Goal: Task Accomplishment & Management: Manage account settings

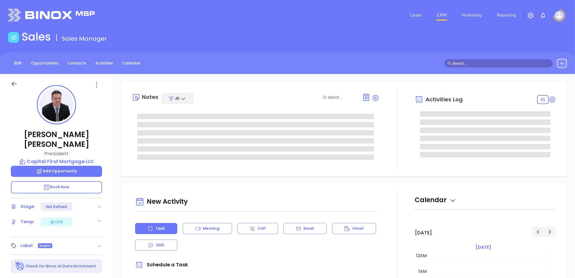
type input "08/13/2025"
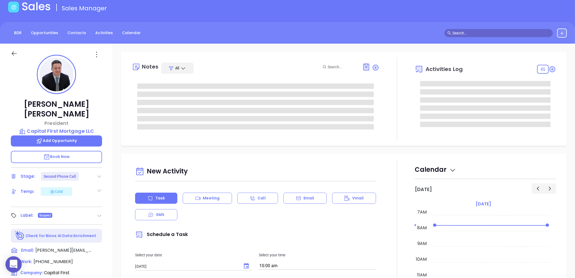
type input "Liz Cruz"
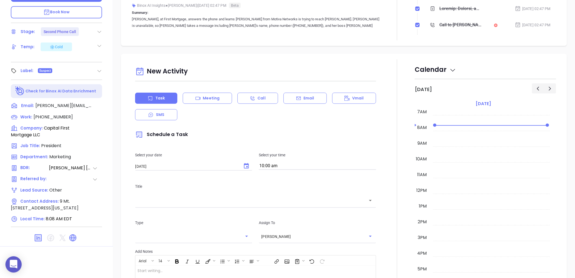
scroll to position [0, 0]
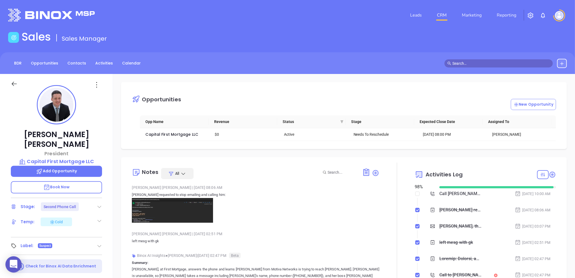
click at [158, 210] on img at bounding box center [172, 210] width 81 height 24
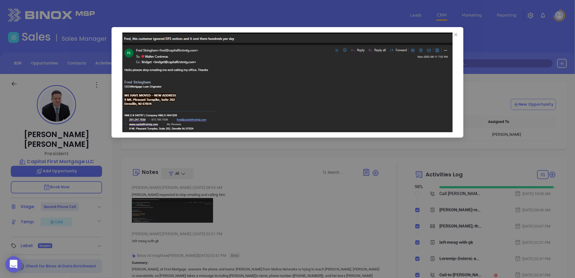
click at [282, 10] on div at bounding box center [287, 139] width 575 height 278
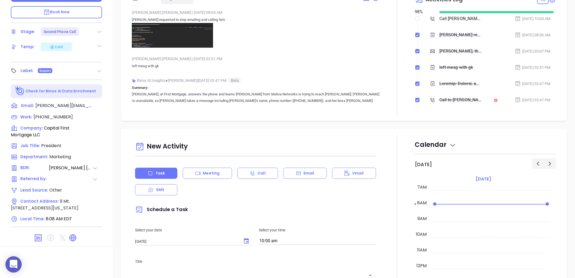
scroll to position [55, 0]
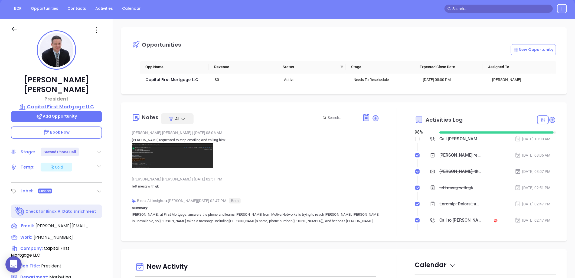
click at [69, 103] on p "Capital First Mortgage LLC" at bounding box center [56, 107] width 91 height 8
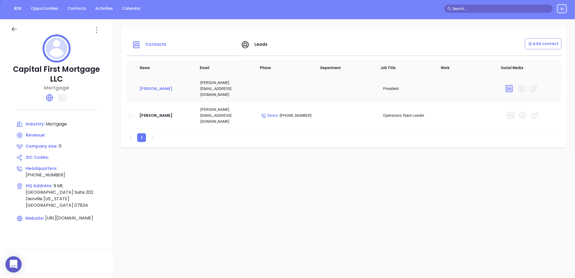
click at [155, 89] on div "Fred Stringham" at bounding box center [165, 88] width 52 height 6
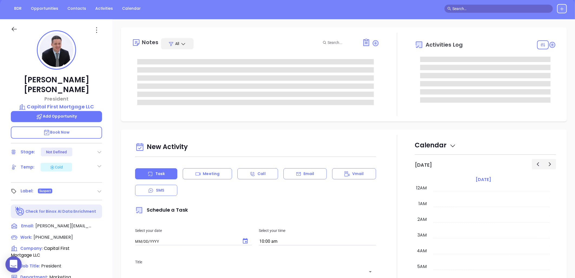
type input "08/13/2025"
click at [96, 31] on icon at bounding box center [96, 30] width 9 height 9
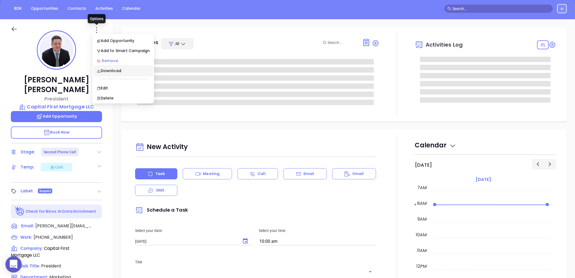
type input "Liz Cruz"
click at [112, 59] on div "Remove" at bounding box center [123, 61] width 53 height 6
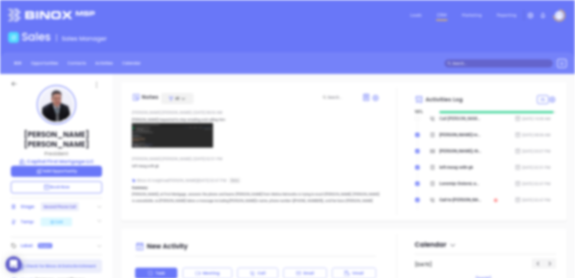
scroll to position [0, 0]
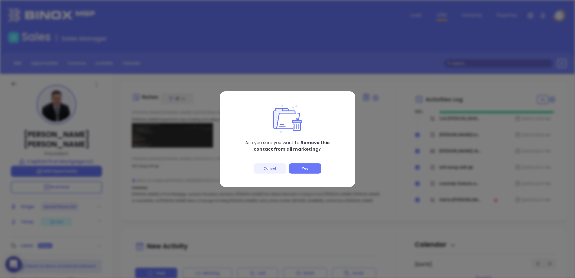
click at [303, 165] on button "Yes" at bounding box center [305, 168] width 32 height 10
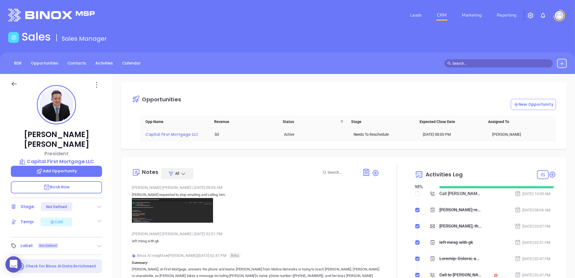
click at [167, 134] on span "Capital First Mortgage LLC" at bounding box center [171, 134] width 53 height 5
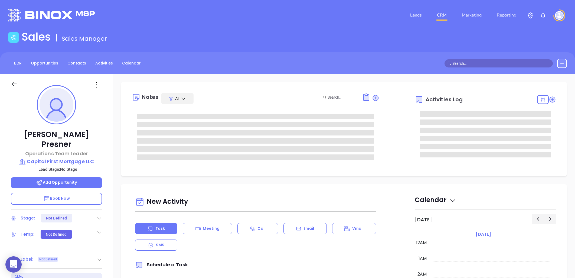
type input "[PERSON_NAME]"
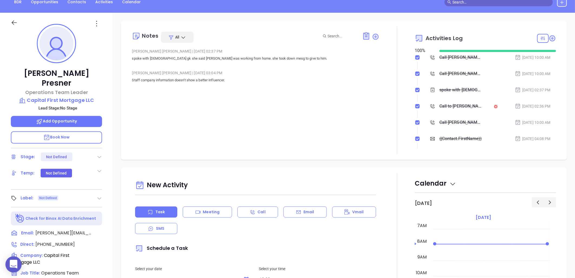
scroll to position [55, 0]
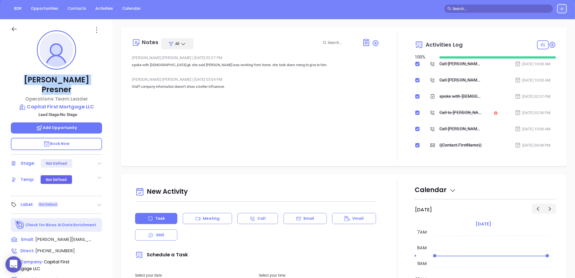
drag, startPoint x: 95, startPoint y: 77, endPoint x: 28, endPoint y: 77, distance: 66.6
click at [28, 77] on p "[PERSON_NAME]" at bounding box center [56, 84] width 91 height 19
copy p "[PERSON_NAME]"
click at [96, 29] on icon at bounding box center [96, 30] width 9 height 9
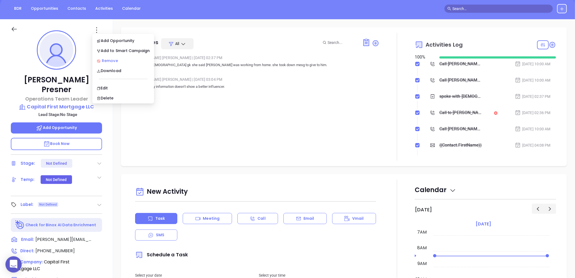
click at [110, 58] on div "Remove" at bounding box center [123, 61] width 53 height 6
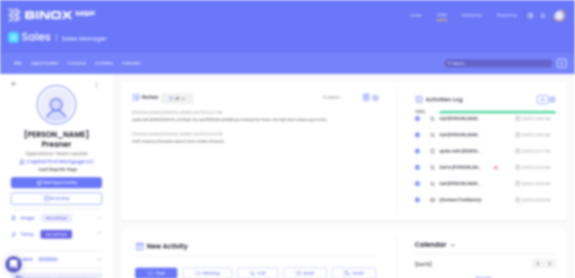
scroll to position [0, 0]
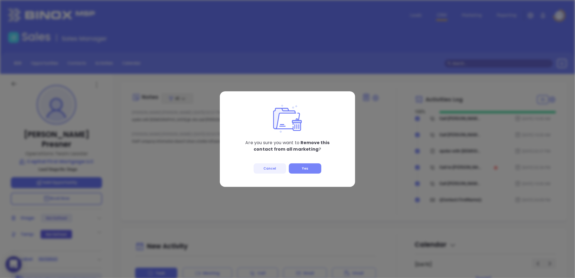
click at [306, 169] on button "Yes" at bounding box center [305, 168] width 32 height 10
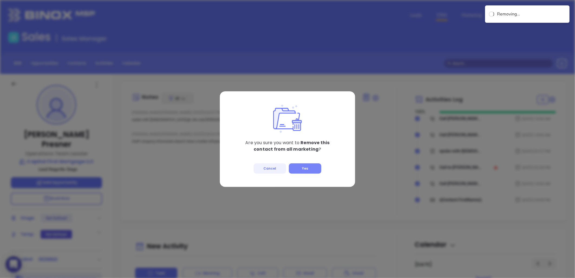
drag, startPoint x: 312, startPoint y: 167, endPoint x: 315, endPoint y: 167, distance: 3.2
click at [312, 167] on button "Yes" at bounding box center [305, 168] width 32 height 10
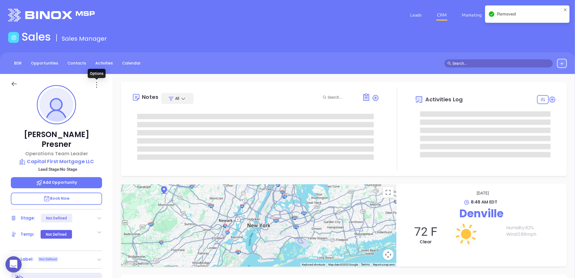
click at [99, 83] on icon at bounding box center [96, 84] width 9 height 9
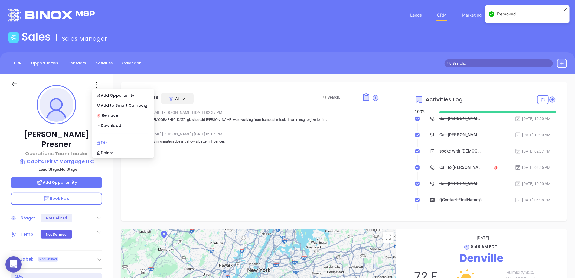
click at [107, 140] on div "Edit" at bounding box center [123, 143] width 53 height 6
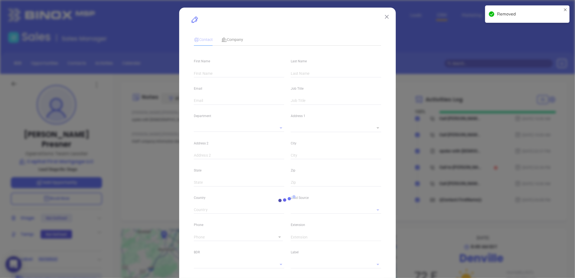
type input "Robert"
type input "Presner"
type input "robert@capitalfirstmtg.com"
type input "Operations Team Leader"
type textarea "9 Mt. Pleasant Turnpike"
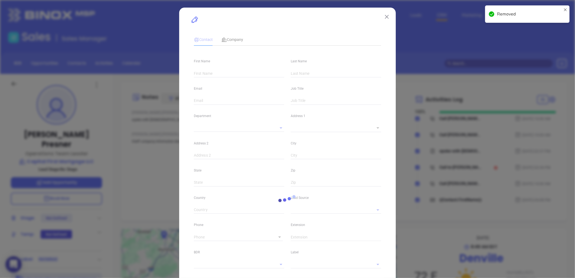
type input "1"
type input "Suite 202"
type input "Denville"
type input "New Jersey"
type input "07834"
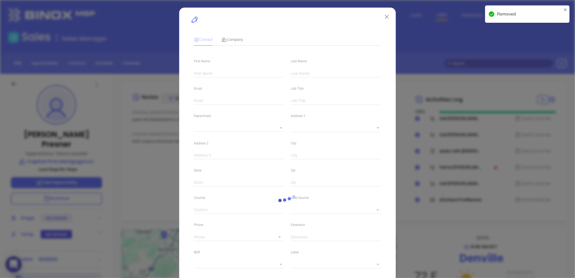
type input "United States"
type input "Anabell Dominguez"
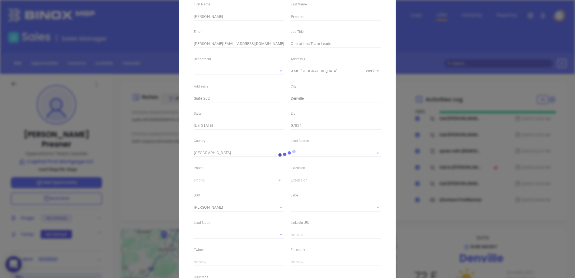
scroll to position [60, 0]
type input "1"
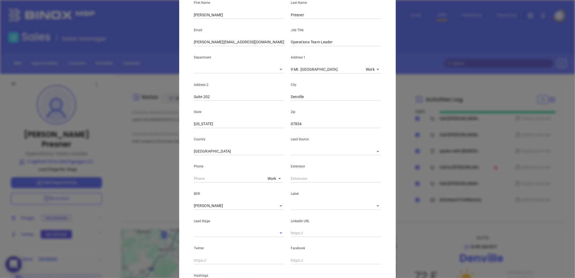
click at [313, 148] on input "text" at bounding box center [328, 151] width 75 height 8
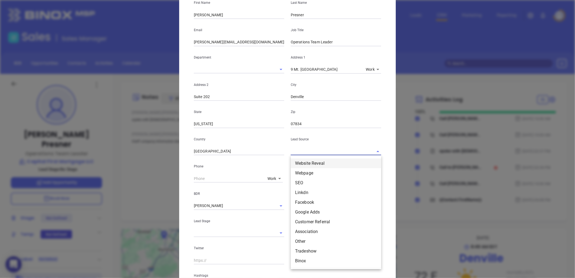
click at [261, 133] on div "Country United States" at bounding box center [239, 141] width 97 height 27
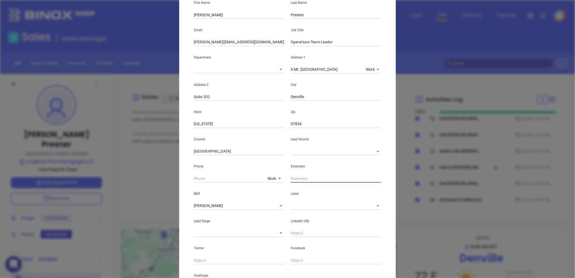
click at [300, 179] on input "text" at bounding box center [336, 178] width 90 height 8
click at [297, 207] on input "text" at bounding box center [328, 206] width 75 height 8
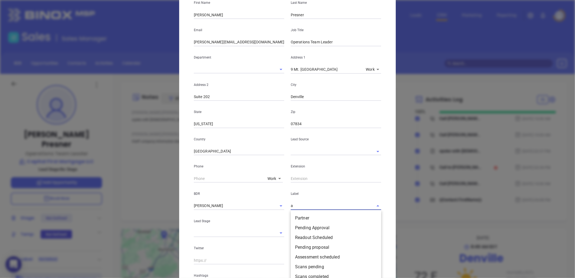
type input "av"
click at [296, 215] on li "Avoid" at bounding box center [336, 218] width 90 height 10
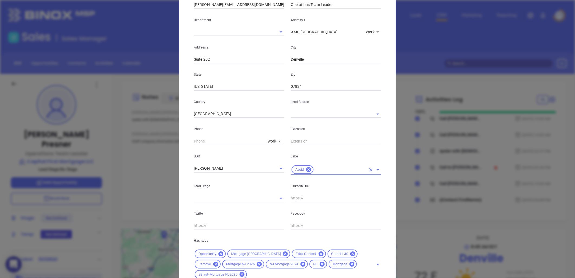
scroll to position [140, 0]
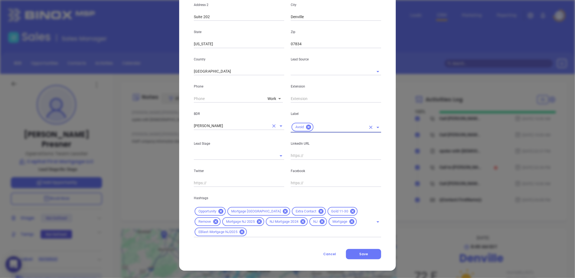
click at [272, 125] on icon "Clear" at bounding box center [273, 125] width 3 height 3
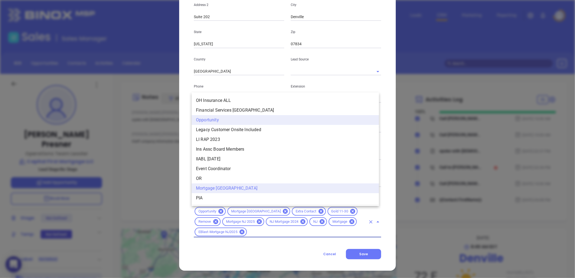
click at [271, 232] on input "text" at bounding box center [307, 231] width 118 height 7
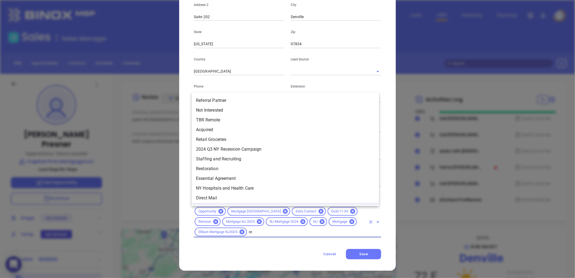
type input "rem"
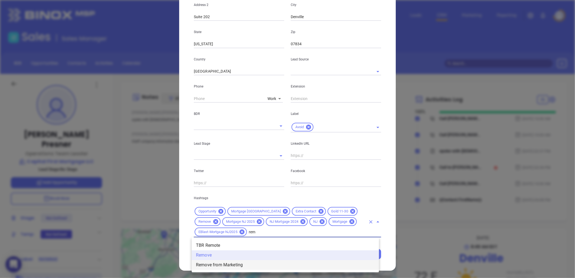
click at [237, 265] on li "Remove from Marketing" at bounding box center [285, 265] width 187 height 10
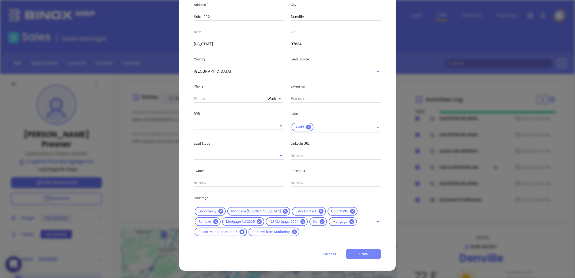
click at [362, 254] on span "Save" at bounding box center [363, 253] width 9 height 5
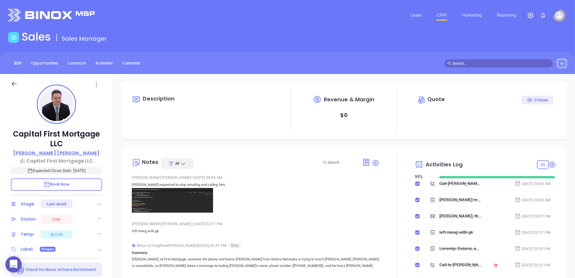
click at [71, 151] on p "Fred Stringham" at bounding box center [56, 152] width 86 height 7
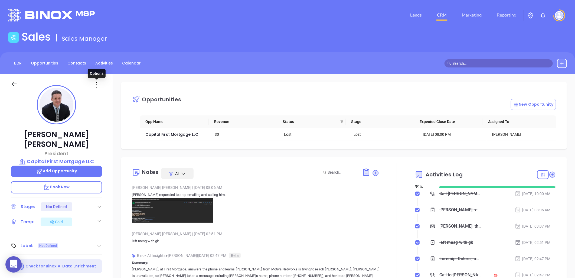
click at [96, 86] on icon at bounding box center [96, 84] width 9 height 9
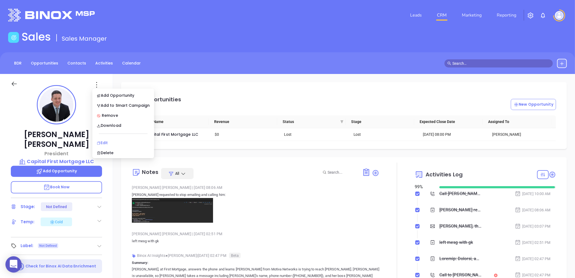
click at [110, 142] on div "Edit" at bounding box center [123, 143] width 53 height 6
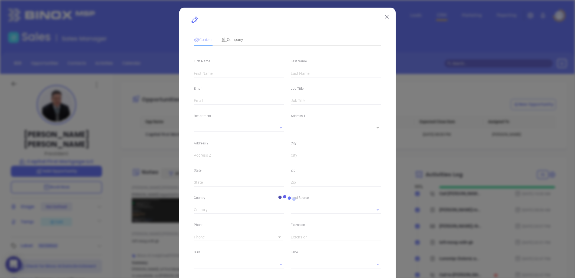
type input "Fred"
type input "Stringham"
type input "fred@capitalfirstmtg.com"
type input "President"
type textarea "9 Mt. [GEOGRAPHIC_DATA]"
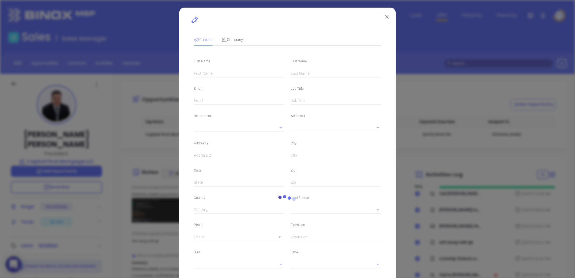
type input "1"
type input "Suite 202"
type input "Denville"
type input "[US_STATE]"
type input "07834"
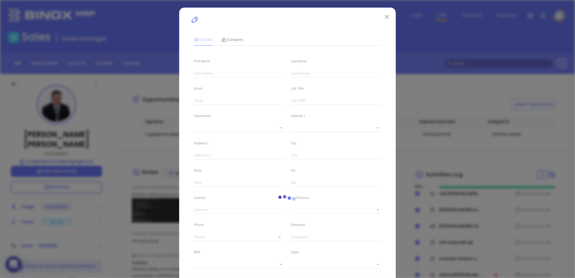
type input "[GEOGRAPHIC_DATA]"
type input "www.linkedin.com/in/fred-stringham-65380251"
type input "Marketing"
type input "Other"
type input "[PERSON_NAME]"
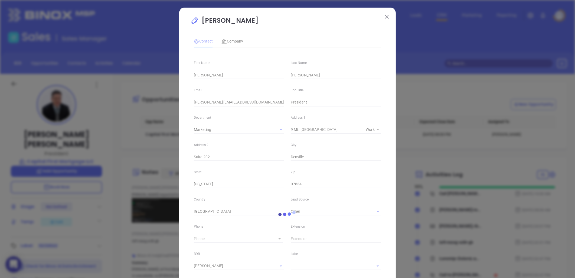
type input "[PHONE_NUMBER]"
type input "1"
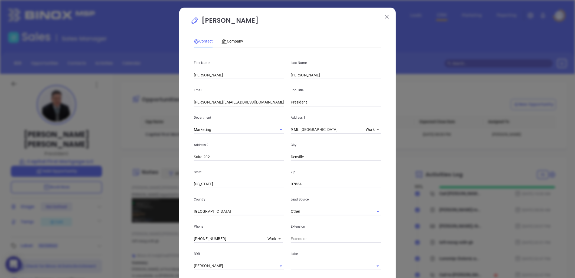
drag, startPoint x: 255, startPoint y: 19, endPoint x: 255, endPoint y: 25, distance: 6.2
click at [255, 25] on p "Fred Stringham" at bounding box center [288, 22] width 194 height 12
copy p "Fred Stringham"
click at [235, 41] on span "Company" at bounding box center [232, 41] width 22 height 4
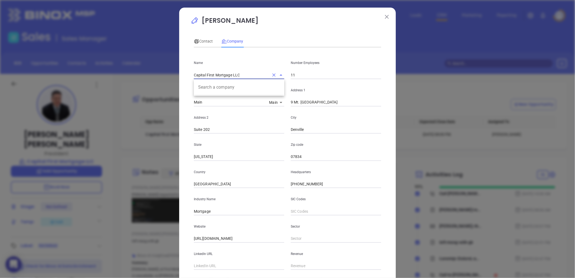
drag, startPoint x: 183, startPoint y: 74, endPoint x: 187, endPoint y: 77, distance: 4.8
click at [187, 77] on div "Fred Stringham Contact Company First Name Fred Last Name Stringham Email fred@c…" at bounding box center [287, 155] width 217 height 295
click at [202, 40] on span "Contact" at bounding box center [203, 41] width 19 height 4
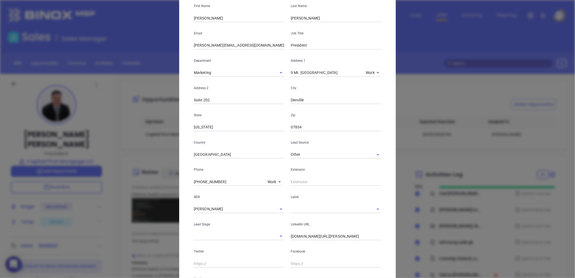
scroll to position [60, 0]
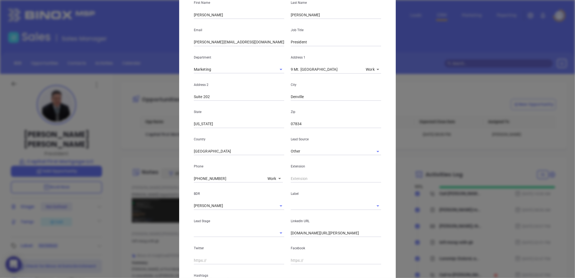
click at [272, 206] on icon "Clear" at bounding box center [273, 205] width 3 height 3
click at [302, 205] on input "text" at bounding box center [328, 206] width 75 height 8
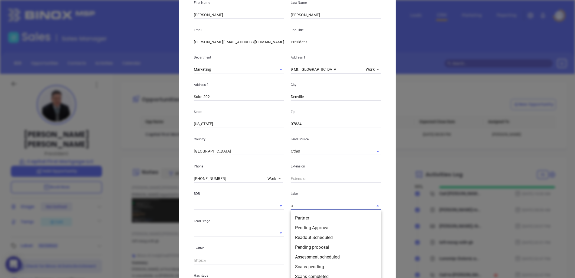
type input "av"
click at [300, 215] on li "Avoid" at bounding box center [336, 218] width 90 height 10
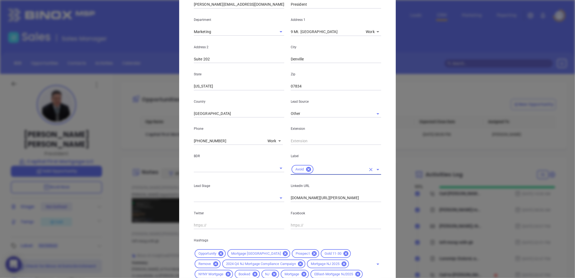
scroll to position [140, 0]
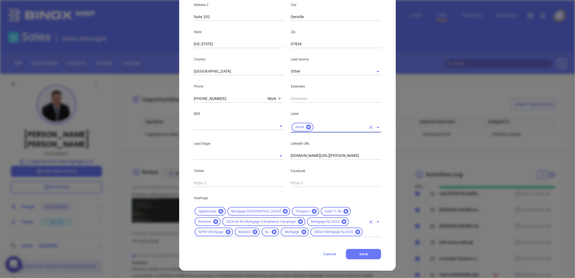
click at [364, 233] on input "text" at bounding box center [365, 231] width 2 height 7
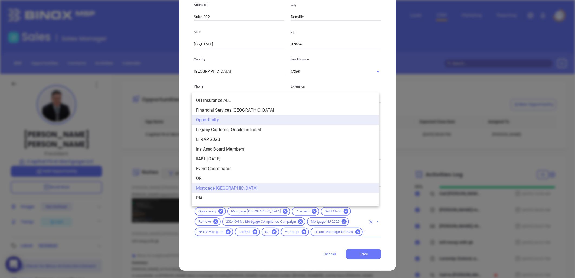
type input "rem"
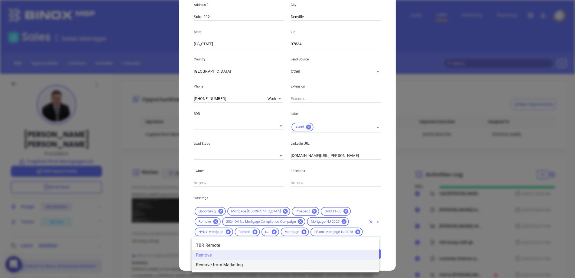
drag, startPoint x: 234, startPoint y: 265, endPoint x: 268, endPoint y: 265, distance: 33.6
click at [234, 264] on li "Remove from Marketing" at bounding box center [285, 265] width 187 height 10
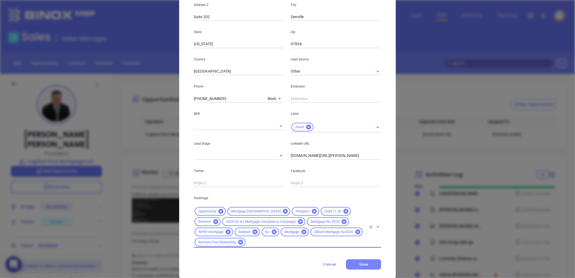
click at [359, 262] on span "Save" at bounding box center [363, 264] width 9 height 5
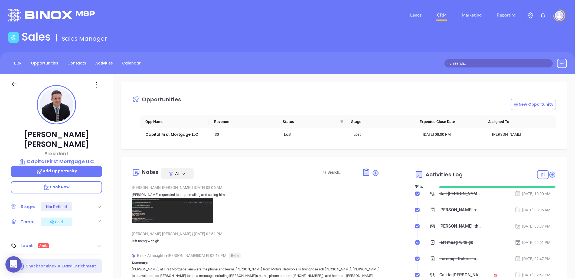
click at [100, 218] on icon at bounding box center [99, 220] width 5 height 5
click at [77, 234] on div "Not Defined" at bounding box center [72, 238] width 21 height 9
click at [71, 61] on link "Contacts" at bounding box center [76, 63] width 25 height 9
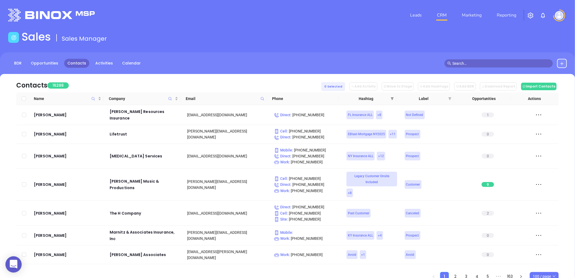
click at [393, 97] on icon "filter" at bounding box center [392, 98] width 3 height 3
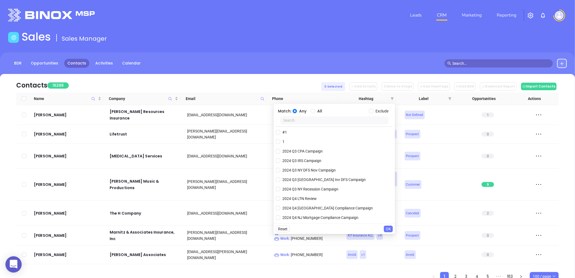
click at [317, 119] on input "text" at bounding box center [334, 120] width 108 height 8
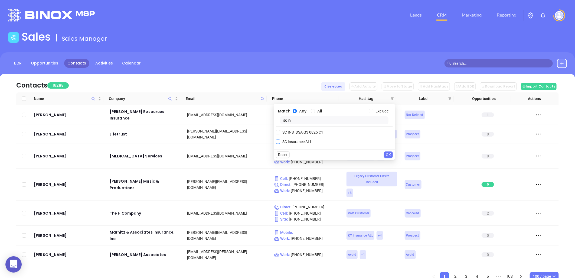
type input "sc in"
click at [300, 143] on span "SC Insurance ALL" at bounding box center [297, 142] width 34 height 6
click at [280, 143] on input "SC Insurance ALL" at bounding box center [278, 141] width 4 height 4
checkbox input "true"
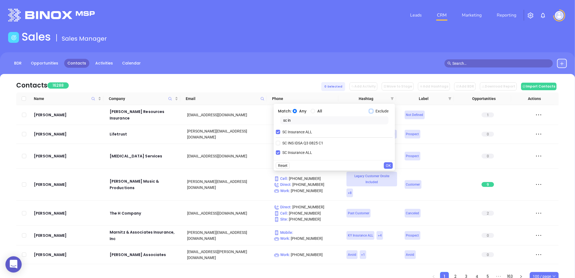
click at [371, 112] on input "Exclude" at bounding box center [371, 111] width 4 height 4
checkbox input "true"
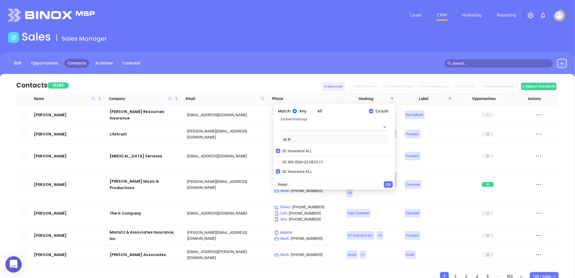
click at [306, 127] on input "text" at bounding box center [327, 127] width 92 height 8
type input "sc ins"
click at [313, 138] on li "SC INS IDSA Q3 0825 C1" at bounding box center [334, 140] width 107 height 10
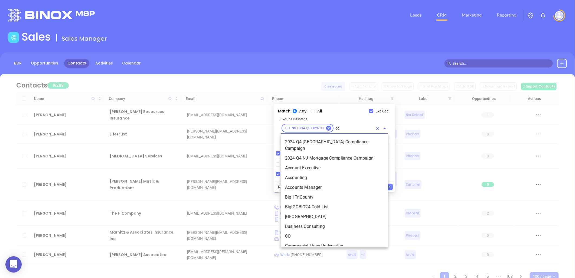
type input "cop"
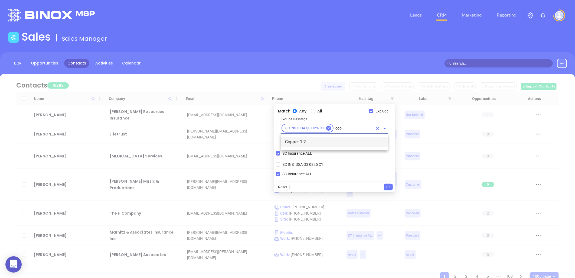
click at [299, 139] on li "Copper 1-2" at bounding box center [334, 142] width 107 height 10
click at [298, 142] on input "sc in" at bounding box center [334, 142] width 108 height 8
click at [314, 111] on input "All" at bounding box center [313, 111] width 4 height 4
radio input "true"
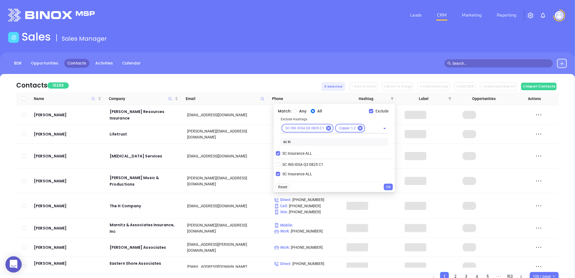
drag, startPoint x: 297, startPoint y: 143, endPoint x: 270, endPoint y: 140, distance: 27.2
click at [270, 140] on body "0 Leads CRM Marketing Reporting Financial Leads Leads Sales Sales Manager BDR O…" at bounding box center [287, 139] width 575 height 278
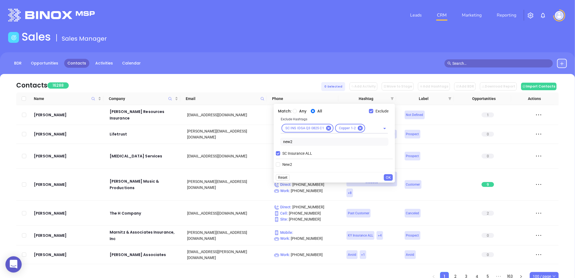
type input "new2"
click at [289, 164] on span "New2" at bounding box center [287, 164] width 14 height 6
click at [280, 164] on input "New2" at bounding box center [278, 164] width 4 height 4
checkbox input "true"
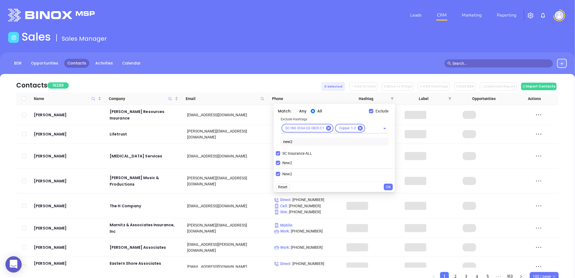
click at [388, 187] on span "OK" at bounding box center [388, 187] width 5 height 6
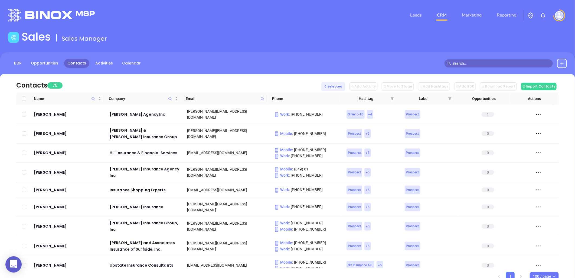
click at [197, 80] on div "Contacts 75 0 Selected Add Activity Move to Stage Add Hashtags Add BDR Download…" at bounding box center [287, 83] width 543 height 18
click at [392, 97] on icon "filter" at bounding box center [392, 98] width 3 height 3
click at [255, 73] on div "BDR Opportunities Contacts Activities Calendar" at bounding box center [287, 65] width 575 height 27
click at [391, 99] on icon "filter" at bounding box center [392, 98] width 3 height 3
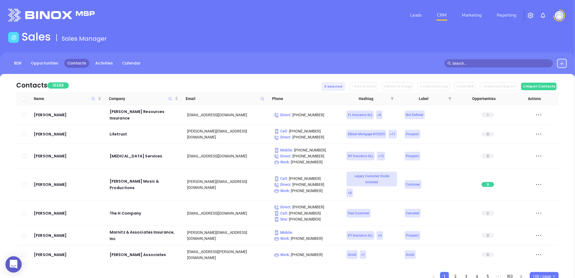
click at [262, 98] on icon at bounding box center [262, 99] width 4 height 4
click at [246, 110] on input "text" at bounding box center [235, 110] width 55 height 9
paste input "hebruneragency.com"
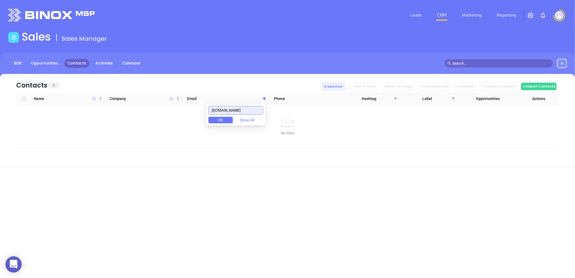
click at [221, 111] on input "hebruneragency.com" at bounding box center [235, 110] width 55 height 9
drag, startPoint x: 256, startPoint y: 112, endPoint x: 190, endPoint y: 116, distance: 66.4
click at [190, 116] on body "0 Leads CRM Marketing Reporting Financial Leads Leads Sales Sales Manager BDR O…" at bounding box center [287, 139] width 575 height 278
paste input "santeeinsurancecenter"
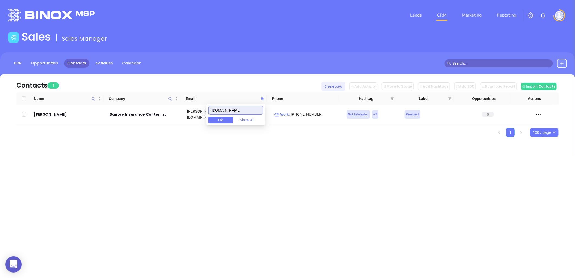
click at [242, 110] on input "santeeinsurancecenter.com" at bounding box center [235, 110] width 55 height 9
paste input "charlestonins"
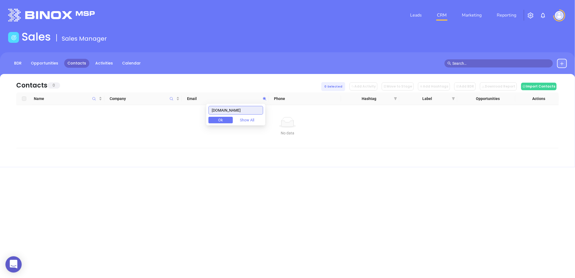
drag, startPoint x: 245, startPoint y: 112, endPoint x: 188, endPoint y: 118, distance: 56.9
click at [188, 117] on body "0 Leads CRM Marketing Reporting Financial Leads Leads Sales Sales Manager BDR O…" at bounding box center [287, 139] width 575 height 278
paste input "tom.copeland@c2gcapitalmanagementllc"
click at [221, 112] on input "tom.copeland@c2gcapitalmanagementllc.com" at bounding box center [235, 110] width 55 height 9
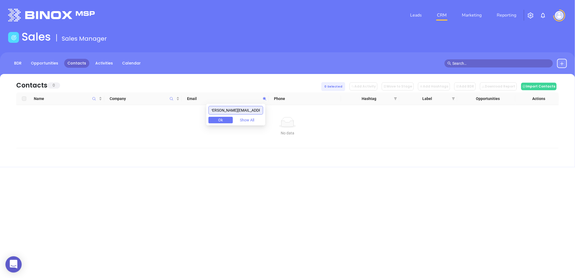
scroll to position [0, 0]
click at [246, 111] on input "c2gcapitalmanagementllc.com" at bounding box center [235, 110] width 55 height 9
click at [247, 109] on input "c2gcapitalmanagementllc.com" at bounding box center [235, 110] width 55 height 9
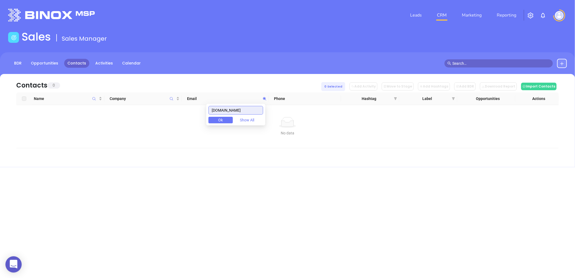
click at [247, 109] on input "c2gcapitalmanagementllc.com" at bounding box center [235, 110] width 55 height 9
paste input "twiainsurance"
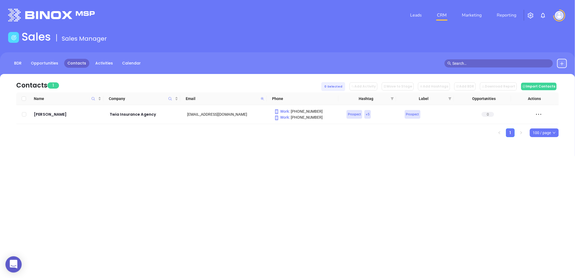
click at [262, 98] on icon at bounding box center [262, 98] width 3 height 3
paste input "corvino"
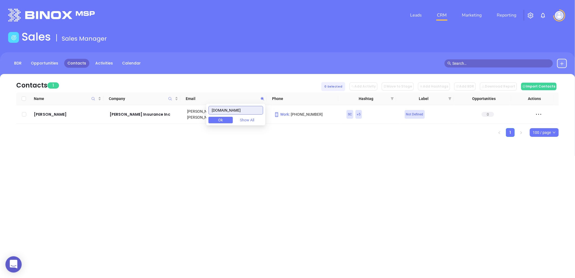
drag, startPoint x: 249, startPoint y: 112, endPoint x: 215, endPoint y: 111, distance: 33.6
click at [215, 111] on input "corvinoinsurance.com" at bounding box center [235, 110] width 55 height 9
paste input "abri"
drag, startPoint x: 224, startPoint y: 114, endPoint x: 182, endPoint y: 110, distance: 41.9
click at [182, 110] on body "0 Leads CRM Marketing Reporting Financial Leads Leads Sales Sales Manager BDR O…" at bounding box center [287, 139] width 575 height 278
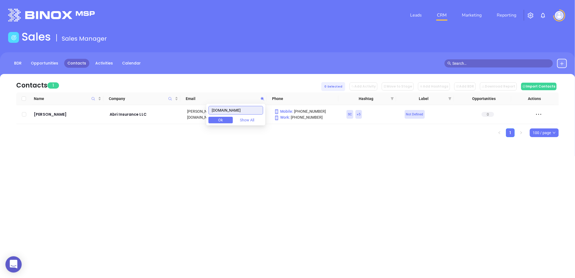
paste input "dottererins"
drag, startPoint x: 188, startPoint y: 110, endPoint x: 169, endPoint y: 111, distance: 19.3
click at [169, 110] on body "0 Leads CRM Marketing Reporting Financial Leads Leads Sales Sales Manager BDR O…" at bounding box center [287, 139] width 575 height 278
paste input "ctlownde"
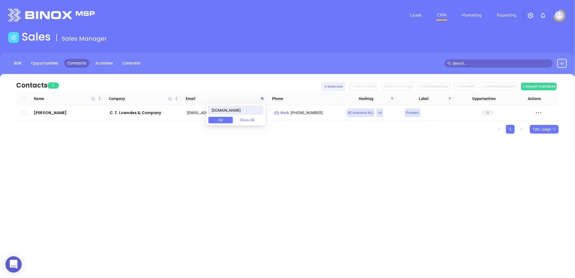
click at [215, 157] on div "Leads CRM Marketing Reporting Financial Leads Leads Sales Sales Manager BDR Opp…" at bounding box center [287, 139] width 575 height 278
click at [263, 98] on icon at bounding box center [262, 99] width 4 height 4
paste input "lighthouseinsurancebenefit"
click at [244, 109] on input "lighthouseinsurancebenefits.com" at bounding box center [235, 110] width 55 height 9
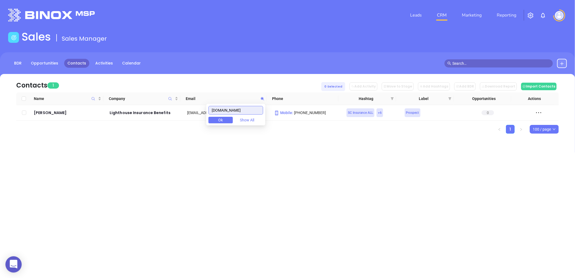
click at [244, 109] on input "lighthouseinsurancebenefits.com" at bounding box center [235, 110] width 55 height 9
paste input "wcwilbur"
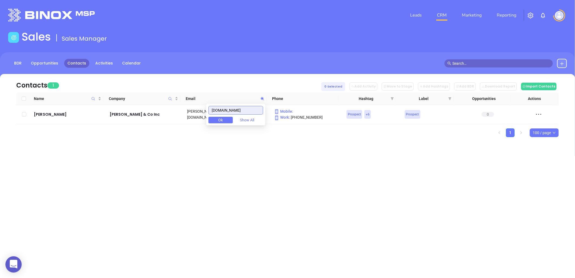
drag, startPoint x: 237, startPoint y: 113, endPoint x: 195, endPoint y: 116, distance: 42.1
click at [194, 115] on body "0 Leads CRM Marketing Reporting Financial Leads Leads Sales Sales Manager BDR O…" at bounding box center [287, 139] width 575 height 278
paste input "cornerstoneinssc"
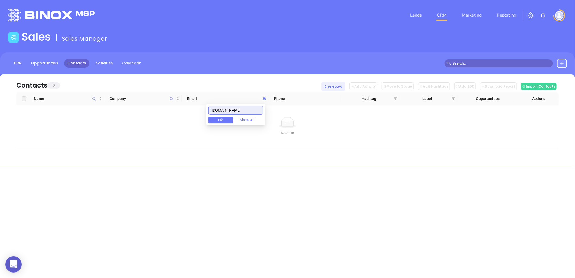
type input "cornerstoneinssc.com"
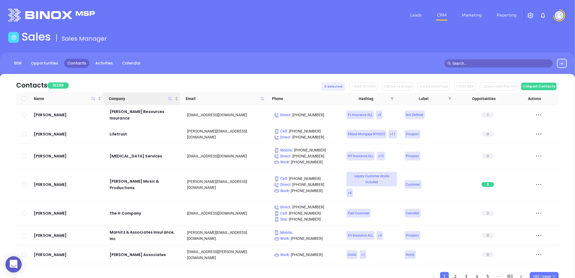
click at [169, 98] on icon "Company" at bounding box center [170, 99] width 4 height 4
click at [133, 110] on input "text" at bounding box center [143, 112] width 55 height 9
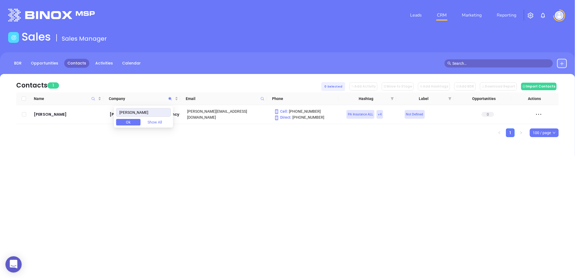
click at [307, 184] on div "Leads CRM Marketing Reporting Financial Leads Leads Sales Sales Manager BDR Opp…" at bounding box center [287, 139] width 575 height 278
click at [170, 97] on icon "Company" at bounding box center [170, 99] width 4 height 4
paste input "C2G Capital Management LLC"
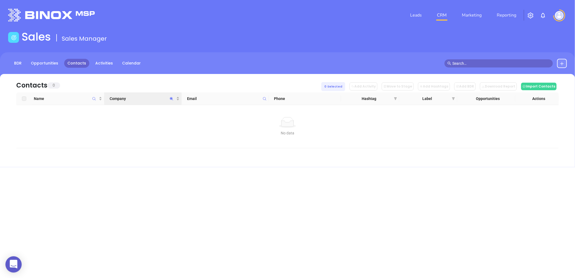
click at [170, 98] on icon "Company" at bounding box center [171, 99] width 4 height 4
click at [136, 112] on input "cornesstone" at bounding box center [145, 112] width 55 height 9
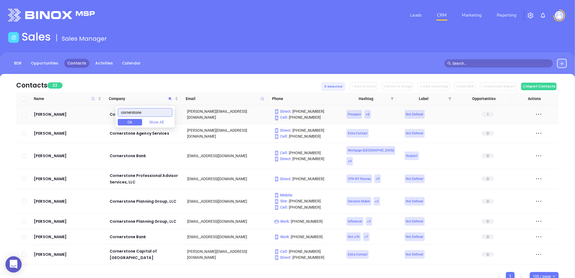
drag, startPoint x: 132, startPoint y: 112, endPoint x: 110, endPoint y: 108, distance: 22.2
click at [110, 108] on body "0 Leads CRM Marketing Reporting Financial Leads Leads Sales Sales Manager BDR O…" at bounding box center [287, 139] width 575 height 278
paste input "Cornerstone Insurance Group"
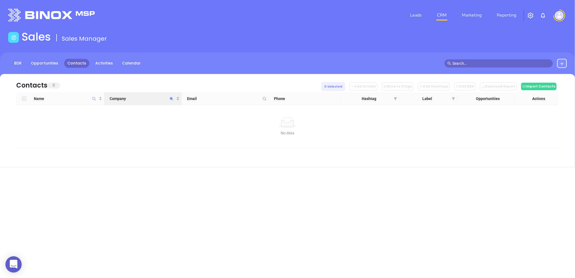
click at [171, 96] on span "Company" at bounding box center [171, 98] width 6 height 12
paste input "Ashton Lethco Agency"
drag, startPoint x: 137, startPoint y: 112, endPoint x: 226, endPoint y: 114, distance: 88.8
click at [226, 114] on body "0 Leads CRM Marketing Reporting Financial Leads Leads Sales Sales Manager BDR O…" at bounding box center [287, 139] width 575 height 278
click at [125, 112] on input "Ashton" at bounding box center [145, 112] width 55 height 9
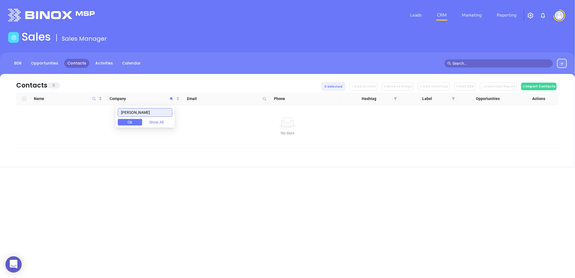
type input "Ashton"
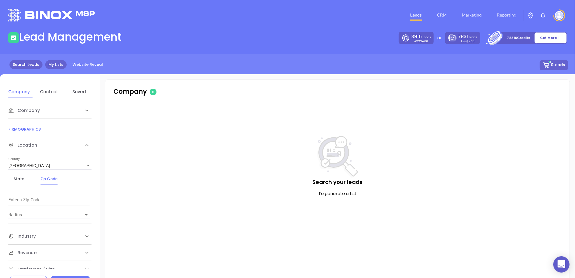
click at [48, 64] on link "My Lists" at bounding box center [55, 64] width 21 height 9
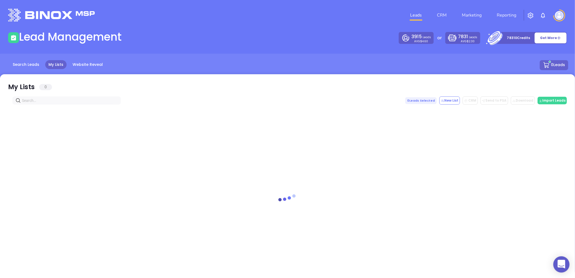
click at [50, 101] on input "text" at bounding box center [68, 100] width 92 height 6
paste input "[DOMAIN_NAME]"
type input "[DOMAIN_NAME]"
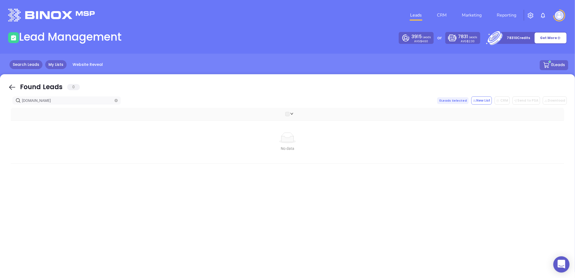
click at [31, 62] on link "Search Leads" at bounding box center [25, 64] width 33 height 9
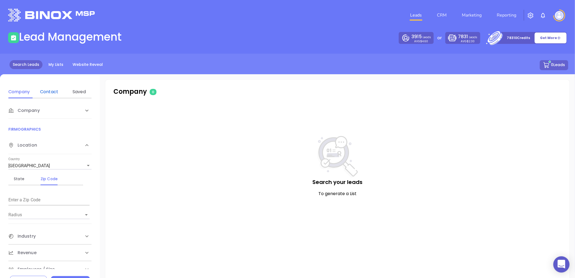
click at [48, 90] on div "Contact" at bounding box center [48, 92] width 21 height 6
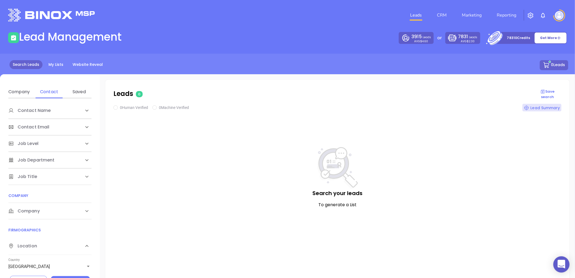
click at [27, 114] on span "Company" at bounding box center [29, 110] width 42 height 6
click at [48, 234] on div "Domain" at bounding box center [48, 231] width 21 height 6
click at [41, 250] on input "Enter a company name" at bounding box center [48, 251] width 81 height 9
paste input "[DOMAIN_NAME]"
type input "[DOMAIN_NAME]"
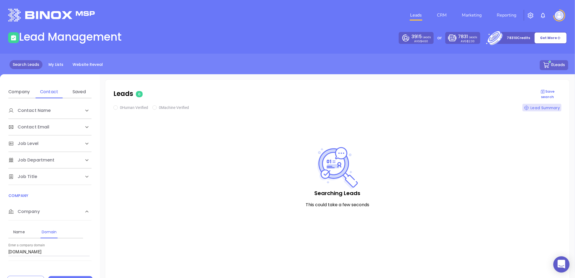
checkbox input "true"
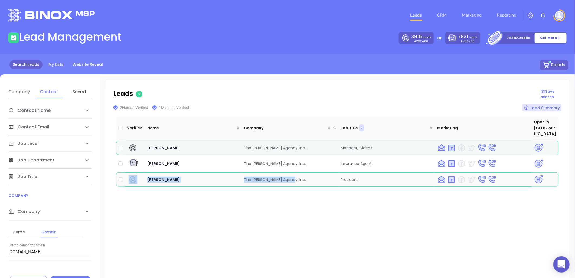
drag, startPoint x: 142, startPoint y: 170, endPoint x: 303, endPoint y: 171, distance: 161.1
click at [303, 172] on tr "[PERSON_NAME] The [PERSON_NAME] Agency, Inc. President" at bounding box center [337, 179] width 443 height 14
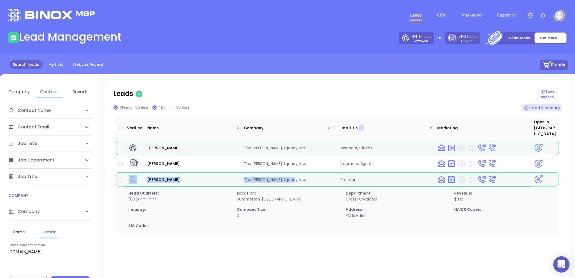
copy tr "[PERSON_NAME] The [PERSON_NAME] Agency, Inc."
click at [535, 175] on img at bounding box center [538, 179] width 9 height 9
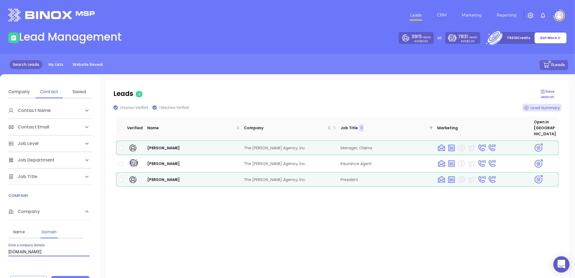
drag, startPoint x: 23, startPoint y: 250, endPoint x: -32, endPoint y: 255, distance: 55.5
click at [0, 255] on html "0 Leads CRM Marketing Reporting Financial Leads Leads Lead Management 3915 Lead…" at bounding box center [287, 139] width 575 height 278
paste input "charlestonins"
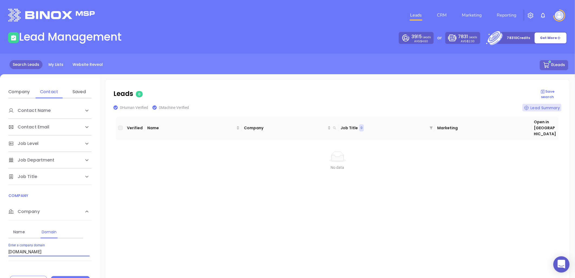
drag, startPoint x: 34, startPoint y: 253, endPoint x: 31, endPoint y: 247, distance: 6.8
click at [0, 255] on html "0 Leads CRM Marketing Reporting Financial Leads Leads Lead Management 3915 Lead…" at bounding box center [287, 139] width 575 height 278
paste input "[DOMAIN_NAME]"
click at [29, 250] on input "[DOMAIN_NAME]" at bounding box center [48, 251] width 81 height 9
drag, startPoint x: 26, startPoint y: 253, endPoint x: -15, endPoint y: 254, distance: 41.4
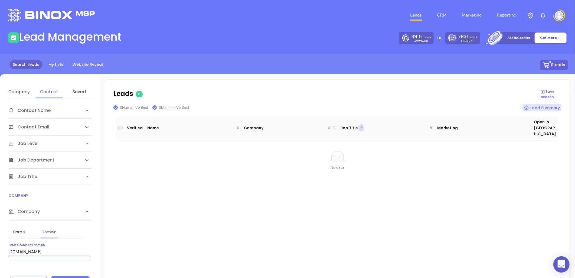
click at [0, 254] on html "0 Leads CRM Marketing Reporting Financial Leads Leads Lead Management 3915 Lead…" at bounding box center [287, 139] width 575 height 278
paste input "[DOMAIN_NAME]"
drag, startPoint x: 47, startPoint y: 251, endPoint x: -38, endPoint y: 253, distance: 84.5
click at [0, 253] on html "0 Leads CRM Marketing Reporting Financial Leads Leads Lead Management 3915 Lead…" at bounding box center [287, 139] width 575 height 278
paste input "2gcapitalmanagementllc"
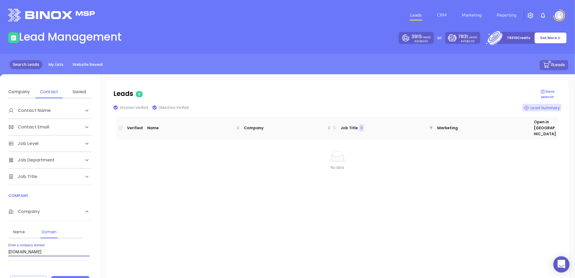
type input "[DOMAIN_NAME]"
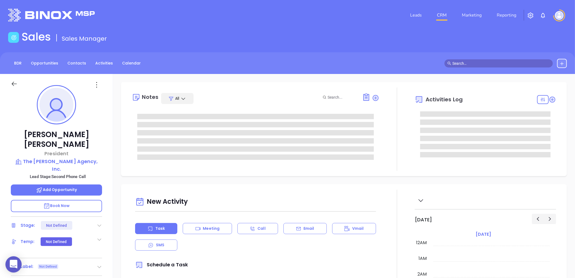
type input "[DATE]"
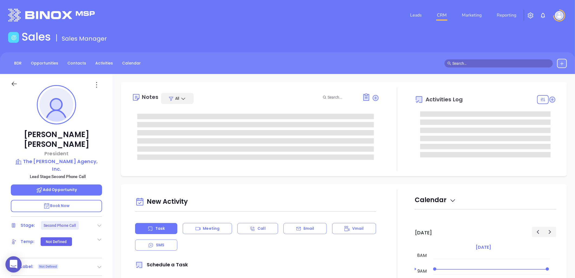
type input "[PERSON_NAME]"
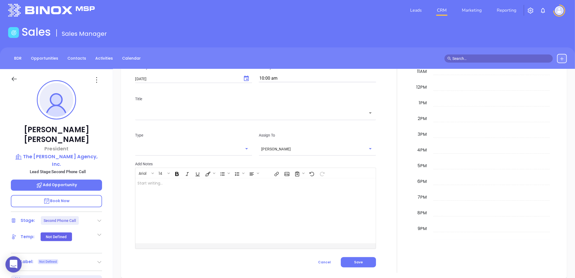
scroll to position [0, 0]
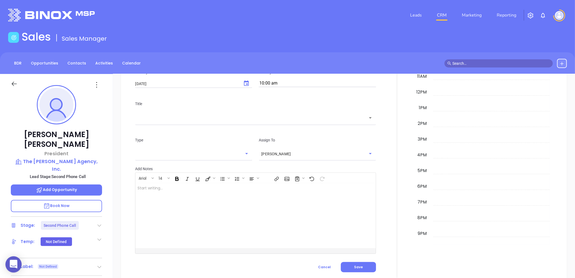
click at [100, 223] on icon at bounding box center [99, 225] width 5 height 5
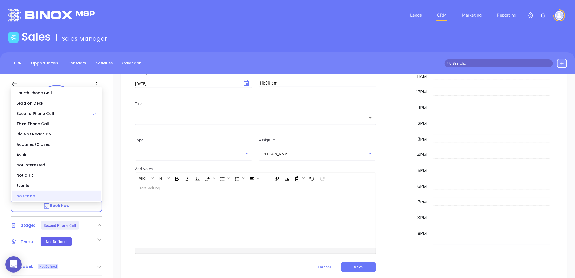
click at [70, 191] on div "No Stage" at bounding box center [56, 196] width 89 height 10
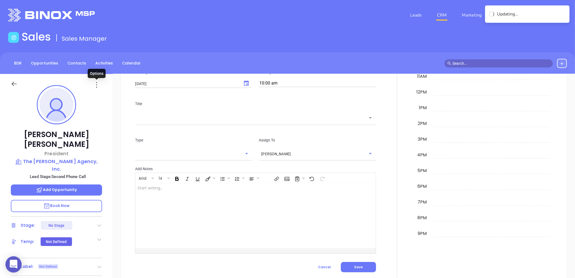
click at [97, 83] on icon at bounding box center [96, 84] width 9 height 9
click at [106, 140] on div "Edit" at bounding box center [123, 143] width 53 height 6
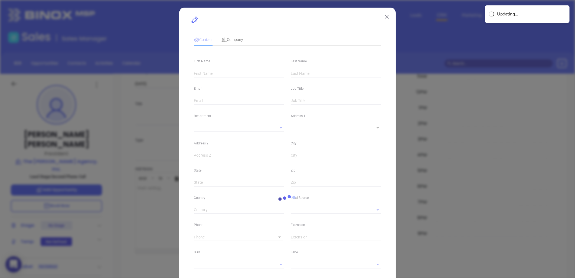
type input "[PERSON_NAME]"
type input "[PERSON_NAME][EMAIL_ADDRESS][DOMAIN_NAME]"
type input "President"
type input "1"
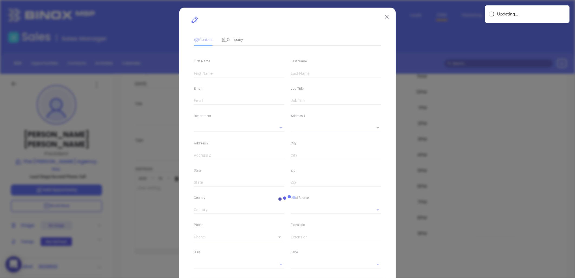
type input "[DOMAIN_NAME][URL][PERSON_NAME]"
type input "Marketing"
type input "Website Reveal"
type input "undefined undefined"
type input "(803) 485-3076"
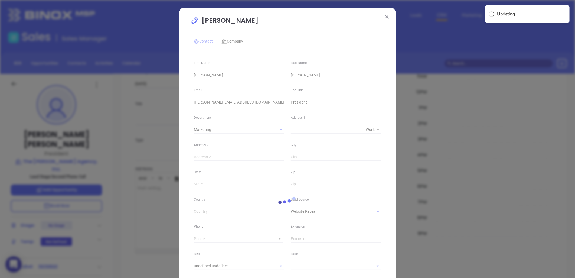
type input "1"
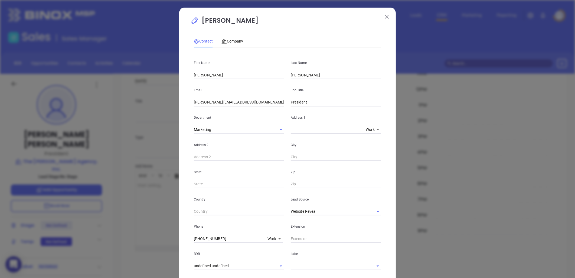
scroll to position [210, 0]
click at [231, 40] on span "Company" at bounding box center [232, 41] width 22 height 4
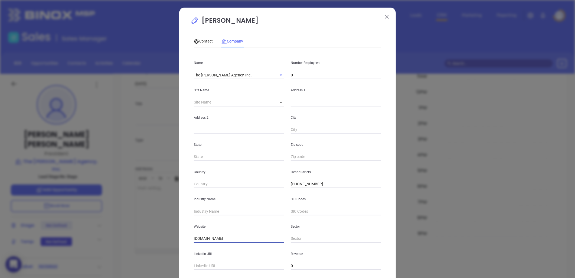
drag, startPoint x: 234, startPoint y: 239, endPoint x: 120, endPoint y: 247, distance: 114.5
click at [99, 247] on div "Jay Bruner Contact Company First Name Jay Last Name Bruner Email jay@thebrunera…" at bounding box center [287, 139] width 575 height 278
paste input "https://www.thebruneragency.com/"
type input "https://www.thebruneragency.com/"
click at [212, 211] on input "text" at bounding box center [239, 211] width 90 height 8
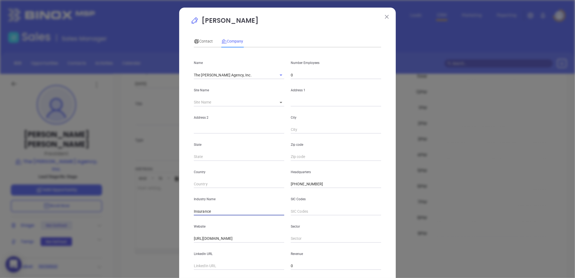
type input "Insurance"
click at [203, 42] on span "Contact" at bounding box center [203, 41] width 19 height 4
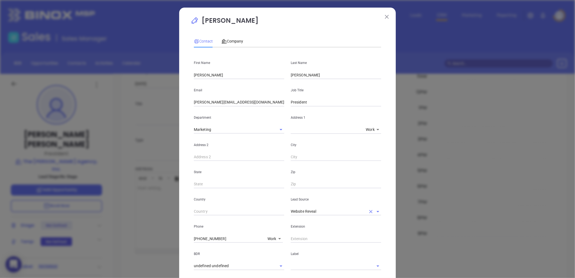
click at [370, 210] on icon "Clear" at bounding box center [370, 211] width 5 height 5
click at [358, 210] on input "text" at bounding box center [328, 211] width 75 height 8
click at [302, 223] on li "Binox" at bounding box center [336, 223] width 90 height 10
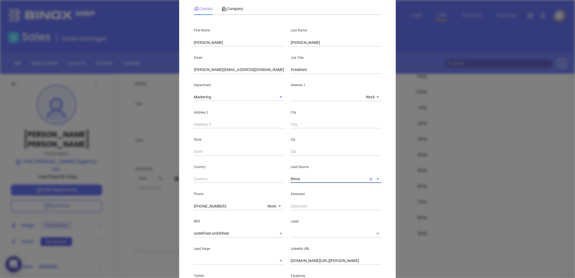
scroll to position [60, 0]
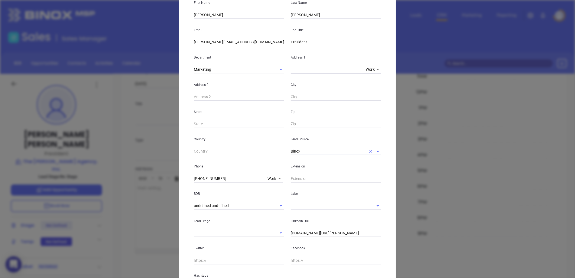
click at [311, 210] on div at bounding box center [336, 206] width 90 height 8
type input "Binox"
type input "pro"
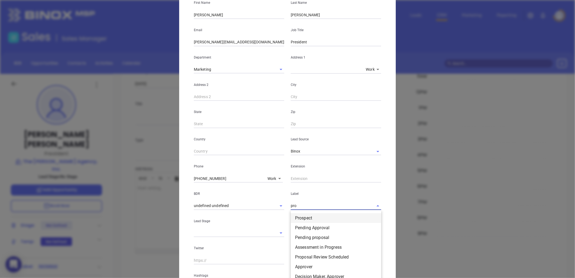
click at [307, 216] on li "Prospect" at bounding box center [336, 218] width 90 height 10
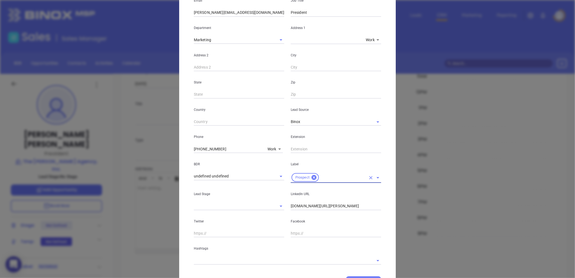
scroll to position [117, 0]
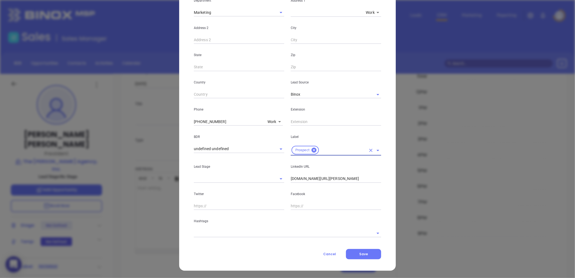
click at [324, 179] on input "linkedin.com/in/jay-bruner-6164a810" at bounding box center [336, 179] width 90 height 8
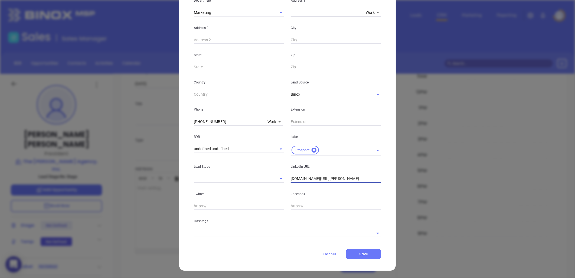
click at [324, 179] on input "linkedin.com/in/jay-bruner-6164a810" at bounding box center [336, 179] width 90 height 8
paste input "linkedin.com/in/jay-bruner-6164a810"
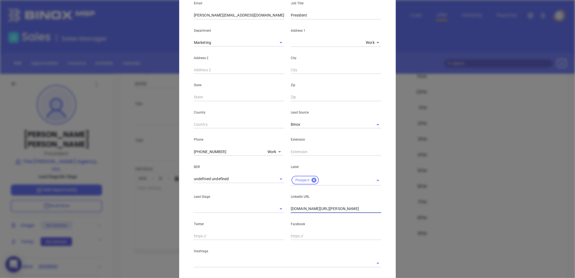
type input "www.linkedin.com/in/jay-bruner-6164a810"
drag, startPoint x: 224, startPoint y: 149, endPoint x: 181, endPoint y: 152, distance: 43.4
click at [181, 152] on div "Jay Bruner Contact Company First Name Jay Last Name Bruner Email jay@thebrunera…" at bounding box center [287, 111] width 217 height 380
type input "( ) -"
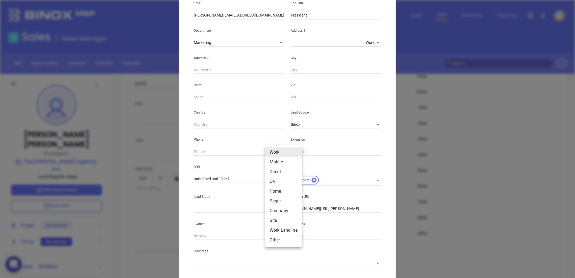
click at [271, 151] on body "0 Leads CRM Marketing Reporting Financial Leads Leads Sales Sales Manager BDR O…" at bounding box center [287, 139] width 575 height 278
click at [274, 220] on li "Site" at bounding box center [283, 220] width 37 height 10
type input "11"
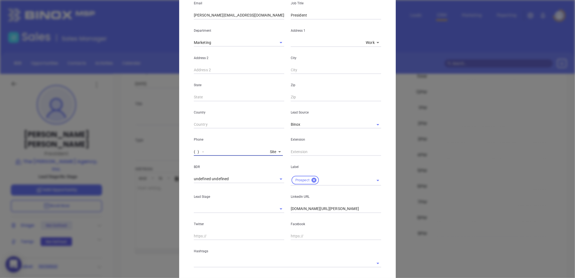
click at [217, 154] on input "( ) -" at bounding box center [231, 152] width 74 height 8
paste input "00 ) 481-9925"
drag, startPoint x: 227, startPoint y: 153, endPoint x: 81, endPoint y: 159, distance: 145.5
click at [100, 156] on div "Jay Bruner Contact Company First Name Jay Last Name Bruner Email jay@thebrunera…" at bounding box center [287, 139] width 575 height 278
paste input "00 ) 481-9925"
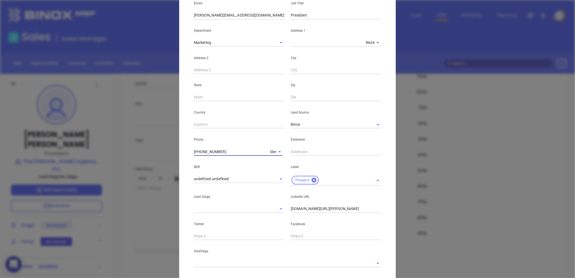
drag, startPoint x: 234, startPoint y: 152, endPoint x: 136, endPoint y: 158, distance: 97.9
click at [136, 158] on div "Jay Bruner Contact Company First Name Jay Last Name Bruner Email jay@thebrunera…" at bounding box center [287, 139] width 575 height 278
paste input "00) 481-9925"
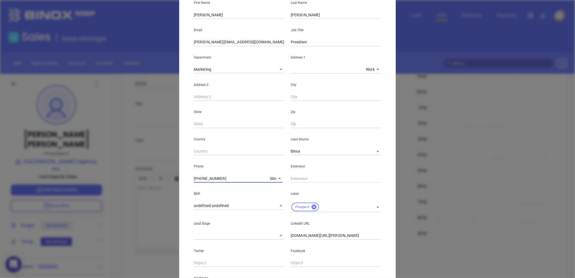
scroll to position [117, 0]
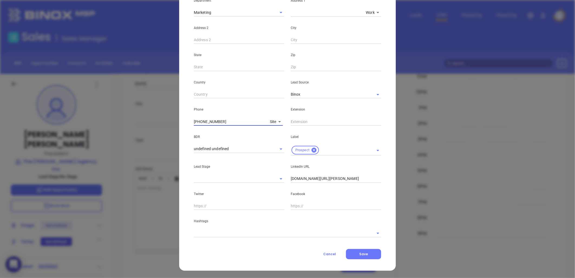
type input "(800) 481-9925"
click at [249, 234] on input "text" at bounding box center [280, 233] width 172 height 8
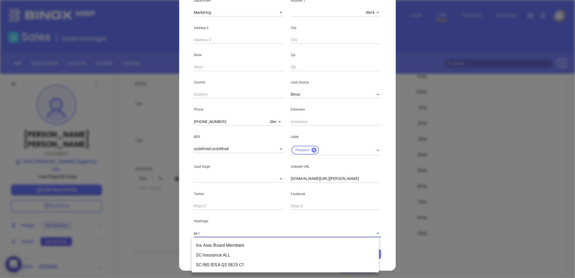
type input "sc in"
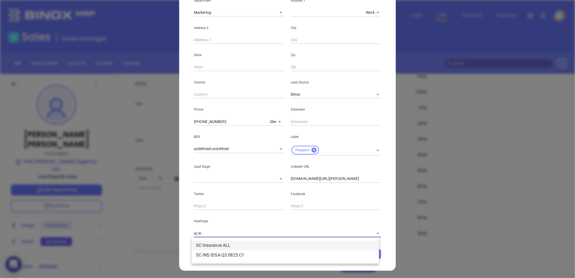
click at [230, 241] on li "SC Insurance ALL" at bounding box center [285, 245] width 187 height 10
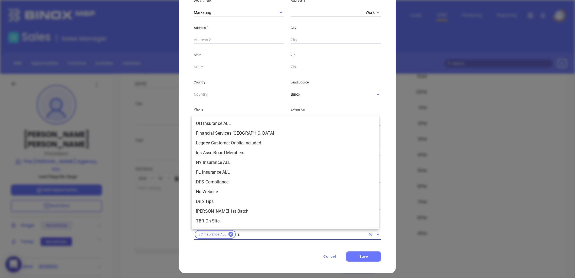
scroll to position [2035, 0]
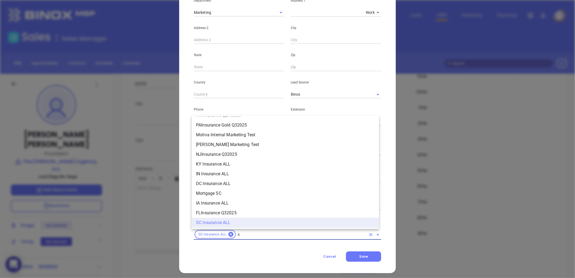
type input "sc"
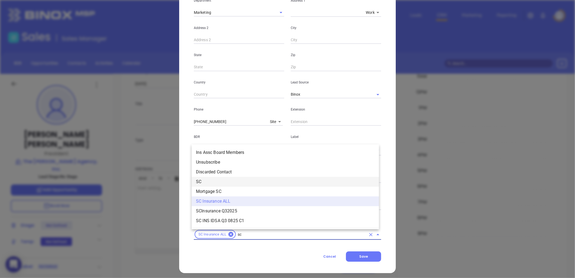
click at [213, 180] on li "SC" at bounding box center [285, 182] width 187 height 10
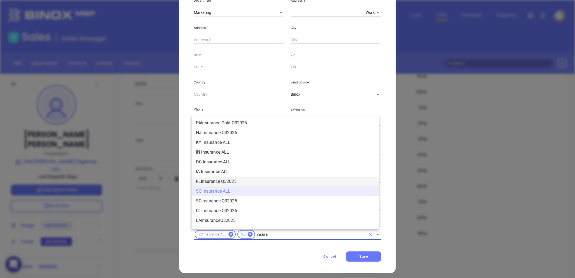
scroll to position [585, 0]
type input "insurance"
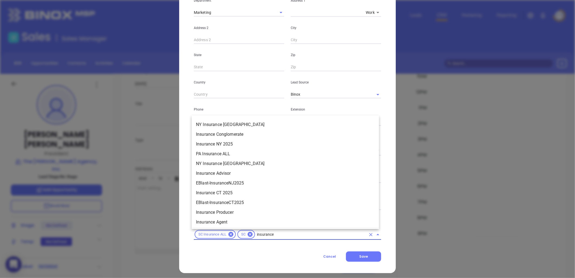
scroll to position [224, 0]
drag, startPoint x: 214, startPoint y: 119, endPoint x: 220, endPoint y: 121, distance: 6.2
click at [214, 119] on li "Insurance" at bounding box center [285, 124] width 187 height 10
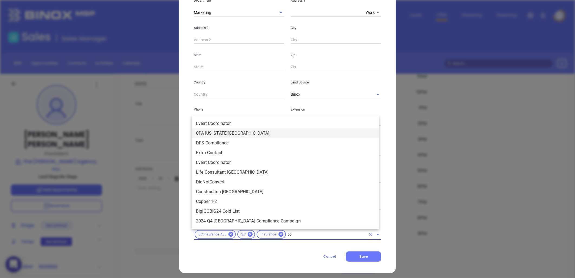
type input "cop"
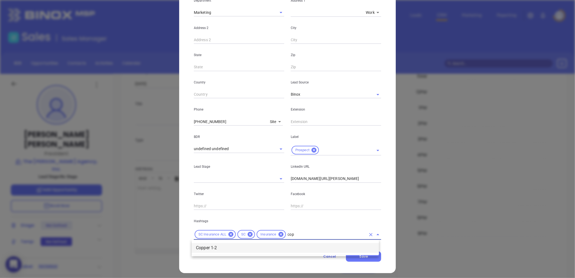
click at [228, 249] on li "Copper 1-2" at bounding box center [285, 248] width 187 height 10
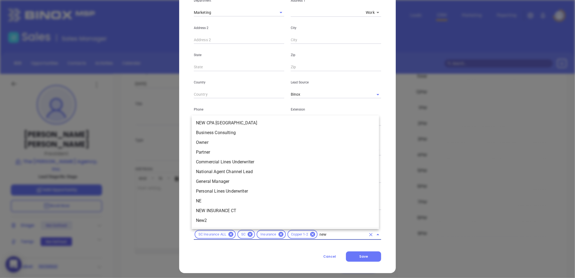
scroll to position [0, 0]
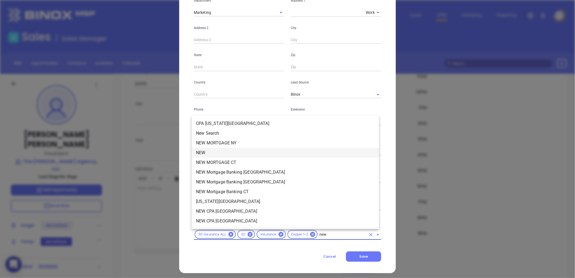
type input "new2"
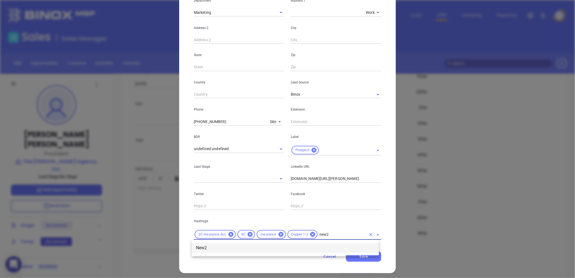
click at [210, 251] on li "New2" at bounding box center [285, 248] width 187 height 10
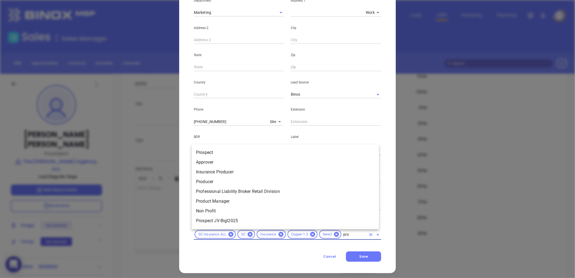
type input "pros"
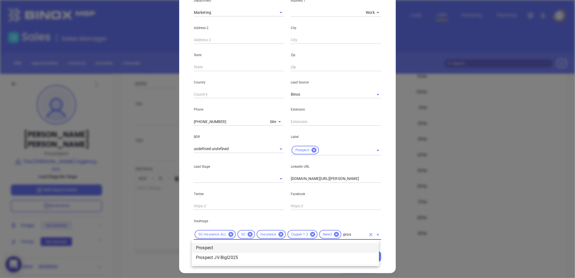
click at [215, 247] on li "Prospect" at bounding box center [285, 248] width 187 height 10
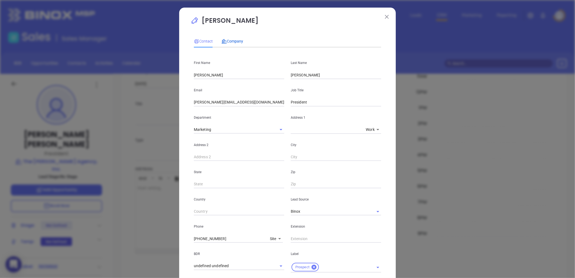
click at [231, 38] on div "Company" at bounding box center [232, 41] width 22 height 6
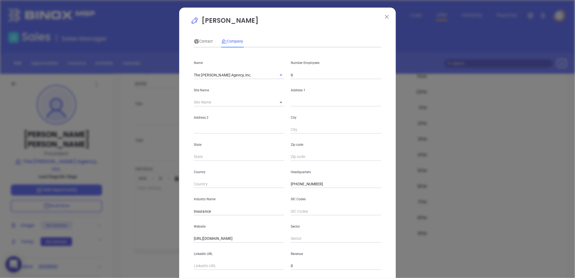
click at [309, 78] on input "0" at bounding box center [336, 75] width 90 height 8
type input "1"
drag, startPoint x: 324, startPoint y: 185, endPoint x: 276, endPoint y: 184, distance: 47.9
click at [276, 184] on div "Country Headquarters (803) 485-3076" at bounding box center [288, 174] width 194 height 27
click at [332, 179] on div "Headquarters (803) 485-3076" at bounding box center [336, 174] width 97 height 27
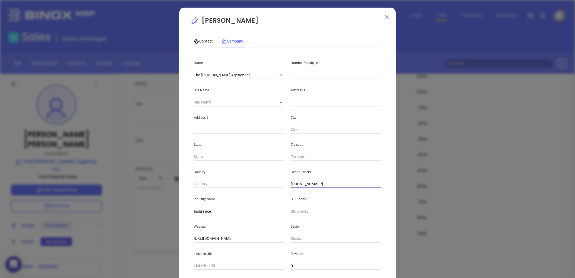
drag, startPoint x: 323, startPoint y: 184, endPoint x: 271, endPoint y: 196, distance: 52.7
click at [234, 192] on div "Name The Bruner Agency, Inc. Number Employees 1 Site Name ​ Address 1 Address 2…" at bounding box center [287, 161] width 187 height 218
paste input "2685"
type input "(803) 485-2685"
click at [294, 103] on input "text" at bounding box center [336, 102] width 90 height 8
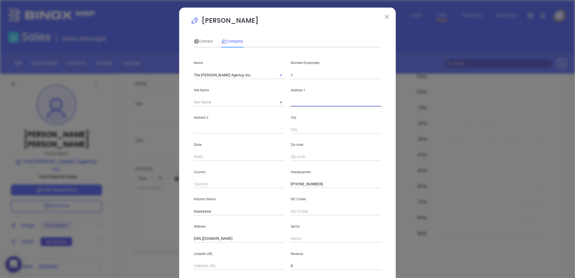
paste input "1 Cantey Street Summerton, SC 29148"
type input "1 Cantey Street Summerton, SC 29148"
drag, startPoint x: 359, startPoint y: 103, endPoint x: 279, endPoint y: 109, distance: 80.6
click at [279, 109] on div "Name The Bruner Agency, Inc. Number Employees 1 Site Name ​ Address 1 1 Cantey …" at bounding box center [287, 161] width 187 height 218
click at [195, 132] on input "text" at bounding box center [239, 130] width 90 height 8
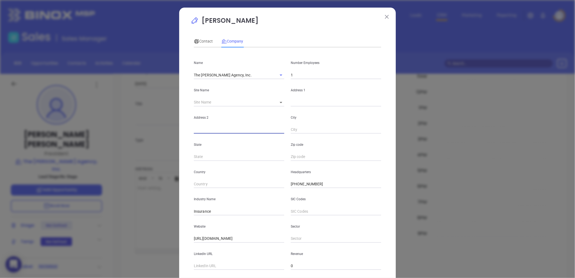
paste input "1 Cantey Street Summerton, SC 29148"
drag, startPoint x: 219, startPoint y: 130, endPoint x: 290, endPoint y: 136, distance: 70.7
click at [290, 136] on div "Name The Bruner Agency, Inc. Number Employees 1 Site Name ​ Address 1 Address 2…" at bounding box center [287, 161] width 187 height 218
type input "1 Cantey Stree"
paste input "Summerton, SC 29148"
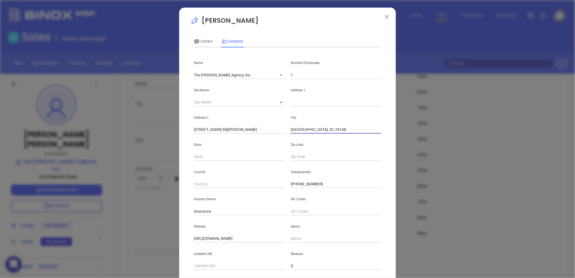
drag, startPoint x: 311, startPoint y: 128, endPoint x: 359, endPoint y: 130, distance: 48.0
click at [359, 130] on input "Summerton, SC 29148" at bounding box center [336, 130] width 90 height 8
type input "Summerton"
type input "SC"
paste input "SC 29148"
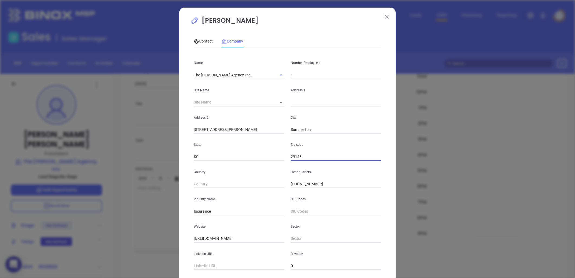
type input "29148"
click at [294, 104] on input "text" at bounding box center [336, 102] width 90 height 8
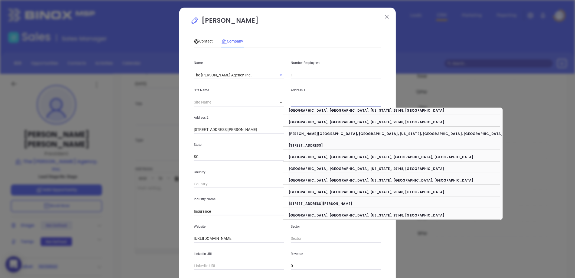
paste input "Post Office Box 187"
type input "Post Office Box 187"
click at [340, 94] on div "Address 1 Post Office Box 187" at bounding box center [336, 92] width 97 height 27
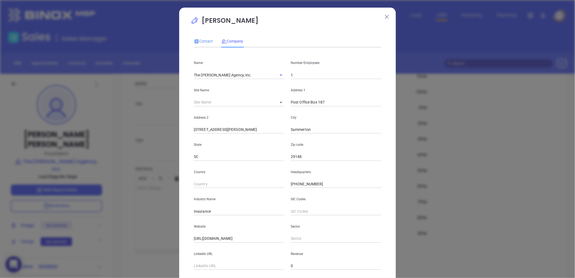
click at [203, 41] on span "Contact" at bounding box center [203, 41] width 19 height 4
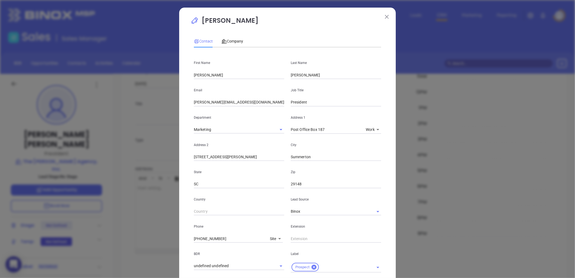
scroll to position [130, 0]
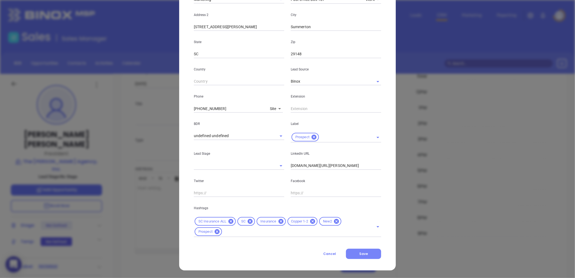
click at [367, 252] on button "Save" at bounding box center [363, 254] width 35 height 10
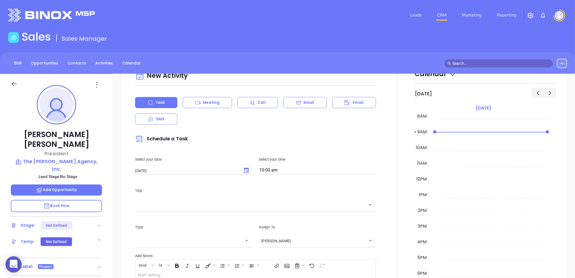
scroll to position [0, 0]
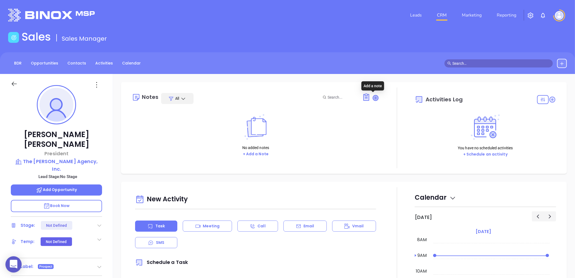
click at [373, 96] on icon at bounding box center [375, 97] width 5 height 5
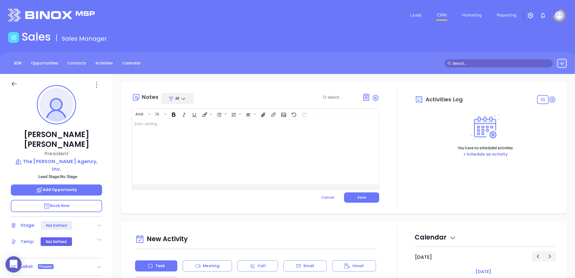
click at [190, 127] on div at bounding box center [247, 151] width 230 height 65
click at [357, 194] on button "Save" at bounding box center [361, 197] width 35 height 10
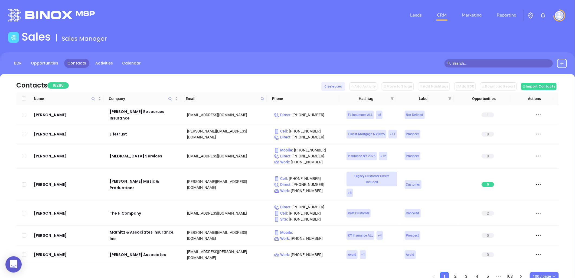
click at [564, 61] on icon at bounding box center [562, 63] width 4 height 4
click at [545, 79] on p "New Contact" at bounding box center [546, 78] width 45 height 9
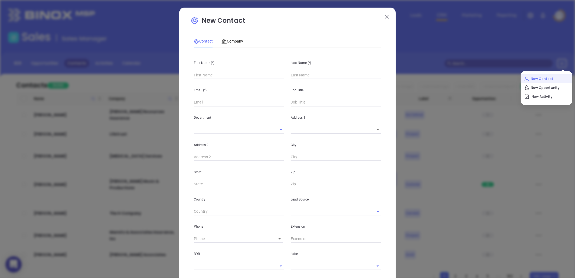
type input "Fourth Phone Call"
type input "1"
click at [227, 75] on input "text" at bounding box center [239, 75] width 90 height 8
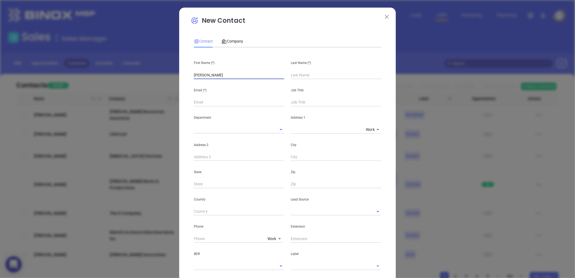
type input "Tom"
type input "Copeland"
click at [207, 101] on input "text" at bounding box center [239, 102] width 90 height 8
click at [304, 104] on input "text" at bounding box center [336, 102] width 90 height 8
type input "Owner"
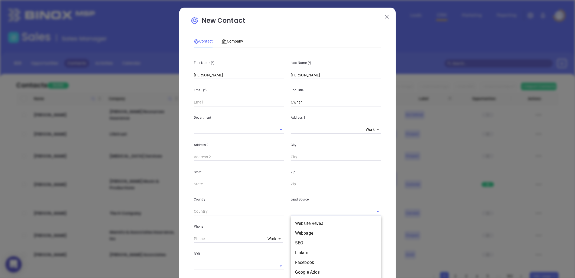
click at [305, 210] on input "text" at bounding box center [328, 211] width 75 height 8
type input "b"
click at [304, 225] on li "Other" at bounding box center [336, 223] width 90 height 10
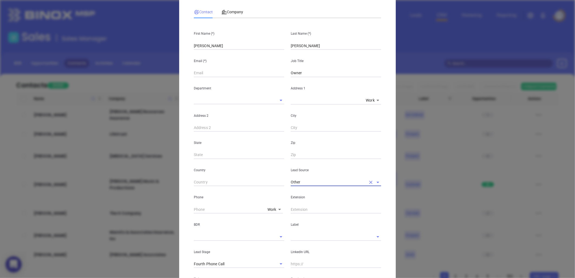
scroll to position [115, 0]
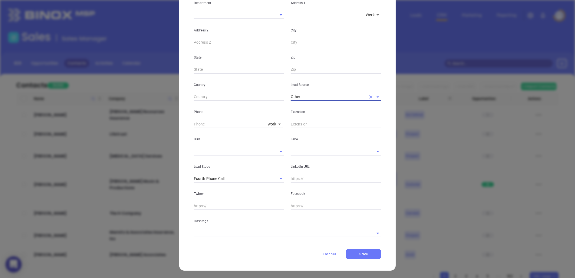
type input "Other"
click at [299, 151] on input "text" at bounding box center [328, 151] width 75 height 8
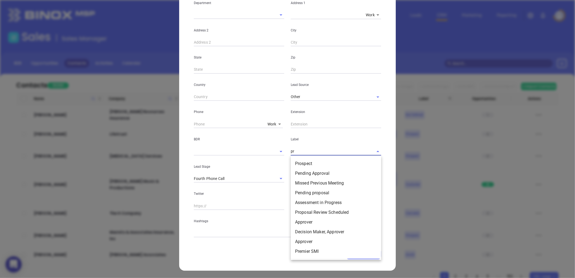
type input "pro"
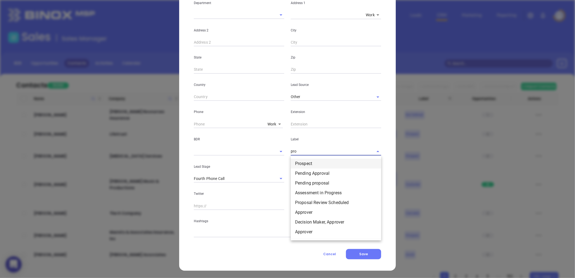
click at [310, 162] on li "Prospect" at bounding box center [336, 164] width 90 height 10
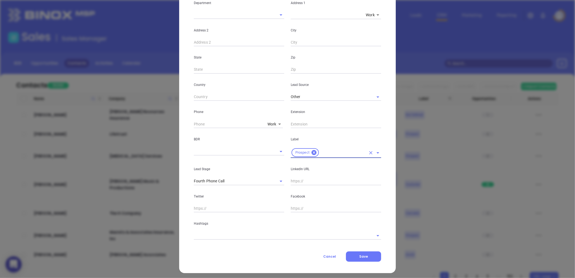
click at [312, 182] on input "text" at bounding box center [336, 181] width 90 height 8
paste input "linkedin.com/in/tom-copeland-09944a17"
click at [272, 180] on icon "Clear" at bounding box center [273, 180] width 3 height 3
type input "www.linkedin.com/in/tom-copeland-09944a17"
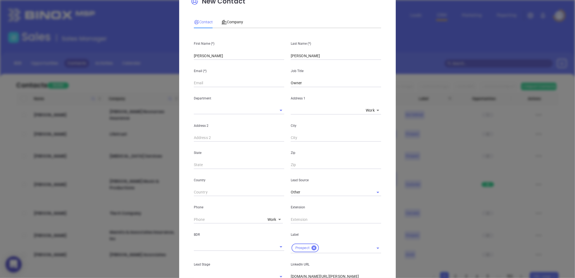
scroll to position [0, 0]
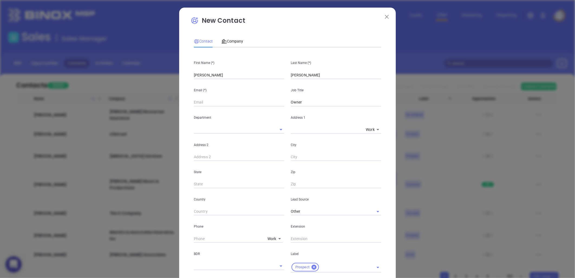
click at [205, 104] on input "text" at bounding box center [239, 102] width 90 height 8
paste input "tom.copeland@c2gcapitalmanagementllc.com"
drag, startPoint x: 275, startPoint y: 103, endPoint x: 217, endPoint y: 106, distance: 58.0
click at [217, 106] on input "tom.copeland@c2gcapitalmanagementllc.com" at bounding box center [239, 102] width 90 height 8
type input "tom.copeland@c2gcapitalmanagementllc.com"
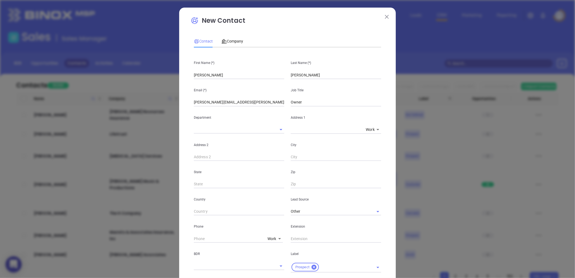
click at [257, 175] on div "State" at bounding box center [239, 174] width 97 height 27
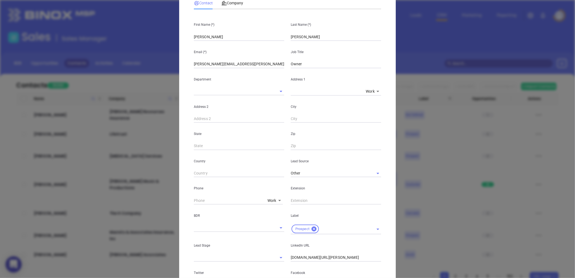
scroll to position [90, 0]
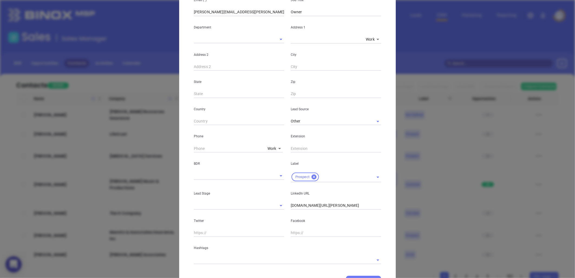
click at [271, 145] on body "0 Leads CRM Marketing Reporting Financial Leads Leads Sales Sales Manager BDR O…" at bounding box center [287, 139] width 575 height 278
click at [276, 215] on li "Site" at bounding box center [283, 217] width 37 height 10
type input "11"
click at [222, 148] on input "( ) -" at bounding box center [231, 148] width 74 height 8
paste input "843) 879-0941"
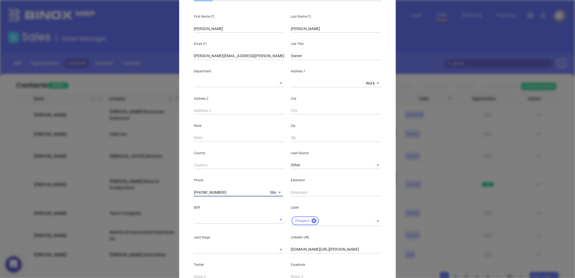
scroll to position [0, 0]
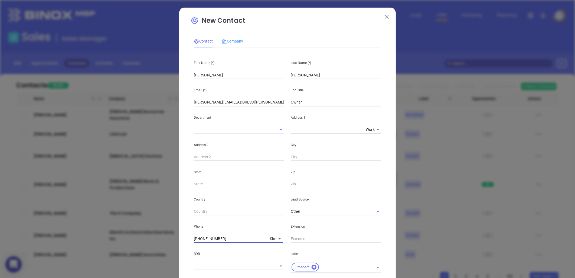
type input "(843) 879-0941"
click at [233, 37] on div "Company" at bounding box center [232, 41] width 22 height 12
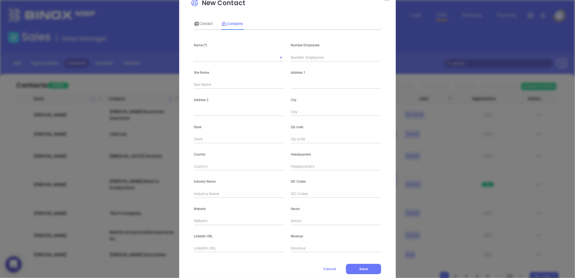
scroll to position [33, 0]
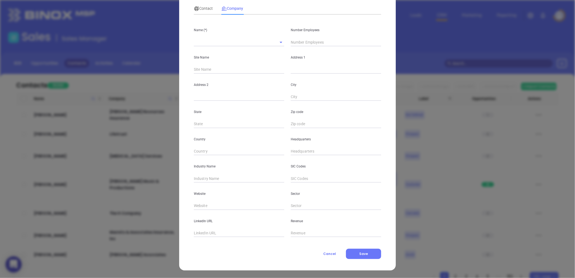
click at [296, 151] on input "text" at bounding box center [336, 151] width 90 height 8
paste input "843) 879-0941"
type input "(843) 879-0941"
click at [210, 44] on input "text" at bounding box center [231, 42] width 75 height 8
paste input "C2G Capital Management, LLC"
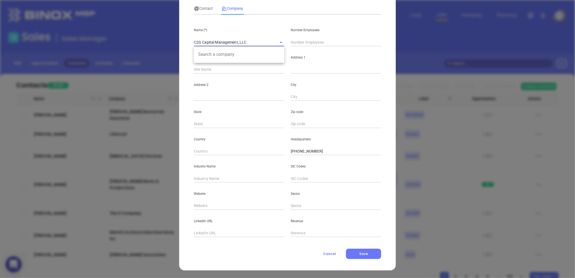
type input "C2G Capital Management, LLC"
click at [304, 44] on input "text" at bounding box center [336, 42] width 90 height 8
type input "1"
click at [245, 71] on input "text" at bounding box center [238, 70] width 88 height 8
click at [297, 68] on input "text" at bounding box center [336, 70] width 90 height 8
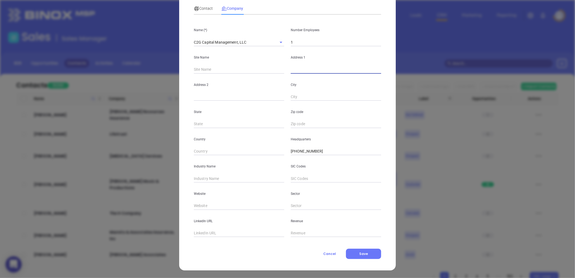
click at [298, 68] on input "text" at bounding box center [336, 70] width 90 height 8
paste input "101 Owens Circle Summerville, SC 29483"
drag, startPoint x: 320, startPoint y: 69, endPoint x: 406, endPoint y: 68, distance: 85.3
click at [406, 68] on div "New Contact Contact Company First Name (*) Tom Last Name (*) Copeland Email (*)…" at bounding box center [287, 139] width 575 height 278
type input "101 Owens Circle"
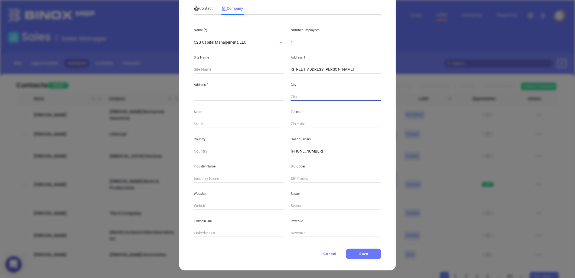
paste input "Summerville, SC 29483"
drag, startPoint x: 313, startPoint y: 96, endPoint x: 320, endPoint y: 100, distance: 8.1
click at [348, 95] on input "Summerville, SC 29483" at bounding box center [336, 97] width 90 height 8
drag, startPoint x: 312, startPoint y: 96, endPoint x: 367, endPoint y: 95, distance: 54.7
click at [367, 95] on input "Summerville, SC 29483" at bounding box center [336, 97] width 90 height 8
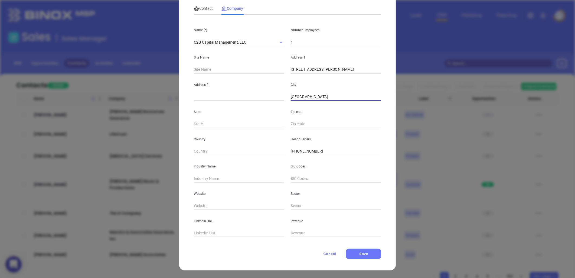
type input "[GEOGRAPHIC_DATA]"
type input "SC"
paste input "SC 29483"
type input "29483"
click at [221, 181] on input "text" at bounding box center [239, 178] width 90 height 8
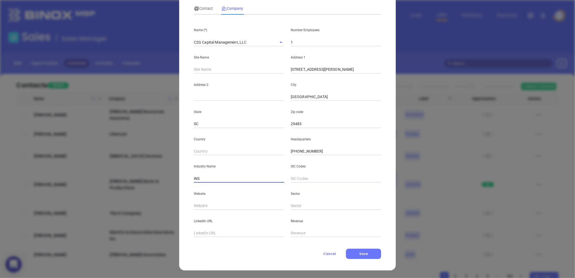
type input "Insurance"
click at [220, 206] on input "text" at bounding box center [239, 206] width 90 height 8
paste input "https://www.c2gcapitalmanagementllc.com/"
type input "https://www.c2gcapitalmanagementllc.com/"
click at [207, 232] on input "text" at bounding box center [239, 233] width 90 height 8
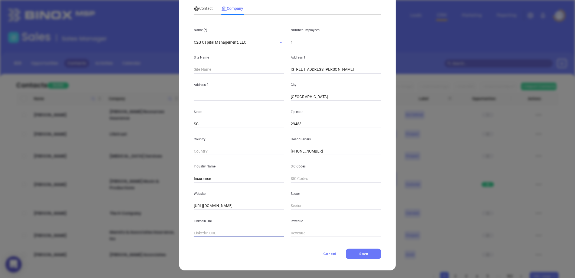
paste input "https://www.linkedin.com/company/c2g-capital-management/about/"
type input "https://www.linkedin.com/company/c2g-capital-management/about/"
click at [203, 6] on span "Contact" at bounding box center [203, 8] width 19 height 4
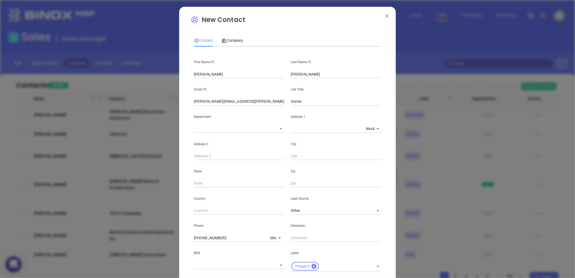
scroll to position [0, 0]
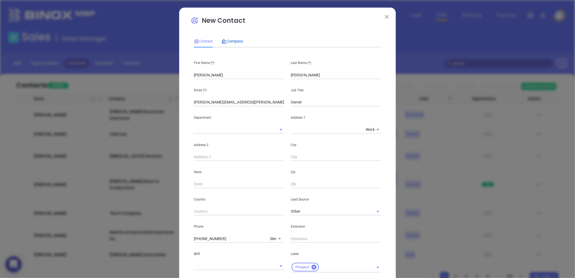
click at [234, 41] on span "Company" at bounding box center [232, 41] width 22 height 4
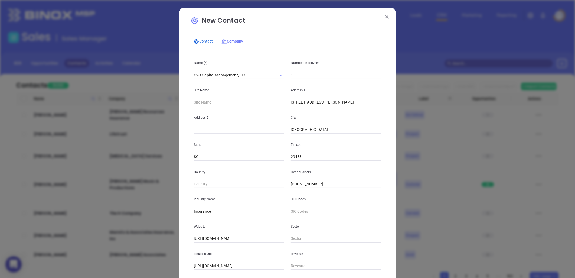
click at [203, 42] on span "Contact" at bounding box center [203, 41] width 19 height 4
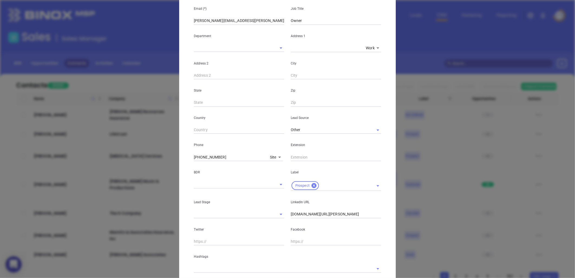
scroll to position [117, 0]
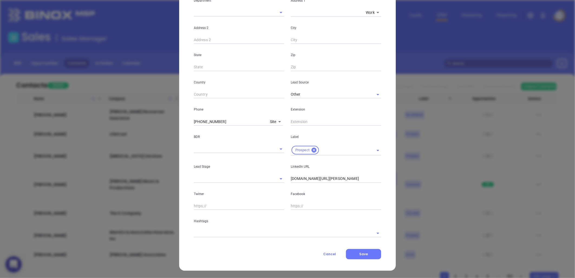
click at [233, 232] on input "text" at bounding box center [280, 233] width 172 height 8
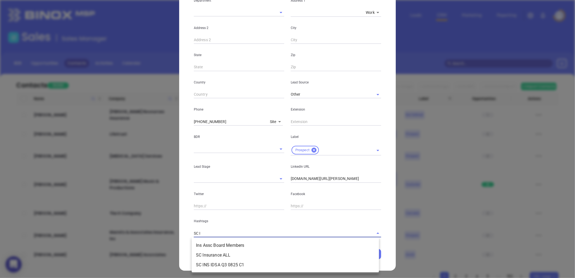
type input "SC IN"
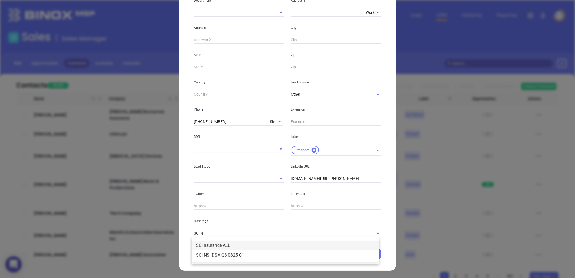
click at [226, 243] on li "SC Insurance ALL" at bounding box center [285, 245] width 187 height 10
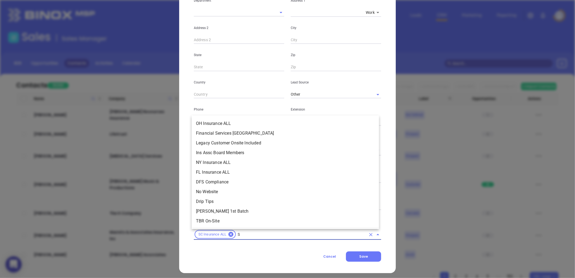
scroll to position [2035, 0]
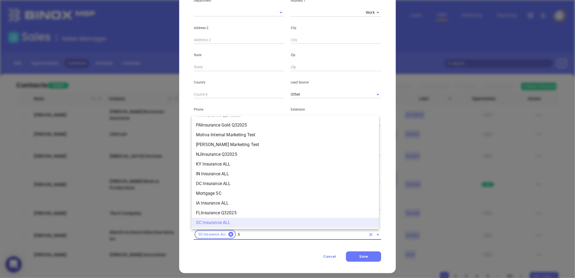
type input "SC"
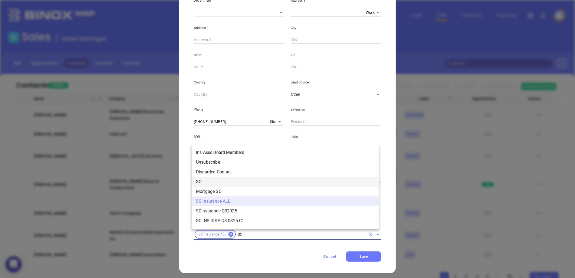
click at [207, 181] on li "SC" at bounding box center [285, 182] width 187 height 10
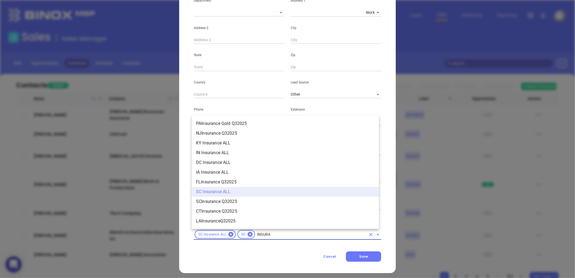
scroll to position [585, 0]
type input "INSURANCE"
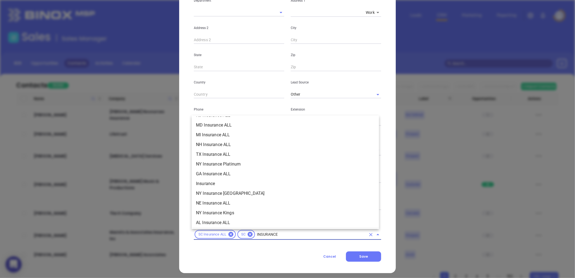
scroll to position [164, 0]
click at [213, 180] on li "Insurance" at bounding box center [285, 184] width 187 height 10
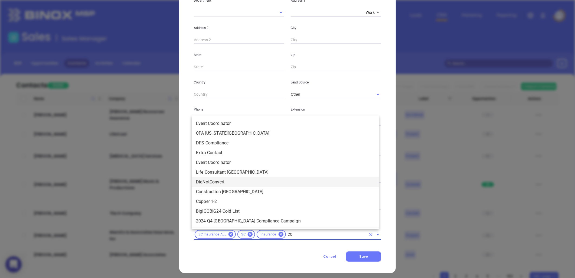
type input "COP"
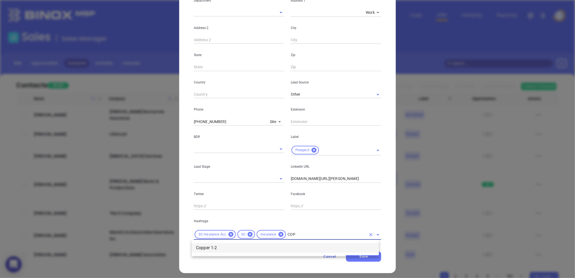
click at [242, 247] on li "Copper 1-2" at bounding box center [285, 248] width 187 height 10
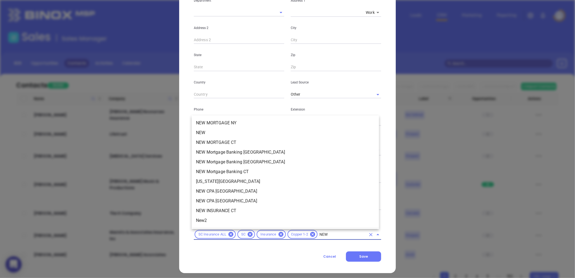
scroll to position [0, 0]
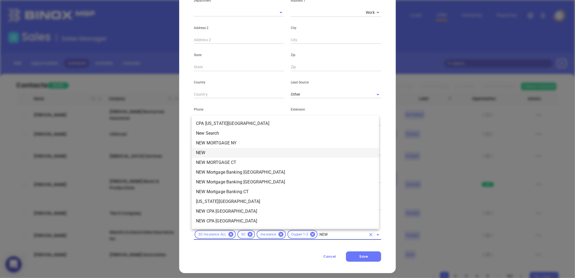
type input "NEW2"
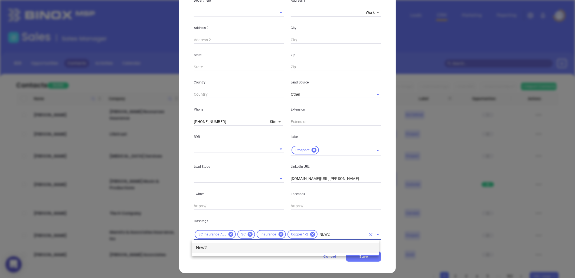
click at [209, 248] on li "New2" at bounding box center [285, 248] width 187 height 10
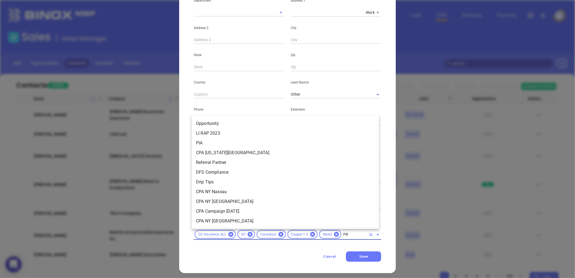
type input "PRO"
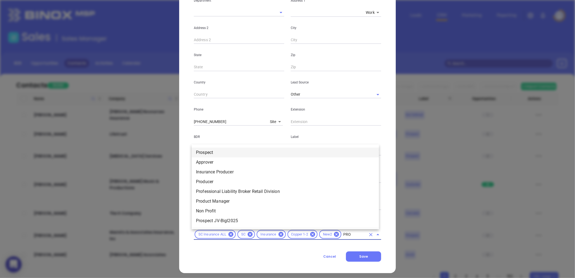
click at [214, 151] on li "Prospect" at bounding box center [285, 153] width 187 height 10
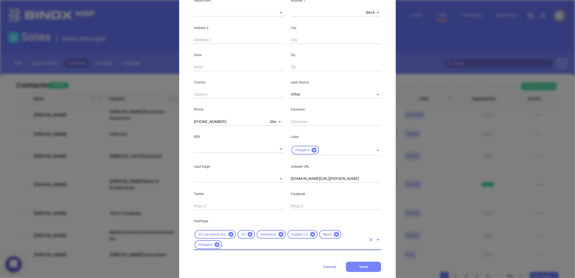
click at [365, 267] on span "Save" at bounding box center [363, 266] width 9 height 5
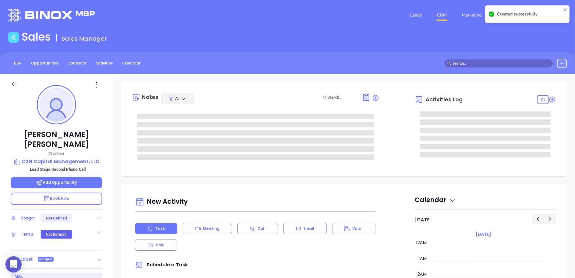
type input "08/13/2025"
type input "Liz Cruz"
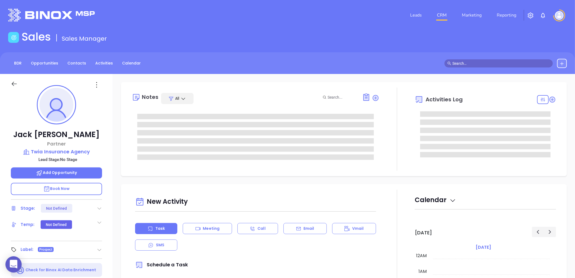
type input "[DATE]"
type input "[PERSON_NAME]"
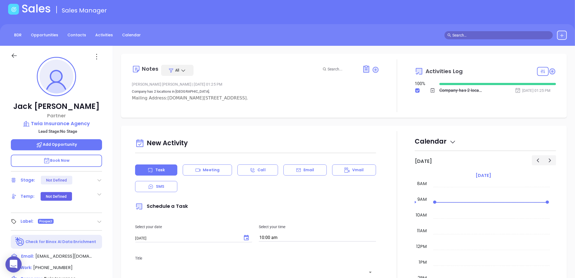
scroll to position [0, 0]
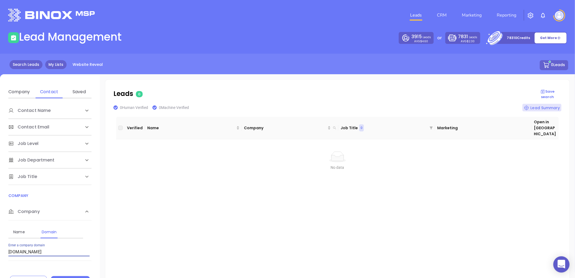
click at [55, 60] on link "My Lists" at bounding box center [55, 64] width 21 height 9
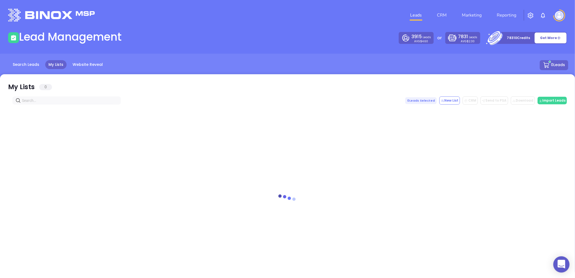
click at [55, 99] on input "text" at bounding box center [68, 100] width 92 height 6
paste input "[DOMAIN_NAME]"
type input "[DOMAIN_NAME]"
drag, startPoint x: 24, startPoint y: 102, endPoint x: -35, endPoint y: 100, distance: 58.5
click at [0, 100] on html "0 Leads CRM Marketing Reporting Financial Leads Leads Lead Management 3915 Lead…" at bounding box center [287, 139] width 575 height 278
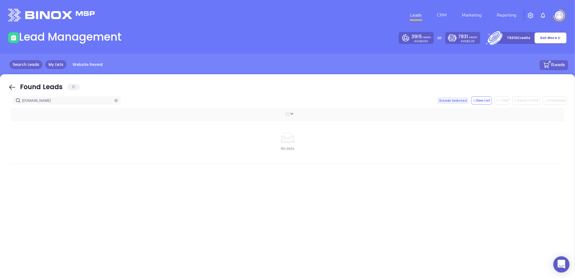
click at [22, 62] on link "Search Leads" at bounding box center [25, 64] width 33 height 9
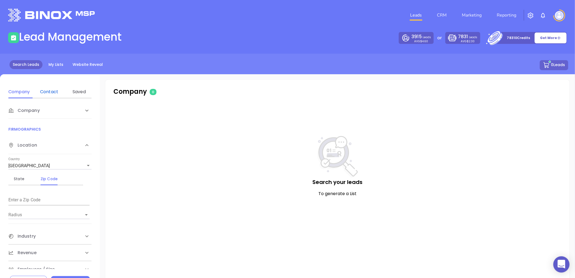
click at [47, 91] on div "Contact" at bounding box center [48, 92] width 21 height 6
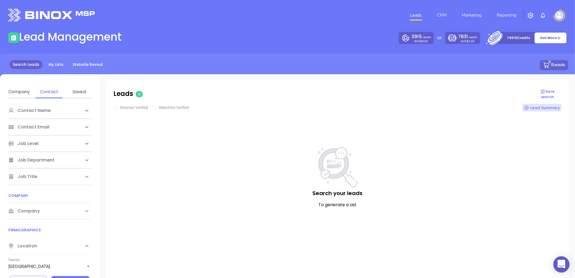
drag, startPoint x: 32, startPoint y: 211, endPoint x: 34, endPoint y: 209, distance: 3.1
click at [33, 114] on span "Company" at bounding box center [29, 110] width 42 height 6
click at [50, 229] on div "Domain" at bounding box center [48, 231] width 21 height 6
click at [31, 250] on input "Enter a company name" at bounding box center [48, 251] width 81 height 9
paste input "[DOMAIN_NAME]"
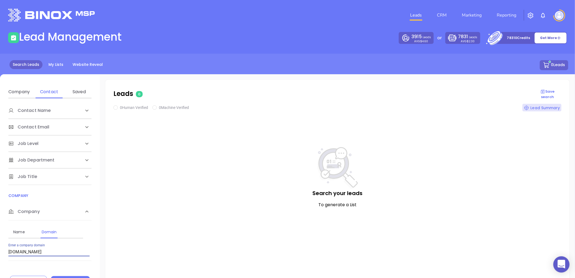
type input "[DOMAIN_NAME]"
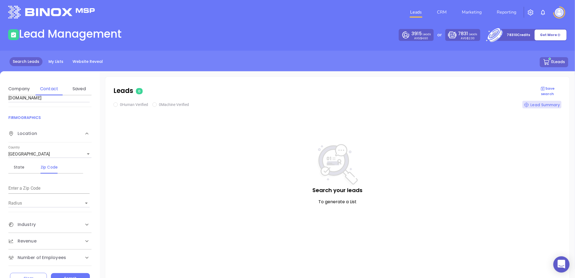
scroll to position [24, 0]
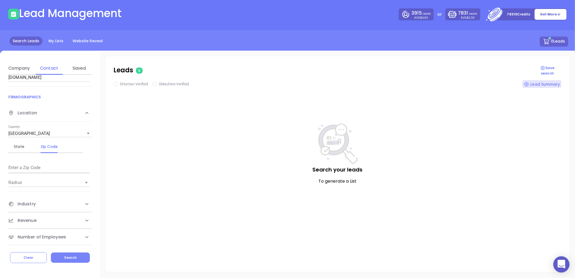
click at [77, 259] on button "Search" at bounding box center [70, 257] width 39 height 10
checkbox input "true"
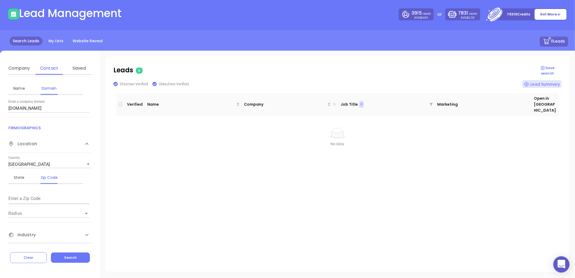
scroll to position [91, 0]
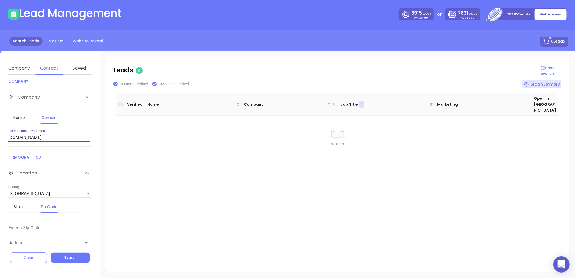
drag, startPoint x: 57, startPoint y: 137, endPoint x: -53, endPoint y: 129, distance: 111.0
click at [0, 129] on html "0 Leads CRM Marketing Reporting Financial Leads Leads Lead Management 3915 Lead…" at bounding box center [287, 115] width 575 height 278
click at [55, 39] on link "My Lists" at bounding box center [55, 41] width 21 height 9
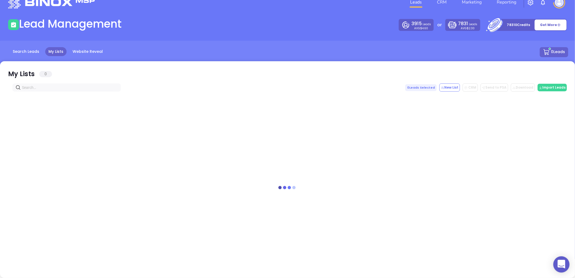
scroll to position [13, 0]
click at [42, 88] on input "text" at bounding box center [68, 88] width 92 height 6
paste input "ashtonlethcoagency.com"
type input "ashtonlethcoagency.com"
drag, startPoint x: 66, startPoint y: 87, endPoint x: 0, endPoint y: 88, distance: 65.8
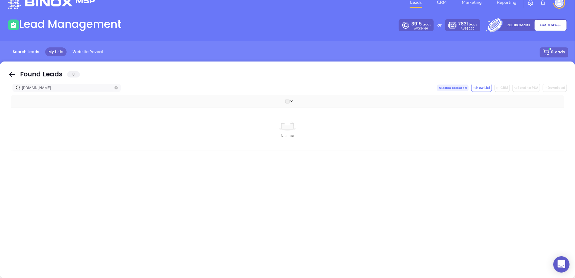
click at [0, 80] on html "0 Leads CRM Marketing Reporting Financial Leads Leads Lead Management 3915 Lead…" at bounding box center [287, 126] width 575 height 278
click at [30, 50] on link "Search Leads" at bounding box center [25, 51] width 33 height 9
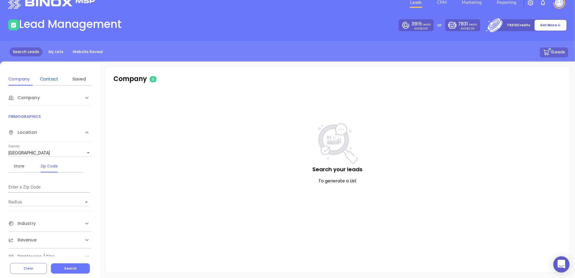
click at [53, 79] on div "Contact" at bounding box center [48, 79] width 21 height 6
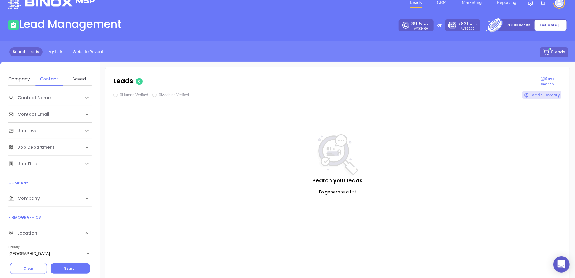
click at [32, 101] on span "Company" at bounding box center [29, 97] width 42 height 6
click at [50, 216] on div "Domain" at bounding box center [48, 219] width 21 height 6
click at [49, 237] on input "Enter a company name" at bounding box center [48, 239] width 81 height 9
paste input "ashtonlethcoagency.com"
type input "ashtonlethcoagency.com"
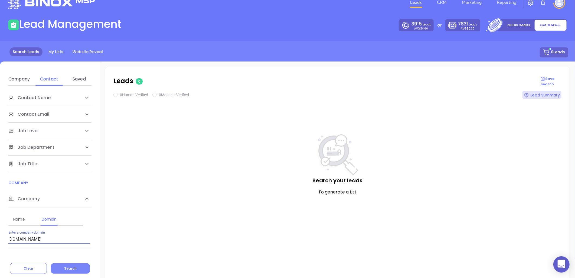
click at [70, 264] on button "Search" at bounding box center [70, 268] width 39 height 10
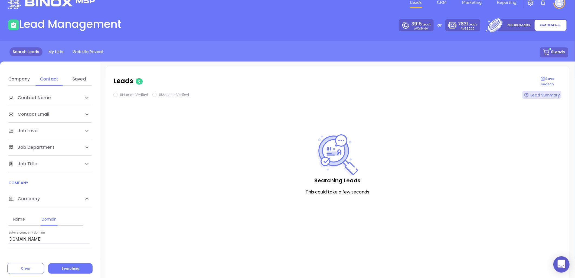
checkbox input "true"
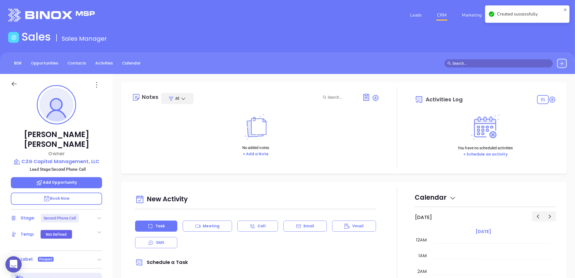
scroll to position [126, 0]
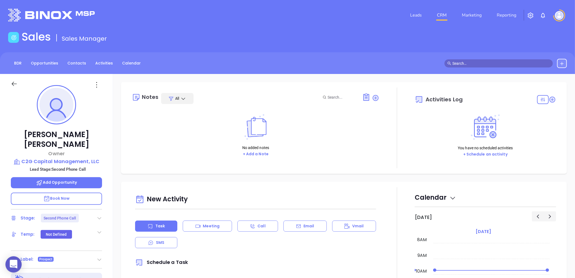
click at [99, 215] on icon at bounding box center [99, 217] width 5 height 5
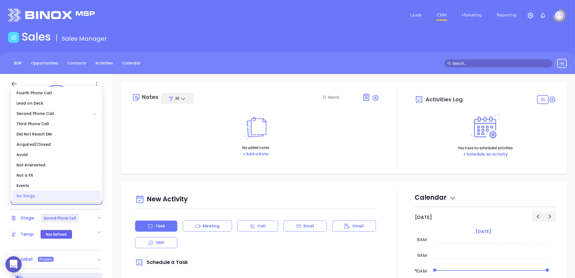
click at [61, 192] on div "No Stage" at bounding box center [56, 196] width 89 height 10
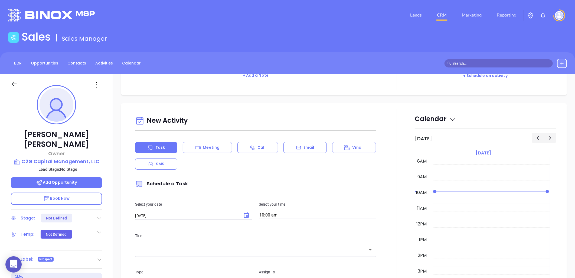
scroll to position [0, 0]
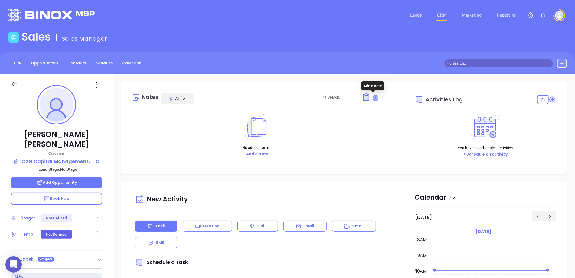
click at [374, 98] on icon at bounding box center [375, 97] width 5 height 5
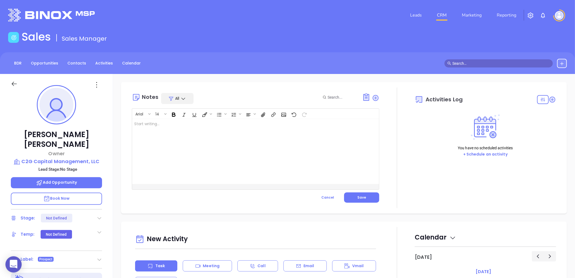
click at [176, 128] on div at bounding box center [247, 151] width 230 height 65
click at [358, 197] on span "Save" at bounding box center [361, 197] width 9 height 5
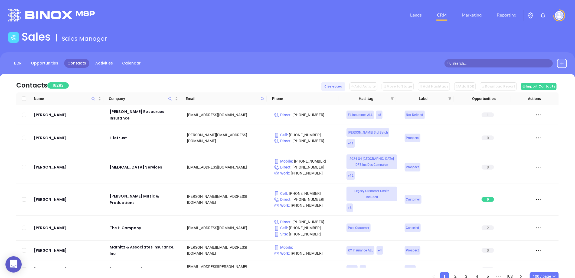
drag, startPoint x: 564, startPoint y: 63, endPoint x: 556, endPoint y: 68, distance: 9.5
click at [564, 63] on icon at bounding box center [562, 64] width 4 height 4
click at [540, 77] on p "New Contact" at bounding box center [546, 78] width 45 height 9
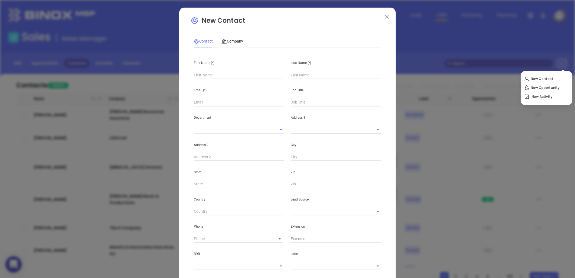
drag, startPoint x: 199, startPoint y: 74, endPoint x: 204, endPoint y: 77, distance: 5.1
click at [200, 74] on input "text" at bounding box center [239, 75] width 90 height 8
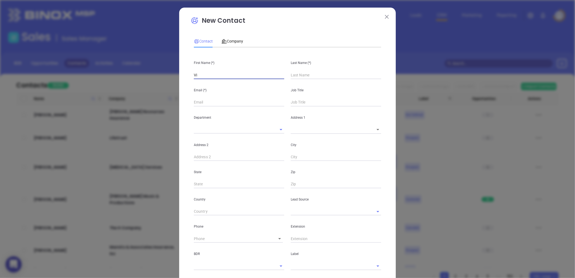
type input "Viv"
type input "Fourth Phone Call"
type input "[PERSON_NAME]"
type input "1"
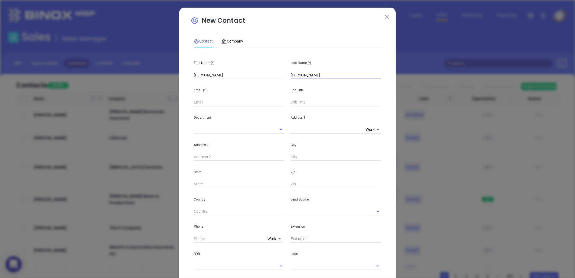
type input "[PERSON_NAME]"
click at [308, 103] on input "text" at bounding box center [336, 102] width 90 height 8
type input "Principal"
click at [344, 212] on input "text" at bounding box center [328, 211] width 75 height 8
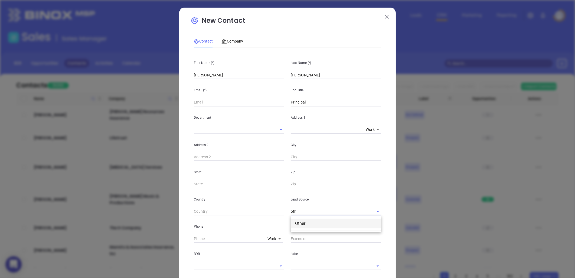
click at [318, 220] on li "Other" at bounding box center [336, 223] width 90 height 10
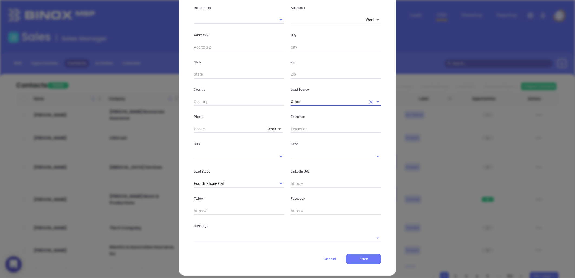
scroll to position [115, 0]
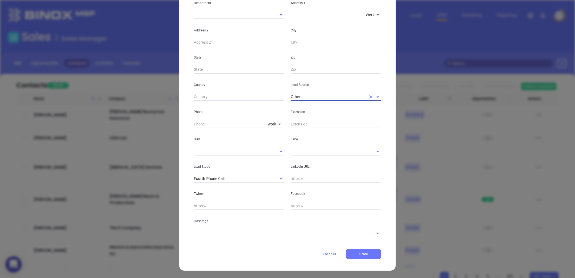
type input "Other"
click at [271, 122] on body "0 Leads CRM Marketing Reporting Financial Leads Leads Sales Sales Manager BDR O…" at bounding box center [287, 139] width 575 height 278
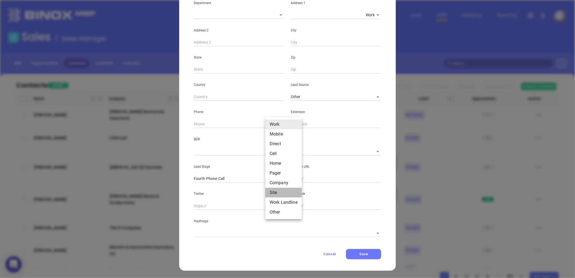
drag, startPoint x: 277, startPoint y: 193, endPoint x: 245, endPoint y: 166, distance: 41.7
click at [277, 193] on li "Site" at bounding box center [283, 193] width 37 height 10
type input "11"
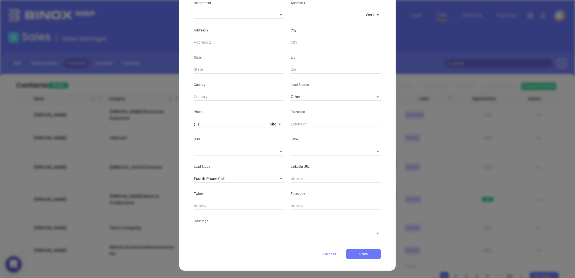
drag, startPoint x: 197, startPoint y: 123, endPoint x: 194, endPoint y: 126, distance: 3.5
click at [197, 123] on input "( ) -" at bounding box center [231, 124] width 74 height 8
paste input "43) 899-7283"
drag, startPoint x: 146, startPoint y: 117, endPoint x: 143, endPoint y: 118, distance: 2.8
click at [142, 117] on div "New Contact Contact Company First Name (*) [PERSON_NAME] Last Name (*) [PERSON_…" at bounding box center [287, 139] width 575 height 278
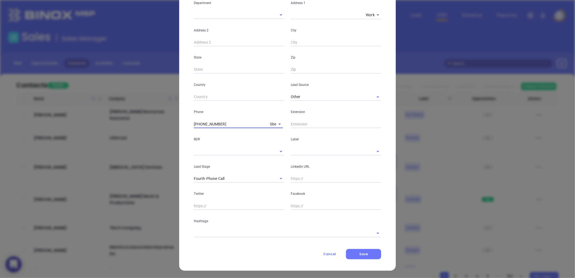
scroll to position [0, 0]
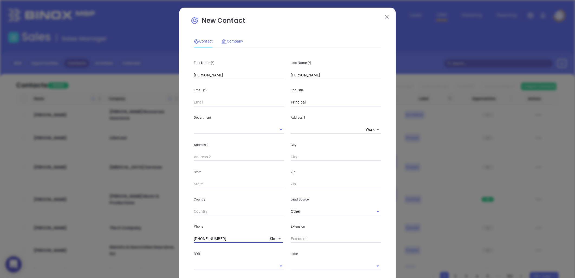
type input "[PHONE_NUMBER]"
click at [234, 42] on span "Company" at bounding box center [232, 41] width 22 height 4
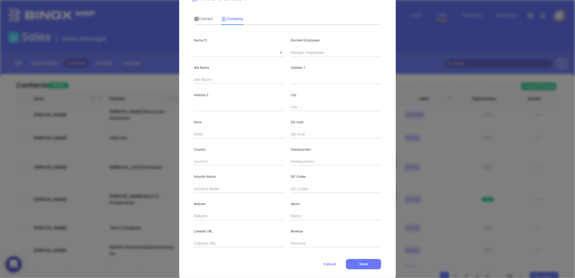
scroll to position [33, 0]
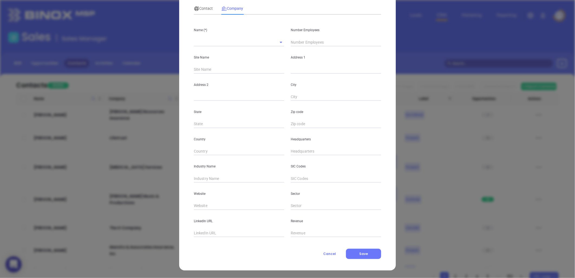
click at [291, 151] on input "text" at bounding box center [336, 151] width 90 height 8
paste input "843) 899-7283"
type input "(843) 899-7283"
click at [297, 71] on input "text" at bounding box center [336, 70] width 90 height 8
paste input "1354 State Rd Summerville, SC 29486"
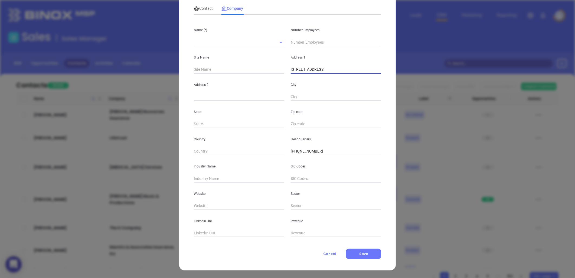
click at [379, 79] on body "0 Leads CRM Marketing Reporting Financial Leads Leads Sales Sales Manager BDR O…" at bounding box center [287, 139] width 575 height 278
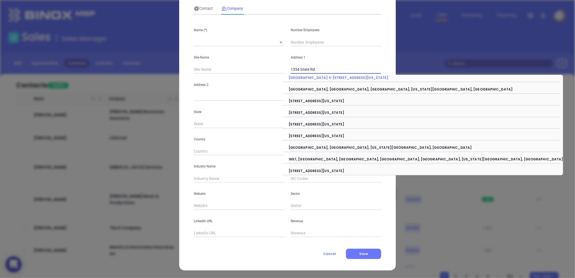
type input "1354 State Rd"
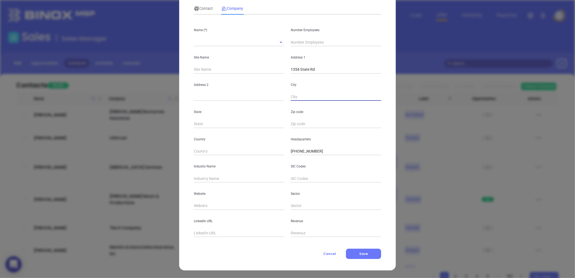
paste input "Summerville, SC 29486"
drag, startPoint x: 312, startPoint y: 97, endPoint x: 375, endPoint y: 103, distance: 63.6
click at [375, 103] on div "Name (*) Number Employees Site Name Address 1 1354 State Rd Address 2 City Summ…" at bounding box center [287, 128] width 187 height 218
type input "[GEOGRAPHIC_DATA]"
type input "SC"
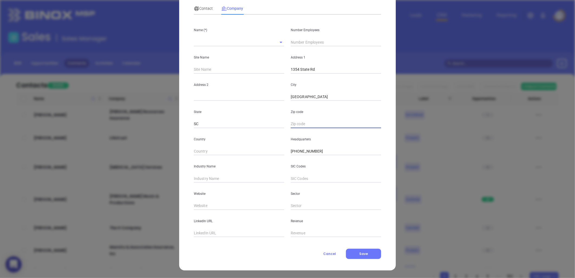
paste input "SC 29486"
type input "29486"
click at [218, 177] on input "text" at bounding box center [239, 178] width 90 height 8
type input "Insurance"
click at [200, 205] on input "text" at bounding box center [239, 206] width 90 height 8
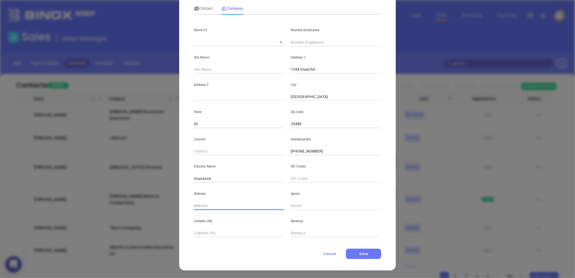
paste input "https://www.cornerstoneinssc.com/"
type input "https://www.cornerstoneinssc.com/"
click at [205, 42] on input "text" at bounding box center [231, 42] width 75 height 8
paste input "Cornerstone Insurance Group"
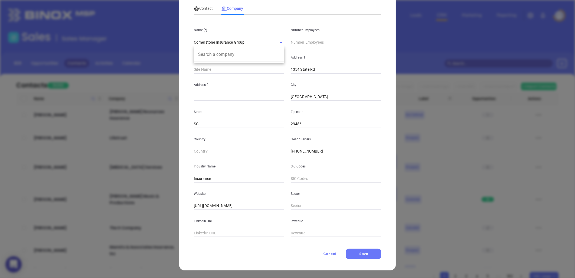
type input "Cornerstone Insurance Group"
click at [304, 42] on input "text" at bounding box center [336, 42] width 90 height 8
type input "4"
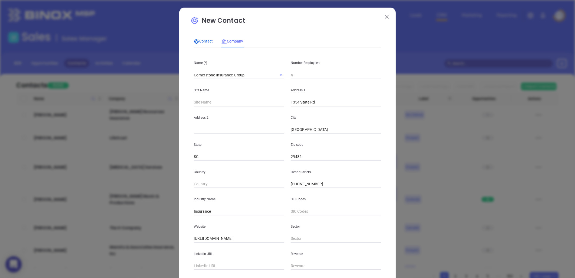
drag, startPoint x: 203, startPoint y: 42, endPoint x: 216, endPoint y: 54, distance: 17.0
click at [203, 42] on span "Contact" at bounding box center [203, 41] width 19 height 4
click at [202, 101] on input "text" at bounding box center [239, 102] width 90 height 8
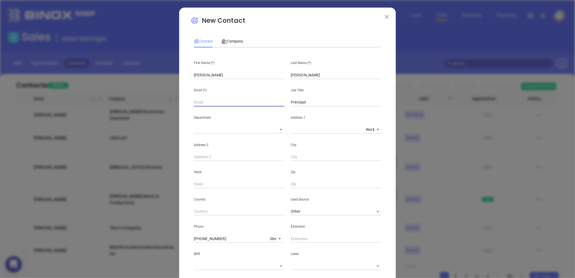
paste input "genmail@cornerstoneinssc.com"
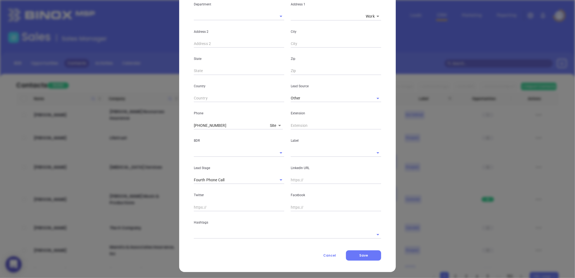
scroll to position [115, 0]
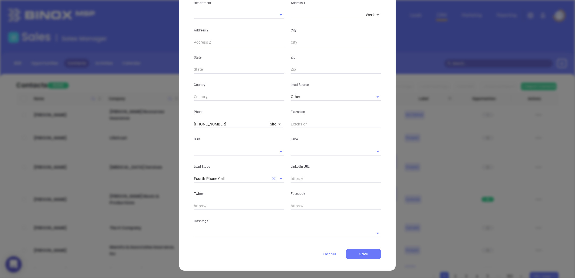
drag, startPoint x: 270, startPoint y: 178, endPoint x: 282, endPoint y: 175, distance: 11.7
click at [271, 178] on icon "Clear" at bounding box center [273, 178] width 5 height 5
type input "genmail@cornerstoneinssc.com"
click at [302, 156] on div "LinkedIn URL" at bounding box center [336, 168] width 97 height 27
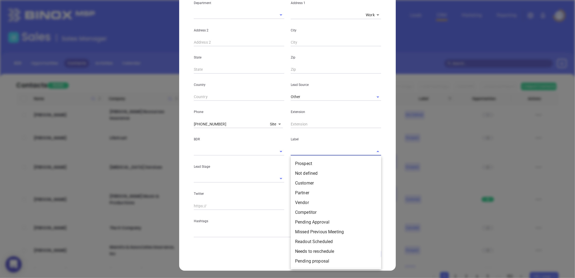
click at [300, 151] on input "text" at bounding box center [328, 151] width 75 height 8
click at [306, 164] on li "Prospect" at bounding box center [336, 164] width 90 height 10
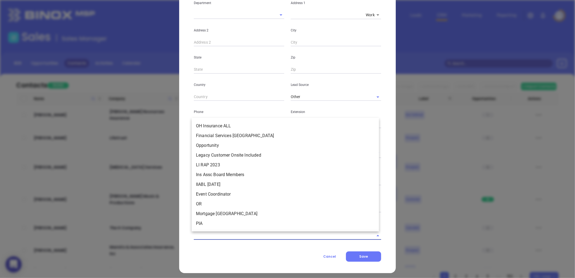
drag, startPoint x: 227, startPoint y: 234, endPoint x: 212, endPoint y: 219, distance: 21.4
click at [227, 234] on input "text" at bounding box center [280, 235] width 172 height 8
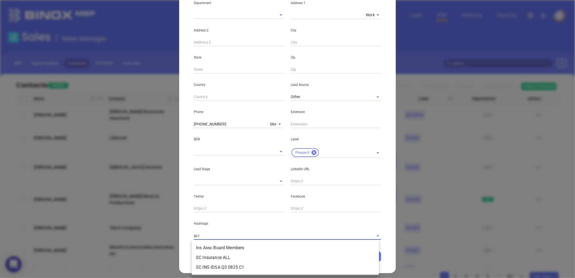
type input "sc in"
click at [220, 245] on li "SC Insurance ALL" at bounding box center [285, 248] width 187 height 10
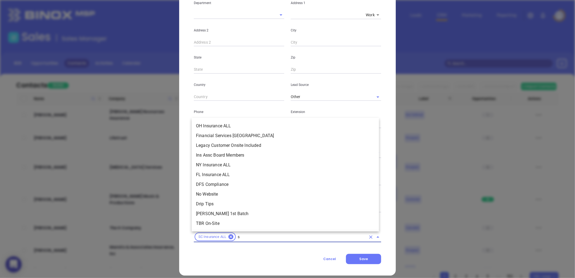
scroll to position [2035, 0]
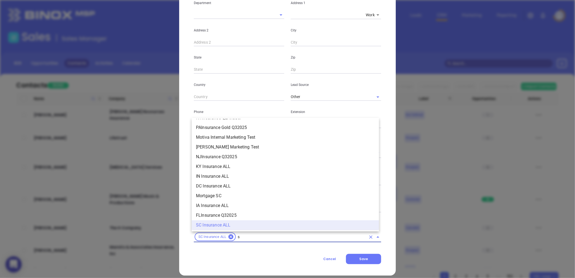
type input "sc"
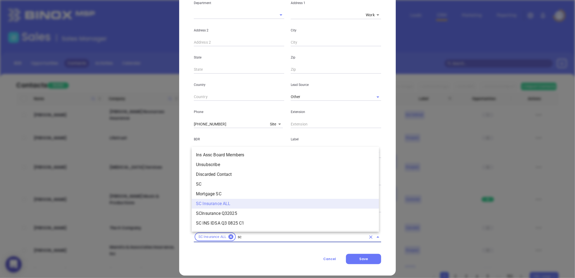
scroll to position [0, 0]
click at [200, 183] on li "SC" at bounding box center [285, 184] width 187 height 10
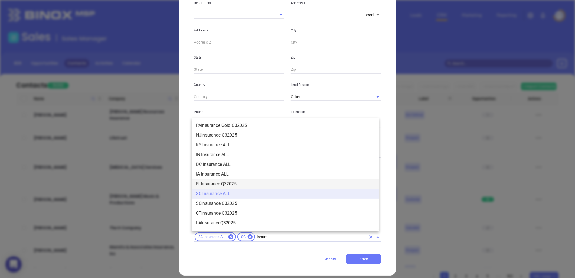
scroll to position [585, 0]
type input "insurance"
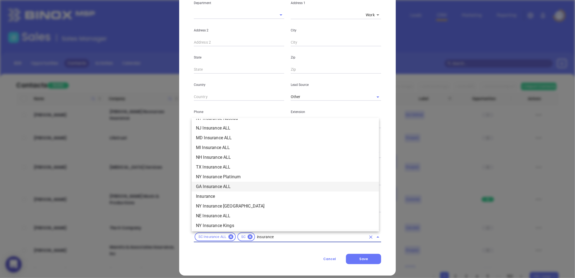
scroll to position [164, 0]
click at [214, 184] on li "Insurance" at bounding box center [285, 186] width 187 height 10
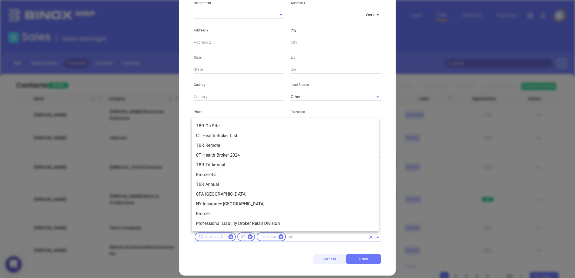
type input "bron"
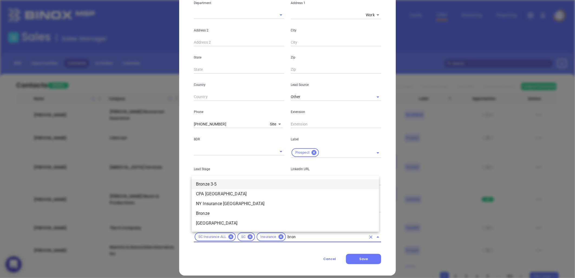
click at [216, 181] on li "Bronze 3-5" at bounding box center [285, 184] width 187 height 10
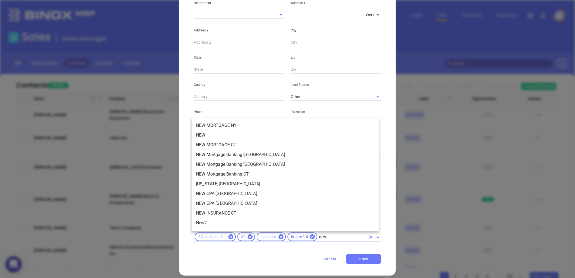
scroll to position [0, 0]
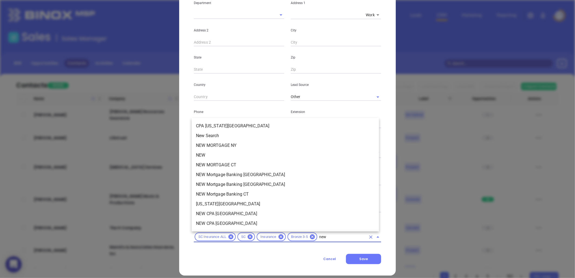
type input "new2"
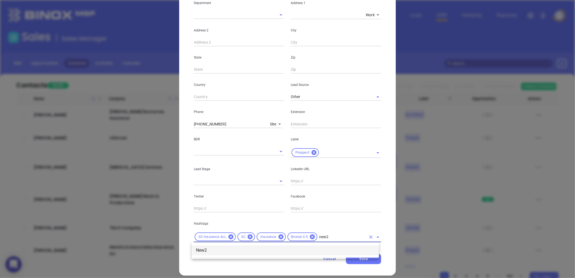
drag, startPoint x: 215, startPoint y: 248, endPoint x: 212, endPoint y: 244, distance: 4.6
click at [214, 247] on li "New2" at bounding box center [285, 250] width 187 height 10
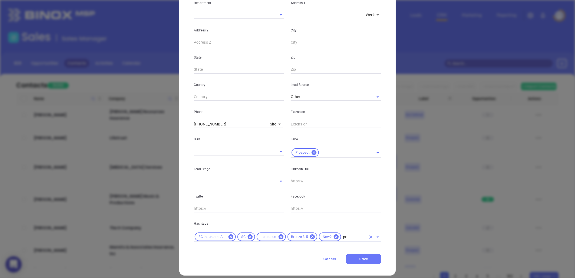
type input "pro"
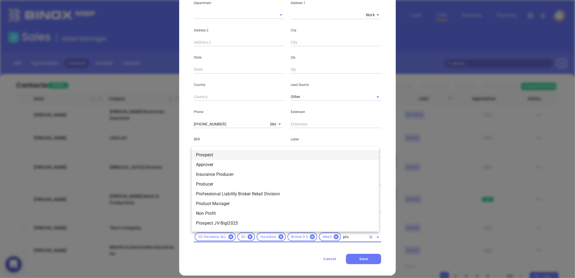
click at [212, 155] on li "Prospect" at bounding box center [285, 155] width 187 height 10
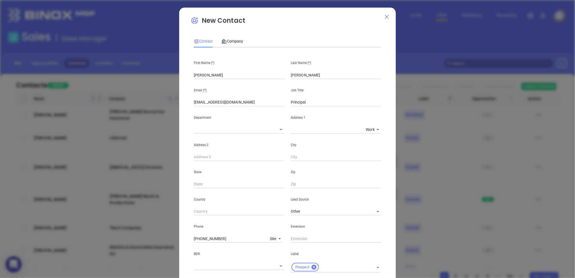
click at [231, 37] on div "Company" at bounding box center [232, 41] width 22 height 12
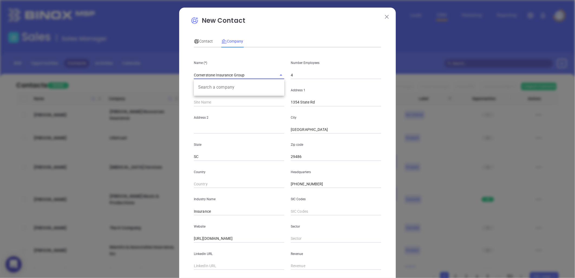
click at [222, 73] on input "Cornerstone Insurance Group" at bounding box center [231, 75] width 75 height 8
click at [222, 72] on input "Cornerstone Insurance Group" at bounding box center [231, 75] width 75 height 8
click at [222, 74] on input "Cornerstone Insurance Group" at bounding box center [231, 75] width 75 height 8
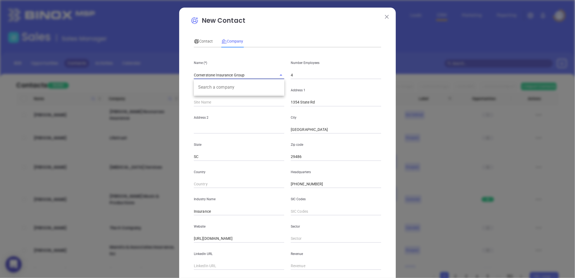
click at [222, 74] on input "Cornerstone Insurance Group" at bounding box center [231, 75] width 75 height 8
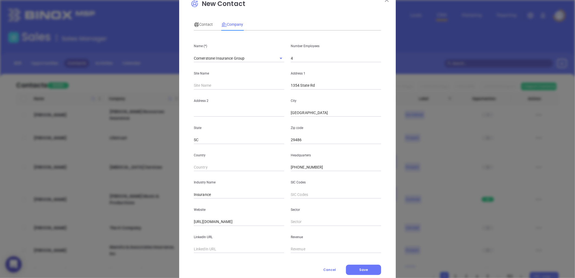
scroll to position [33, 0]
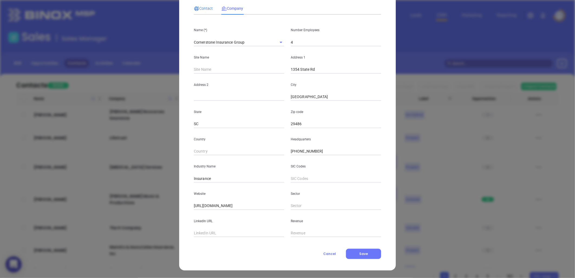
click at [201, 7] on span "Contact" at bounding box center [203, 8] width 19 height 4
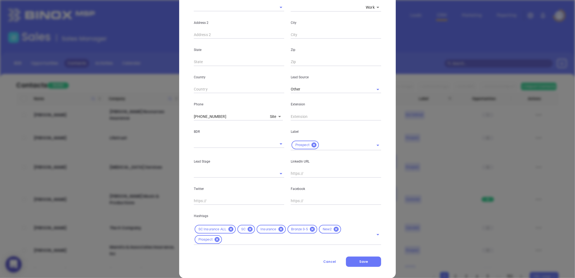
scroll to position [123, 0]
click at [297, 172] on input "text" at bounding box center [336, 173] width 90 height 8
paste input "linkedin.com/in/vivian-muir-46956624"
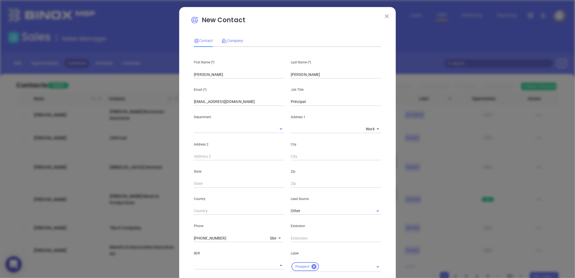
scroll to position [0, 0]
type input "www.linkedin.com/in/vivian-muir-46956624"
click at [230, 41] on span "Company" at bounding box center [232, 41] width 22 height 4
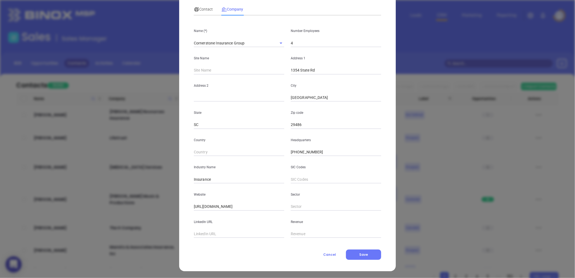
scroll to position [33, 0]
click at [207, 7] on span "Contact" at bounding box center [203, 8] width 19 height 4
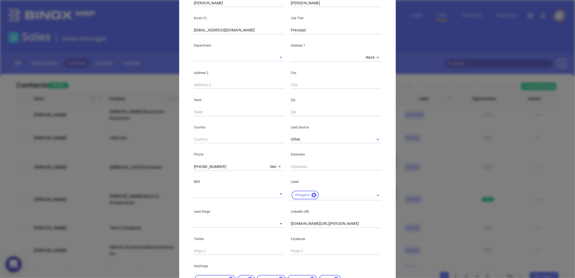
scroll to position [130, 0]
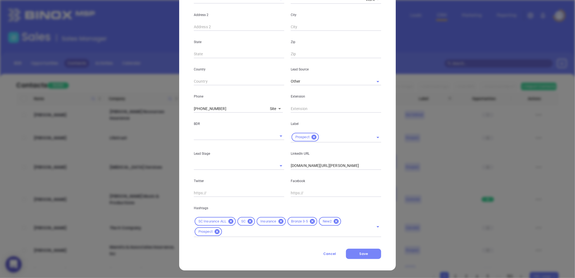
click at [364, 250] on button "Save" at bounding box center [363, 254] width 35 height 10
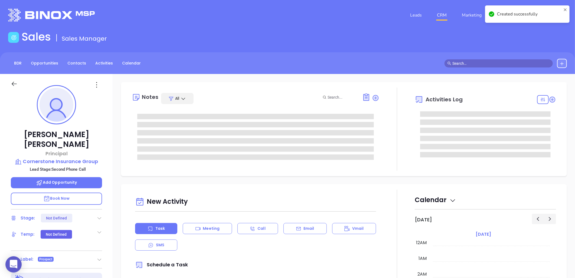
type input "08/13/2025"
type input "Liz Cruz"
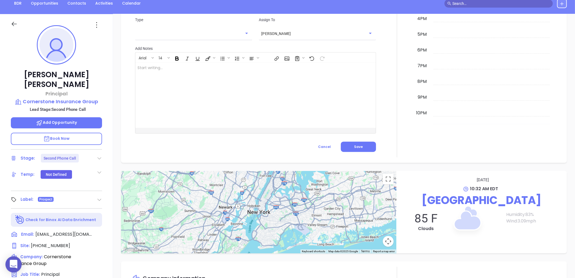
scroll to position [55, 0]
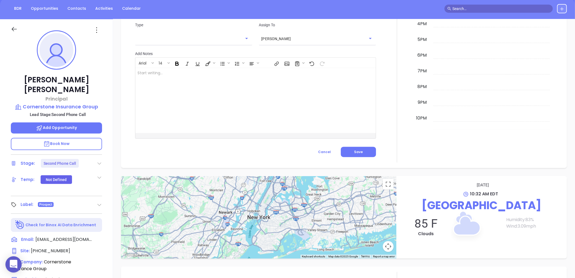
click at [100, 161] on icon at bounding box center [99, 163] width 5 height 5
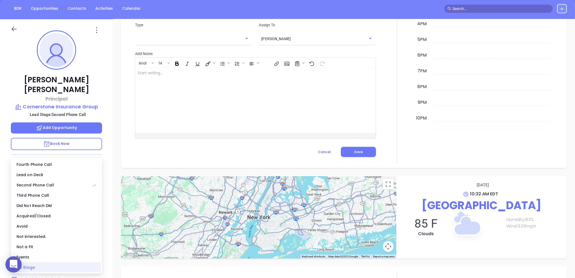
click at [50, 264] on div "No Stage" at bounding box center [56, 267] width 89 height 10
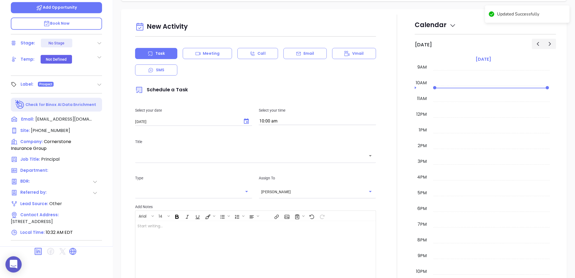
scroll to position [25, 0]
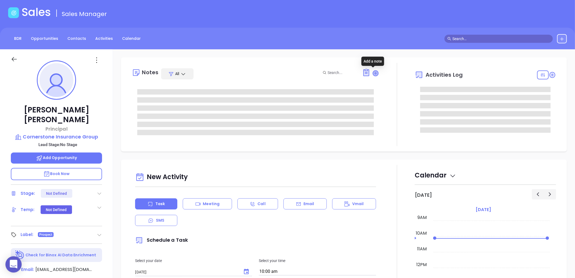
click at [374, 71] on icon at bounding box center [375, 72] width 5 height 5
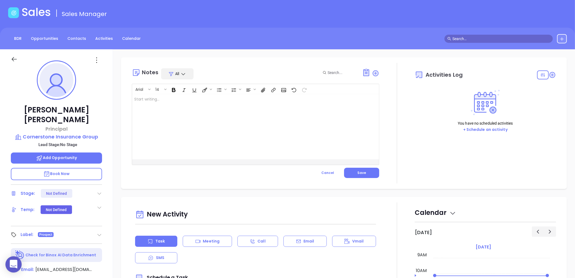
click at [158, 101] on div at bounding box center [247, 126] width 230 height 65
click at [357, 172] on span "Save" at bounding box center [361, 172] width 9 height 5
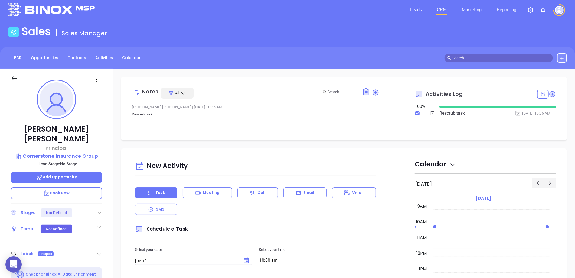
scroll to position [0, 0]
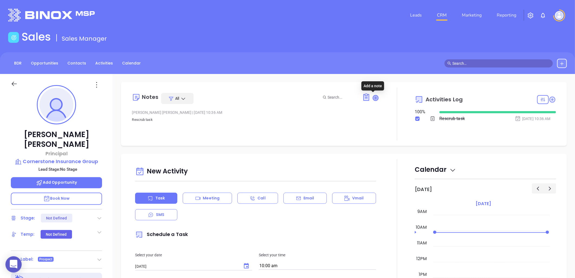
click at [373, 97] on icon at bounding box center [375, 97] width 5 height 5
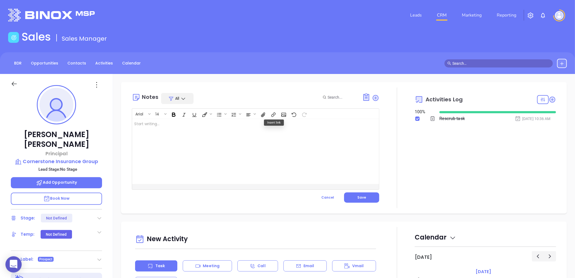
click at [167, 127] on div at bounding box center [247, 151] width 230 height 65
click at [166, 130] on div at bounding box center [247, 151] width 230 height 65
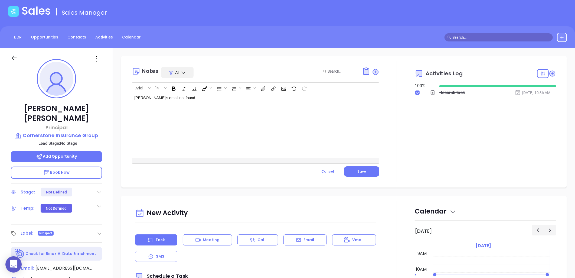
scroll to position [25, 0]
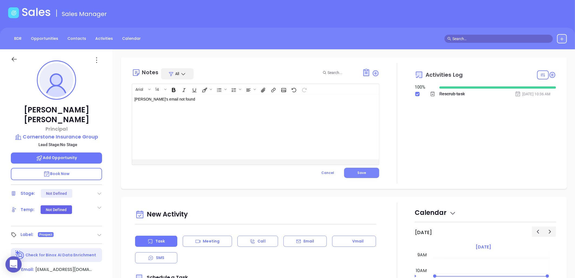
drag, startPoint x: 361, startPoint y: 171, endPoint x: 446, endPoint y: 213, distance: 95.3
click at [361, 171] on span "Save" at bounding box center [361, 172] width 9 height 5
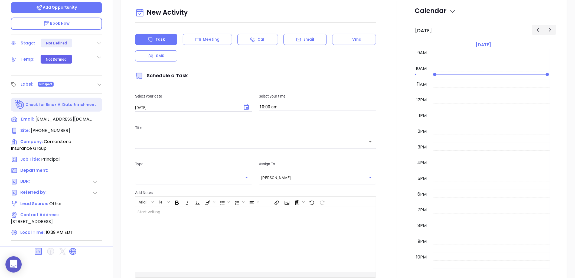
scroll to position [0, 0]
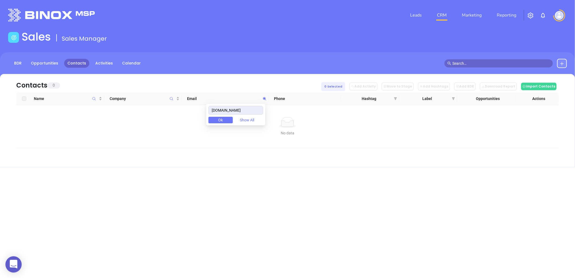
drag, startPoint x: 258, startPoint y: 112, endPoint x: 201, endPoint y: 115, distance: 57.5
click at [201, 115] on body "0 Leads CRM Marketing Reporting Financial Leads Leads Sales Sales Manager BDR O…" at bounding box center [287, 139] width 575 height 278
type input "[DOMAIN_NAME]"
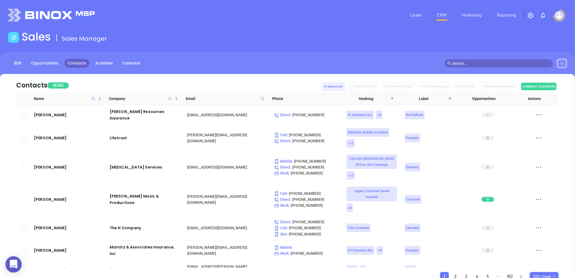
click at [563, 64] on icon at bounding box center [562, 63] width 4 height 4
click at [541, 76] on p "New Contact" at bounding box center [546, 78] width 45 height 9
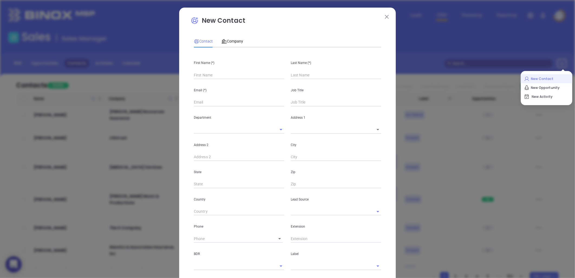
type input "Fourth Phone Call"
type input "1"
click at [203, 103] on input "text" at bounding box center [239, 102] width 90 height 8
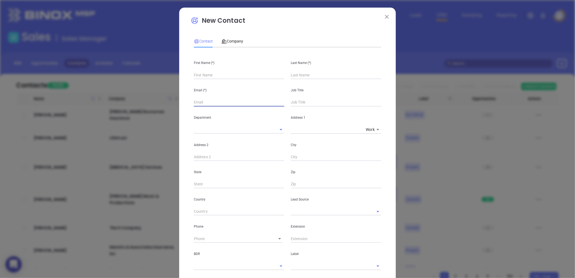
type input "1"
paste input "[EMAIL_ADDRESS][DOMAIN_NAME]"
type input "[EMAIL_ADDRESS][DOMAIN_NAME]"
click at [204, 74] on input "text" at bounding box center [239, 75] width 90 height 8
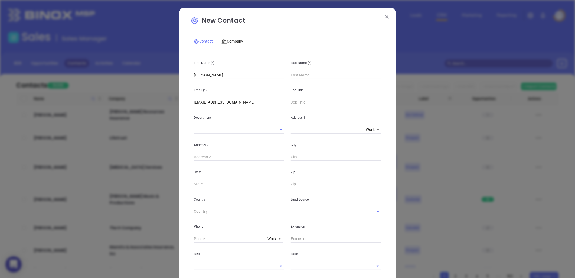
click at [227, 74] on input "[PERSON_NAME]" at bounding box center [239, 75] width 90 height 8
type input "Ashton Runion"
type input "Lethco"
type input "Owner"
drag, startPoint x: 230, startPoint y: 158, endPoint x: 242, endPoint y: 153, distance: 12.6
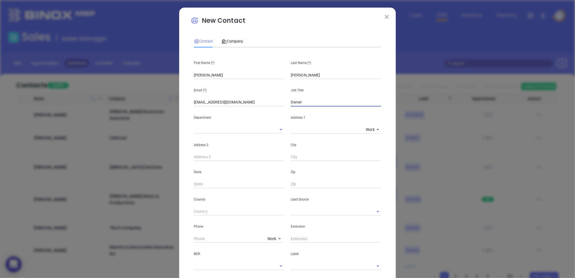
click at [230, 158] on input "text" at bounding box center [239, 157] width 90 height 8
click at [305, 215] on input "text" at bounding box center [328, 211] width 75 height 8
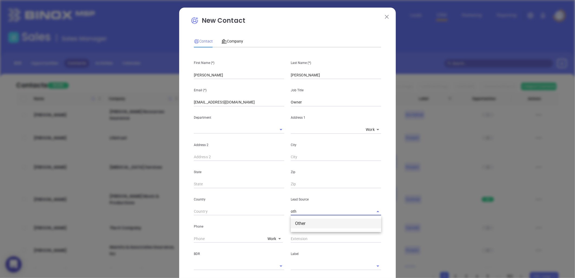
click at [301, 224] on li "Other" at bounding box center [336, 223] width 90 height 10
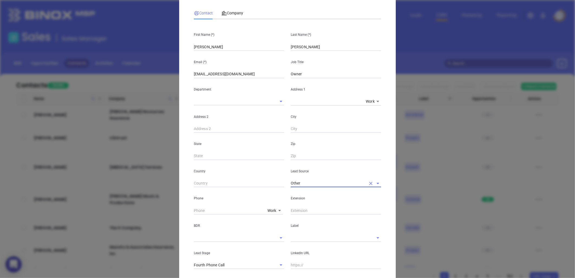
scroll to position [60, 0]
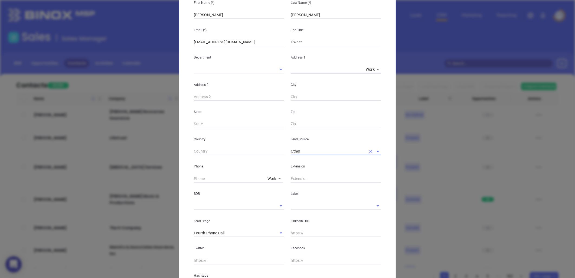
type input "Other"
click at [305, 207] on input "text" at bounding box center [328, 206] width 75 height 8
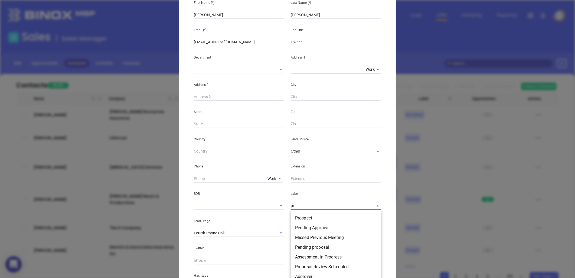
type input "pro"
click at [307, 213] on li "Prospect" at bounding box center [336, 218] width 90 height 10
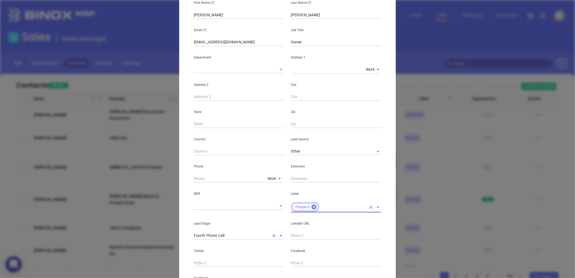
click at [271, 236] on icon "Clear" at bounding box center [273, 235] width 5 height 5
drag, startPoint x: 300, startPoint y: 238, endPoint x: 299, endPoint y: 236, distance: 2.8
click at [300, 238] on input "text" at bounding box center [336, 235] width 90 height 8
paste input "linkedin.com/in/ashtonrunionlethco"
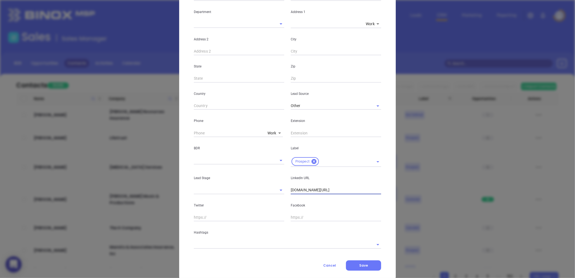
scroll to position [117, 0]
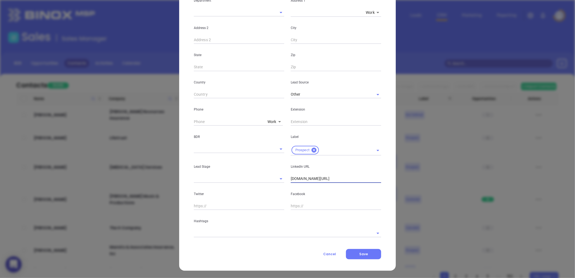
type input "www.linkedin.com/in/ashtonrunionlethco"
click at [270, 122] on body "0 Leads CRM Marketing Reporting Financial Leads Leads Sales Sales Manager BDR O…" at bounding box center [287, 139] width 575 height 278
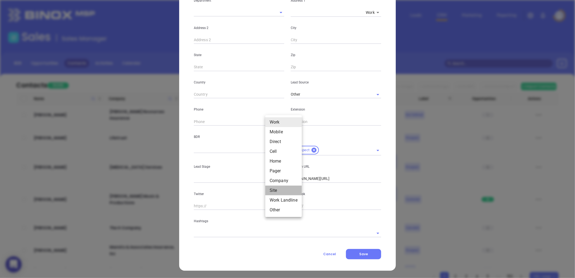
click at [275, 191] on li "Site" at bounding box center [283, 190] width 37 height 10
type input "11"
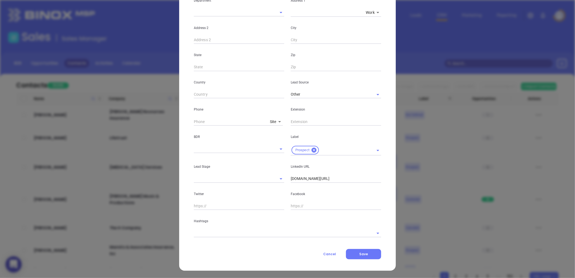
click at [222, 122] on input "text" at bounding box center [231, 121] width 74 height 8
paste input "843) 871-3443"
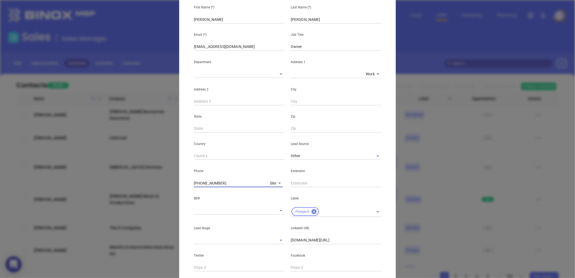
scroll to position [0, 0]
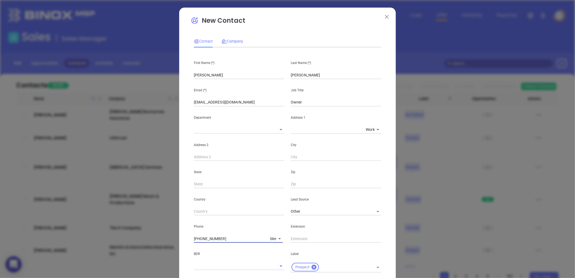
type input "(843) 871-3443"
click at [231, 41] on span "Company" at bounding box center [232, 41] width 22 height 4
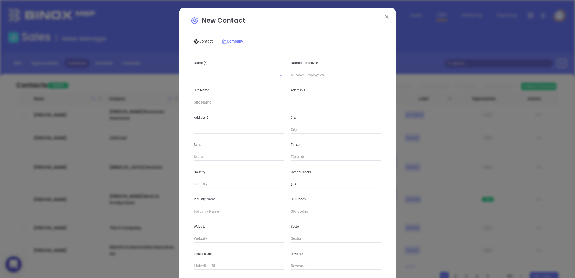
click at [293, 183] on input "( ) -" at bounding box center [336, 184] width 90 height 8
paste input "843) 871-3443"
type input "(843) 871-3443"
click at [298, 104] on input "text" at bounding box center [336, 102] width 90 height 8
paste input "107 W 8th North Street, Summerville, SC 29483"
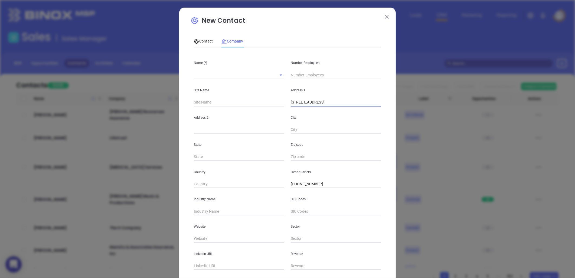
drag, startPoint x: 289, startPoint y: 102, endPoint x: 309, endPoint y: 96, distance: 21.3
click at [291, 102] on input "107 W 8th North Street, Summerville, SC 29483" at bounding box center [336, 102] width 90 height 8
drag, startPoint x: 354, startPoint y: 107, endPoint x: 430, endPoint y: 112, distance: 76.5
click at [430, 112] on div "New Contact Contact Company First Name (*) Ashton Runion Last Name (*) Lethco E…" at bounding box center [287, 139] width 575 height 278
type input "107 W 8th North Street"
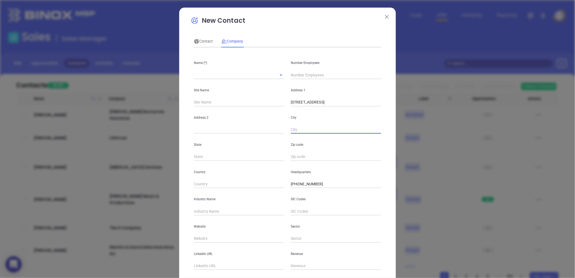
paste input "Summerville, SC 29483"
drag, startPoint x: 312, startPoint y: 129, endPoint x: 353, endPoint y: 129, distance: 41.4
click at [353, 129] on input "Summerville, SC 29483" at bounding box center [336, 130] width 90 height 8
type input "Summerville"
type input "SC"
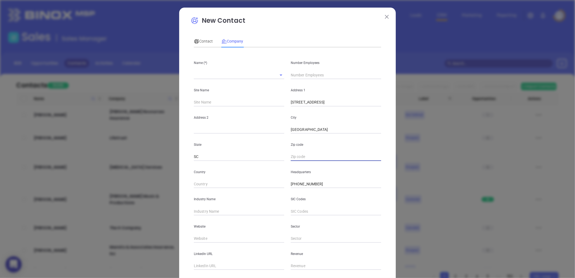
paste input "SC 29483"
type input "29483"
click at [198, 77] on input "text" at bounding box center [231, 75] width 75 height 8
paste input "Ashton Lethco Agency"
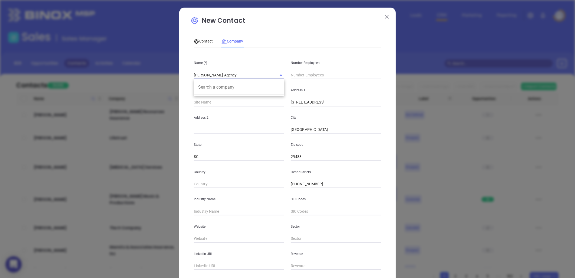
type input "Ashton Lethco Agency"
drag, startPoint x: 302, startPoint y: 73, endPoint x: 300, endPoint y: 75, distance: 3.3
click at [302, 73] on input "text" at bounding box center [336, 75] width 90 height 8
type input "1"
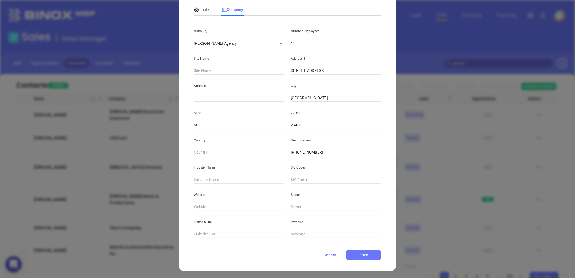
scroll to position [33, 0]
click at [222, 179] on input "text" at bounding box center [239, 178] width 90 height 8
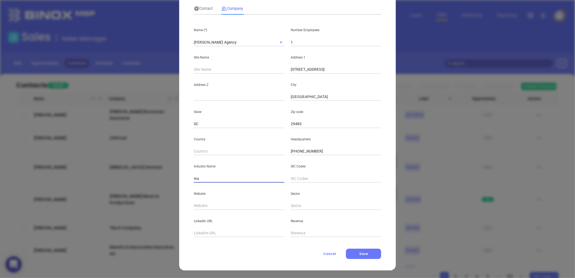
type input "Insurance"
click at [206, 205] on input "text" at bounding box center [239, 206] width 90 height 8
paste input "https://www.ashtonlethcoagency.com/"
type input "https://www.ashtonlethcoagency.com/"
click at [206, 232] on input "text" at bounding box center [239, 233] width 90 height 8
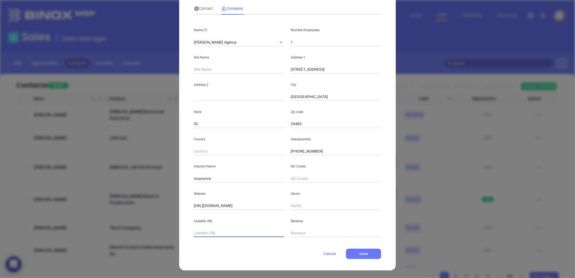
paste input "https://www.linkedin.com/company/ashtonlethcoagency/"
type input "https://www.linkedin.com/company/ashtonlethcoagency/"
click at [201, 10] on span "Contact" at bounding box center [203, 8] width 19 height 4
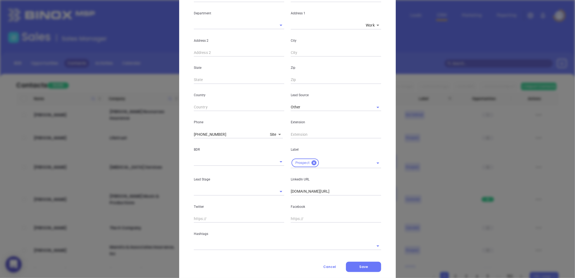
scroll to position [117, 0]
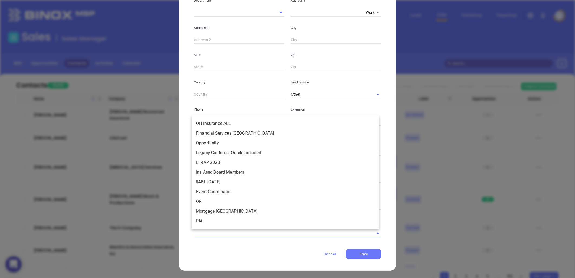
click at [243, 235] on input "text" at bounding box center [280, 233] width 172 height 8
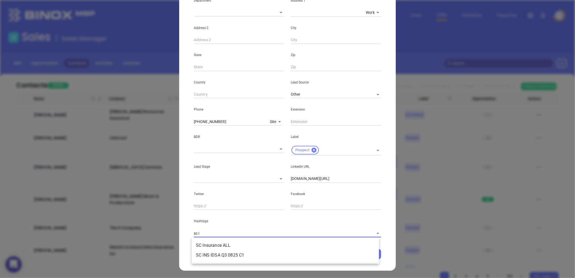
type input "sc in"
click at [233, 245] on li "SC Insurance ALL" at bounding box center [285, 245] width 187 height 10
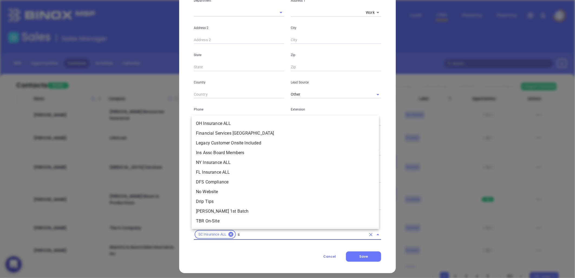
scroll to position [2035, 0]
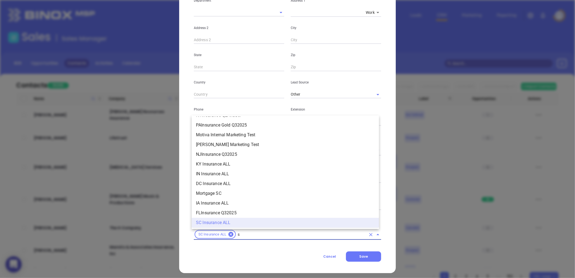
type input "sc"
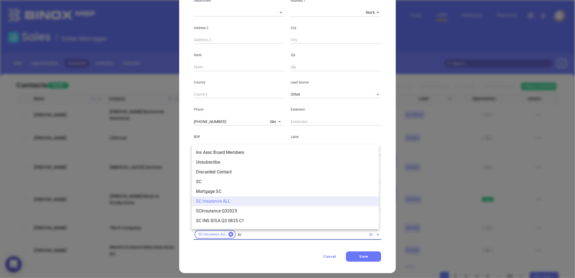
scroll to position [0, 0]
click at [204, 182] on li "SC" at bounding box center [285, 182] width 187 height 10
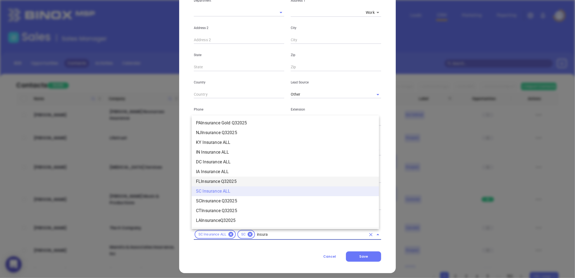
scroll to position [585, 0]
type input "insurance"
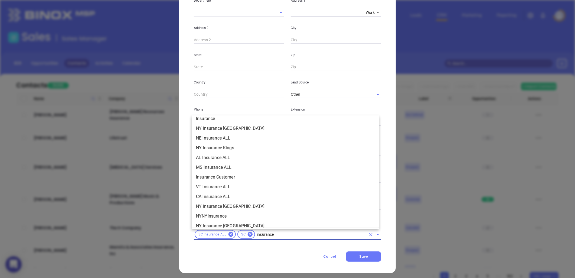
scroll to position [224, 0]
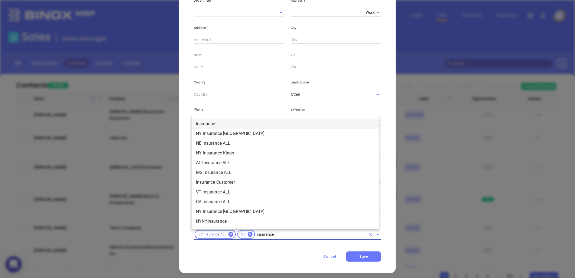
click at [210, 123] on li "Insurance" at bounding box center [285, 124] width 187 height 10
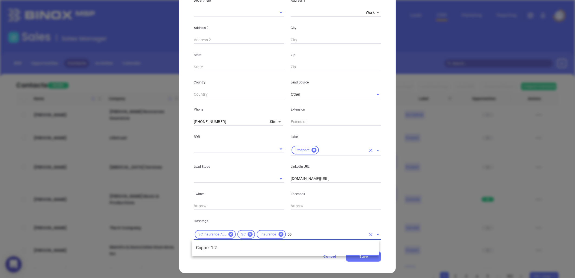
type input "cop"
click at [218, 248] on li "Copper 1-2" at bounding box center [285, 248] width 187 height 10
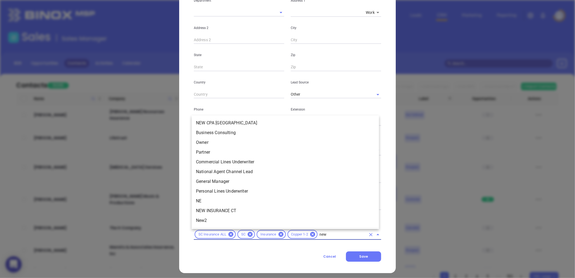
scroll to position [0, 0]
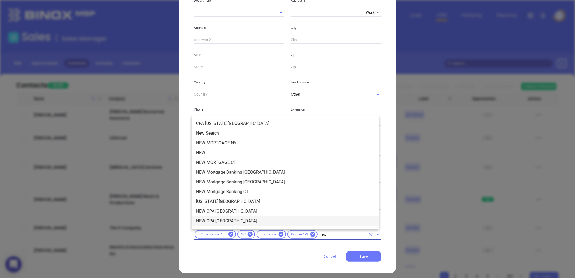
type input "new2"
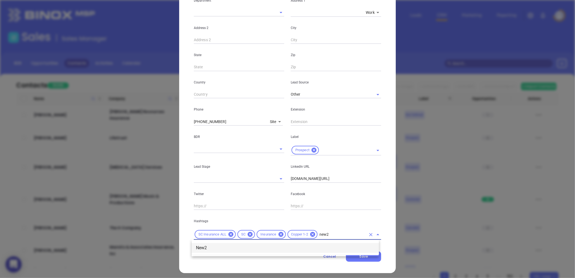
click at [204, 245] on li "New2" at bounding box center [285, 248] width 187 height 10
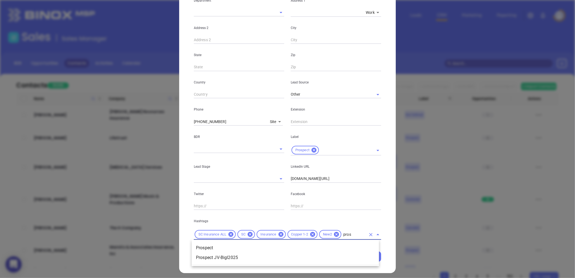
type input "prosp"
click at [231, 245] on li "Prospect" at bounding box center [285, 248] width 187 height 10
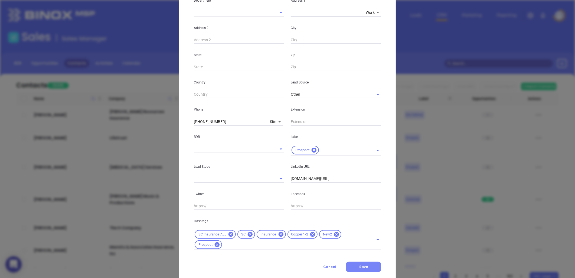
click at [362, 266] on span "Save" at bounding box center [363, 266] width 9 height 5
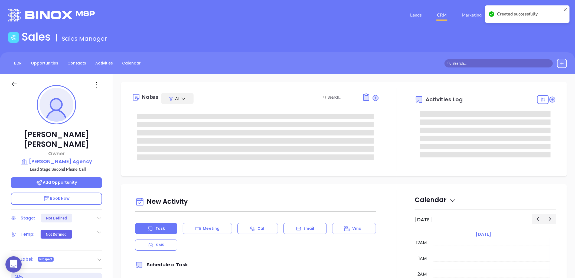
type input "08/13/2025"
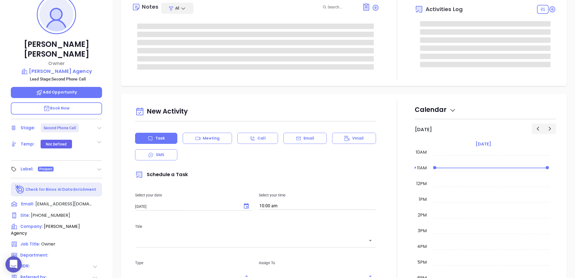
scroll to position [120, 0]
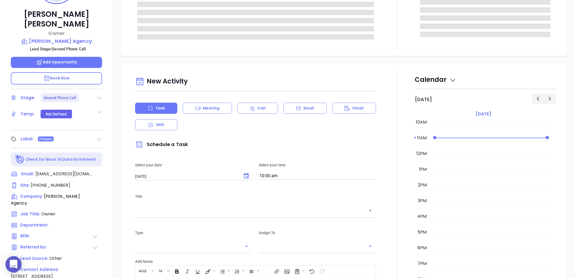
type input "Liz Cruz"
click at [99, 95] on icon at bounding box center [99, 97] width 5 height 5
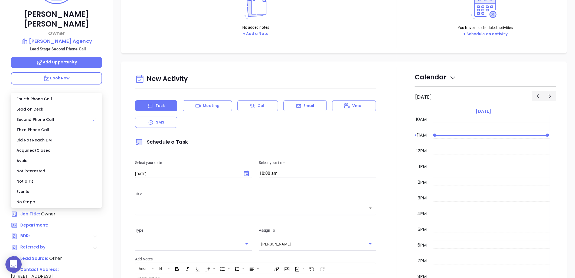
click at [34, 199] on div "No Stage" at bounding box center [56, 202] width 89 height 10
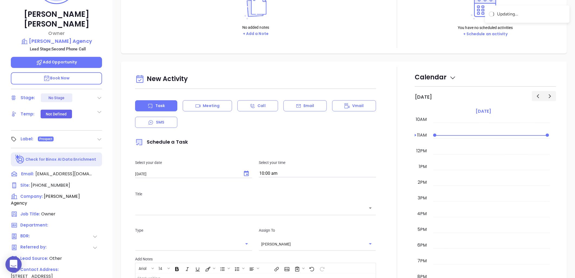
click at [149, 40] on div "No added notes + Add a Note" at bounding box center [255, 15] width 247 height 54
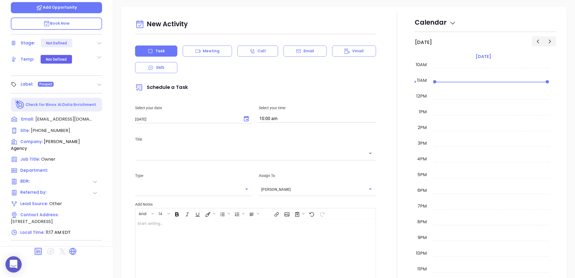
scroll to position [0, 0]
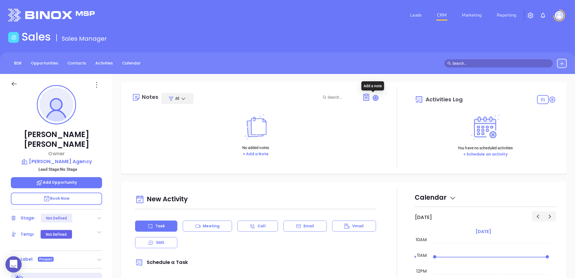
click at [373, 97] on icon at bounding box center [375, 97] width 5 height 5
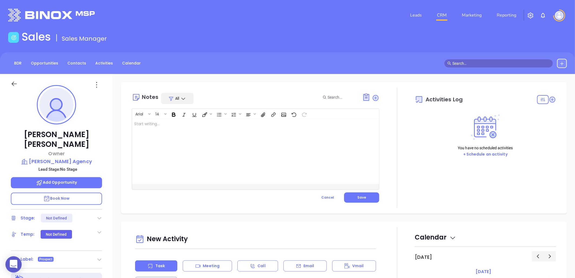
click at [151, 129] on div at bounding box center [247, 151] width 230 height 65
drag, startPoint x: 360, startPoint y: 197, endPoint x: 363, endPoint y: 199, distance: 4.7
click at [359, 197] on span "Save" at bounding box center [361, 197] width 9 height 5
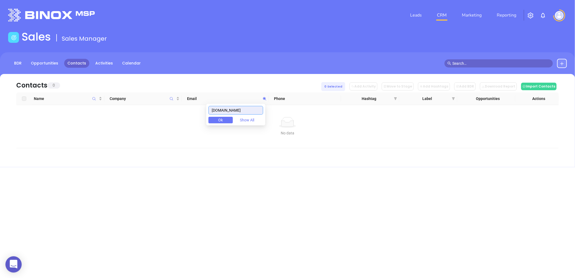
click at [240, 111] on input "[DOMAIN_NAME]" at bounding box center [235, 110] width 55 height 9
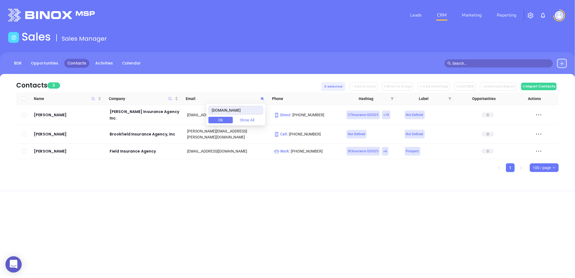
click at [222, 119] on span "Ok" at bounding box center [220, 120] width 5 height 6
click at [263, 98] on icon at bounding box center [262, 98] width 3 height 3
paste input "jbmarcengill"
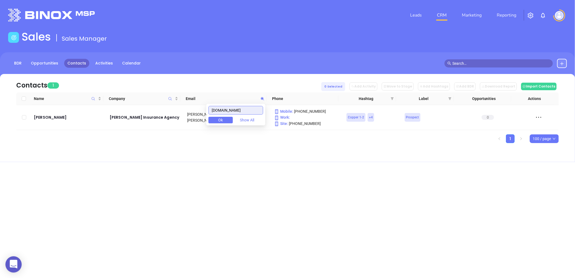
drag, startPoint x: 253, startPoint y: 112, endPoint x: 197, endPoint y: 114, distance: 55.8
click at [197, 114] on body "0 Leads CRM Marketing Reporting Financial Leads Leads Sales Sales Manager BDR O…" at bounding box center [287, 139] width 575 height 278
paste input "[PERSON_NAME]"
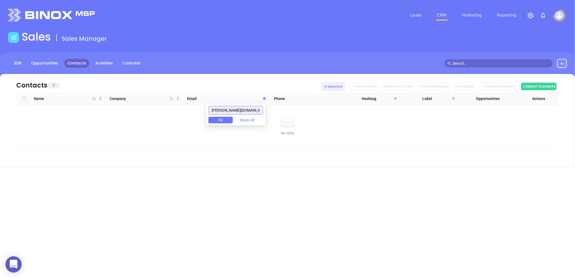
drag, startPoint x: 184, startPoint y: 118, endPoint x: 202, endPoint y: 117, distance: 17.6
click at [182, 117] on body "0 Leads CRM Marketing Reporting Financial Leads Leads Sales Sales Manager BDR O…" at bounding box center [287, 139] width 575 height 278
drag, startPoint x: 245, startPoint y: 109, endPoint x: 190, endPoint y: 113, distance: 55.4
click at [190, 112] on body "0 Leads CRM Marketing Reporting Financial Leads Leads Sales Sales Manager BDR O…" at bounding box center [287, 139] width 575 height 278
paste input "crwins"
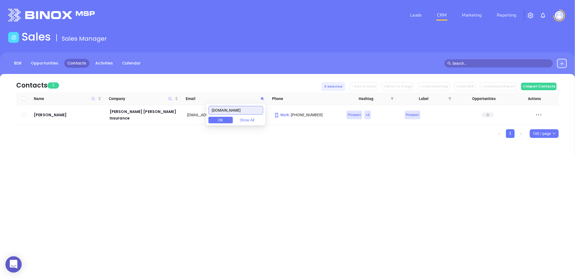
drag, startPoint x: 239, startPoint y: 110, endPoint x: 195, endPoint y: 113, distance: 43.4
click at [192, 114] on body "0 Leads CRM Marketing Reporting Financial Leads Leads Sales Sales Manager BDR O…" at bounding box center [287, 139] width 575 height 278
paste input "griffininsurancesc"
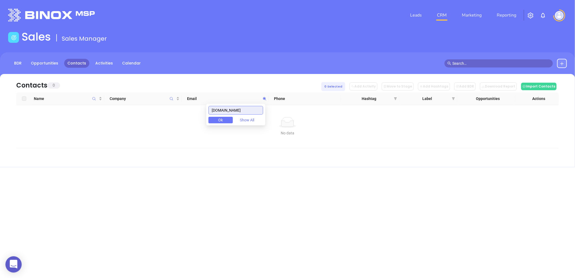
drag, startPoint x: 256, startPoint y: 110, endPoint x: 191, endPoint y: 107, distance: 65.0
click at [191, 107] on body "0 Leads CRM Marketing Reporting Financial Leads Leads Sales Sales Manager BDR O…" at bounding box center [287, 139] width 575 height 278
drag, startPoint x: 254, startPoint y: 110, endPoint x: 191, endPoint y: 107, distance: 63.4
click at [184, 109] on body "0 Leads CRM Marketing Reporting Financial Leads Leads Sales Sales Manager BDR O…" at bounding box center [287, 139] width 575 height 278
paste input "dixonblackwood"
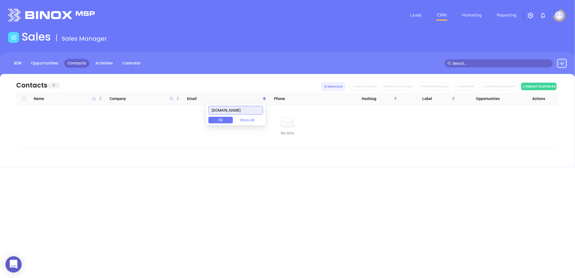
drag, startPoint x: 252, startPoint y: 110, endPoint x: 191, endPoint y: 122, distance: 61.7
click at [177, 122] on body "0 Leads CRM Marketing Reporting Financial Leads Leads Sales Sales Manager BDR O…" at bounding box center [287, 139] width 575 height 278
paste input "sumterinsurancegroup"
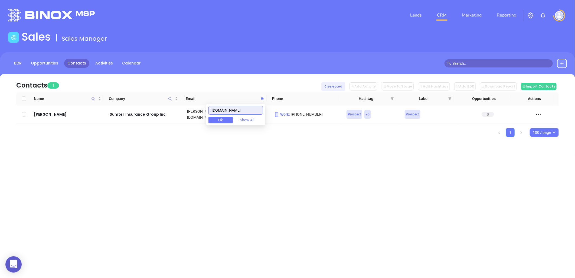
click at [246, 108] on input "sumterinsurancegroup.com" at bounding box center [235, 110] width 55 height 9
click at [247, 108] on input "sumterinsurancegroup.com" at bounding box center [235, 110] width 55 height 9
paste input "resourceia"
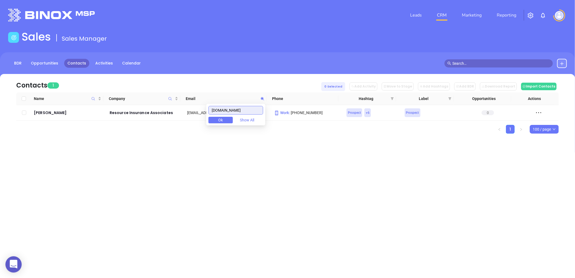
drag, startPoint x: 246, startPoint y: 109, endPoint x: 182, endPoint y: 105, distance: 63.2
click at [182, 105] on body "0 Leads CRM Marketing Reporting Financial Leads Leads Sales Sales Manager BDR O…" at bounding box center [287, 139] width 575 height 278
paste input "chandlerinsurance"
click at [243, 110] on input "chandlerinsurance.com" at bounding box center [235, 110] width 55 height 9
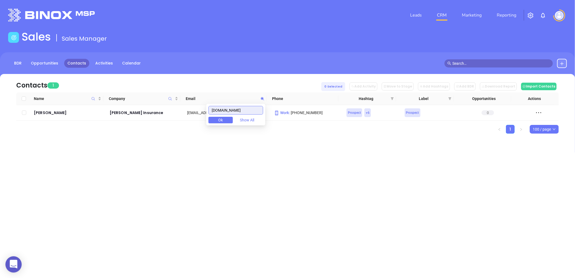
click at [243, 110] on input "chandlerinsurance.com" at bounding box center [235, 110] width 55 height 9
paste input "soteriainsurancesolutions"
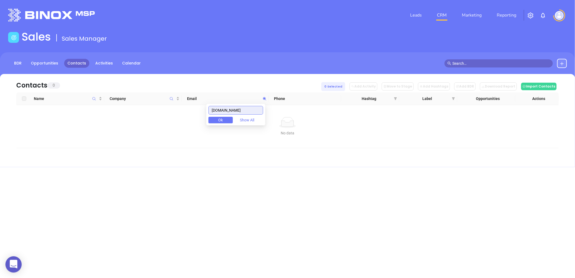
click at [241, 109] on input "soteriainsurancesolutions.com" at bounding box center [235, 110] width 55 height 9
paste input "si"
drag, startPoint x: 247, startPoint y: 109, endPoint x: 166, endPoint y: 117, distance: 81.2
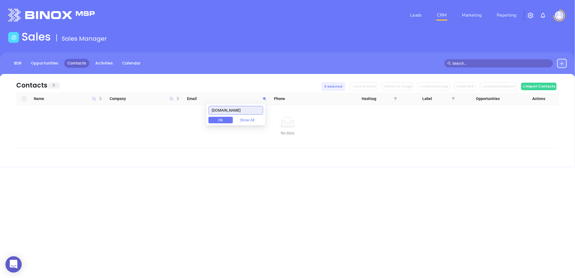
click at [166, 117] on body "0 Leads CRM Marketing Reporting Financial Leads Leads Sales Sales Manager BDR O…" at bounding box center [287, 139] width 575 height 278
paste input "wickliffeinsurance"
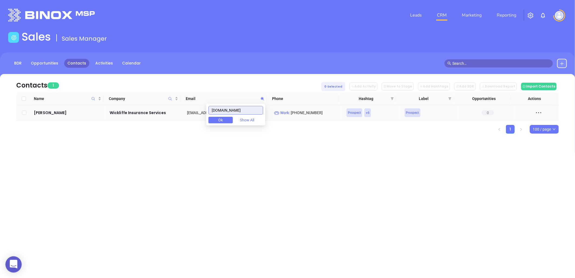
drag, startPoint x: 255, startPoint y: 110, endPoint x: 182, endPoint y: 113, distance: 73.7
click at [180, 112] on body "0 Leads CRM Marketing Reporting Financial Leads Leads Sales Sales Manager BDR O…" at bounding box center [287, 139] width 575 height 278
paste input "associationins"
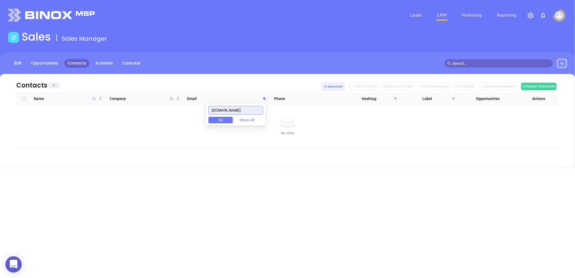
drag, startPoint x: 254, startPoint y: 111, endPoint x: 172, endPoint y: 115, distance: 82.4
click at [172, 114] on body "0 Leads CRM Marketing Reporting Financial Leads Leads Sales Sales Manager BDR O…" at bounding box center [287, 139] width 575 height 278
paste input "lakeagencyscllc"
drag, startPoint x: 255, startPoint y: 110, endPoint x: 183, endPoint y: 113, distance: 72.3
click at [183, 113] on body "0 Leads CRM Marketing Reporting Financial Leads Leads Sales Sales Manager BDR O…" at bounding box center [287, 139] width 575 height 278
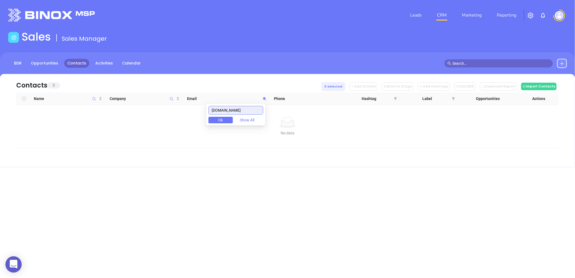
paste input "towneinsurance"
drag, startPoint x: 252, startPoint y: 110, endPoint x: 210, endPoint y: 106, distance: 41.9
click at [210, 106] on div "towneinsurance.com Ok Show All" at bounding box center [235, 115] width 59 height 22
paste input "brightagencyinc"
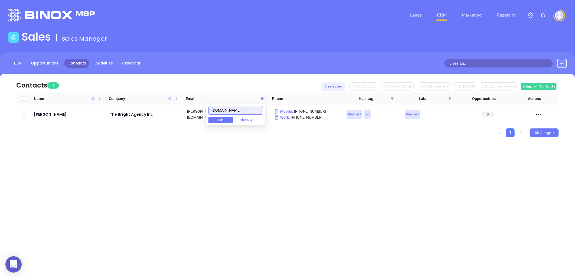
type input "brightagencyinc.com"
drag, startPoint x: 259, startPoint y: 110, endPoint x: 123, endPoint y: 117, distance: 136.1
click at [136, 119] on body "0 Leads CRM Marketing Reporting Financial Leads Leads Sales Sales Manager BDR O…" at bounding box center [287, 139] width 575 height 278
paste input "electsourceinsurance.com"
click at [239, 110] on input "selectsourceinsurance.com" at bounding box center [235, 110] width 55 height 9
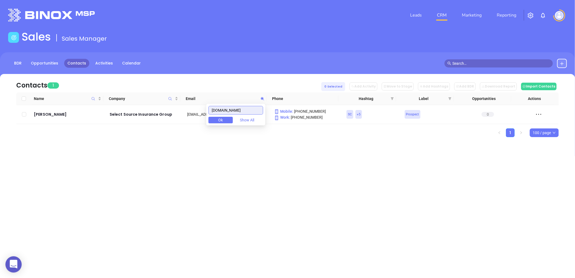
click at [239, 110] on input "selectsourceinsurance.com" at bounding box center [235, 110] width 55 height 9
paste input "cws"
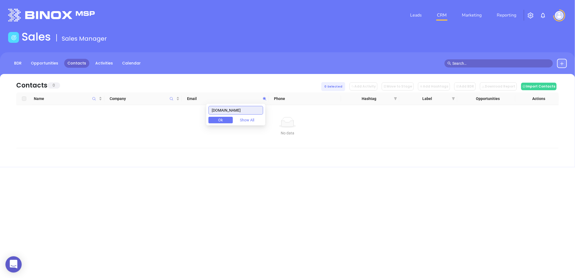
drag, startPoint x: 252, startPoint y: 111, endPoint x: 208, endPoint y: 114, distance: 44.5
click at [208, 114] on body "0 Leads CRM Marketing Reporting Financial Leads Leads Sales Sales Manager BDR O…" at bounding box center [287, 139] width 575 height 278
drag, startPoint x: 252, startPoint y: 110, endPoint x: 174, endPoint y: 109, distance: 78.5
click at [172, 108] on body "0 Leads CRM Marketing Reporting Financial Leads Leads Sales Sales Manager BDR O…" at bounding box center [287, 139] width 575 height 278
paste input "palmettochoi"
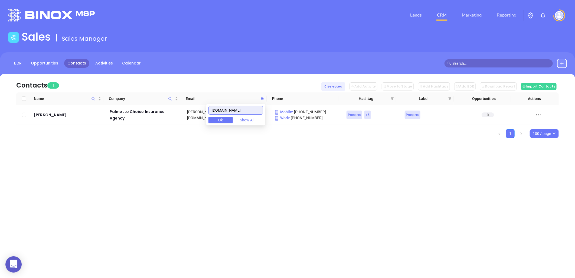
drag, startPoint x: 253, startPoint y: 110, endPoint x: 230, endPoint y: 118, distance: 24.4
click at [194, 116] on body "0 Leads CRM Marketing Reporting Financial Leads Leads Sales Sales Manager BDR O…" at bounding box center [287, 139] width 575 height 278
paste input "mooremb"
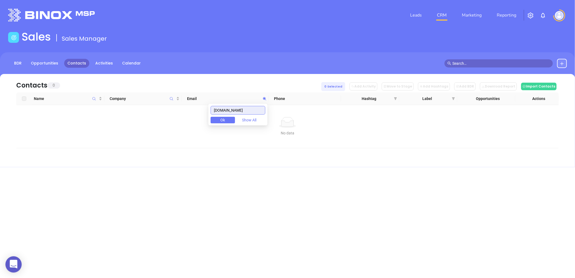
drag, startPoint x: 249, startPoint y: 110, endPoint x: 182, endPoint y: 111, distance: 66.6
click at [182, 111] on body "0 Leads CRM Marketing Reporting Financial Leads Leads Sales Sales Manager BDR O…" at bounding box center [287, 139] width 575 height 278
paste input "arineunderwriters"
type input "marineunderwriters.com"
click at [170, 98] on icon "Company" at bounding box center [171, 98] width 3 height 3
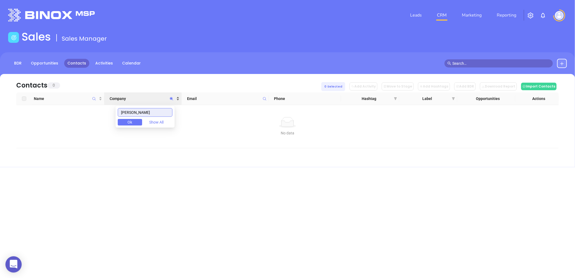
paste input "[PERSON_NAME]-McLella"
type input "[PERSON_NAME]"
drag, startPoint x: 156, startPoint y: 113, endPoint x: 84, endPoint y: 120, distance: 71.6
click at [96, 118] on body "0 Leads CRM Marketing Reporting Financial Leads Leads Sales Sales Manager BDR O…" at bounding box center [287, 139] width 575 height 278
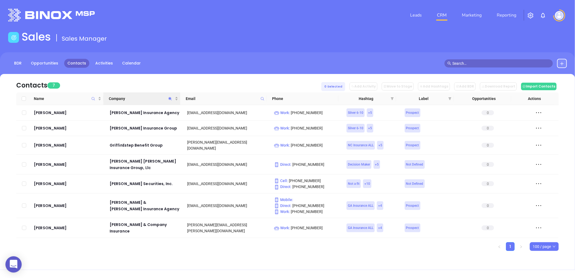
click at [170, 97] on icon "Company" at bounding box center [170, 99] width 4 height 4
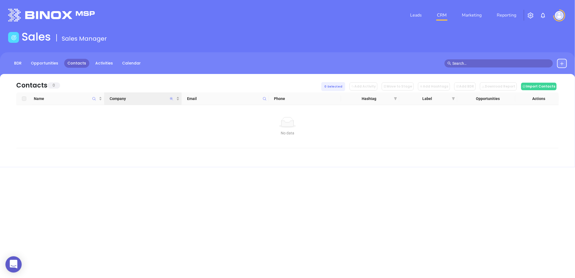
click at [171, 99] on icon "Company" at bounding box center [171, 98] width 3 height 3
paste input "[PERSON_NAME]"
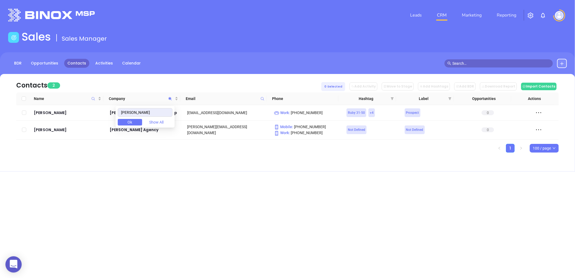
click at [183, 186] on div "Leads CRM Marketing Reporting Financial Leads Leads Sales Sales Manager BDR Opp…" at bounding box center [287, 139] width 575 height 278
click at [168, 98] on icon "Company" at bounding box center [170, 99] width 4 height 4
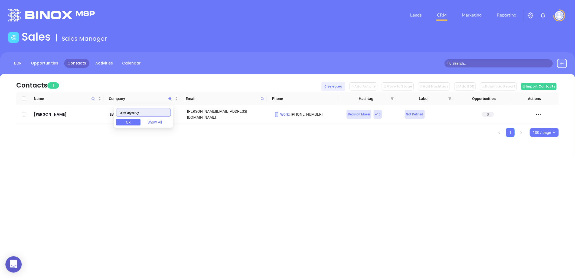
type input "lake agency"
drag, startPoint x: 146, startPoint y: 114, endPoint x: 79, endPoint y: 110, distance: 67.8
click at [85, 111] on body "0 Leads CRM Marketing Reporting Financial Leads Leads Sales Sales Manager BDR O…" at bounding box center [287, 139] width 575 height 278
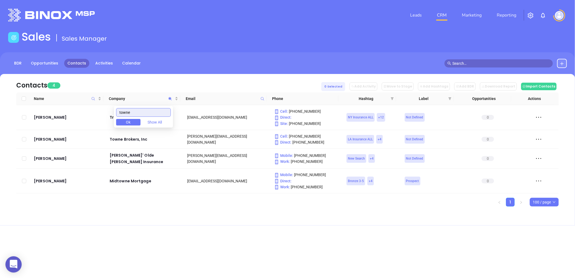
type input "towne"
click at [139, 110] on input "towne" at bounding box center [143, 112] width 55 height 9
drag, startPoint x: 127, startPoint y: 112, endPoint x: 96, endPoint y: 110, distance: 30.4
click at [99, 110] on body "0 Leads CRM Marketing Reporting Financial Leads Leads Sales Sales Manager BDR O…" at bounding box center [287, 139] width 575 height 278
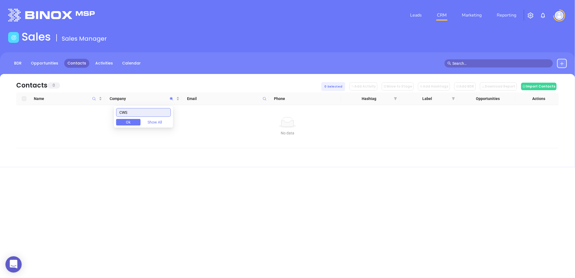
drag, startPoint x: 102, startPoint y: 116, endPoint x: 99, endPoint y: 117, distance: 3.3
click at [99, 117] on body "0 Leads CRM Marketing Reporting Financial Leads Leads Sales Sales Manager BDR O…" at bounding box center [287, 139] width 575 height 278
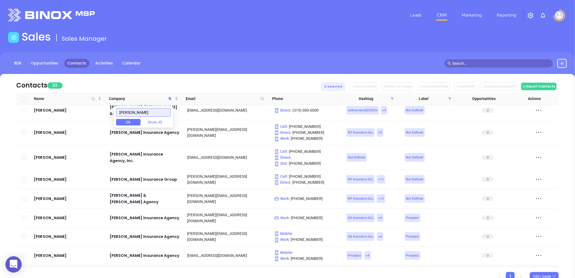
scroll to position [445, 0]
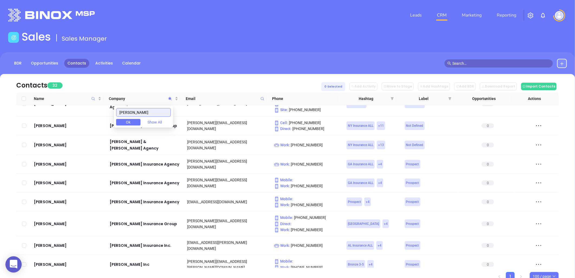
type input "[PERSON_NAME]"
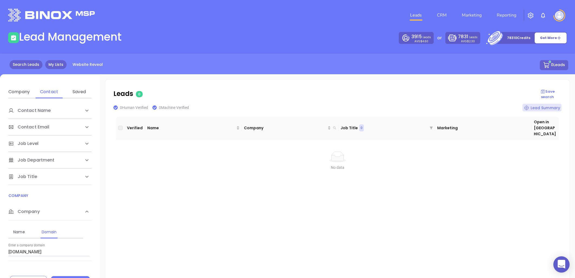
scroll to position [13, 0]
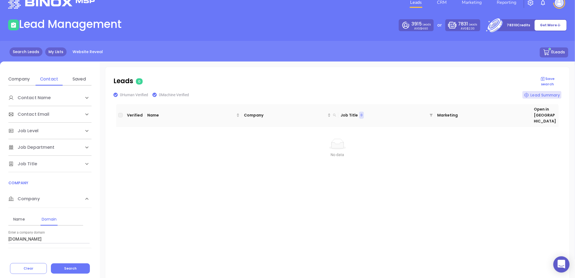
click at [52, 49] on link "My Lists" at bounding box center [55, 51] width 21 height 9
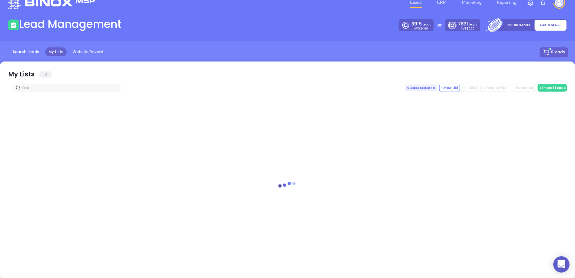
click at [55, 88] on input "text" at bounding box center [68, 88] width 92 height 6
paste input "[PERSON_NAME][DOMAIN_NAME]"
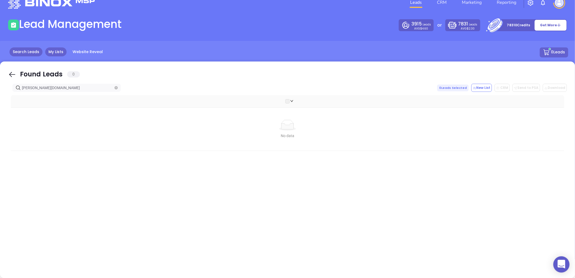
type input "[PERSON_NAME][DOMAIN_NAME]"
click at [26, 49] on link "Search Leads" at bounding box center [25, 51] width 33 height 9
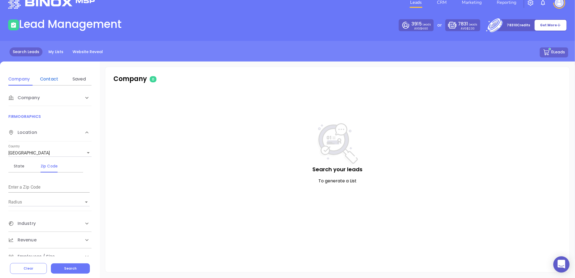
click at [50, 77] on div "Contact" at bounding box center [48, 79] width 21 height 6
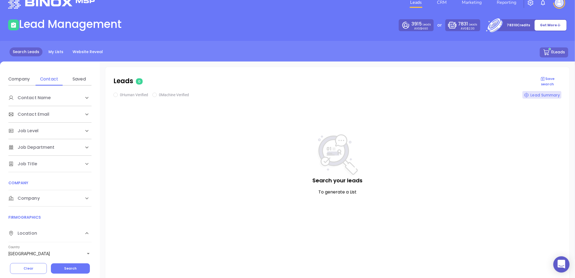
drag, startPoint x: 27, startPoint y: 196, endPoint x: 49, endPoint y: 212, distance: 26.8
click at [27, 101] on span "Company" at bounding box center [29, 97] width 42 height 6
drag, startPoint x: 55, startPoint y: 215, endPoint x: 51, endPoint y: 223, distance: 8.9
click at [55, 216] on div "Domain" at bounding box center [48, 219] width 21 height 6
click at [41, 237] on input "Enter a company name" at bounding box center [48, 239] width 81 height 9
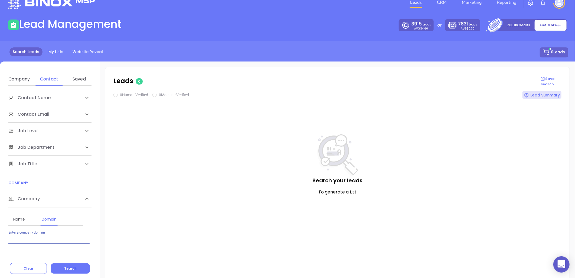
paste input "[PERSON_NAME][DOMAIN_NAME]"
type input "[PERSON_NAME][DOMAIN_NAME]"
drag, startPoint x: 67, startPoint y: 266, endPoint x: 106, endPoint y: 256, distance: 39.7
click at [68, 266] on span "Search" at bounding box center [70, 268] width 12 height 5
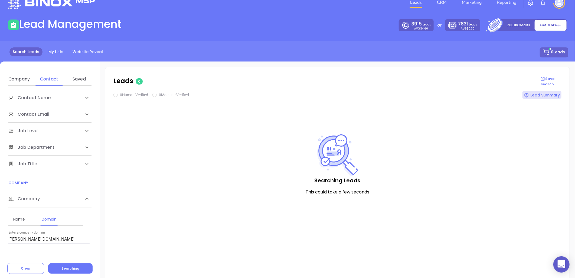
checkbox input "true"
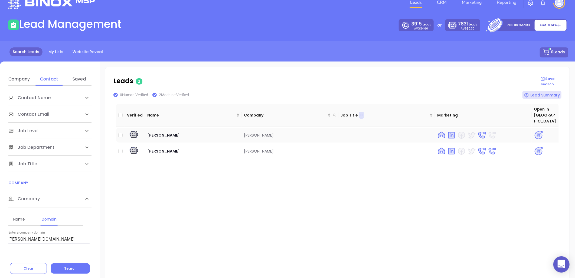
click at [534, 130] on img at bounding box center [538, 134] width 9 height 9
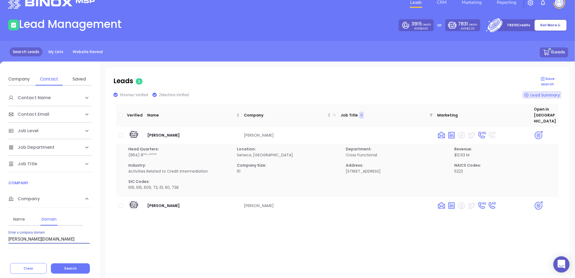
drag, startPoint x: 51, startPoint y: 237, endPoint x: -24, endPoint y: 242, distance: 75.5
click at [0, 242] on html "0 Leads CRM Marketing Reporting Financial Leads Leads Lead Management 3915 Lead…" at bounding box center [287, 126] width 575 height 278
paste input "griffininsurancesc"
click at [74, 265] on button "Search" at bounding box center [70, 268] width 39 height 10
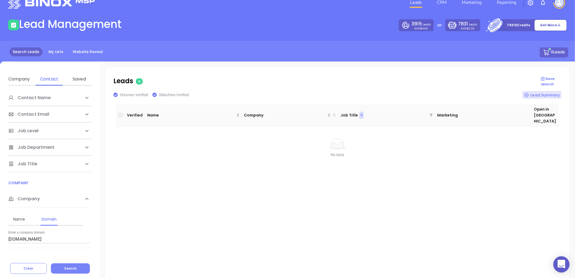
click at [75, 267] on span "Search" at bounding box center [70, 268] width 12 height 5
drag, startPoint x: 51, startPoint y: 240, endPoint x: -61, endPoint y: 248, distance: 112.7
click at [0, 248] on html "0 Leads CRM Marketing Reporting Financial Leads Leads Lead Management 3915 Lead…" at bounding box center [287, 126] width 575 height 278
paste input "dixonblackwood"
drag, startPoint x: 50, startPoint y: 240, endPoint x: -25, endPoint y: 245, distance: 74.9
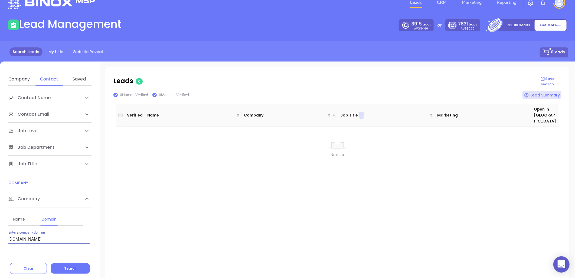
click at [0, 245] on html "0 Leads CRM Marketing Reporting Financial Leads Leads Lead Management 3915 Lead…" at bounding box center [287, 126] width 575 height 278
paste input "soteriasis"
click at [67, 266] on span "Search" at bounding box center [70, 268] width 12 height 5
drag, startPoint x: 41, startPoint y: 240, endPoint x: 7, endPoint y: 241, distance: 34.4
click at [7, 241] on div "Contact Name First Name Last Name Contact Email Work or Personal Email Job Leve…" at bounding box center [50, 171] width 100 height 171
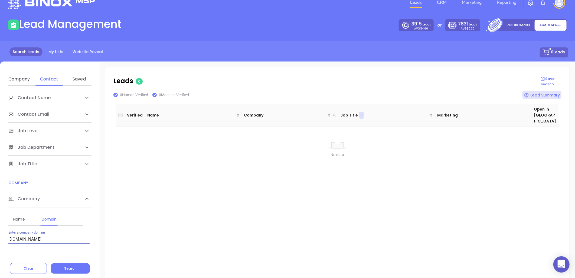
paste input "associationin"
drag, startPoint x: 31, startPoint y: 241, endPoint x: -19, endPoint y: 246, distance: 51.1
click at [0, 246] on html "0 Leads CRM Marketing Reporting Financial Leads Leads Lead Management 3915 Lead…" at bounding box center [287, 126] width 575 height 278
paste input "lakeagencyscllc"
type input "lakeagencyscllc.com"
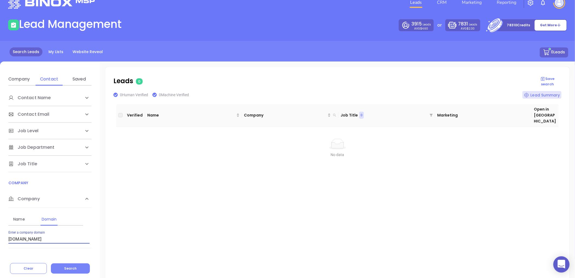
click at [81, 267] on button "Search" at bounding box center [70, 268] width 39 height 10
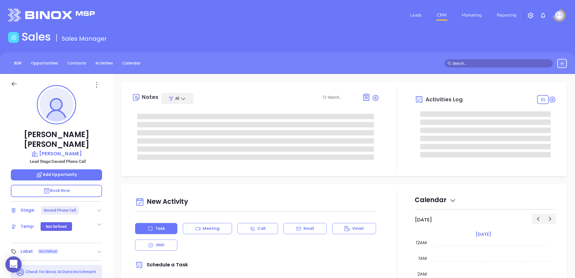
type input "[PERSON_NAME]"
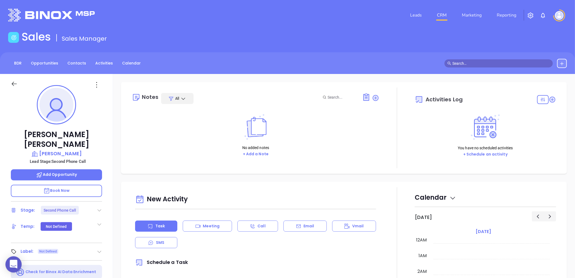
scroll to position [157, 0]
click at [97, 207] on icon at bounding box center [99, 209] width 5 height 5
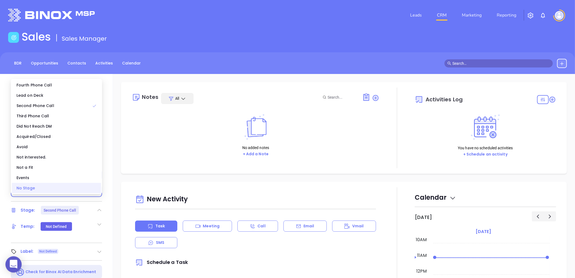
click at [65, 190] on div "No Stage" at bounding box center [56, 188] width 89 height 10
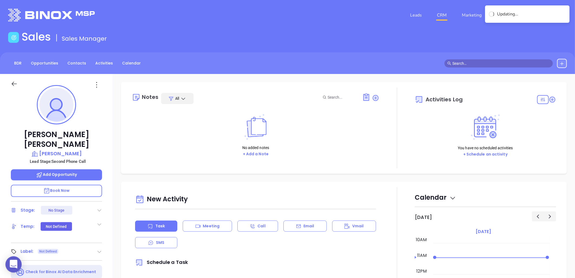
drag, startPoint x: 133, startPoint y: 139, endPoint x: 103, endPoint y: 106, distance: 45.2
click at [133, 138] on div "No added notes + Add a Note" at bounding box center [255, 135] width 247 height 54
click at [64, 150] on p "[PERSON_NAME]" at bounding box center [56, 154] width 91 height 8
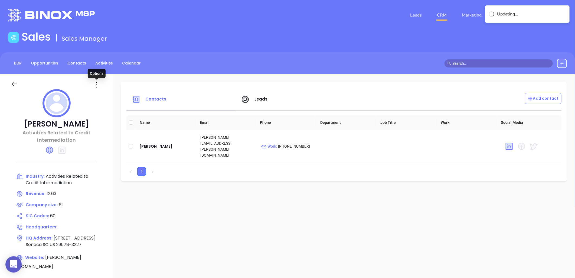
click at [96, 84] on icon at bounding box center [96, 84] width 9 height 9
click at [103, 95] on div "Edit" at bounding box center [121, 95] width 49 height 6
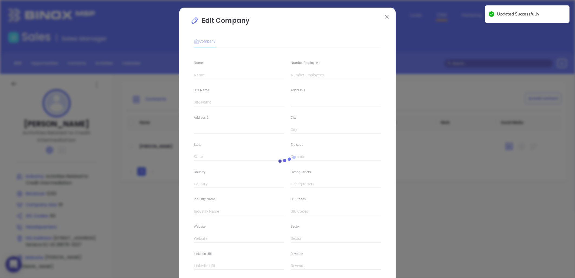
type input "[PERSON_NAME]"
type input "61"
type input "Activities Related to Credit Intermediation"
type input "60"
type input "[PERSON_NAME][DOMAIN_NAME]"
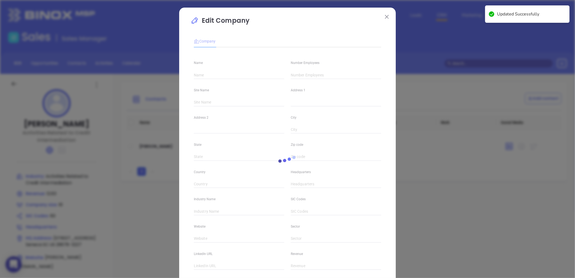
type input "Finance and Insurance"
type input "12.63"
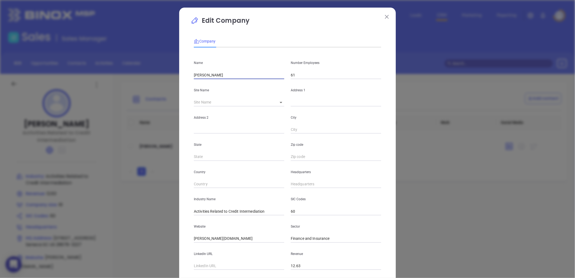
drag, startPoint x: 224, startPoint y: 73, endPoint x: 171, endPoint y: 74, distance: 52.5
click at [171, 74] on div "Edit Company Company Name [PERSON_NAME] Number Employees 61 Site Name ​ Address…" at bounding box center [287, 139] width 575 height 278
paste input "yrd-[PERSON_NAME] Agency"
type input "[PERSON_NAME] Agency"
click at [306, 74] on input "61" at bounding box center [336, 75] width 90 height 8
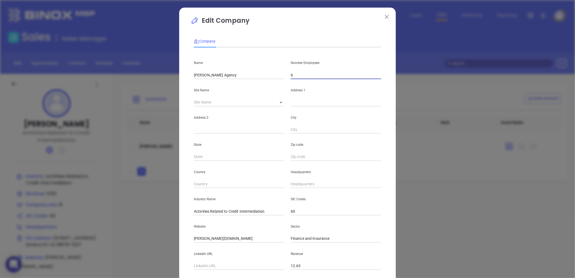
type input "6"
click at [236, 132] on input "text" at bounding box center [239, 130] width 90 height 8
click at [343, 59] on div "Number Employees 6" at bounding box center [336, 65] width 97 height 27
drag, startPoint x: 228, startPoint y: 237, endPoint x: 139, endPoint y: 239, distance: 88.8
click at [139, 239] on div "Edit Company Company Name Byrd-McLellan Agency Number Employees 6 Site Name ​ A…" at bounding box center [287, 139] width 575 height 278
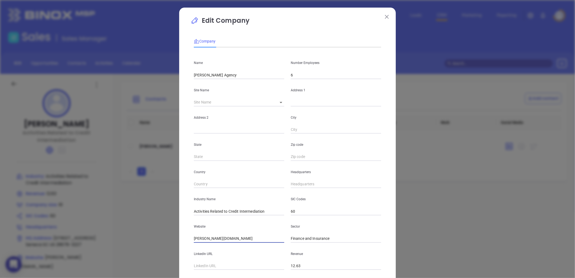
paste input "https://www.byrd-mclellan.com/"
type input "https://www.byrd-mclellan.com/"
click at [304, 182] on input "( ) -" at bounding box center [336, 184] width 90 height 8
paste input "864) 882-2302"
type input "(864) 882-2302"
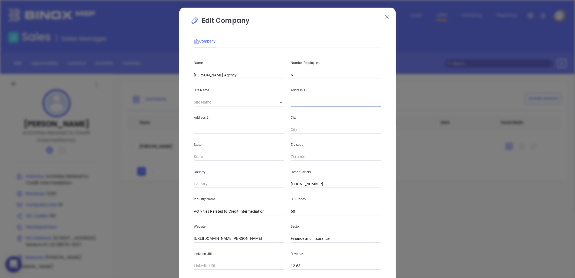
click at [295, 103] on input "text" at bounding box center [336, 102] width 90 height 8
click at [301, 103] on input "text" at bounding box center [336, 102] width 90 height 8
paste input "207 North Townville Street P.O. Box 796 Seneca, South Carolina 29679-0796"
drag, startPoint x: 296, startPoint y: 102, endPoint x: 457, endPoint y: 106, distance: 161.4
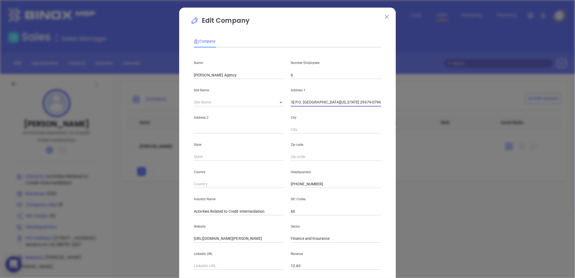
click at [457, 106] on div "Edit Company Company Name Byrd-McLellan Agency Number Employees 6 Site Name ​ A…" at bounding box center [287, 139] width 575 height 278
type input "207 North Townville Street"
paste input "P.O. Box 796 Seneca, South Carolina 29679-0796"
drag, startPoint x: 214, startPoint y: 129, endPoint x: 308, endPoint y: 129, distance: 93.7
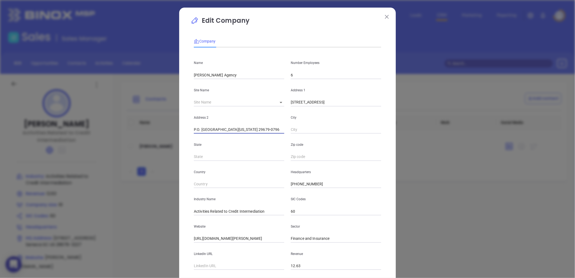
click at [308, 129] on div "Address 2 P.O. Box 796 Seneca, South Carolina 29679-0796 City" at bounding box center [288, 119] width 194 height 27
type input "P.O. Box 796"
paste input "Seneca, South Carolina 29679-0796"
drag, startPoint x: 303, startPoint y: 130, endPoint x: 437, endPoint y: 126, distance: 133.2
click at [437, 126] on div "Edit Company Company Name Byrd-McLellan Agency Number Employees 6 Site Name ​ A…" at bounding box center [287, 139] width 575 height 278
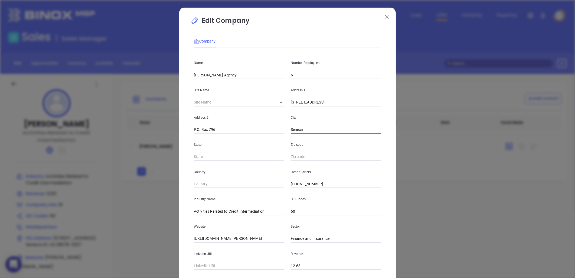
type input "Seneca"
type input "SC"
paste input "South Carolina 29679-0796"
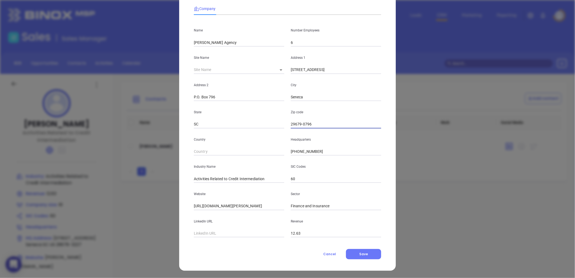
scroll to position [33, 0]
type input "29679-0796"
click at [236, 175] on input "Activities Related to Credit Intermediation" at bounding box center [239, 178] width 90 height 8
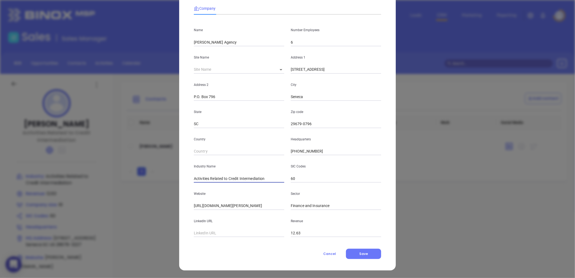
click at [236, 175] on input "Activities Related to Credit Intermediation" at bounding box center [239, 178] width 90 height 8
type input "i"
type input "Insurance"
click at [239, 234] on input "text" at bounding box center [239, 233] width 90 height 8
paste input "https://www.linkedin.com/company/byrd-mclellan-agency-inc/"
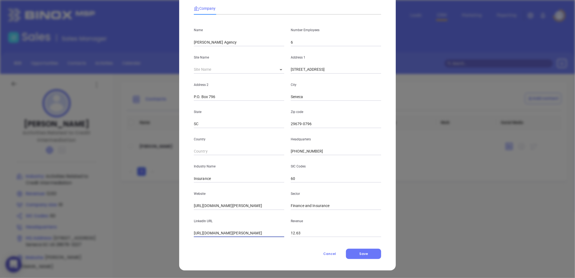
scroll to position [0, 17]
type input "https://www.linkedin.com/company/byrd-mclellan-agency-inc/"
click at [359, 252] on span "Save" at bounding box center [363, 253] width 9 height 5
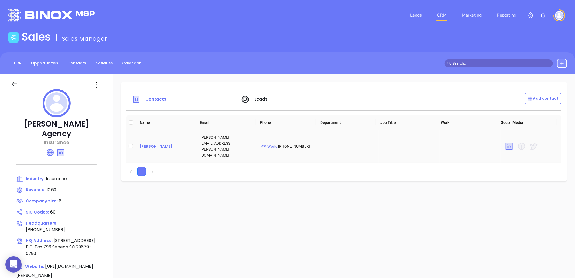
click at [160, 143] on div "Kathy Haeffner" at bounding box center [165, 146] width 52 height 6
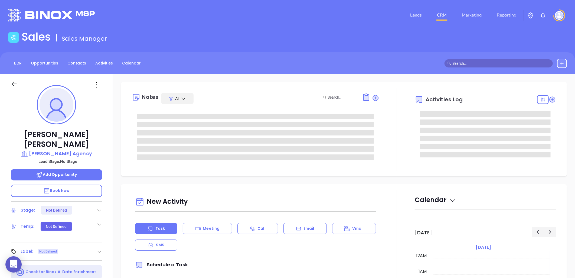
type input "[DATE]"
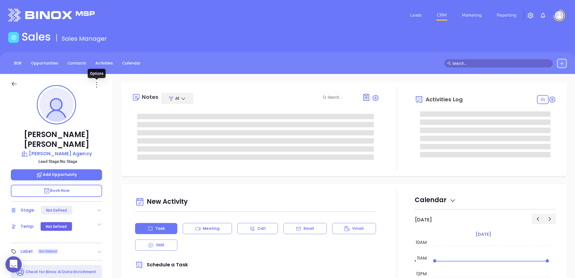
type input "[PERSON_NAME]"
click at [96, 85] on icon at bounding box center [96, 84] width 9 height 9
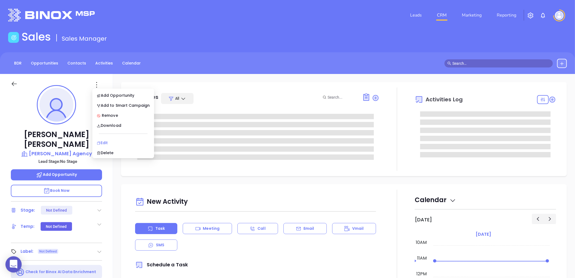
click at [105, 145] on div "Edit" at bounding box center [123, 143] width 53 height 6
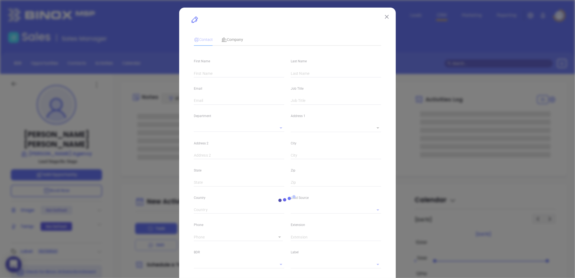
type input "Kathy"
type input "Haeffner"
type input "kathy@byrd-mclellan.com"
type textarea "207 North Townville Street"
type input "1"
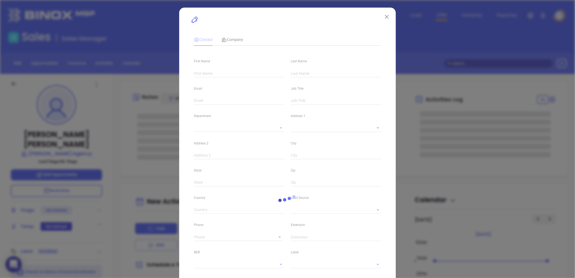
type input "P.O. Box 796"
type input "Seneca"
type input "SC"
type input "29679-0796"
type input "linkedin.com/in/kathy-haeffner-8231a333"
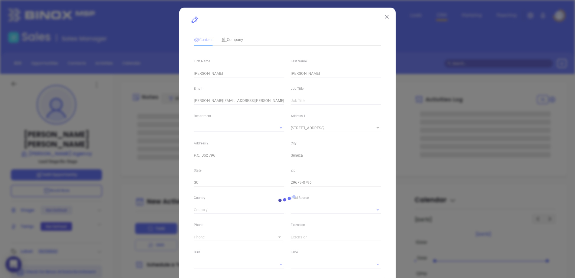
type input "Marketing"
type input "Website Reveal"
type input "undefined undefined"
type input "(864) 882-2302"
type input "1"
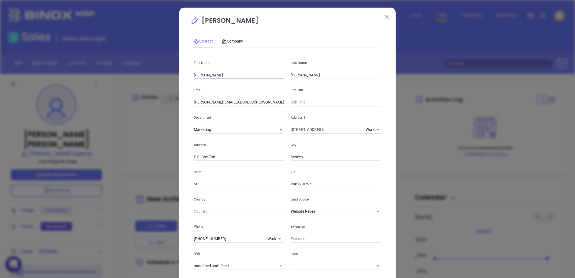
drag, startPoint x: 206, startPoint y: 75, endPoint x: 177, endPoint y: 77, distance: 29.0
click at [179, 77] on div "Kathy Haeffner Contact Company First Name Kathy Last Name Haeffner Email kathy@…" at bounding box center [287, 196] width 217 height 377
type input "Hannah"
type input "Eades"
click at [218, 102] on input "kathy@byrd-mclellan.com" at bounding box center [239, 102] width 90 height 8
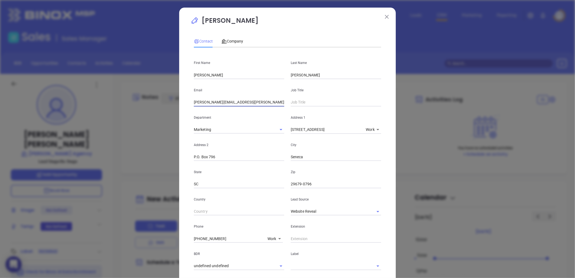
click at [218, 102] on input "kathy@byrd-mclellan.com" at bounding box center [239, 102] width 90 height 8
paste input "Hannah"
type input "Hannah@byrd-mclellan.com"
click at [305, 101] on input "text" at bounding box center [336, 102] width 90 height 8
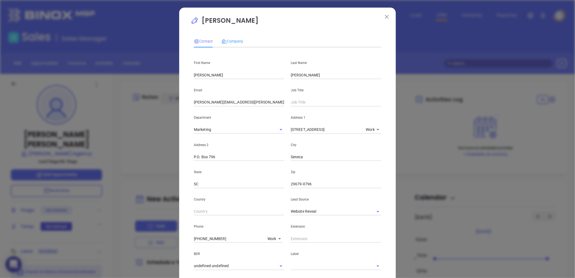
click at [236, 37] on div "Company" at bounding box center [232, 41] width 22 height 12
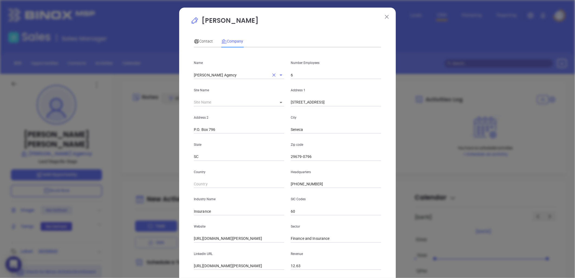
click at [194, 82] on div "Name Byrd-McLellan Agency Number Employees 6 Site Name ​ 124636 Address 1 207 N…" at bounding box center [287, 161] width 187 height 218
click at [204, 41] on span "Contact" at bounding box center [203, 41] width 19 height 4
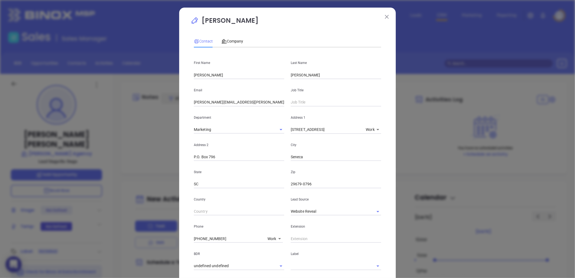
click at [302, 103] on input "text" at bounding box center [336, 102] width 90 height 8
type input "i"
type input "Insurance Agent"
drag, startPoint x: 258, startPoint y: 181, endPoint x: 260, endPoint y: 186, distance: 5.8
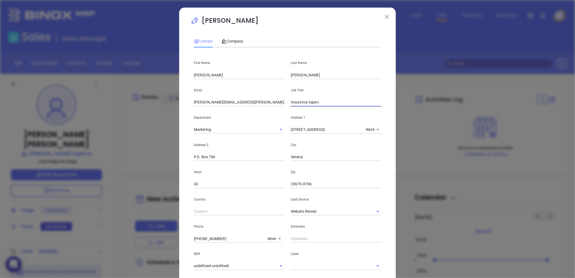
click at [257, 179] on div "State SC" at bounding box center [239, 174] width 97 height 27
drag, startPoint x: 369, startPoint y: 211, endPoint x: 349, endPoint y: 210, distance: 20.1
click at [369, 211] on icon "Clear" at bounding box center [370, 211] width 3 height 3
click at [347, 210] on input "text" at bounding box center [328, 211] width 75 height 8
type input "B"
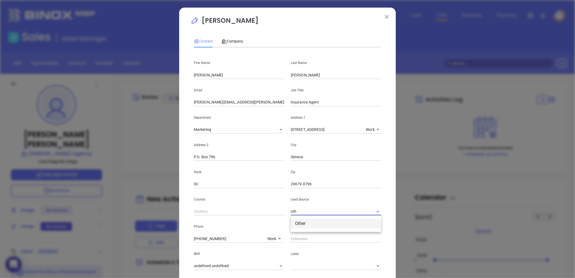
click at [299, 224] on li "Other" at bounding box center [336, 223] width 90 height 10
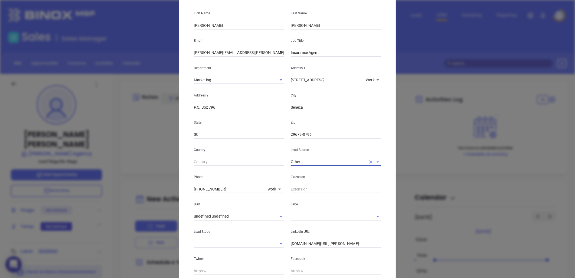
scroll to position [60, 0]
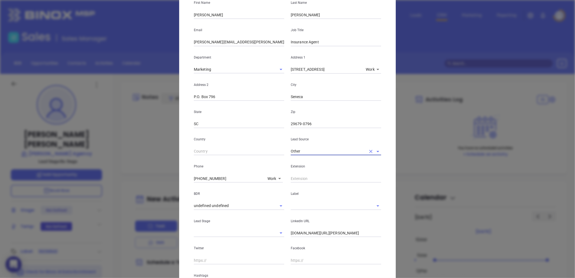
type input "Other"
drag, startPoint x: 226, startPoint y: 177, endPoint x: 140, endPoint y: 183, distance: 85.5
click at [140, 183] on div "Kathy Haeffner Contact Company First Name Hannah Last Name Eades Email Hannah@b…" at bounding box center [287, 139] width 575 height 278
type input "( ) -"
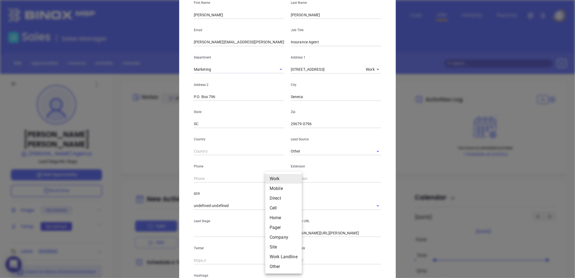
click at [272, 179] on body "0 Leads CRM Marketing Reporting Financial Leads Leads Sales Sales Manager BDR O…" at bounding box center [287, 139] width 575 height 278
click at [275, 244] on li "Site" at bounding box center [283, 247] width 37 height 10
type input "11"
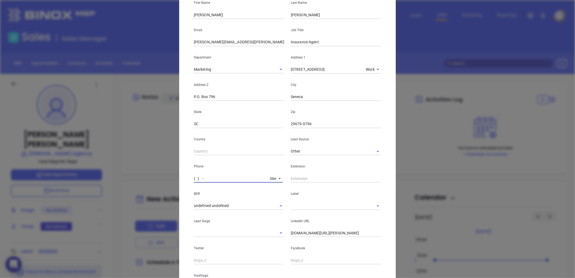
click at [247, 179] on input "( ) -" at bounding box center [231, 178] width 74 height 8
paste input "864) 882-2302"
type input "(864) 882-2302"
click at [242, 127] on input "SC" at bounding box center [239, 124] width 90 height 8
click at [340, 118] on div "Zip 29679-0796" at bounding box center [336, 114] width 97 height 27
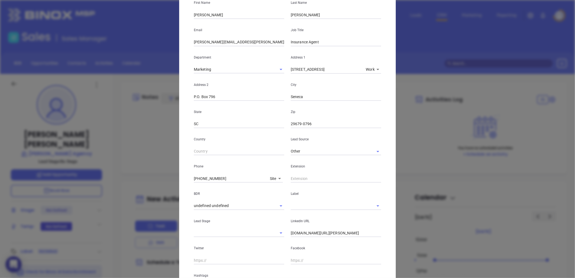
click at [316, 232] on input "linkedin.com/in/kathy-haeffner-8231a333" at bounding box center [336, 233] width 90 height 8
paste input "linkedin.com/in/hannah-eades-02b04ab6"
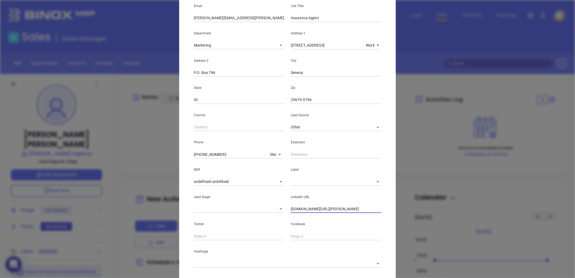
scroll to position [115, 0]
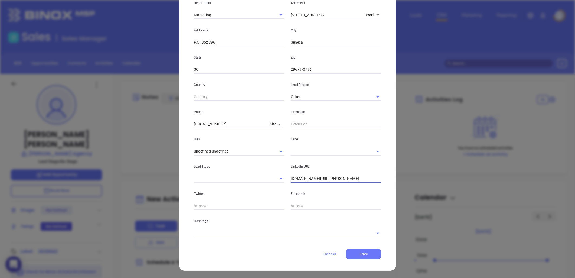
type input "www.linkedin.com/in/hannah-eades-02b04ab6"
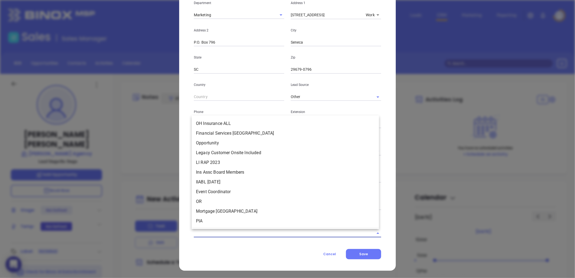
click at [205, 234] on input "text" at bounding box center [280, 233] width 172 height 8
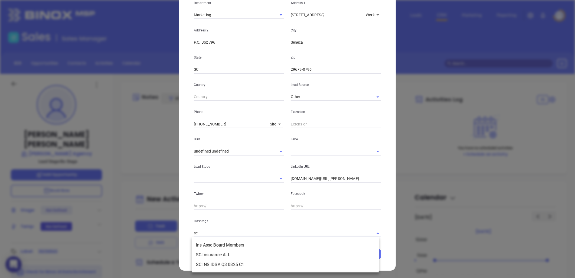
type input "sc in"
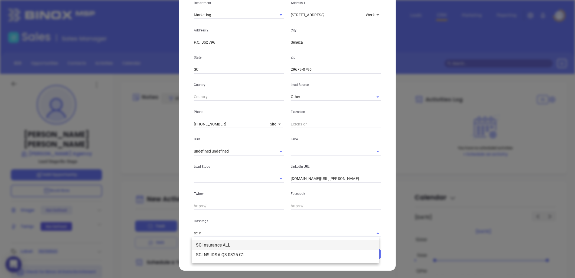
click at [223, 243] on li "SC Insurance ALL" at bounding box center [285, 245] width 187 height 10
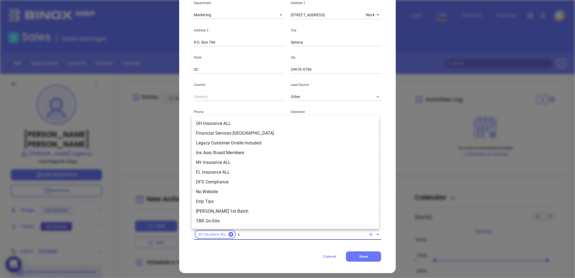
scroll to position [2035, 0]
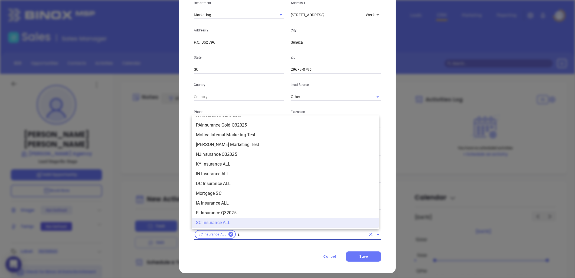
type input "sc"
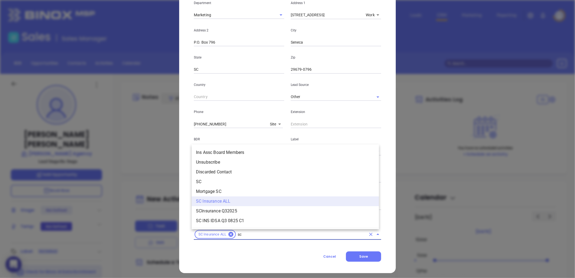
scroll to position [0, 0]
click at [208, 182] on li "SC" at bounding box center [285, 182] width 187 height 10
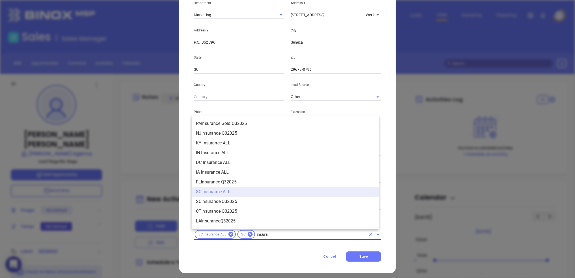
scroll to position [585, 0]
type input "insurance"
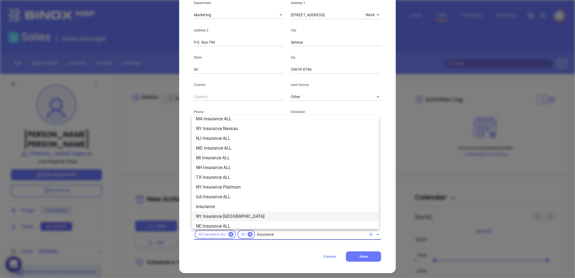
scroll to position [133, 0]
click at [210, 211] on li "Insurance" at bounding box center [285, 214] width 187 height 10
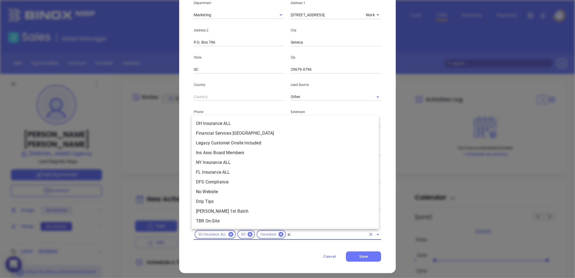
scroll to position [0, 0]
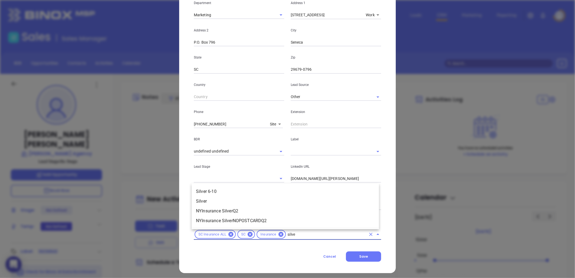
type input "silver"
click at [221, 190] on li "Silver 6-10" at bounding box center [285, 192] width 187 height 10
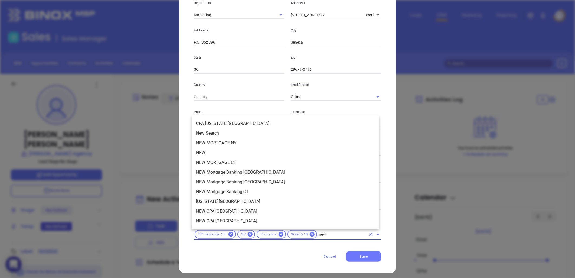
type input "new2"
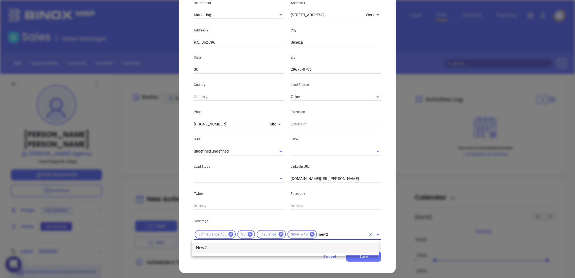
click at [208, 247] on li "New2" at bounding box center [285, 248] width 187 height 10
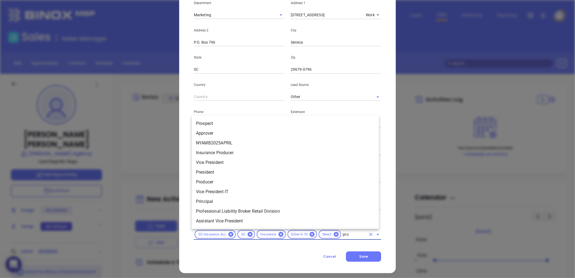
type input "pros"
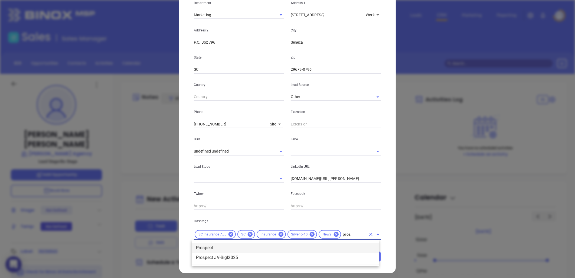
click at [209, 246] on li "Prospect" at bounding box center [285, 248] width 187 height 10
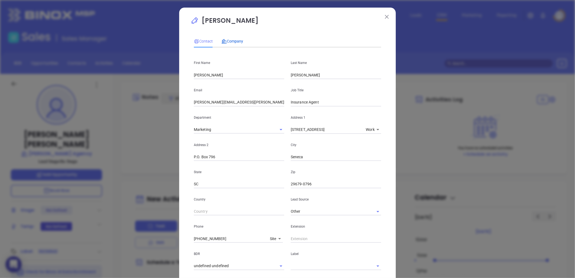
click at [228, 38] on div "Company" at bounding box center [232, 41] width 22 height 6
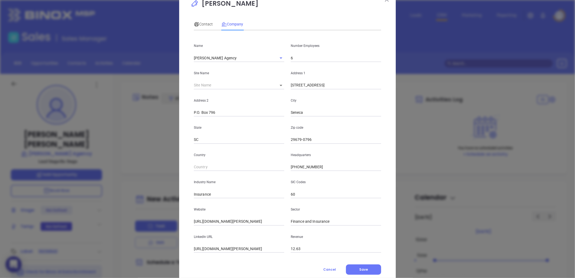
scroll to position [33, 0]
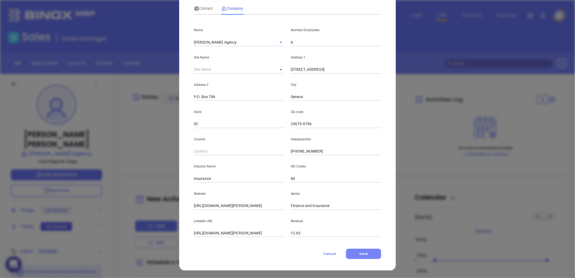
click at [363, 252] on span "Save" at bounding box center [363, 253] width 9 height 5
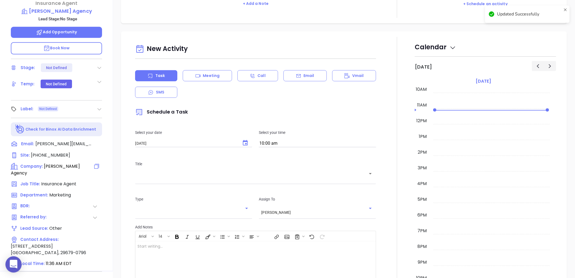
scroll to position [0, 0]
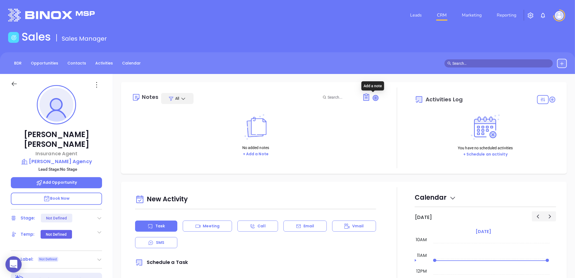
click at [373, 98] on icon at bounding box center [375, 97] width 5 height 5
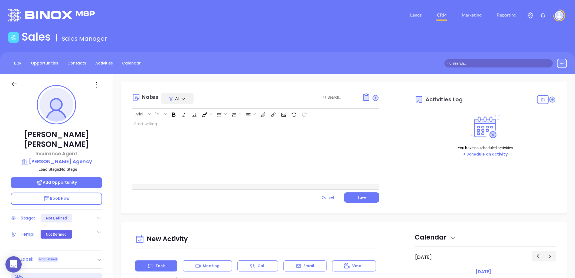
click at [231, 127] on div at bounding box center [247, 151] width 230 height 65
click at [364, 196] on button "Save" at bounding box center [361, 197] width 35 height 10
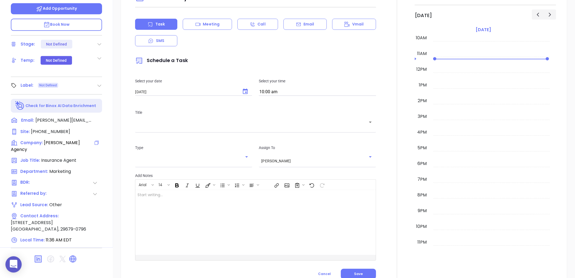
scroll to position [175, 0]
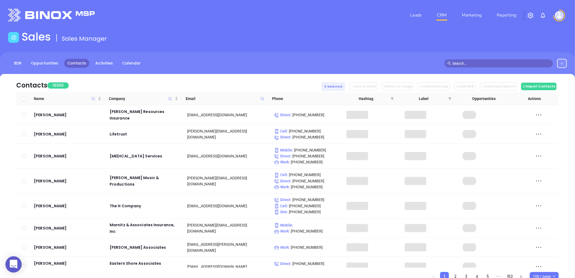
click at [563, 63] on icon at bounding box center [562, 64] width 4 height 4
click at [541, 79] on p "New Contact" at bounding box center [546, 78] width 45 height 9
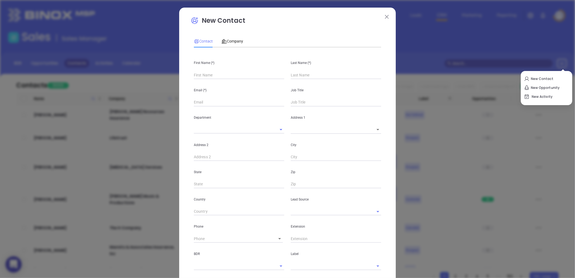
type input "Fourth Phone Call"
type input "1"
click at [204, 104] on input "text" at bounding box center [239, 102] width 90 height 8
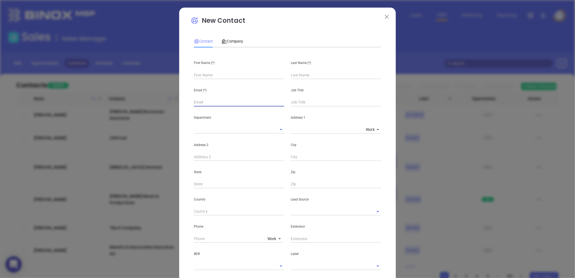
paste input "[PERSON_NAME][EMAIL_ADDRESS][DOMAIN_NAME]"
type input "[PERSON_NAME][EMAIL_ADDRESS][DOMAIN_NAME]"
click at [207, 74] on input "text" at bounding box center [239, 75] width 90 height 8
type input "Josh"
type input "Griffin"
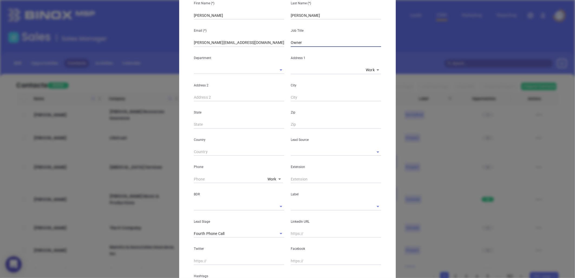
scroll to position [60, 0]
type input "Owner"
click at [294, 148] on input "text" at bounding box center [328, 151] width 75 height 8
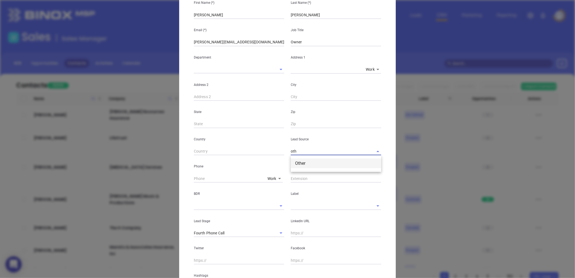
click at [302, 161] on li "Other" at bounding box center [336, 163] width 90 height 10
type input "Other"
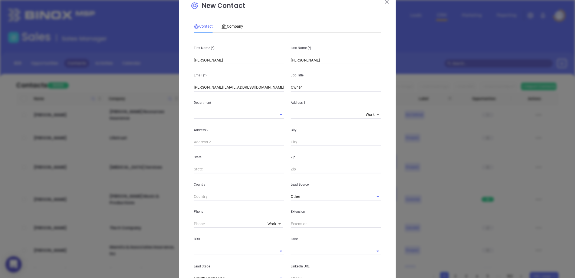
scroll to position [0, 0]
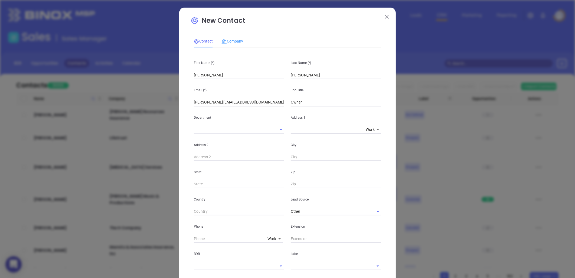
click at [239, 37] on div "Company" at bounding box center [232, 41] width 22 height 12
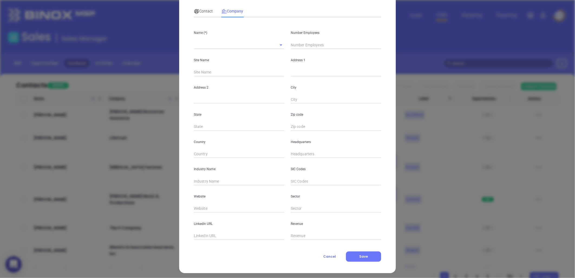
click at [196, 237] on input "text" at bounding box center [239, 236] width 90 height 8
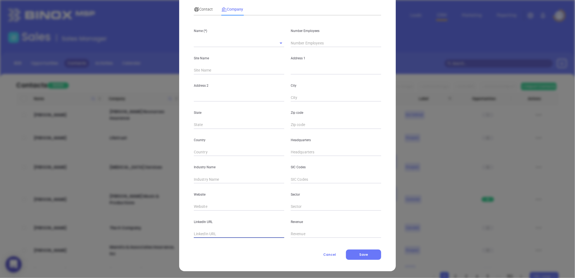
scroll to position [33, 0]
drag, startPoint x: 201, startPoint y: 207, endPoint x: 200, endPoint y: 205, distance: 2.8
click at [201, 207] on input "text" at bounding box center [239, 206] width 90 height 8
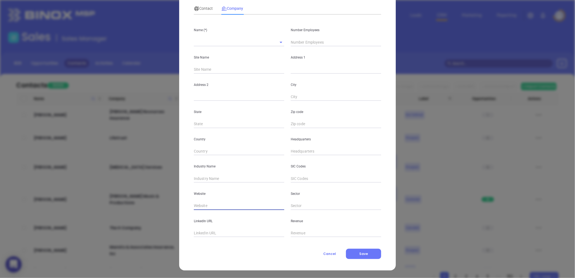
paste input "https://griffininsurancesc.com/"
type input "https://griffininsurancesc.com/"
click at [208, 179] on input "text" at bounding box center [239, 178] width 90 height 8
type input "Insurance"
click at [240, 114] on p "State" at bounding box center [239, 112] width 90 height 6
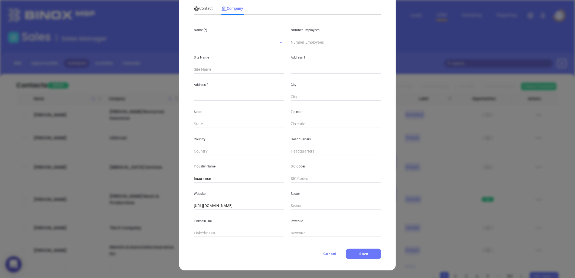
click at [206, 44] on input "text" at bounding box center [231, 42] width 75 height 8
paste input "Griffin Insurance Agency"
type input "Griffin Insurance Agency"
click at [235, 105] on div "State" at bounding box center [239, 114] width 97 height 27
click at [301, 42] on input "text" at bounding box center [336, 42] width 90 height 8
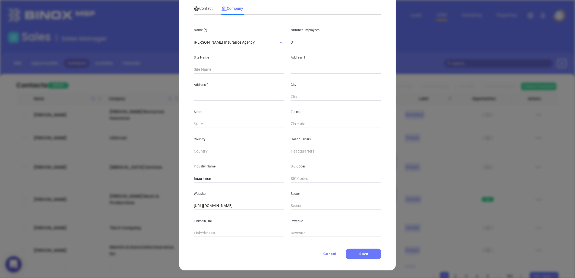
type input "3"
click at [295, 151] on input "text" at bounding box center [336, 151] width 90 height 8
drag, startPoint x: 320, startPoint y: 152, endPoint x: 279, endPoint y: 150, distance: 40.9
click at [279, 150] on div "Country Headquarters (803) 848-0089" at bounding box center [288, 141] width 194 height 27
paste input "803) 848-0089"
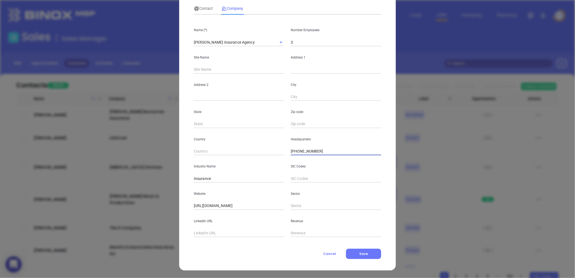
drag, startPoint x: 319, startPoint y: 153, endPoint x: 280, endPoint y: 156, distance: 38.8
click at [280, 156] on div "Name (*) Griffin Insurance Agency Number Employees 3 Site Name Address 1 Addres…" at bounding box center [287, 128] width 187 height 218
type input "(803) 848-0089"
click at [203, 8] on span "Contact" at bounding box center [203, 8] width 19 height 4
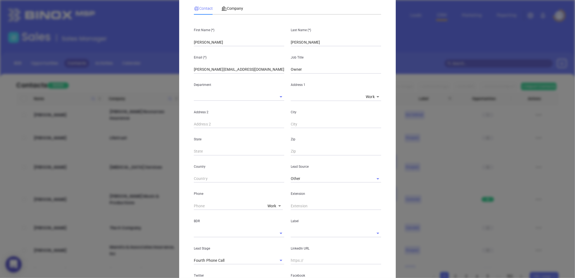
click at [270, 203] on body "0 Leads CRM Marketing Reporting Financial Leads Leads Sales Sales Manager BDR O…" at bounding box center [287, 139] width 575 height 278
click at [273, 204] on body "0 Leads CRM Marketing Reporting Financial Leads Leads Sales Sales Manager BDR O…" at bounding box center [287, 139] width 575 height 278
click at [276, 245] on li "Site" at bounding box center [286, 245] width 37 height 10
type input "11"
click at [244, 207] on input "( ) -" at bounding box center [231, 206] width 74 height 8
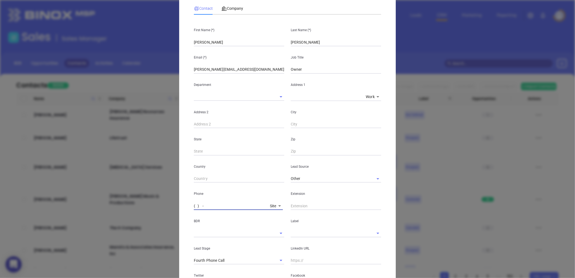
paste input "803) 848-0089"
type input "(803) 848-0089"
click at [268, 205] on body "0 Leads CRM Marketing Reporting Financial Leads Leads Sales Sales Manager BDR O…" at bounding box center [287, 139] width 575 height 278
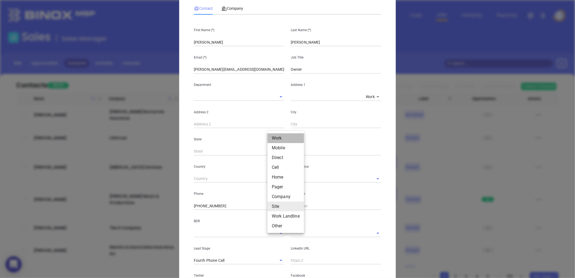
click at [281, 136] on li "Work" at bounding box center [285, 138] width 37 height 10
type input "1"
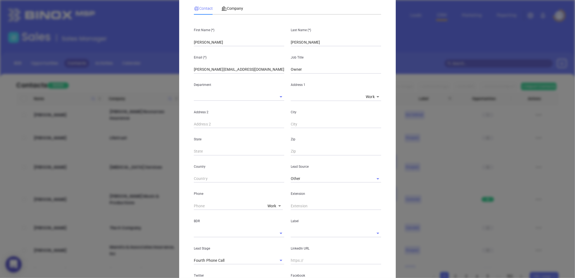
type input "( ) -"
click at [260, 207] on input "( ) -" at bounding box center [229, 206] width 71 height 8
click at [272, 202] on div "Work 1" at bounding box center [238, 206] width 89 height 8
type input "( ) -"
click at [269, 205] on body "0 Leads CRM Marketing Reporting Financial Leads Leads Sales Sales Manager BDR O…" at bounding box center [287, 139] width 575 height 278
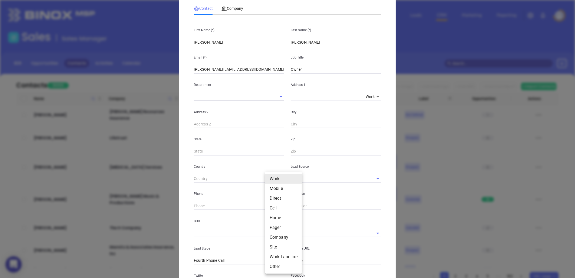
click at [276, 245] on li "Site" at bounding box center [283, 247] width 37 height 10
type input "(803) 848-0089"
type input "11"
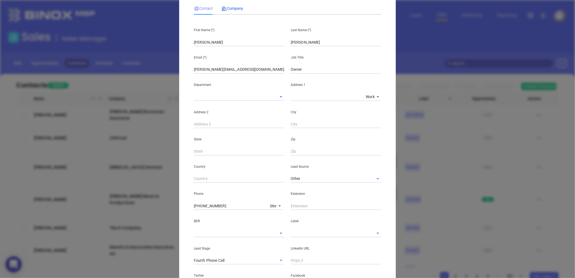
click at [231, 7] on span "Company" at bounding box center [232, 8] width 22 height 4
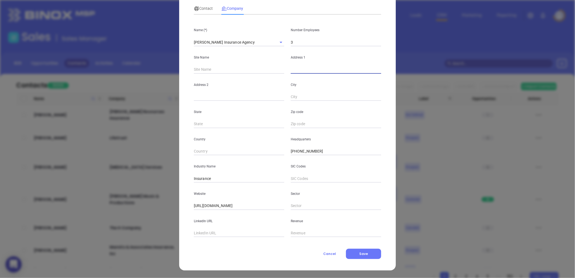
click at [296, 71] on input "text" at bounding box center [336, 70] width 90 height 8
paste input "261 Broad St, Sumter, SC 29150"
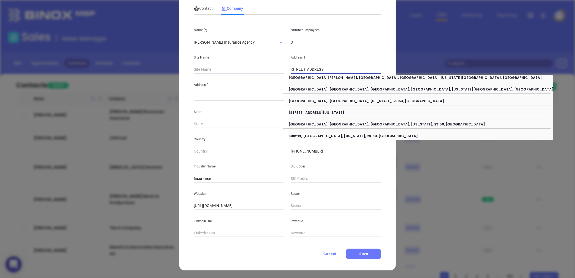
drag, startPoint x: 313, startPoint y: 69, endPoint x: 372, endPoint y: 69, distance: 59.0
click at [372, 69] on input "261 Broad St, Sumter, SC 29150" at bounding box center [336, 70] width 90 height 8
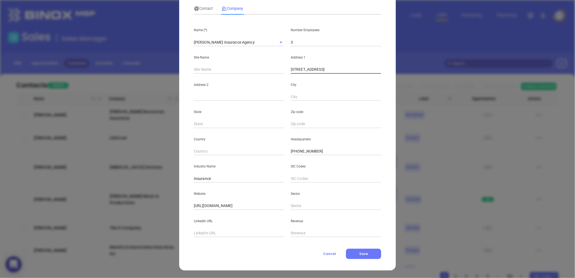
type input "261 Broad St"
paste input "Sumter, SC 29150"
drag, startPoint x: 302, startPoint y: 96, endPoint x: 335, endPoint y: 93, distance: 32.9
click at [336, 96] on input "Sumter, SC 29150" at bounding box center [336, 97] width 90 height 8
type input "Sumter"
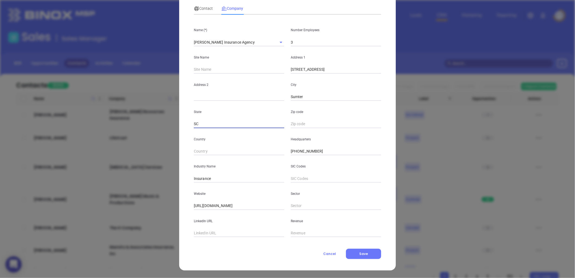
type input "SC"
paste input "SC 29150"
type input "29150"
click at [124, 52] on div "New Contact Contact Company First Name (*) Josh Last Name (*) Griffin Email (*)…" at bounding box center [287, 139] width 575 height 278
drag, startPoint x: 203, startPoint y: 7, endPoint x: 294, endPoint y: 144, distance: 164.1
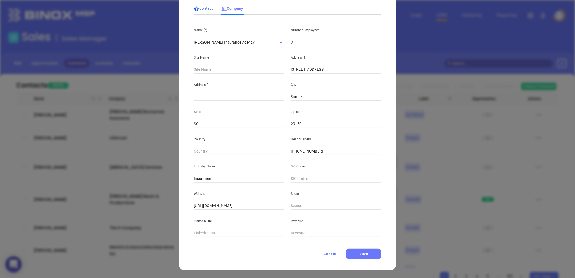
click at [203, 7] on span "Contact" at bounding box center [203, 8] width 19 height 4
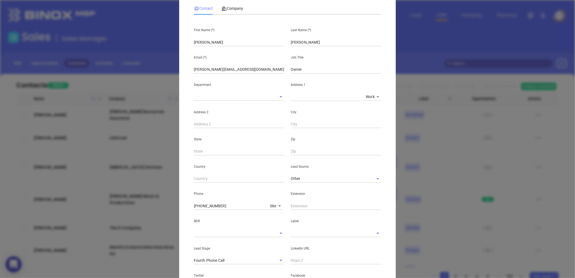
scroll to position [115, 0]
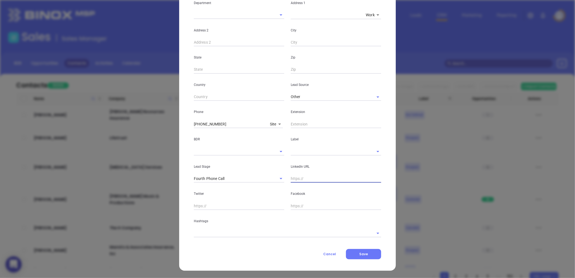
drag, startPoint x: 297, startPoint y: 178, endPoint x: 301, endPoint y: 178, distance: 4.3
click at [297, 178] on input "text" at bounding box center [336, 179] width 90 height 8
paste input "linkedin.com/in/josh-griffin-65a046b1"
type input "www.linkedin.com/in/josh-griffin-65a046b1"
drag, startPoint x: 271, startPoint y: 177, endPoint x: 309, endPoint y: 152, distance: 45.8
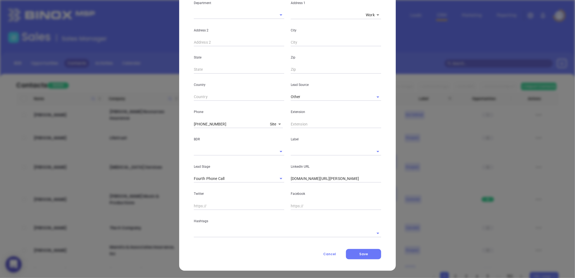
click at [272, 177] on icon "Clear" at bounding box center [273, 178] width 5 height 5
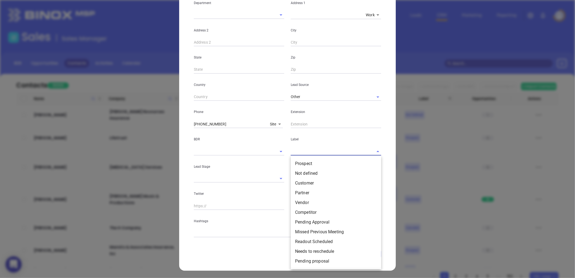
click at [309, 152] on input "text" at bounding box center [328, 151] width 75 height 8
click at [313, 164] on li "Prospect" at bounding box center [336, 164] width 90 height 10
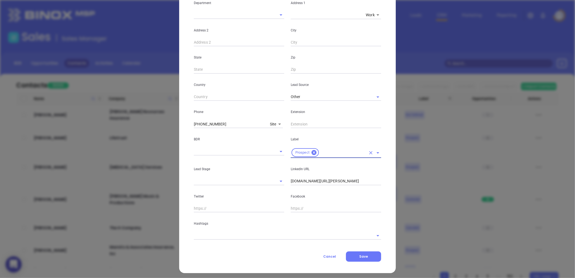
click at [233, 235] on input "text" at bounding box center [280, 235] width 172 height 8
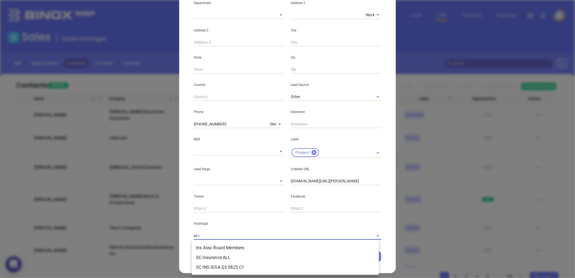
type input "sc in"
click at [217, 246] on li "SC Insurance ALL" at bounding box center [285, 248] width 187 height 10
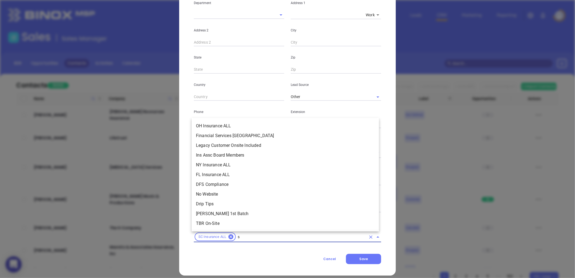
scroll to position [2035, 0]
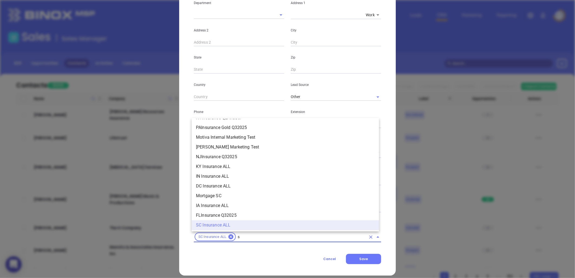
type input "sc"
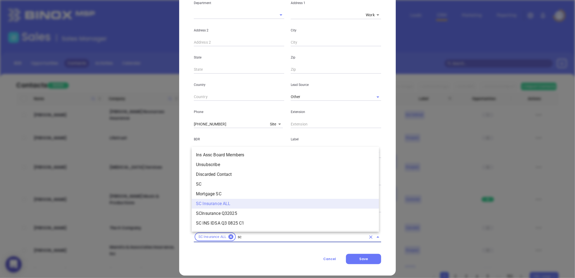
scroll to position [0, 0]
click at [210, 184] on li "SC" at bounding box center [285, 184] width 187 height 10
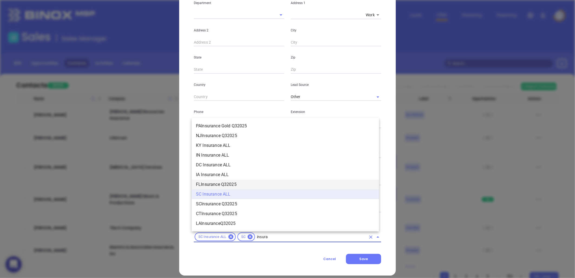
scroll to position [585, 0]
type input "insurance"
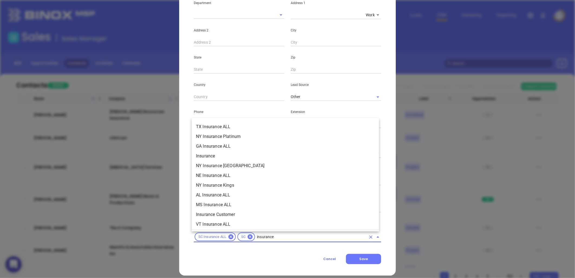
scroll to position [194, 0]
click at [211, 153] on li "Insurance" at bounding box center [285, 157] width 187 height 10
type input "bron"
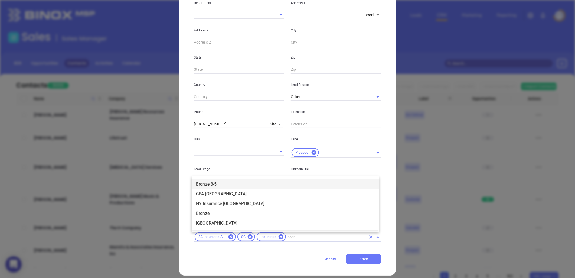
click at [224, 182] on li "Bronze 3-5" at bounding box center [285, 184] width 187 height 10
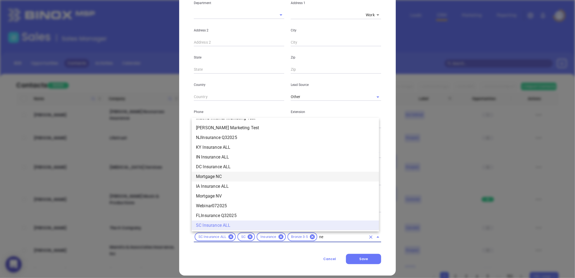
scroll to position [0, 0]
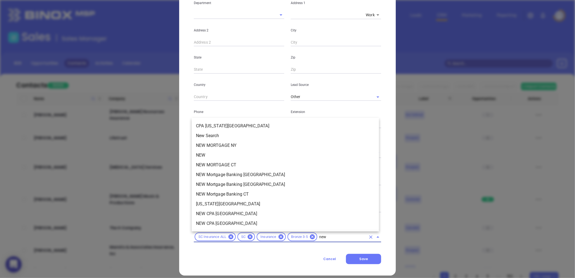
type input "new2"
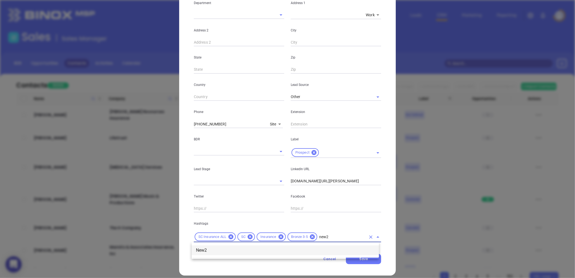
click at [215, 252] on li "New2" at bounding box center [285, 250] width 187 height 10
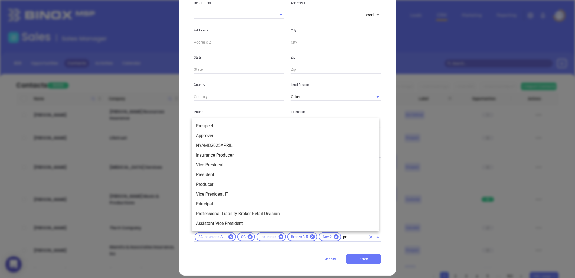
type input "pro"
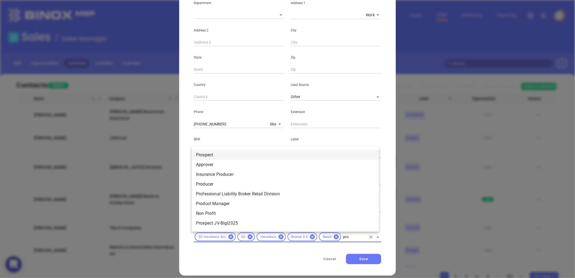
click at [215, 153] on li "Prospect" at bounding box center [285, 155] width 187 height 10
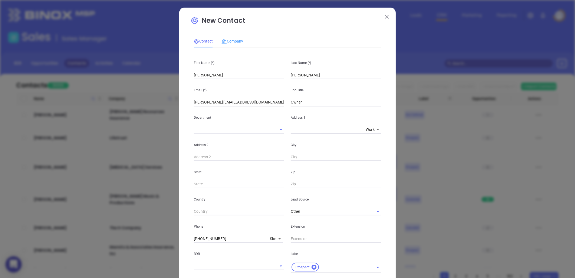
click at [240, 35] on div "Company" at bounding box center [232, 41] width 22 height 12
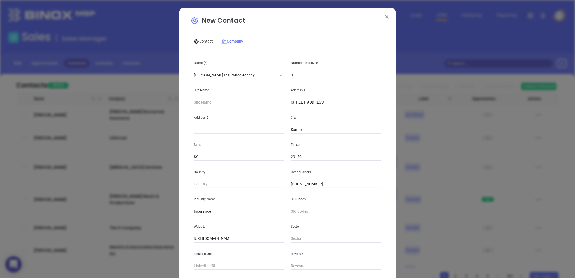
scroll to position [33, 0]
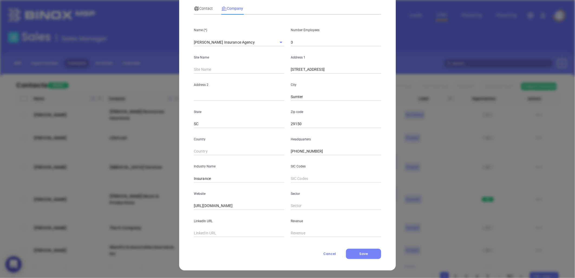
click at [364, 252] on span "Save" at bounding box center [363, 253] width 9 height 5
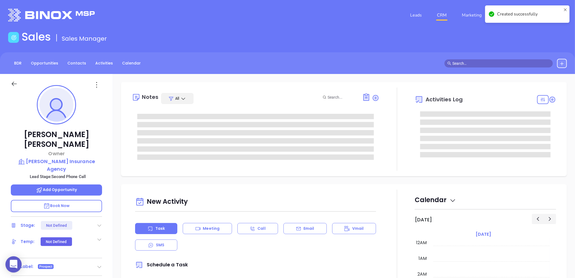
type input "[DATE]"
type input "[PERSON_NAME]"
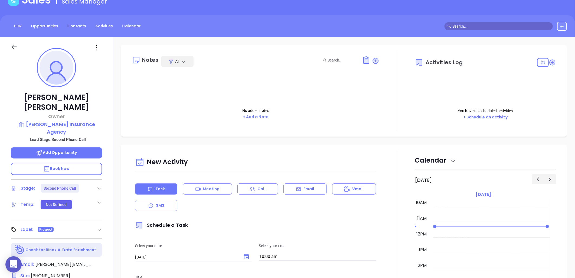
scroll to position [90, 0]
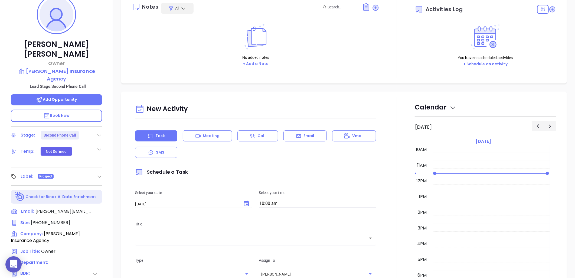
click at [99, 132] on icon at bounding box center [99, 134] width 5 height 5
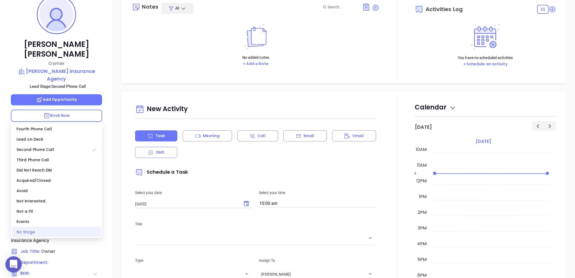
drag, startPoint x: 49, startPoint y: 232, endPoint x: 114, endPoint y: 179, distance: 83.4
click at [49, 232] on div "No Stage" at bounding box center [56, 232] width 89 height 10
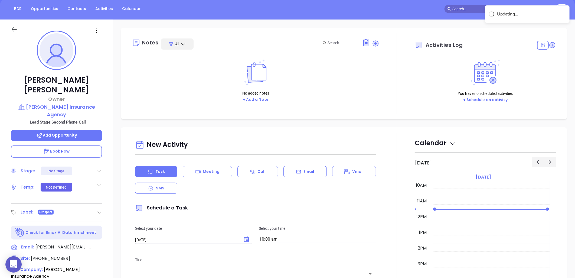
scroll to position [0, 0]
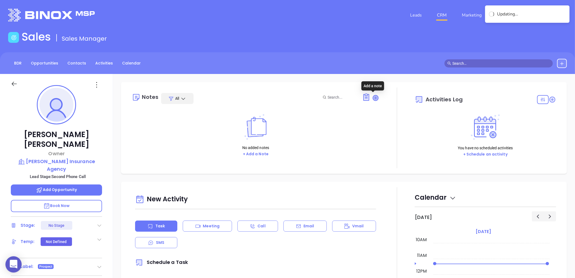
click at [374, 96] on icon at bounding box center [375, 97] width 5 height 5
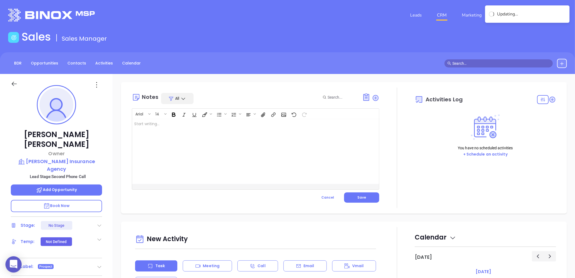
click at [200, 125] on div at bounding box center [247, 151] width 230 height 65
click at [167, 128] on div at bounding box center [247, 151] width 230 height 65
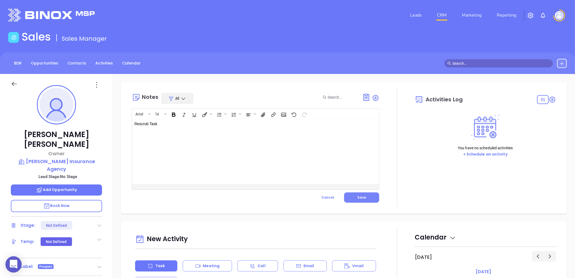
click at [360, 195] on span "Save" at bounding box center [361, 197] width 9 height 5
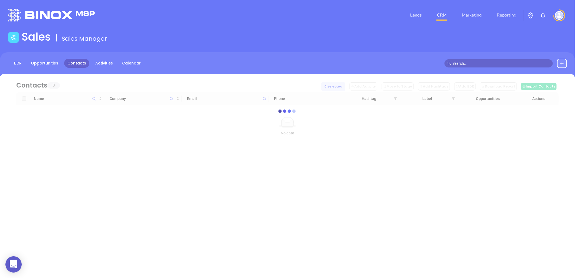
click at [563, 60] on button at bounding box center [562, 63] width 10 height 9
click at [541, 79] on p "New Contact" at bounding box center [546, 78] width 45 height 9
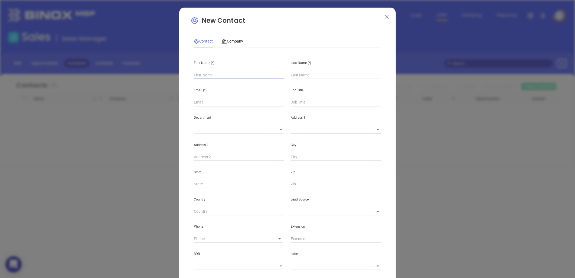
click at [209, 73] on input "text" at bounding box center [239, 75] width 90 height 8
type input "Fourth Phone Call"
click at [211, 75] on input "text" at bounding box center [239, 75] width 90 height 8
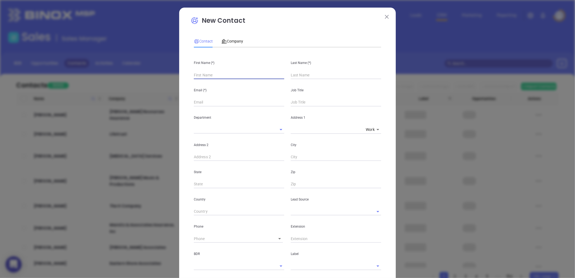
type input "D"
type input "1"
type input "Dia"
type input "1"
type input "[PERSON_NAME]"
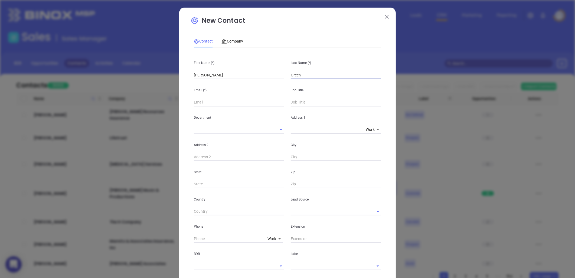
type input "Green"
click at [299, 211] on input "text" at bounding box center [328, 211] width 75 height 8
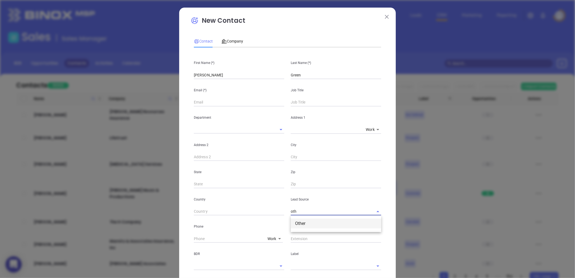
click at [308, 226] on li "Other" at bounding box center [336, 223] width 90 height 10
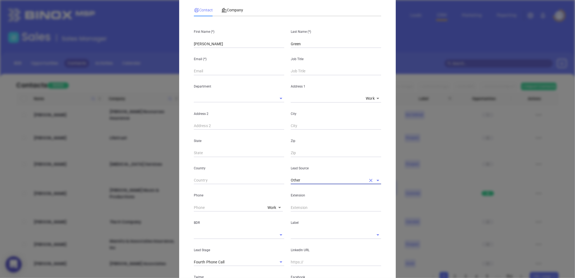
scroll to position [60, 0]
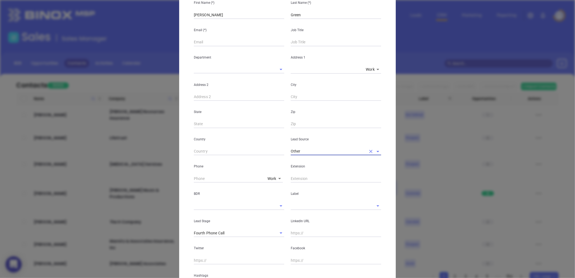
type input "Other"
click at [304, 204] on input "text" at bounding box center [328, 206] width 75 height 8
type input "pro"
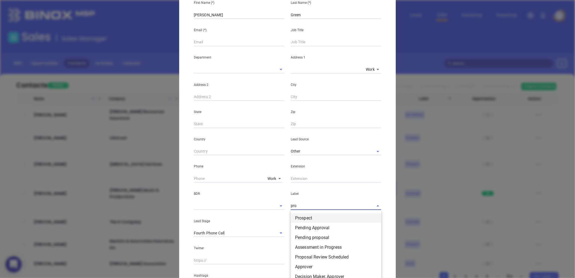
click at [305, 217] on li "Prospect" at bounding box center [336, 218] width 90 height 10
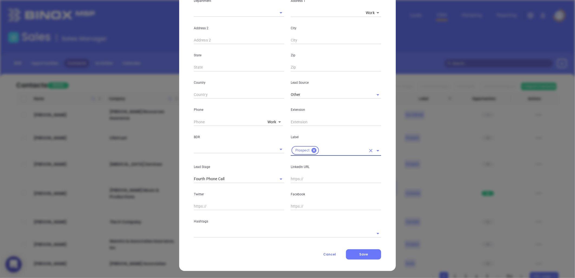
scroll to position [117, 0]
click at [300, 178] on input "text" at bounding box center [336, 179] width 90 height 8
paste input "linkedin.com/in/diana-green-677562295"
click at [272, 178] on icon "Clear" at bounding box center [273, 178] width 3 height 3
type input "www.linkedin.com/in/diana-green-677562295"
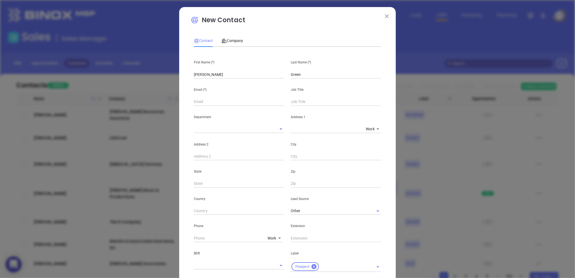
scroll to position [0, 0]
click at [305, 101] on input "text" at bounding box center [336, 102] width 90 height 8
type input "Owner"
click at [205, 100] on input "text" at bounding box center [239, 102] width 90 height 8
paste input "nfo@SoteriaSIS.com"
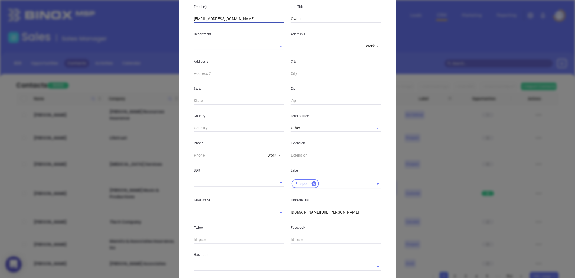
scroll to position [90, 0]
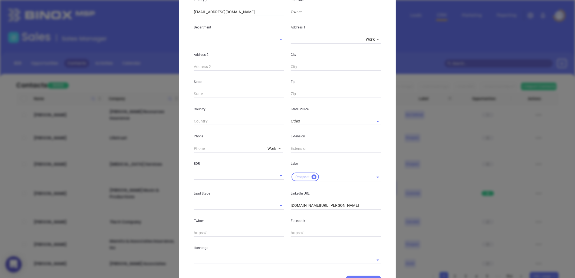
type input "info@SoteriaSIS.com"
click at [268, 145] on body "0 Leads CRM Marketing Reporting Financial Leads Leads Sales Sales Manager BDR O…" at bounding box center [287, 139] width 575 height 278
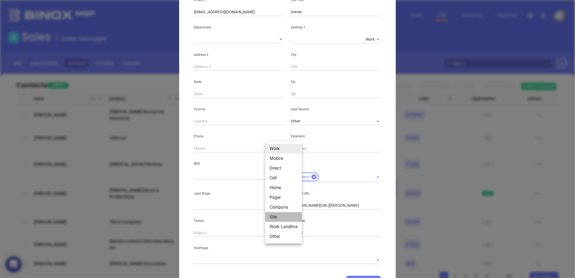
click at [277, 216] on li "Site" at bounding box center [283, 217] width 37 height 10
type input "11"
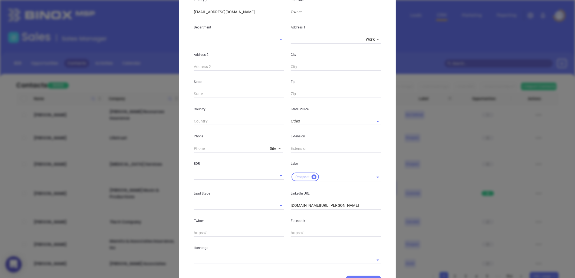
click at [215, 147] on input "text" at bounding box center [231, 148] width 74 height 8
paste input "864) 865-0212"
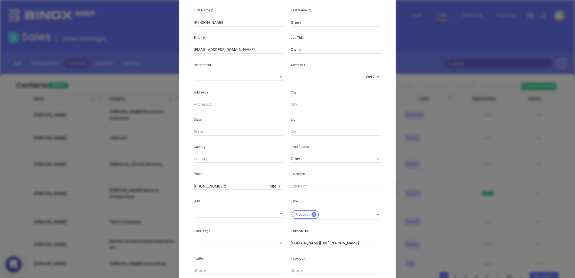
scroll to position [0, 0]
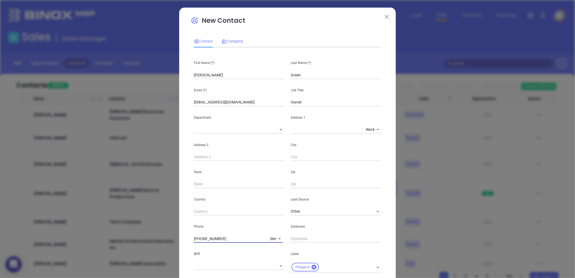
type input "(864) 865-0212"
click at [228, 40] on span "Company" at bounding box center [232, 41] width 22 height 4
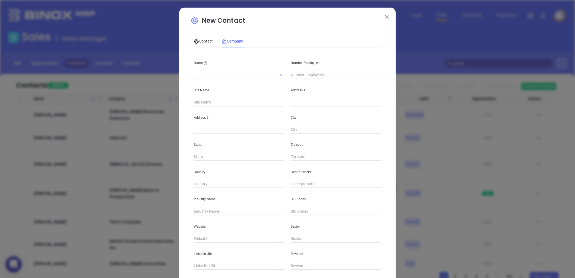
click at [297, 182] on input "text" at bounding box center [336, 184] width 90 height 8
paste input "864) 865-0212"
click at [307, 185] on input "(864) 865-0212" at bounding box center [336, 184] width 90 height 8
type input "(864) 865-0212"
click at [209, 239] on input "text" at bounding box center [239, 238] width 90 height 8
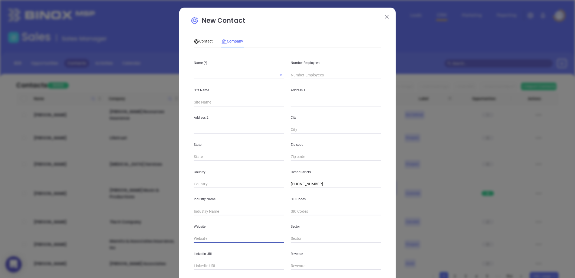
paste input "https://www.soteriainsurancesolutions.com/"
type input "https://www.soteriainsurancesolutions.com/"
click at [204, 213] on input "text" at bounding box center [239, 211] width 90 height 8
type input "Insurance"
click at [215, 266] on input "text" at bounding box center [239, 266] width 90 height 8
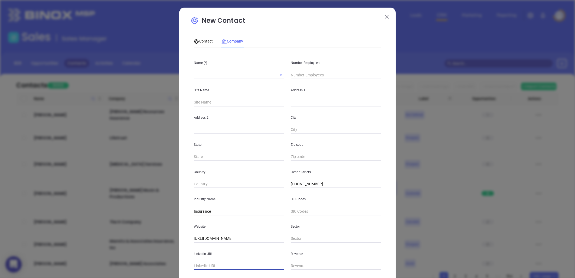
paste input "https://www.linkedin.com/company/soteria-insurance-solutions-llc/"
type input "https://www.linkedin.com/company/soteria-insurance-solutions-llc/"
drag, startPoint x: 213, startPoint y: 77, endPoint x: 208, endPoint y: 77, distance: 4.6
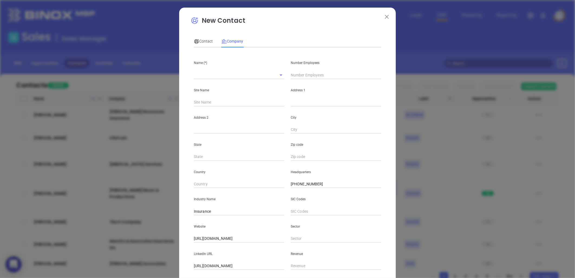
click at [213, 77] on input "text" at bounding box center [231, 75] width 75 height 8
paste input "Soteria Insurance Solutions LLC"
type input "Soteria Insurance Solutions LLC"
click at [303, 74] on input "text" at bounding box center [336, 75] width 90 height 8
type input "1"
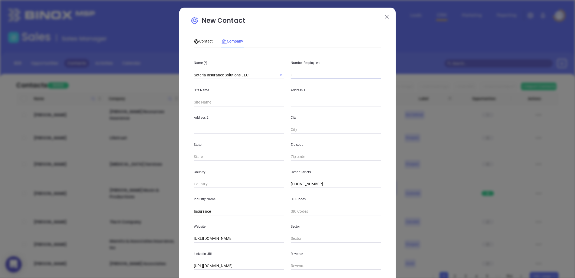
click at [241, 113] on div "Address 2" at bounding box center [239, 119] width 97 height 27
click at [296, 103] on input "text" at bounding box center [336, 102] width 90 height 8
paste input "655H Fairview Road, PMB 168, Simpsonville, SC 29680"
drag, startPoint x: 322, startPoint y: 102, endPoint x: 439, endPoint y: 99, distance: 116.7
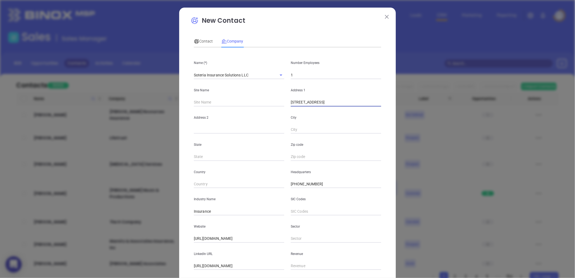
click at [439, 99] on div "New Contact Contact Company First Name (*) Diana Last Name (*) Green Email (*) …" at bounding box center [287, 139] width 575 height 278
type input "655H Fairview Road"
paste input "PMB 168, Simpsonville, SC 29680"
drag, startPoint x: 209, startPoint y: 129, endPoint x: 300, endPoint y: 120, distance: 91.8
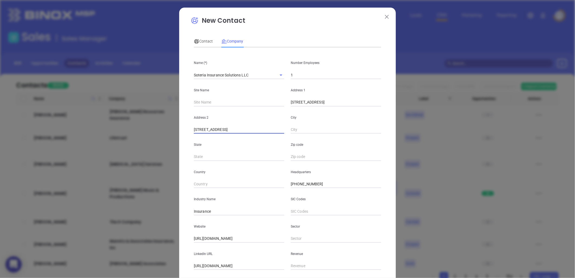
click at [300, 120] on div "Address 2 PMB 168, Simpsonville, SC 29680 City" at bounding box center [288, 119] width 194 height 27
type input "PMB 168"
paste input "Simpsonville, SC 29680"
drag, startPoint x: 312, startPoint y: 129, endPoint x: 368, endPoint y: 126, distance: 55.3
click at [367, 126] on input "Simpsonville, SC 29680" at bounding box center [336, 130] width 90 height 8
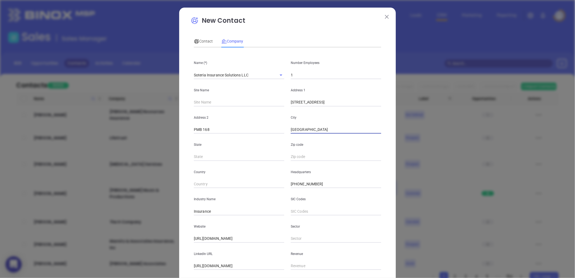
type input "Simpsonville"
type input "SC"
paste input "SC 29680"
type input "29680"
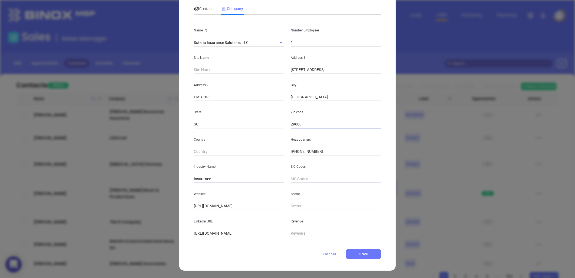
scroll to position [33, 0]
click at [202, 9] on span "Contact" at bounding box center [203, 8] width 19 height 4
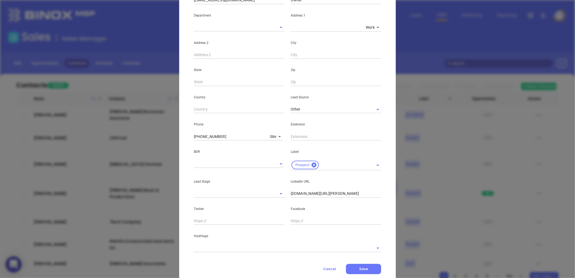
scroll to position [117, 0]
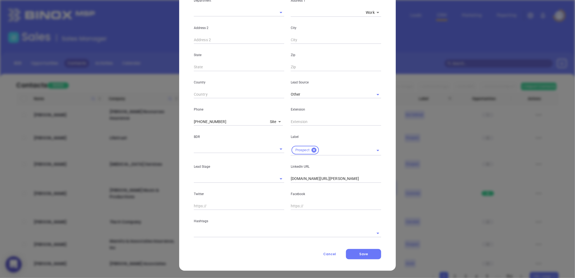
click at [240, 233] on input "text" at bounding box center [280, 233] width 172 height 8
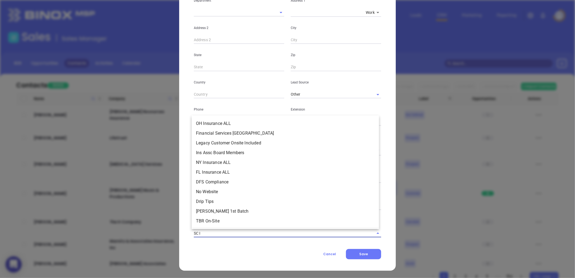
type input "SC IN"
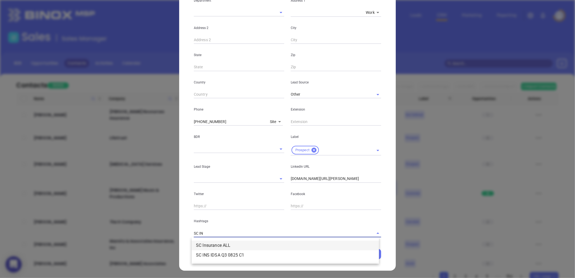
click at [240, 245] on li "SC Insurance ALL" at bounding box center [285, 245] width 187 height 10
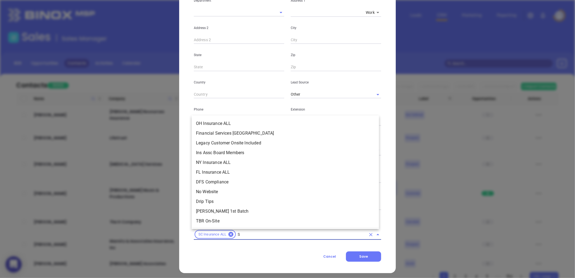
scroll to position [2035, 0]
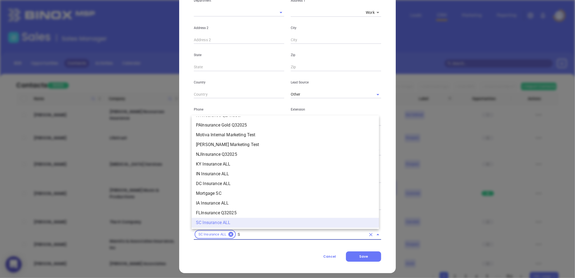
type input "SC"
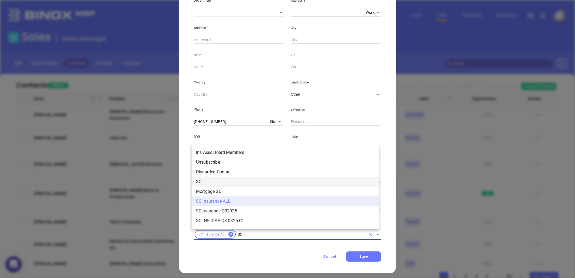
click at [208, 179] on li "SC" at bounding box center [285, 182] width 187 height 10
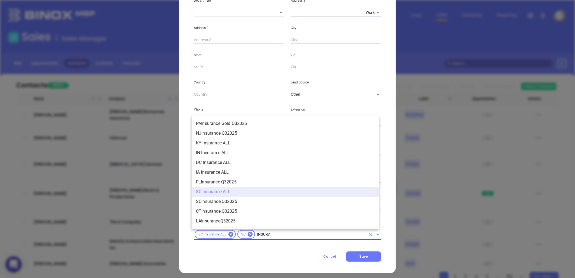
scroll to position [585, 0]
type input "INSURANCE"
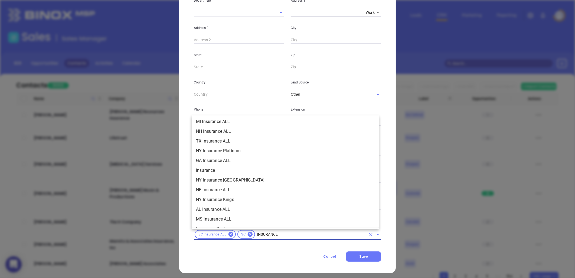
scroll to position [164, 0]
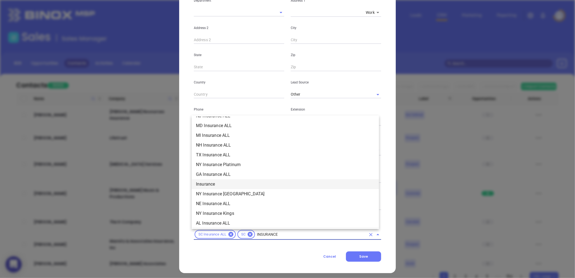
click at [208, 182] on li "Insurance" at bounding box center [285, 184] width 187 height 10
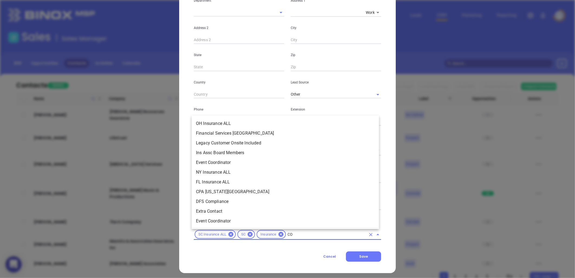
type input "COP"
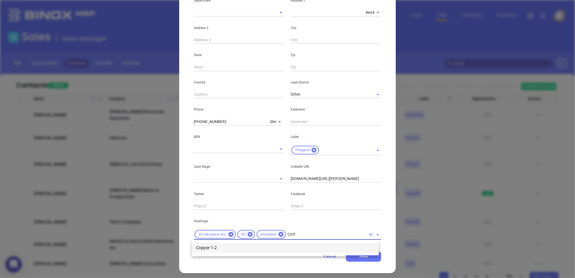
click at [221, 248] on li "Copper 1-2" at bounding box center [285, 248] width 187 height 10
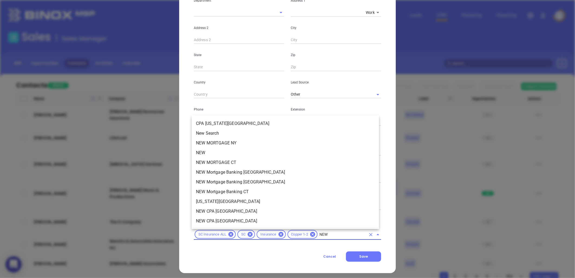
type input "NEW2"
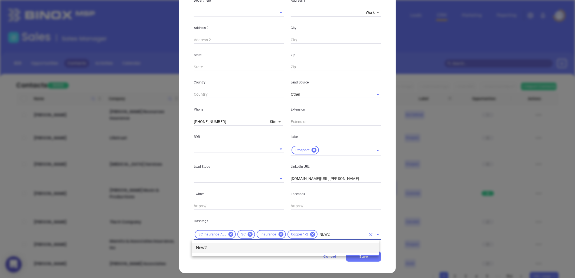
click at [224, 250] on li "New2" at bounding box center [285, 248] width 187 height 10
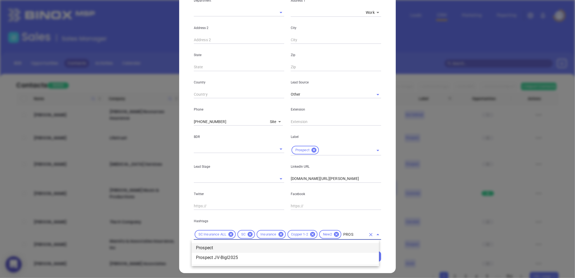
type input "PROSP"
click at [231, 248] on li "Prospect" at bounding box center [285, 248] width 187 height 10
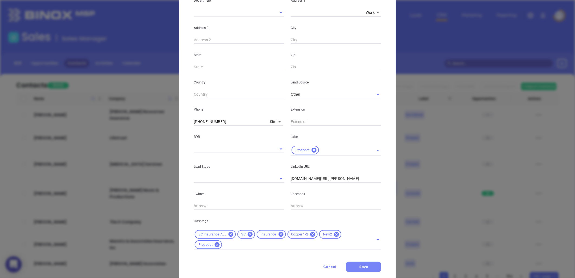
click at [359, 266] on span "Save" at bounding box center [363, 266] width 9 height 5
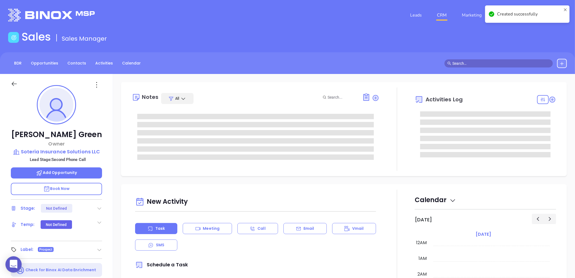
type input "[DATE]"
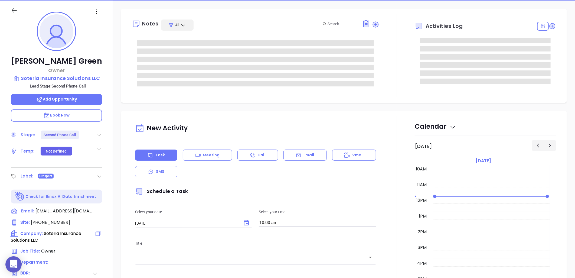
scroll to position [150, 0]
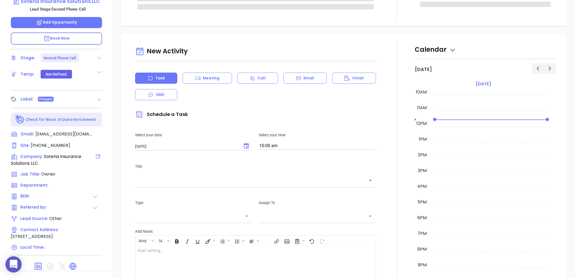
type input "[PERSON_NAME]"
drag, startPoint x: 99, startPoint y: 55, endPoint x: 96, endPoint y: 62, distance: 7.4
click at [99, 55] on icon at bounding box center [99, 57] width 5 height 5
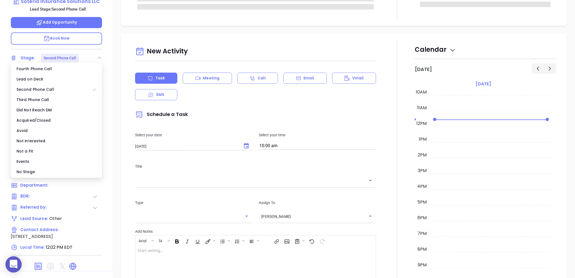
drag, startPoint x: 30, startPoint y: 171, endPoint x: 37, endPoint y: 167, distance: 8.3
click at [31, 171] on div "No Stage" at bounding box center [56, 171] width 89 height 10
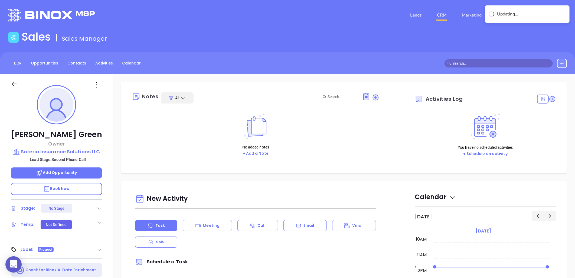
scroll to position [0, 0]
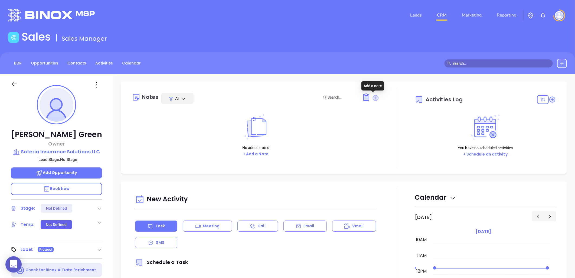
click at [374, 97] on icon at bounding box center [376, 98] width 6 height 6
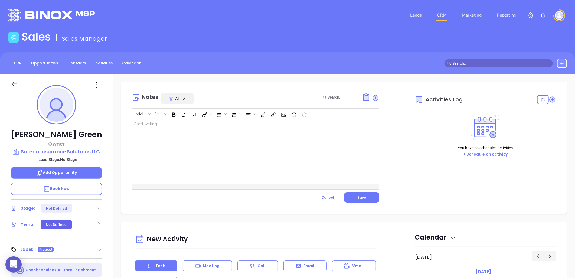
click at [215, 123] on div at bounding box center [247, 151] width 230 height 65
click at [359, 194] on button "Save" at bounding box center [361, 197] width 35 height 10
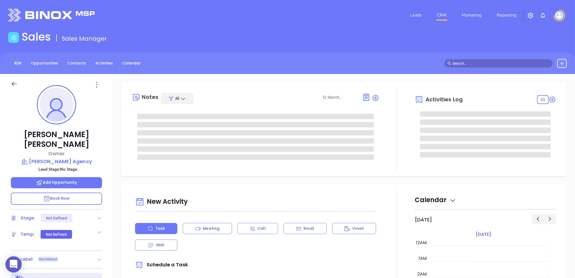
scroll to position [157, 0]
type input "[PERSON_NAME]"
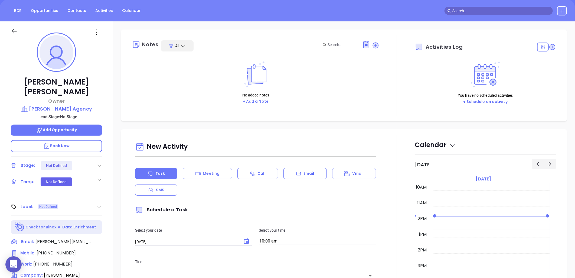
scroll to position [150, 0]
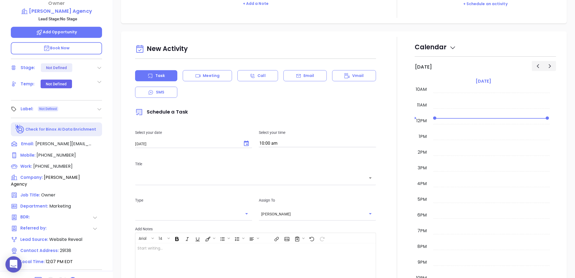
click at [73, 277] on icon at bounding box center [73, 280] width 6 height 6
click at [100, 141] on icon at bounding box center [100, 144] width 6 height 6
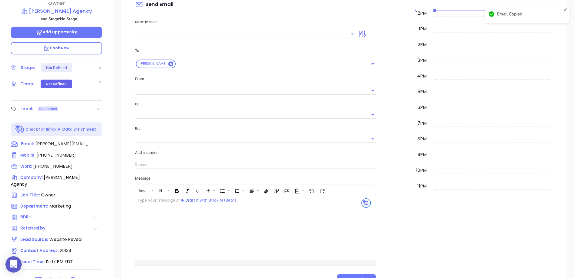
scroll to position [74, 0]
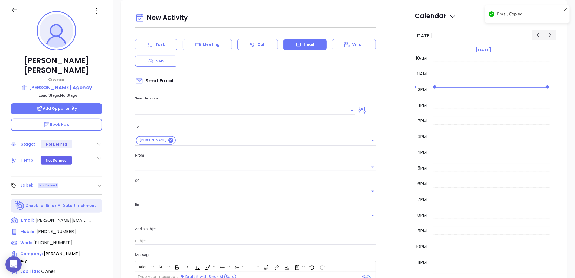
type input "[PERSON_NAME]"
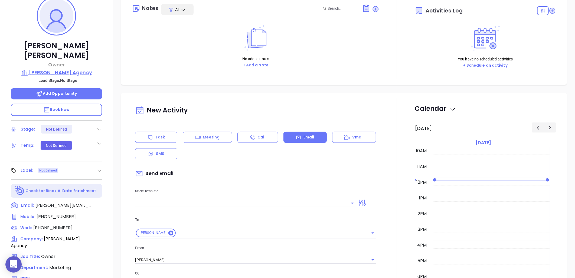
scroll to position [0, 0]
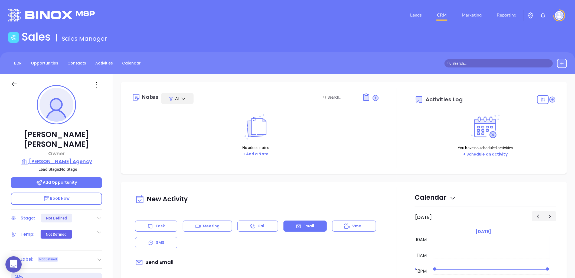
click at [47, 158] on p "[PERSON_NAME] Agency" at bounding box center [56, 162] width 91 height 8
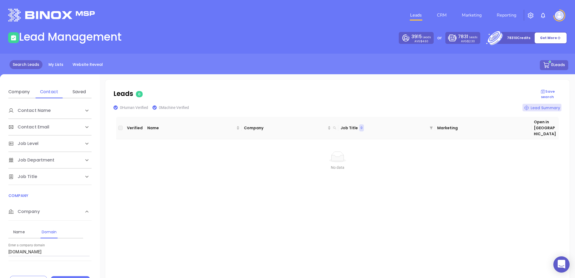
scroll to position [13, 0]
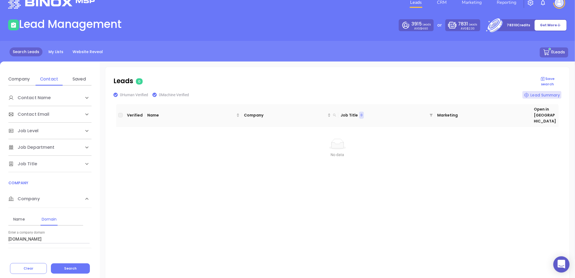
click at [0, 240] on html "0 Leads CRM Marketing Reporting Financial Leads Leads Lead Management 3915 Lead…" at bounding box center [287, 126] width 575 height 278
paste input "cwsinsurance"
click at [76, 270] on button "Search" at bounding box center [70, 268] width 39 height 10
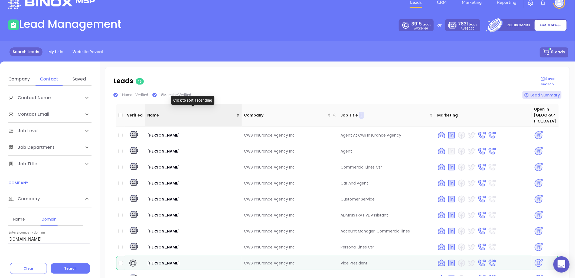
click at [236, 112] on div "Name" at bounding box center [193, 115] width 92 height 6
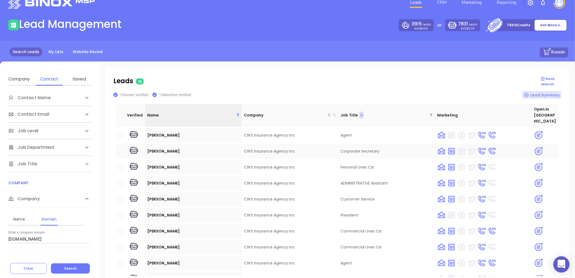
click at [534, 146] on img at bounding box center [538, 150] width 9 height 9
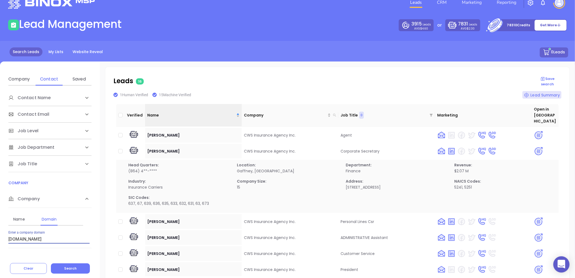
click at [0, 240] on html "0 Leads CRM Marketing Reporting Financial Leads Leads Lead Management 3915 Lead…" at bounding box center [287, 126] width 575 height 278
paste input "mooremb"
type input "[DOMAIN_NAME]"
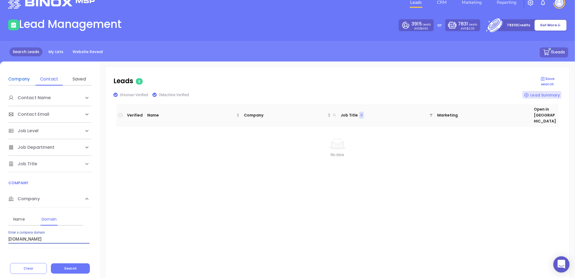
drag, startPoint x: 15, startPoint y: 77, endPoint x: 55, endPoint y: 68, distance: 40.5
click at [15, 77] on div "Company" at bounding box center [18, 79] width 21 height 6
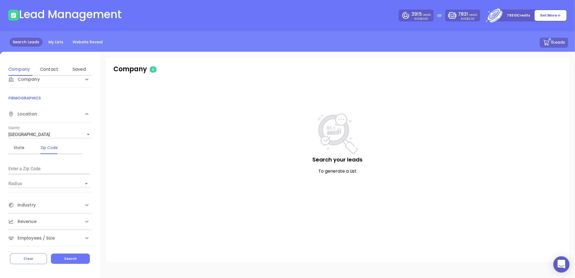
scroll to position [24, 0]
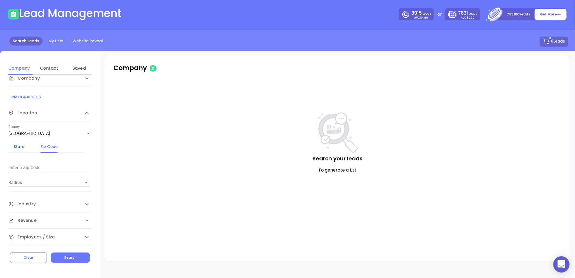
click at [19, 147] on div "State" at bounding box center [18, 146] width 21 height 6
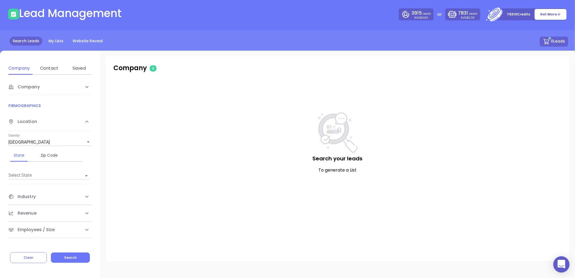
scroll to position [0, 0]
click at [27, 172] on input "Select State" at bounding box center [41, 176] width 66 height 8
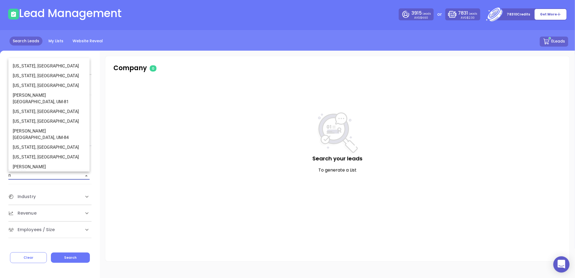
type input "nc"
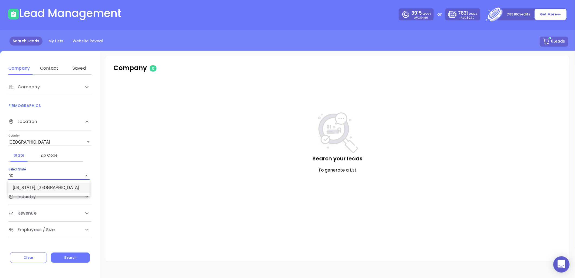
click at [36, 183] on li "[US_STATE], [GEOGRAPHIC_DATA]" at bounding box center [48, 188] width 81 height 10
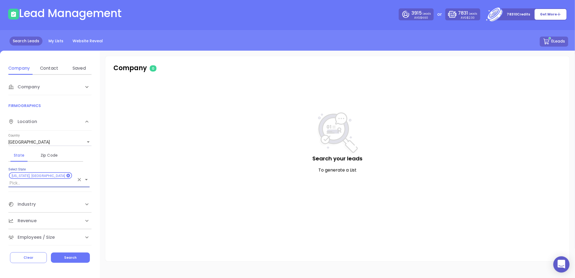
click at [31, 90] on span "Industry" at bounding box center [23, 87] width 31 height 6
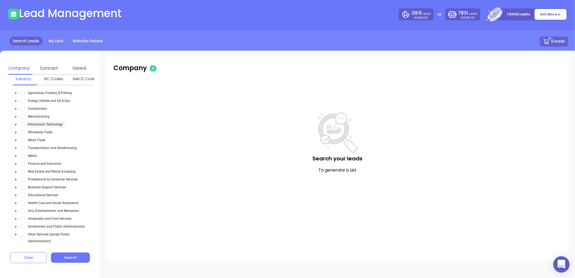
scroll to position [150, 0]
click at [16, 158] on icon "caret-down" at bounding box center [16, 159] width 3 height 3
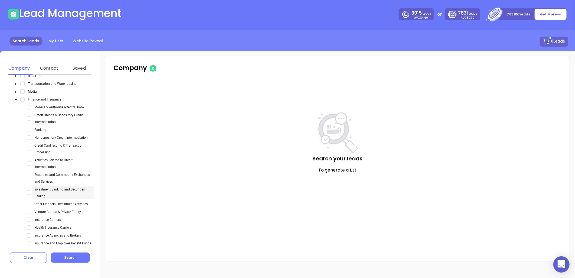
scroll to position [301, 0]
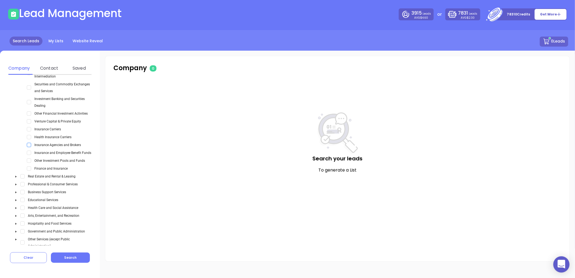
click at [30, 143] on span "Select Insurance Agencies and Brokers" at bounding box center [29, 145] width 4 height 4
click at [28, 151] on span "Select Insurance and Employee Benefit Funds" at bounding box center [29, 153] width 4 height 4
click at [26, 126] on div "Insurance Carriers" at bounding box center [38, 129] width 50 height 7
click at [30, 127] on span "Select Insurance Carriers" at bounding box center [29, 129] width 4 height 4
click at [76, 256] on button "Search" at bounding box center [70, 257] width 39 height 10
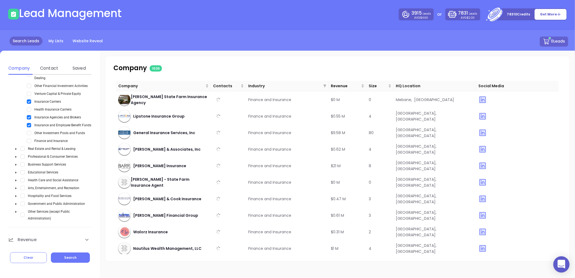
scroll to position [341, 0]
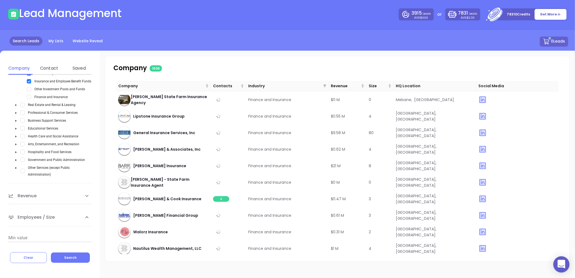
scroll to position [381, 0]
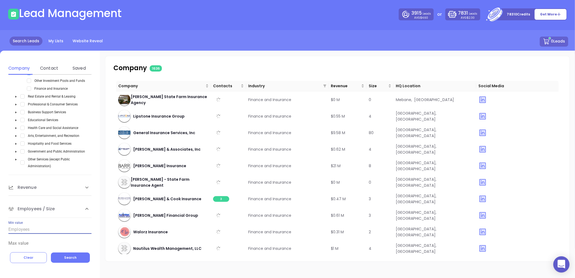
click at [27, 225] on input "Min value" at bounding box center [49, 229] width 83 height 9
type input "6"
click at [43, 239] on input "Max value" at bounding box center [49, 243] width 83 height 9
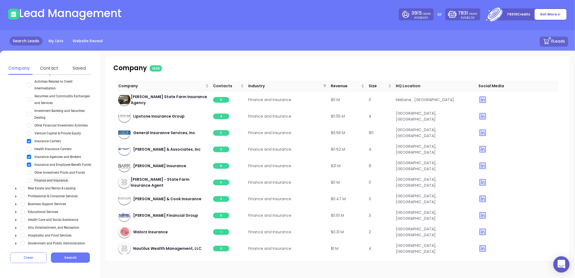
scroll to position [290, 0]
type input "200"
click at [30, 159] on div "Insurance and Employee Benefit Funds" at bounding box center [53, 162] width 81 height 7
click at [28, 161] on span "Select Insurance and Employee Benefit Funds" at bounding box center [29, 163] width 4 height 4
drag, startPoint x: 72, startPoint y: 256, endPoint x: 99, endPoint y: 242, distance: 30.5
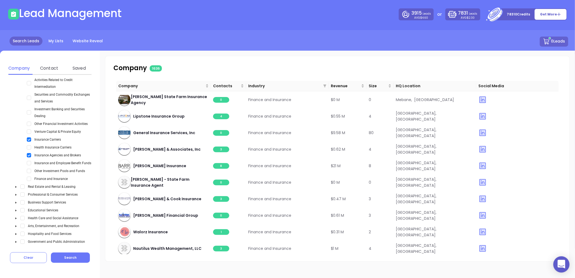
click at [71, 256] on span "Search" at bounding box center [70, 257] width 12 height 5
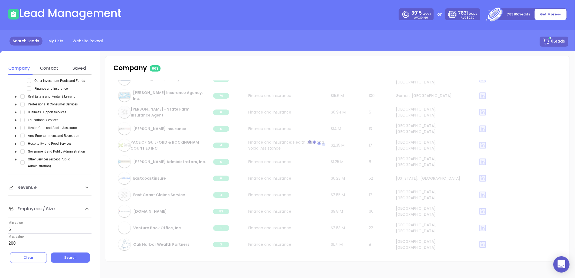
scroll to position [10324, 0]
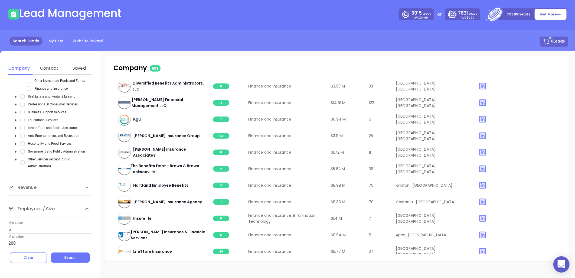
click at [130, 67] on p "Company 663" at bounding box center [183, 68] width 140 height 10
click at [132, 68] on p "Company 663" at bounding box center [183, 68] width 140 height 10
click at [248, 23] on main "Lead Management 3915 Leads AVG $4.60 or 7831 Leads AVG $2.30 78310 Credits Get …" at bounding box center [287, 127] width 575 height 241
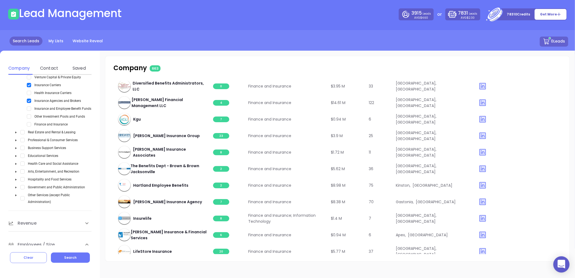
scroll to position [290, 0]
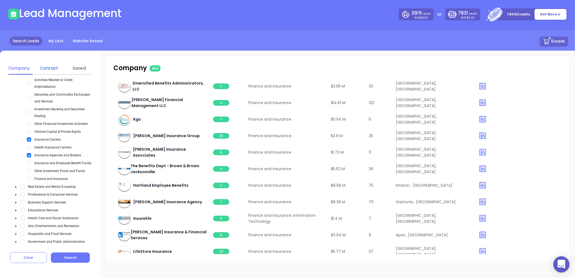
click at [49, 66] on div "Contact" at bounding box center [48, 68] width 21 height 6
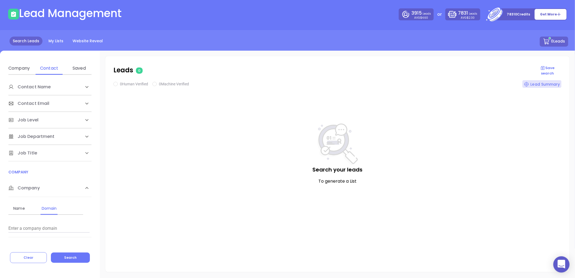
click at [28, 229] on input "Enter a company name" at bounding box center [48, 228] width 81 height 9
paste input "[DOMAIN_NAME]"
type input "[DOMAIN_NAME]"
click at [71, 258] on span "Search" at bounding box center [70, 257] width 12 height 5
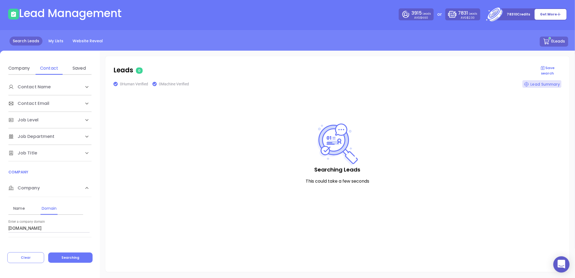
checkbox input "true"
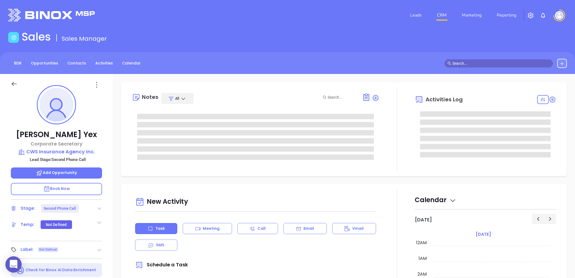
type input "[PERSON_NAME]"
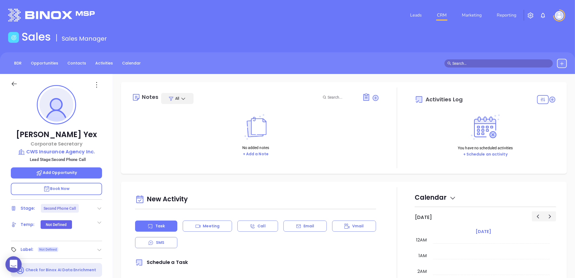
scroll to position [157, 0]
click at [100, 205] on icon at bounding box center [99, 207] width 5 height 5
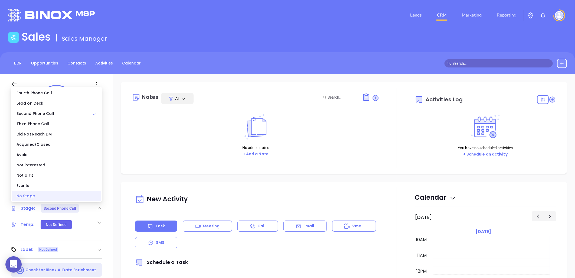
click at [64, 198] on div "No Stage" at bounding box center [56, 196] width 89 height 10
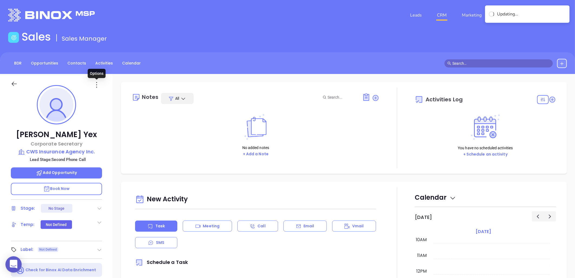
click at [96, 86] on icon at bounding box center [96, 84] width 9 height 9
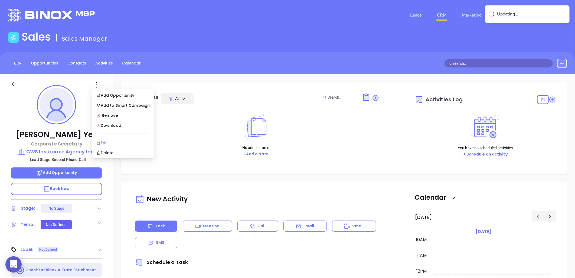
click at [108, 145] on div "Edit" at bounding box center [123, 143] width 53 height 6
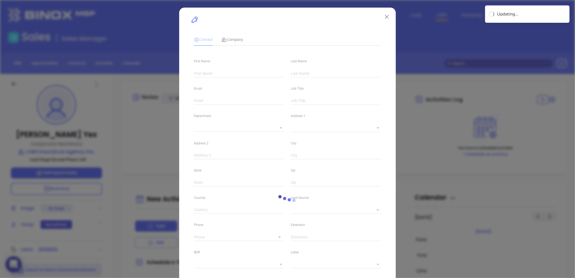
type input "[PERSON_NAME]"
type input "Yex"
type input "[PERSON_NAME][EMAIL_ADDRESS][DOMAIN_NAME]"
type input "Corporate Secretary"
type input "1"
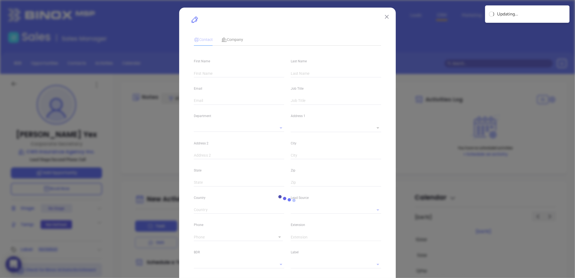
type input "[DOMAIN_NAME][URL][PERSON_NAME]"
type input "Marketing"
type input "Website Reveal"
type input "undefined undefined"
type input "(864) 489-7847"
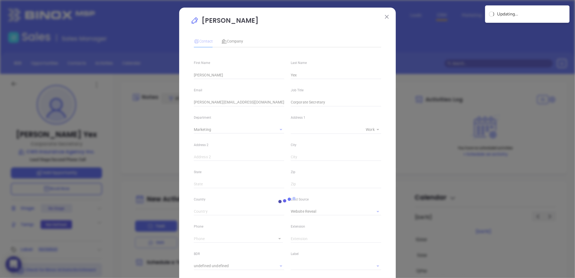
type input "1"
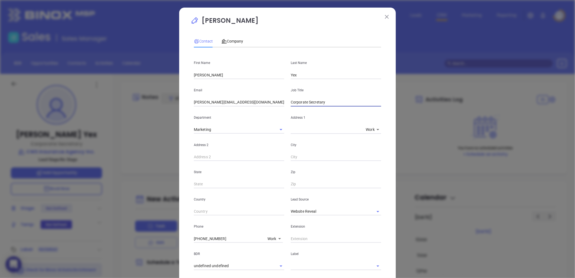
drag, startPoint x: 322, startPoint y: 103, endPoint x: 269, endPoint y: 104, distance: 53.1
click at [269, 104] on div "Email arthur@cwsinsurance.com Job Title Corporate Secretary" at bounding box center [288, 92] width 194 height 27
type input "President"
drag, startPoint x: 244, startPoint y: 101, endPoint x: 165, endPoint y: 106, distance: 78.7
click at [165, 106] on div "Arthur Yex Contact Company First Name Arthur Last Name Yex Email arthur@cwsinsu…" at bounding box center [287, 139] width 575 height 278
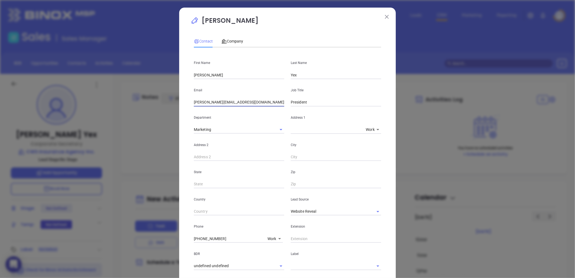
paste input "A"
click at [369, 210] on icon "Clear" at bounding box center [370, 211] width 5 height 5
type input "Arthur@cwsinsurance.com"
click at [356, 212] on input "text" at bounding box center [328, 211] width 75 height 8
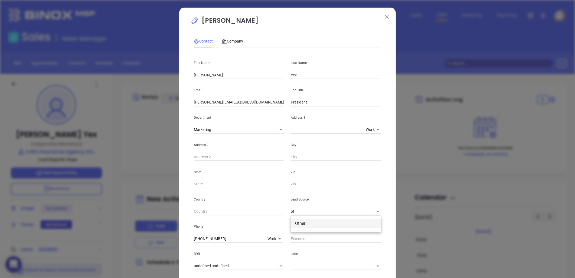
drag, startPoint x: 299, startPoint y: 225, endPoint x: 309, endPoint y: 229, distance: 11.0
click at [301, 226] on li "Other" at bounding box center [336, 223] width 90 height 10
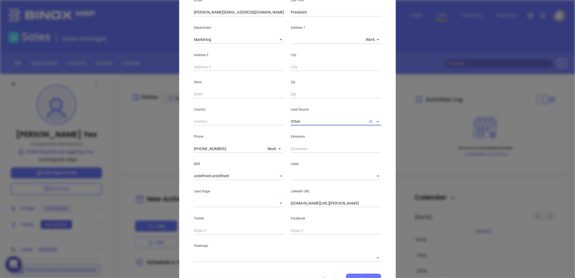
scroll to position [90, 0]
type input "Other"
drag, startPoint x: 231, startPoint y: 145, endPoint x: 178, endPoint y: 147, distance: 52.8
click at [179, 147] on div "Arthur Yex Contact Company First Name Arthur Last Name Yex Email Arthur@cwsinsu…" at bounding box center [287, 105] width 217 height 377
type input "( ) -"
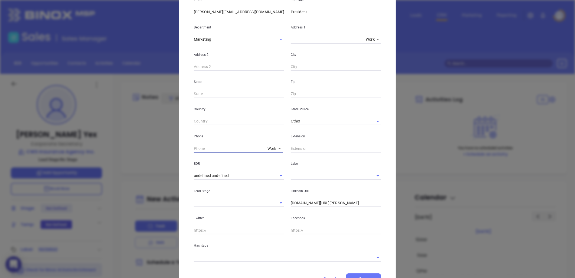
click at [270, 146] on body "0 Leads CRM Marketing Reporting Financial Leads Leads Sales Sales Manager BDR O…" at bounding box center [287, 139] width 575 height 278
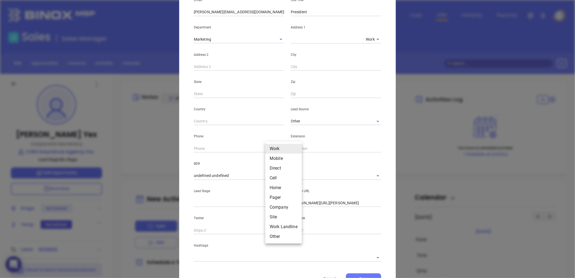
drag, startPoint x: 278, startPoint y: 168, endPoint x: 265, endPoint y: 167, distance: 12.5
click at [277, 168] on li "Direct" at bounding box center [283, 168] width 37 height 10
type input "3"
click at [218, 148] on input "( ) -" at bounding box center [229, 148] width 70 height 8
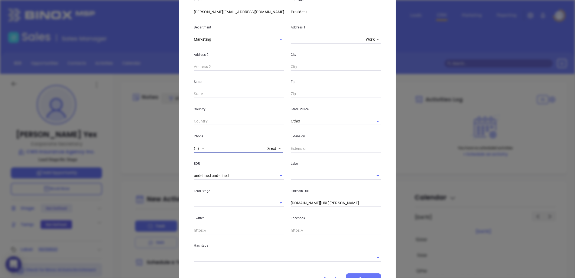
paste input "86) 458-3145"
drag, startPoint x: 231, startPoint y: 150, endPoint x: 153, endPoint y: 155, distance: 78.7
click at [153, 155] on div "Arthur Yex Contact Company First Name Arthur Last Name Yex Email Arthur@cwsinsu…" at bounding box center [287, 139] width 575 height 278
drag, startPoint x: 184, startPoint y: 153, endPoint x: 152, endPoint y: 154, distance: 32.0
click at [152, 154] on div "Arthur Yex Contact Company First Name Arthur Last Name Yex Email Arthur@cwsinsu…" at bounding box center [287, 139] width 575 height 278
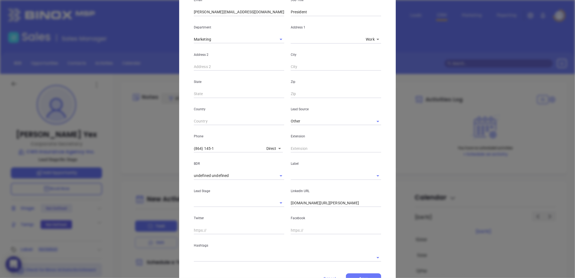
click at [230, 142] on div "Phone (864) 145-1 Direct 3" at bounding box center [239, 138] width 97 height 27
drag, startPoint x: 227, startPoint y: 145, endPoint x: 151, endPoint y: 150, distance: 77.0
click at [151, 150] on div "Arthur Yex Contact Company First Name Arthur Last Name Yex Email Arthur@cwsinsu…" at bounding box center [287, 139] width 575 height 278
paste input "64) 583-1451"
type input "(864) 583-1451"
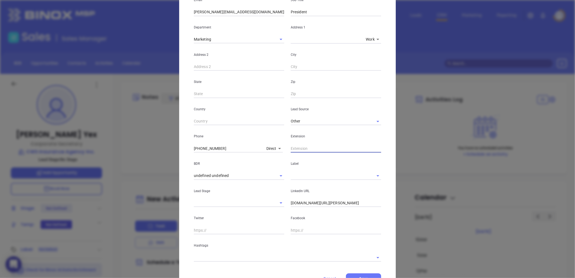
click at [319, 148] on input "text" at bounding box center [336, 148] width 90 height 8
type input "103"
click at [271, 147] on body "0 Leads CRM Marketing Reporting Financial Leads Leads Sales Sales Manager BDR O…" at bounding box center [287, 139] width 575 height 278
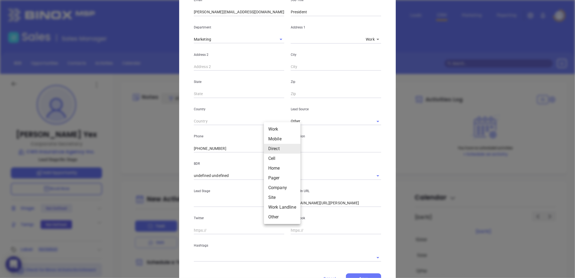
click at [272, 197] on li "Site" at bounding box center [282, 197] width 37 height 10
type input "11"
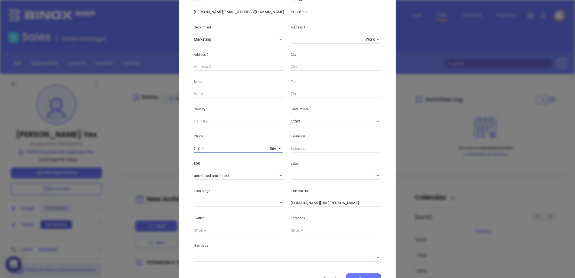
click at [220, 149] on input "( ) -" at bounding box center [231, 148] width 74 height 8
paste input "800) 800-4563"
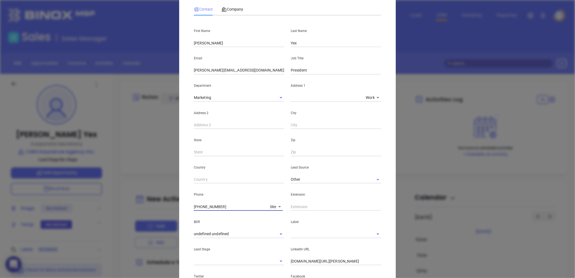
scroll to position [0, 0]
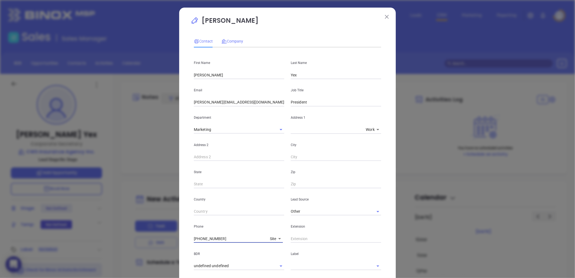
type input "(800) 800-4563"
click at [231, 39] on span "Company" at bounding box center [232, 41] width 22 height 4
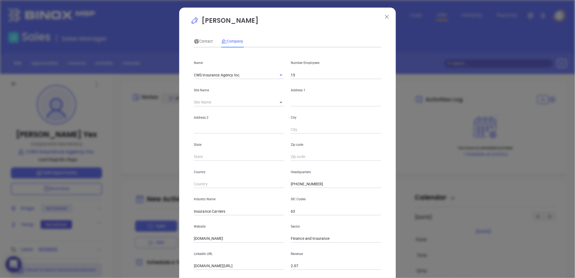
click at [270, 184] on div "Country Headquarters (864) 489-7847" at bounding box center [288, 174] width 194 height 27
paste input "00) 800-4563"
type input "(800) 800-4563"
click at [304, 76] on input "15" at bounding box center [336, 75] width 90 height 8
type input "1"
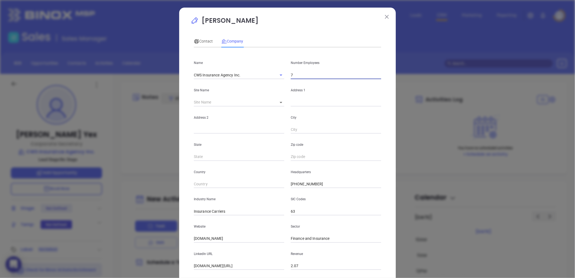
type input "7"
click at [241, 91] on p "Site Name" at bounding box center [239, 90] width 90 height 6
click at [296, 99] on input "text" at bounding box center [336, 102] width 90 height 8
paste input "435 E. Kennedy Street • Spartanburg, SC 29302"
drag, startPoint x: 329, startPoint y: 103, endPoint x: 451, endPoint y: 97, distance: 121.4
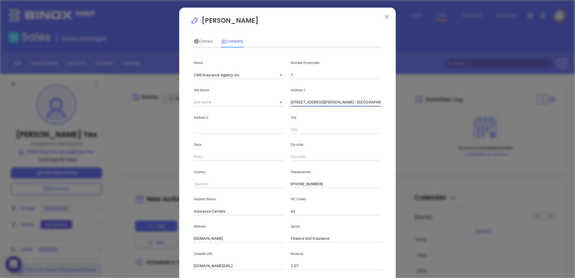
click at [455, 98] on div "Arthur Yex Contact Company First Name Arthur Last Name Yex Email Arthur@cwsinsu…" at bounding box center [287, 139] width 575 height 278
type input "435 E. Kennedy Street"
paste input "Spartanburg, SC 29302"
drag, startPoint x: 312, startPoint y: 129, endPoint x: 367, endPoint y: 123, distance: 55.5
click at [373, 128] on input "Spartanburg, SC 29302" at bounding box center [336, 130] width 90 height 8
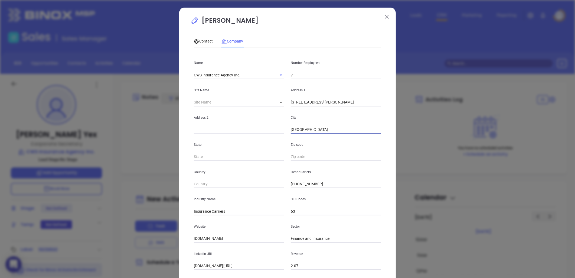
type input "Spartanburg"
type input "SC"
paste input "SC 29302"
type input "29302"
click at [226, 213] on input "Insurance Carriers" at bounding box center [239, 211] width 90 height 8
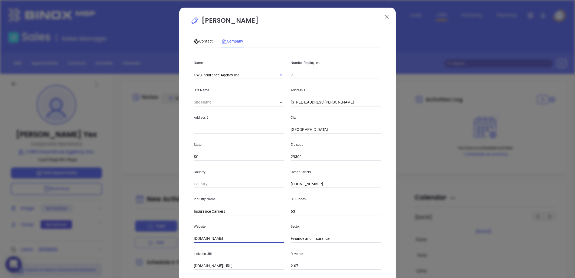
drag, startPoint x: 232, startPoint y: 236, endPoint x: 178, endPoint y: 239, distance: 54.0
click at [179, 239] on div "Arthur Yex Contact Company First Name Arthur Last Name Yex Email Arthur@cwsinsu…" at bounding box center [287, 155] width 217 height 295
paste input "https://cwsinsurance.com/"
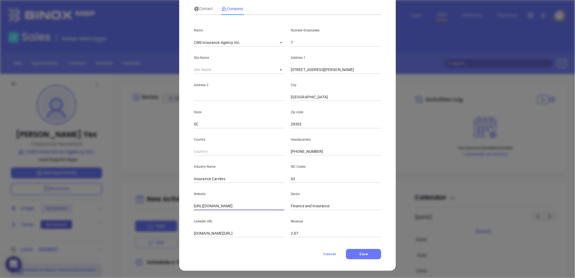
scroll to position [33, 0]
type input "https://cwsinsurance.com/"
click at [226, 233] on input "linkedin.com/company/cws-insurance-agency-inc-" at bounding box center [239, 233] width 90 height 8
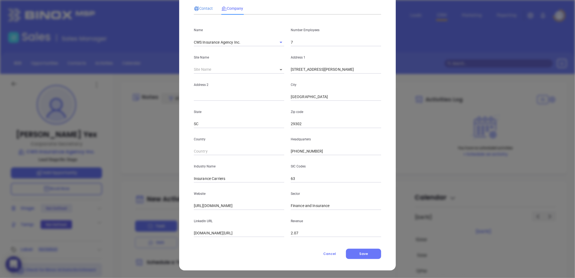
click at [202, 8] on span "Contact" at bounding box center [203, 8] width 19 height 4
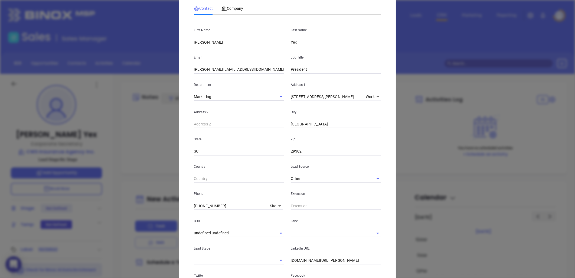
click at [296, 233] on input "text" at bounding box center [328, 233] width 75 height 8
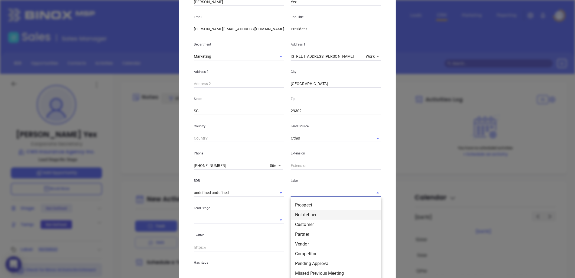
scroll to position [93, 0]
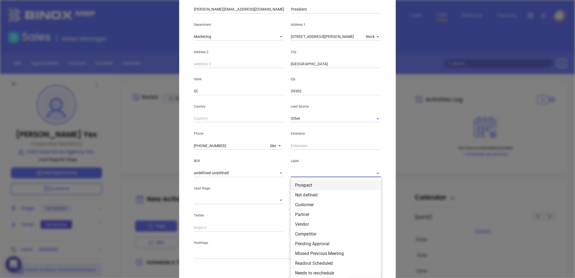
click at [301, 182] on li "Prospect" at bounding box center [336, 185] width 90 height 10
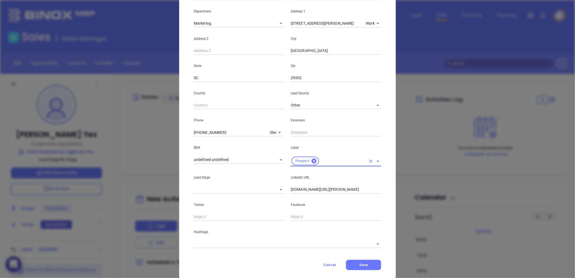
scroll to position [117, 0]
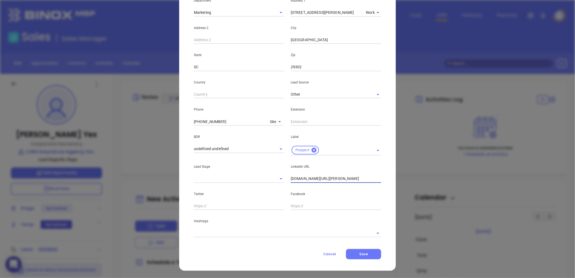
drag, startPoint x: 355, startPoint y: 178, endPoint x: 284, endPoint y: 183, distance: 70.8
click at [284, 183] on div "First Name Arthur Last Name Yex Email Arthur@cwsinsurance.com Job Title Preside…" at bounding box center [287, 86] width 187 height 302
click at [331, 177] on input "linkedin.com/in/arthur-yex-01387491" at bounding box center [336, 179] width 90 height 8
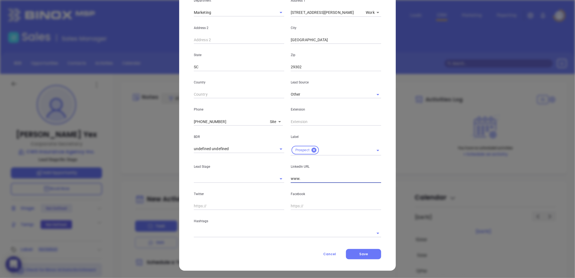
paste input "linkedin.com/in/arthur-yex-01387491"
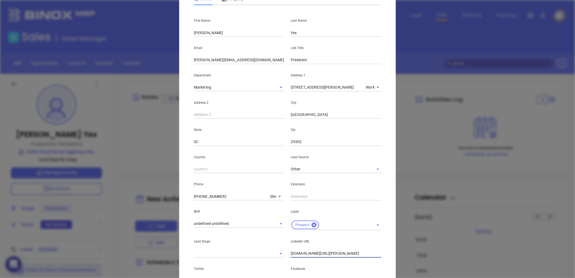
scroll to position [0, 0]
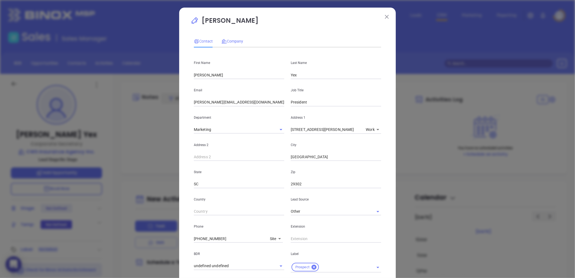
type input "www.linkedin.com/in/arthur-yex-01387491"
click at [232, 39] on span "Company" at bounding box center [232, 41] width 22 height 4
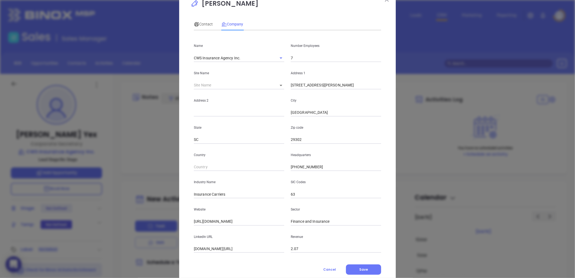
scroll to position [33, 0]
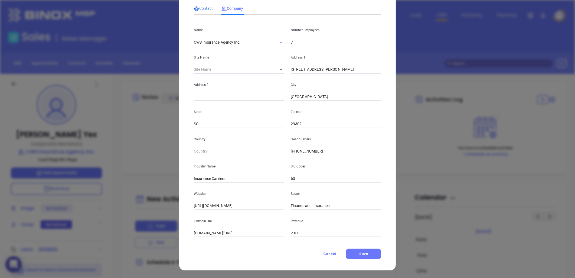
click at [202, 8] on span "Contact" at bounding box center [203, 8] width 19 height 4
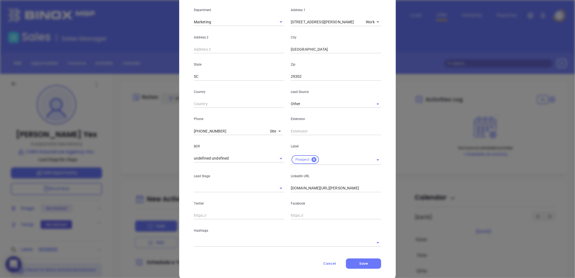
scroll to position [117, 0]
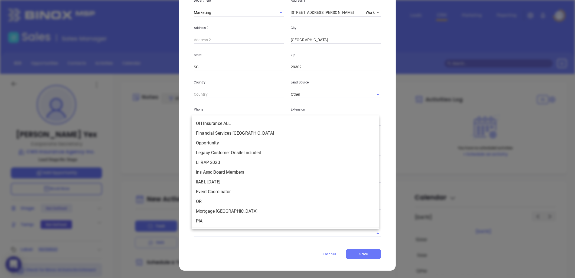
click at [226, 231] on input "text" at bounding box center [280, 233] width 172 height 8
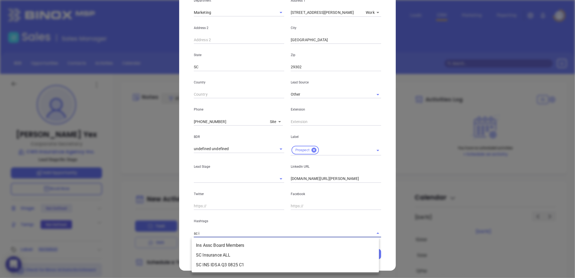
type input "sc in"
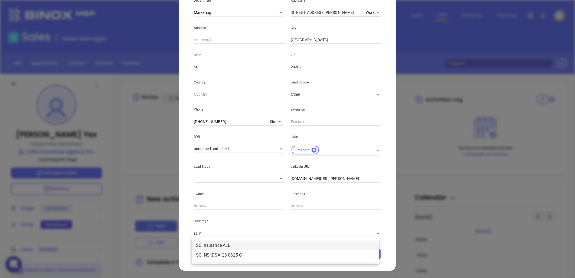
click at [224, 247] on li "SC Insurance ALL" at bounding box center [285, 245] width 187 height 10
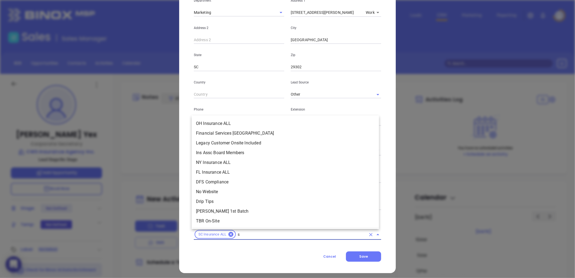
scroll to position [2035, 0]
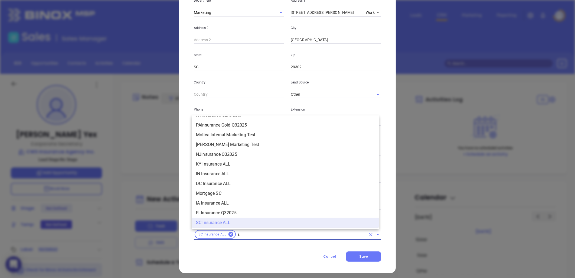
type input "sc"
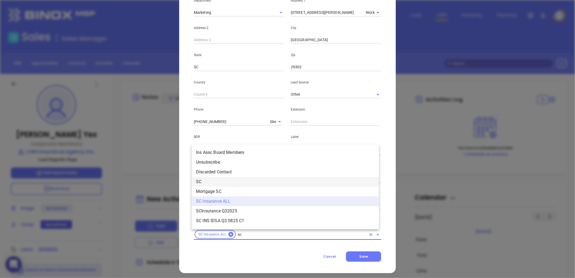
click at [202, 179] on li "SC" at bounding box center [285, 182] width 187 height 10
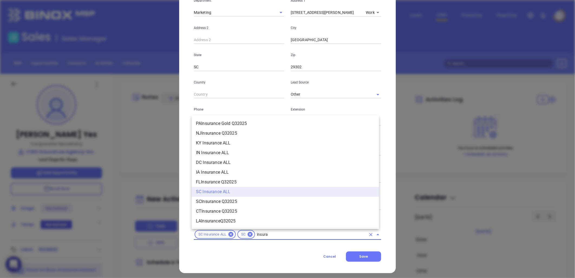
scroll to position [585, 0]
type input "insurance"
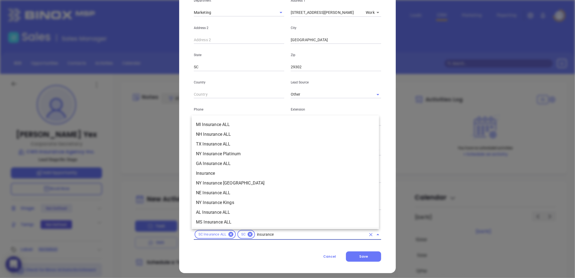
scroll to position [180, 0]
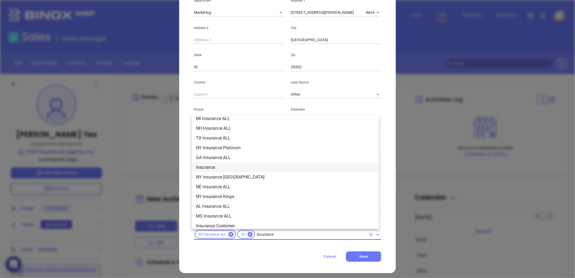
click at [208, 166] on li "Insurance" at bounding box center [285, 167] width 187 height 10
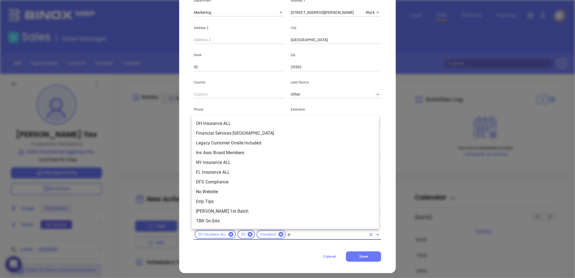
scroll to position [0, 0]
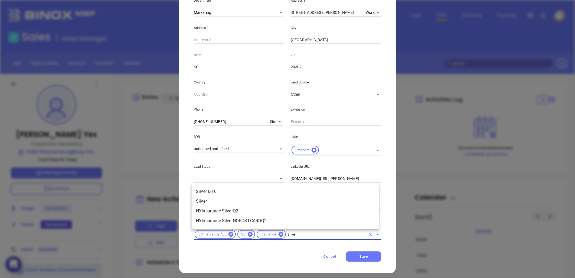
type input "silver"
click at [234, 189] on li "Silver 6-10" at bounding box center [285, 192] width 187 height 10
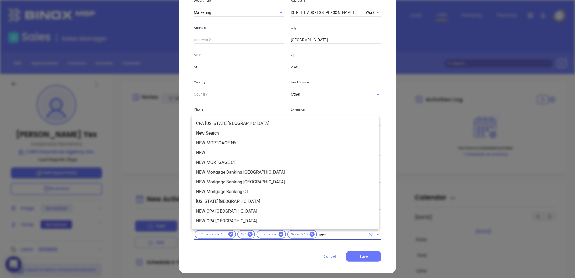
type input "new2"
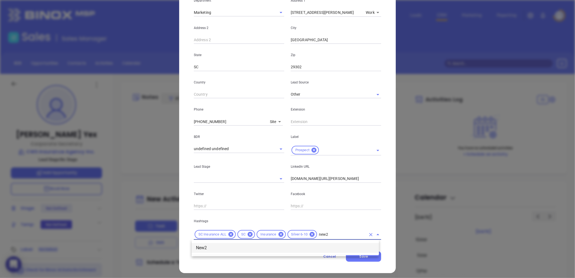
click at [248, 243] on li "New2" at bounding box center [285, 248] width 187 height 10
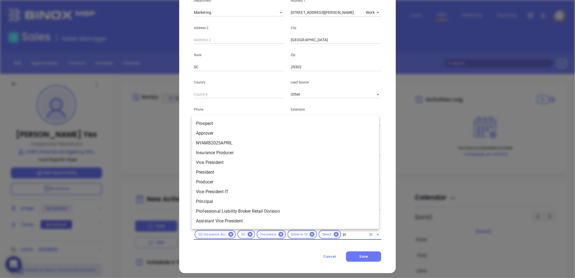
type input "pro"
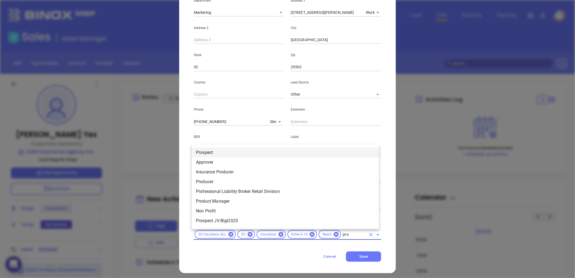
click at [234, 149] on li "Prospect" at bounding box center [285, 153] width 187 height 10
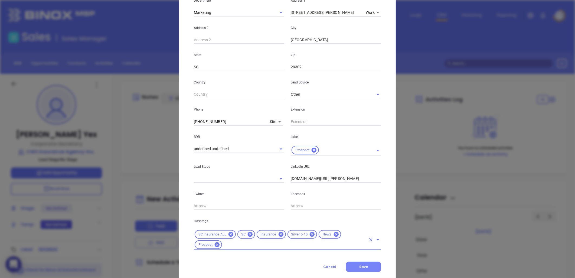
click at [364, 263] on button "Save" at bounding box center [363, 267] width 35 height 10
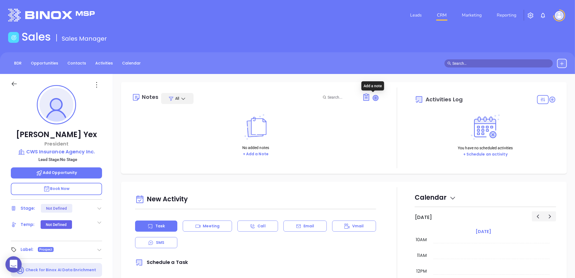
click at [374, 96] on icon at bounding box center [375, 97] width 5 height 5
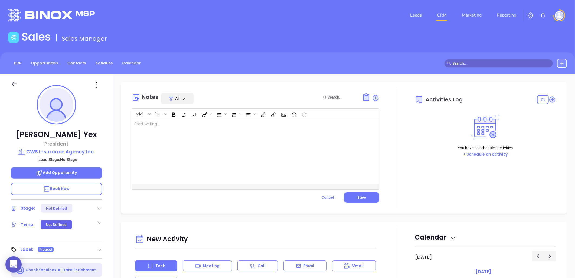
click at [214, 128] on div at bounding box center [247, 151] width 230 height 65
click at [361, 200] on button "Save" at bounding box center [361, 197] width 35 height 10
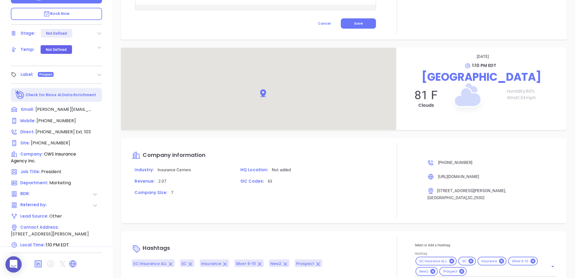
scroll to position [261, 0]
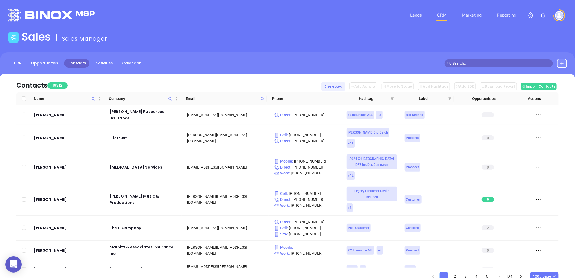
click at [564, 61] on icon at bounding box center [562, 63] width 4 height 4
click at [540, 79] on p "New Contact" at bounding box center [546, 78] width 45 height 9
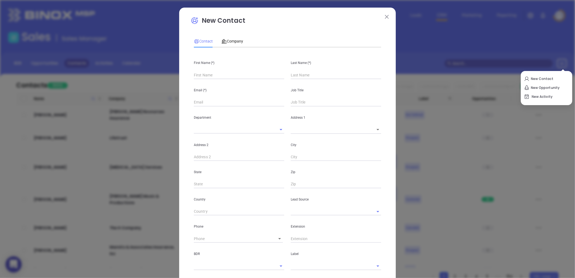
click at [200, 76] on input "text" at bounding box center [239, 75] width 90 height 8
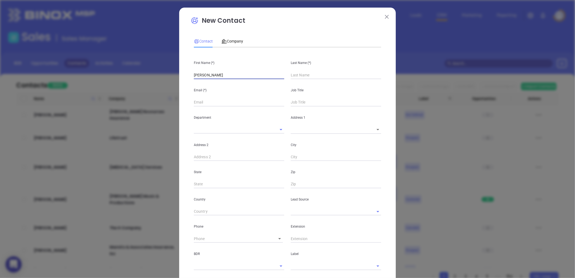
type input "[PERSON_NAME]"
click at [204, 107] on div "Department" at bounding box center [239, 119] width 97 height 27
click at [288, 139] on div "City" at bounding box center [336, 147] width 97 height 27
type input "Fourth Phone Call"
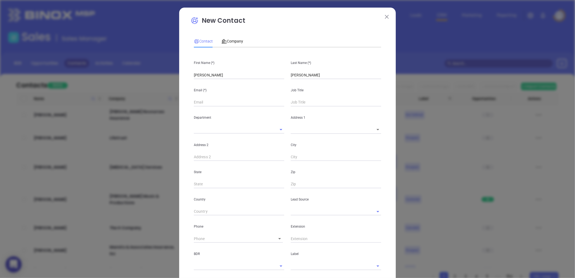
type input "1"
drag, startPoint x: 208, startPoint y: 104, endPoint x: 206, endPoint y: 101, distance: 3.5
click at [208, 104] on input "text" at bounding box center [239, 102] width 90 height 8
paste input "[EMAIL_ADDRESS][DOMAIN_NAME]"
type input "[EMAIL_ADDRESS][DOMAIN_NAME]"
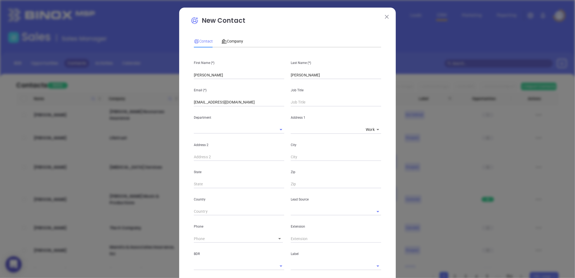
type input "1"
click at [301, 101] on input "text" at bounding box center [336, 102] width 90 height 8
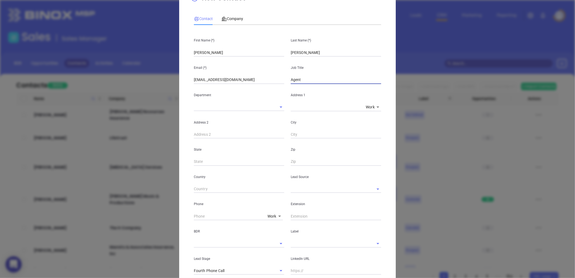
scroll to position [60, 0]
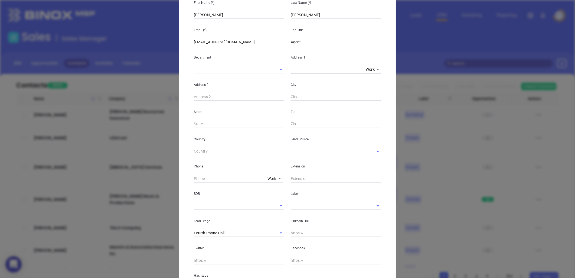
type input "Agent"
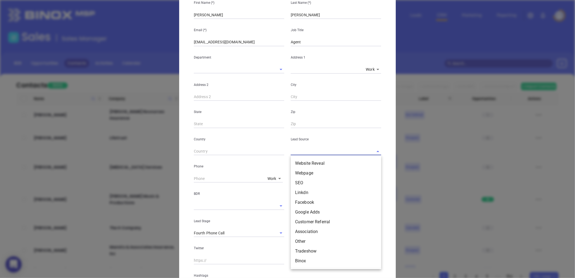
click at [307, 153] on input "text" at bounding box center [328, 151] width 75 height 8
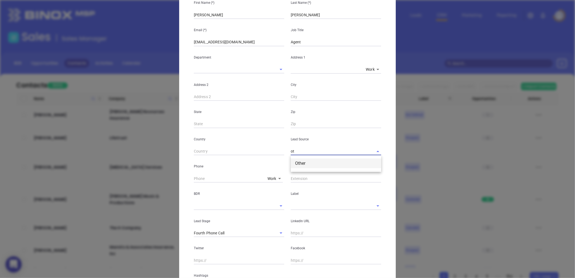
type input "ot"
click at [301, 151] on input "text" at bounding box center [328, 151] width 75 height 8
click at [309, 163] on li "Other" at bounding box center [336, 163] width 90 height 10
type input "Other"
click at [297, 207] on input "text" at bounding box center [328, 206] width 75 height 8
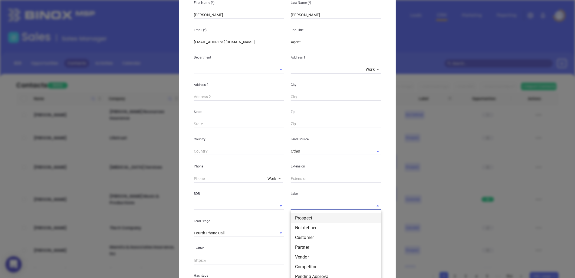
click at [302, 217] on li "Prospect" at bounding box center [336, 218] width 90 height 10
click at [271, 237] on icon "Clear" at bounding box center [273, 235] width 5 height 5
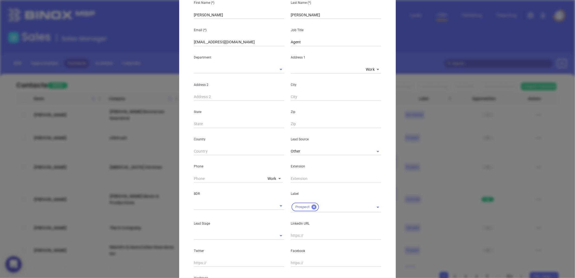
click at [272, 178] on body "0 Leads CRM Marketing Reporting Financial Leads Leads Sales Sales Manager BDR O…" at bounding box center [287, 139] width 575 height 278
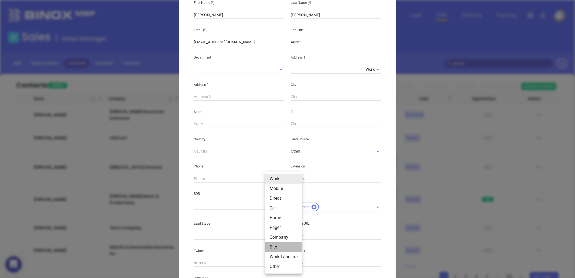
click at [273, 246] on li "Site" at bounding box center [283, 247] width 37 height 10
type input "11"
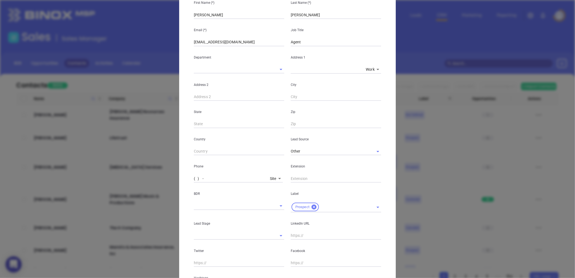
click at [204, 177] on input "( ) -" at bounding box center [231, 178] width 74 height 8
paste input "843) 839-5076"
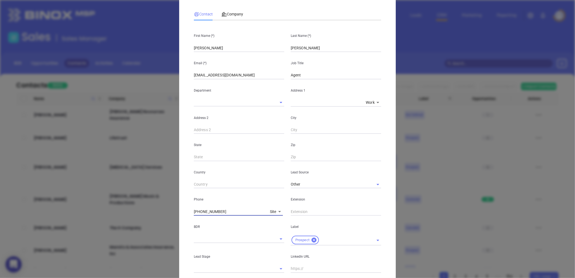
scroll to position [0, 0]
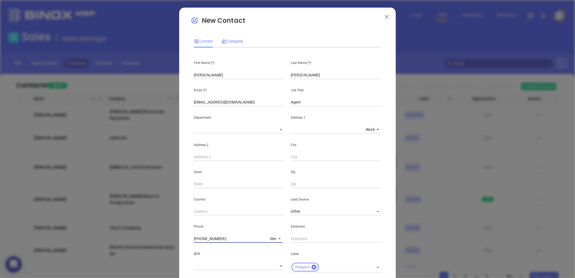
type input "[PHONE_NUMBER]"
drag, startPoint x: 231, startPoint y: 40, endPoint x: 235, endPoint y: 44, distance: 5.4
click at [231, 40] on span "Company" at bounding box center [232, 41] width 22 height 4
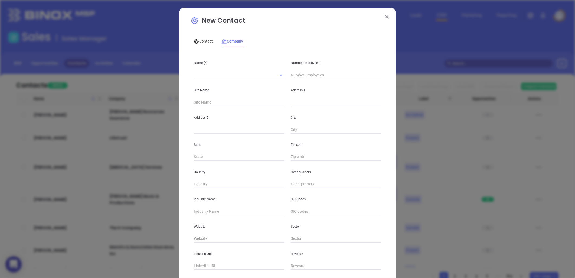
click at [297, 185] on input "text" at bounding box center [336, 184] width 90 height 8
paste input "843) 839-5076"
click at [299, 184] on input "[PHONE_NUMBER]" at bounding box center [336, 184] width 90 height 8
type input "[PHONE_NUMBER]"
click at [203, 42] on span "Contact" at bounding box center [203, 41] width 19 height 4
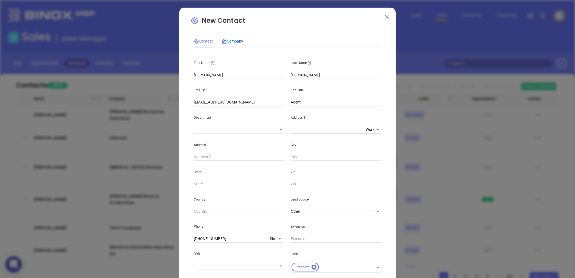
click at [234, 40] on span "Company" at bounding box center [232, 41] width 22 height 4
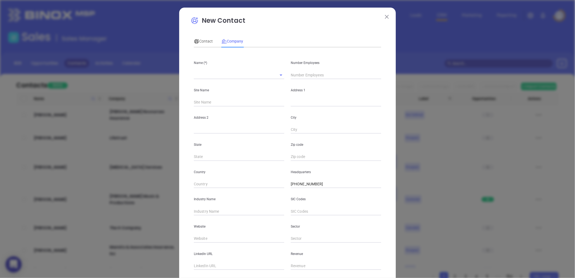
click at [204, 76] on input "text" at bounding box center [231, 75] width 75 height 8
paste input "[PERSON_NAME] & Associates Insurance"
type input "[PERSON_NAME] & Associates Insurance"
click at [309, 74] on input "text" at bounding box center [336, 75] width 90 height 8
type input "6"
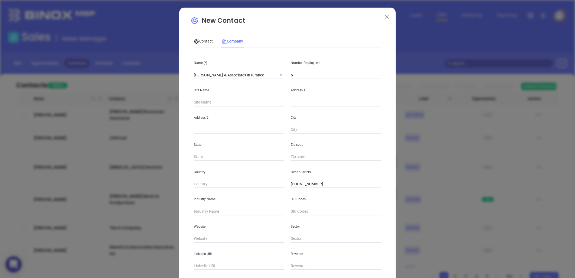
click at [212, 238] on input "text" at bounding box center [239, 238] width 90 height 8
paste input "[URL][DOMAIN_NAME]"
type input "[URL][DOMAIN_NAME]"
click at [200, 212] on input "text" at bounding box center [239, 211] width 90 height 8
type input "Insurance"
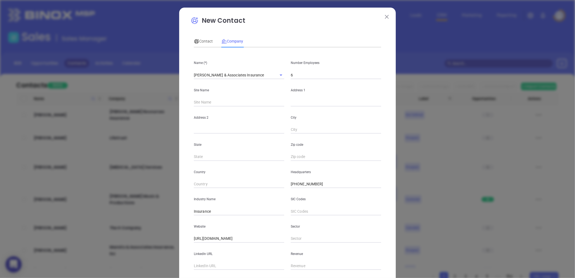
drag, startPoint x: 299, startPoint y: 103, endPoint x: 332, endPoint y: 92, distance: 35.4
click at [299, 103] on input "text" at bounding box center [336, 102] width 90 height 8
paste input "[STREET_ADDRESS]"
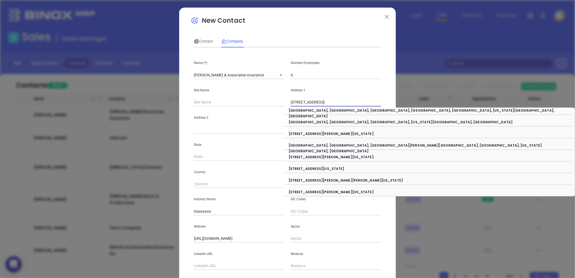
click at [367, 92] on p "Address 1" at bounding box center [336, 90] width 90 height 6
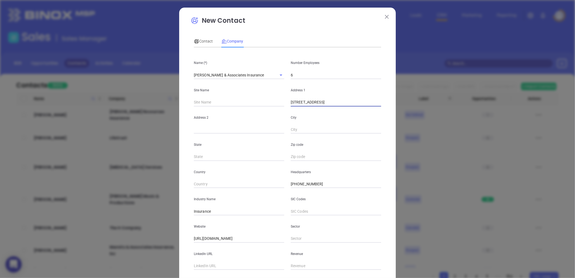
drag, startPoint x: 324, startPoint y: 101, endPoint x: 400, endPoint y: 101, distance: 75.8
click at [399, 101] on div "New Contact Contact Company First Name (*) [PERSON_NAME] Last Name (*) [PERSON_…" at bounding box center [287, 139] width 575 height 278
type input "[STREET_ADDRESS]"
paste input "[GEOGRAPHIC_DATA]"
drag, startPoint x: 321, startPoint y: 133, endPoint x: 375, endPoint y: 126, distance: 54.6
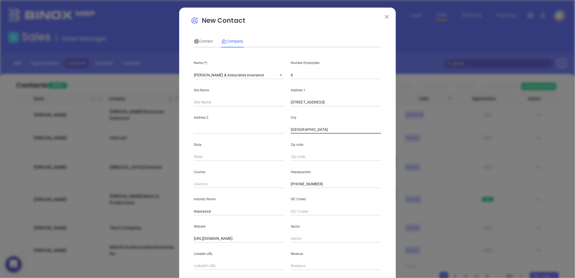
click at [375, 126] on input "[GEOGRAPHIC_DATA]" at bounding box center [336, 130] width 90 height 8
type input "[PERSON_NAME]"
paste input ", SC 29577"
type input ", SC 29577"
click at [315, 130] on input "[PERSON_NAME]" at bounding box center [336, 130] width 90 height 8
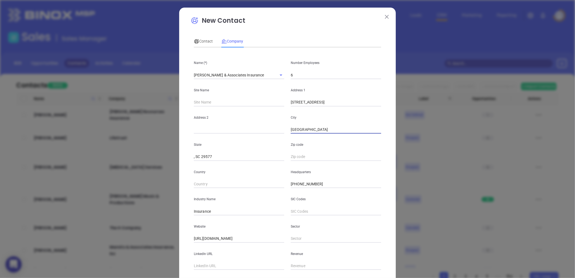
type input "[GEOGRAPHIC_DATA]"
click at [194, 156] on input ", SC 29577" at bounding box center [239, 157] width 90 height 8
drag, startPoint x: 198, startPoint y: 156, endPoint x: 227, endPoint y: 157, distance: 29.5
click at [227, 157] on input "SC 29577" at bounding box center [239, 157] width 90 height 8
type input "SC"
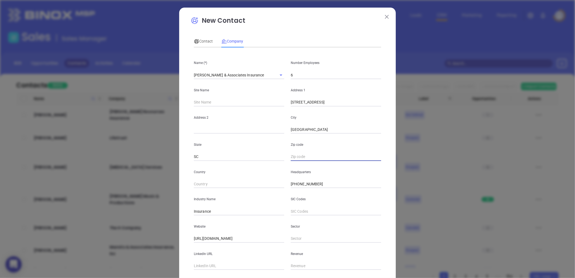
paste input "29577"
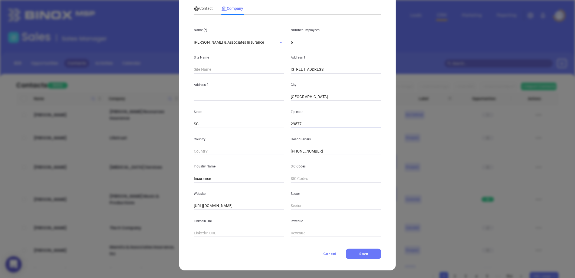
type input "29577"
drag, startPoint x: 200, startPoint y: 8, endPoint x: 240, endPoint y: 20, distance: 42.3
click at [200, 8] on span "Contact" at bounding box center [203, 8] width 19 height 4
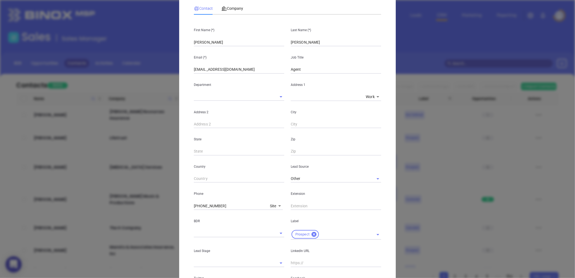
scroll to position [117, 0]
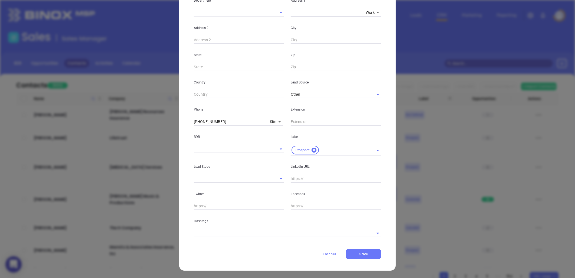
click at [302, 178] on input "text" at bounding box center [336, 179] width 90 height 8
paste input "[DOMAIN_NAME][URL][PERSON_NAME]"
type input "[DOMAIN_NAME][URL][PERSON_NAME]"
drag, startPoint x: 210, startPoint y: 234, endPoint x: 204, endPoint y: 233, distance: 7.0
click at [206, 233] on input "text" at bounding box center [280, 233] width 172 height 8
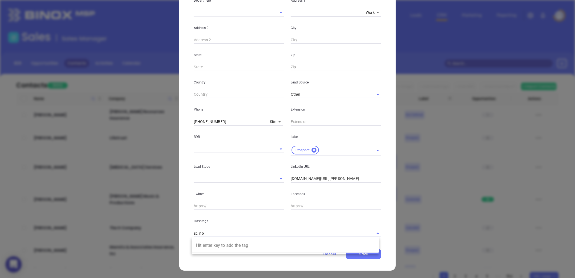
type input "sc in"
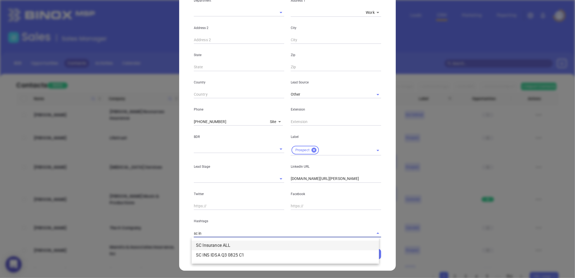
click at [210, 243] on li "SC Insurance ALL" at bounding box center [285, 245] width 187 height 10
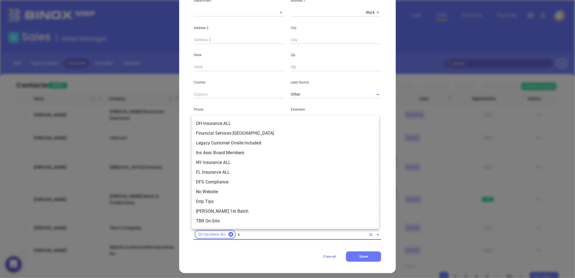
scroll to position [2035, 0]
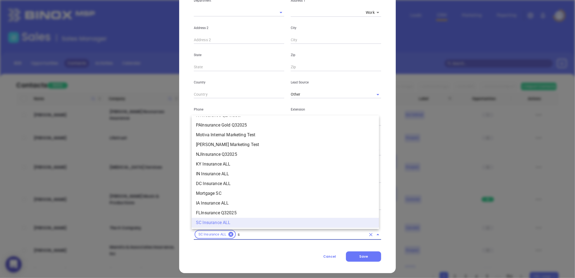
type input "sc"
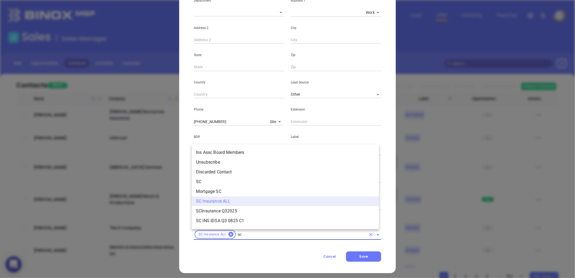
scroll to position [0, 0]
click at [210, 179] on li "SC" at bounding box center [285, 182] width 187 height 10
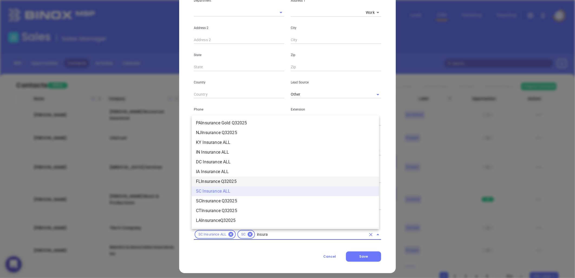
scroll to position [585, 0]
type input "insurance"
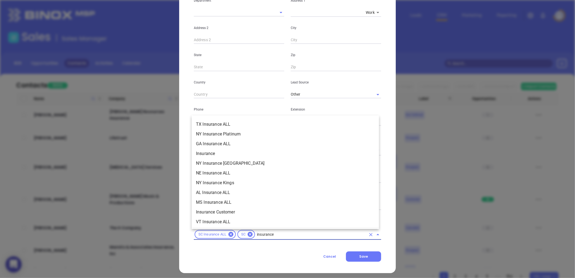
scroll to position [194, 0]
click at [206, 152] on li "Insurance" at bounding box center [285, 154] width 187 height 10
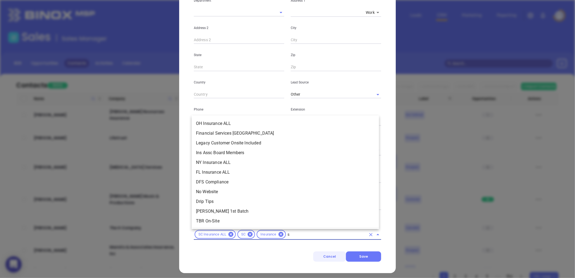
scroll to position [0, 0]
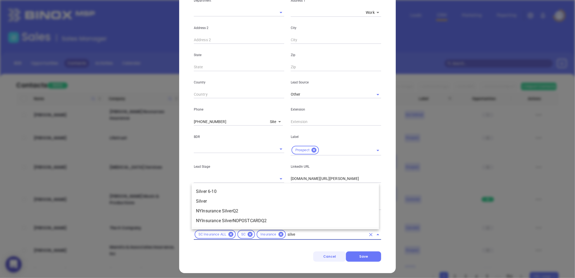
type input "silver"
click at [239, 189] on li "Silver 6-10" at bounding box center [285, 192] width 187 height 10
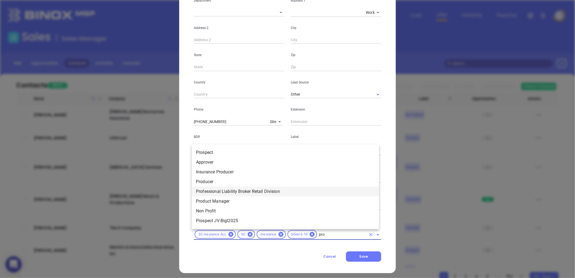
type input "pros"
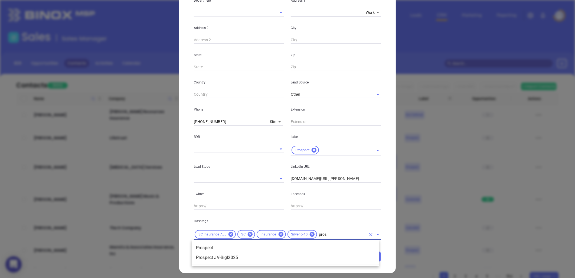
click at [220, 242] on ul "Prospect Prospect JV-BigI2025" at bounding box center [285, 253] width 187 height 24
click at [215, 245] on li "Prospect" at bounding box center [285, 248] width 187 height 10
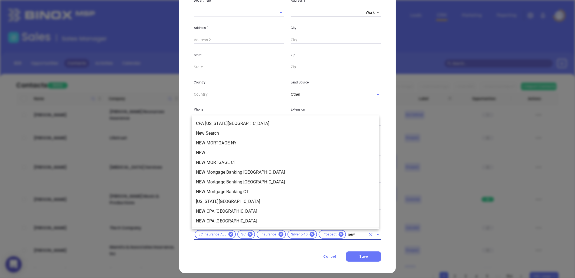
type input "new2"
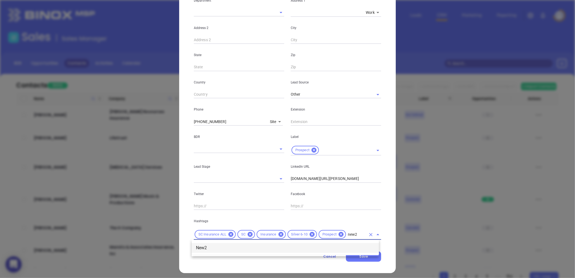
click at [218, 246] on li "New2" at bounding box center [285, 248] width 187 height 10
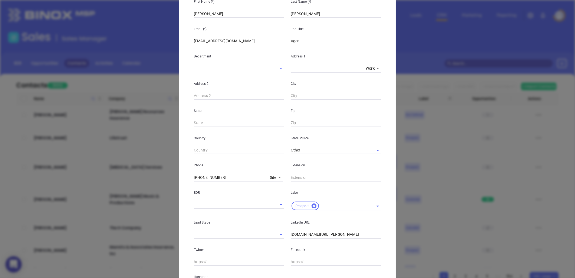
scroll to position [130, 0]
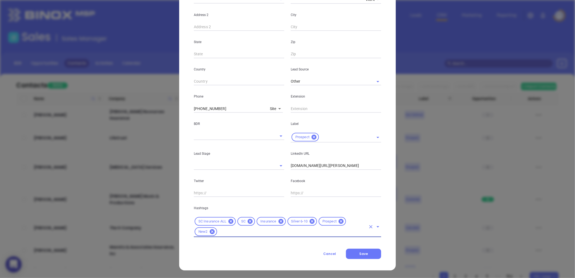
drag, startPoint x: 361, startPoint y: 256, endPoint x: 408, endPoint y: 214, distance: 62.5
click at [361, 255] on button "Save" at bounding box center [363, 254] width 35 height 10
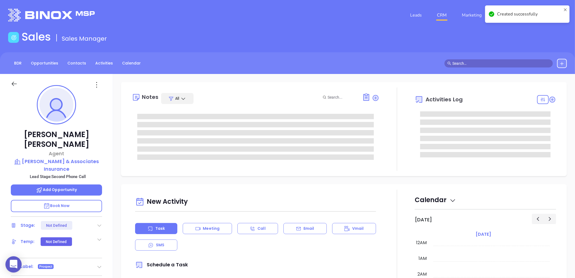
type input "[DATE]"
type input "[PERSON_NAME]"
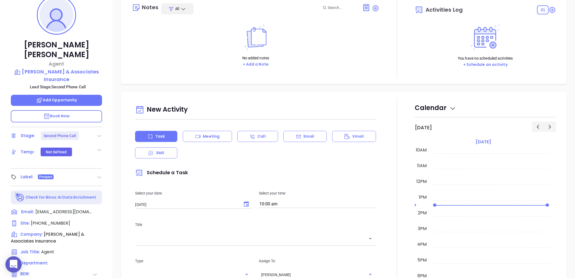
scroll to position [90, 0]
click at [99, 132] on icon at bounding box center [99, 134] width 5 height 5
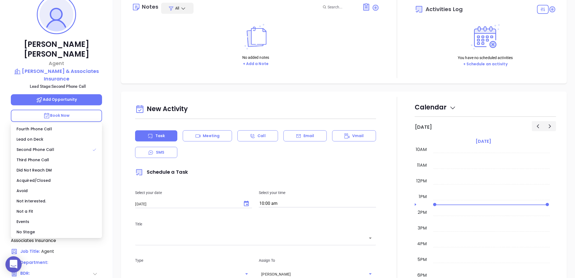
drag, startPoint x: 38, startPoint y: 228, endPoint x: 82, endPoint y: 159, distance: 81.6
click at [38, 228] on div "No Stage" at bounding box center [56, 232] width 89 height 10
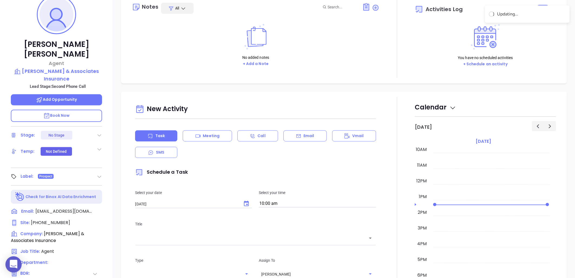
click at [162, 43] on div "No added notes + Add a Note" at bounding box center [255, 45] width 247 height 54
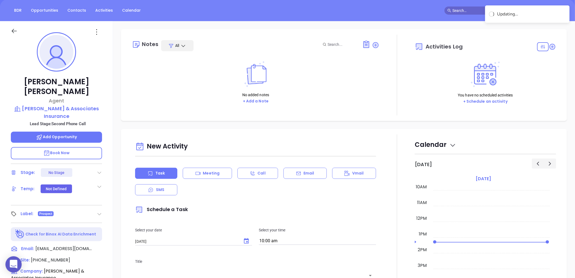
scroll to position [0, 0]
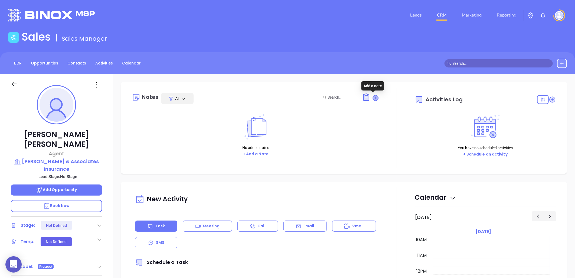
click at [373, 96] on icon at bounding box center [375, 97] width 5 height 5
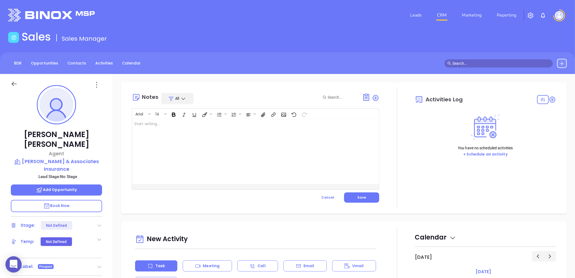
click at [175, 124] on div at bounding box center [247, 151] width 230 height 65
click at [362, 196] on span "Save" at bounding box center [361, 197] width 9 height 5
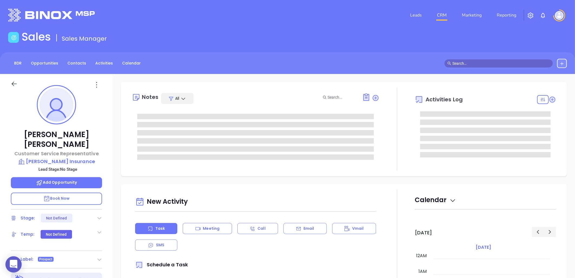
type input "[DATE]"
type input "[PERSON_NAME]"
